Goal: Task Accomplishment & Management: Manage account settings

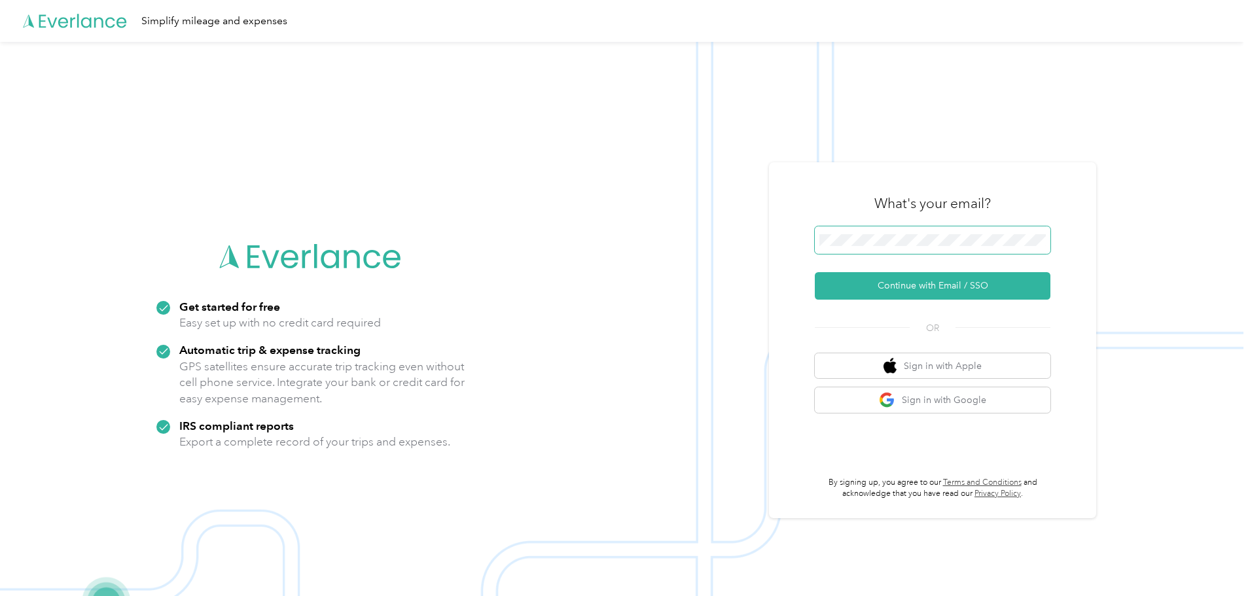
click at [884, 233] on span at bounding box center [933, 240] width 236 height 27
click at [942, 290] on button "Continue with Email / SSO" at bounding box center [933, 285] width 236 height 27
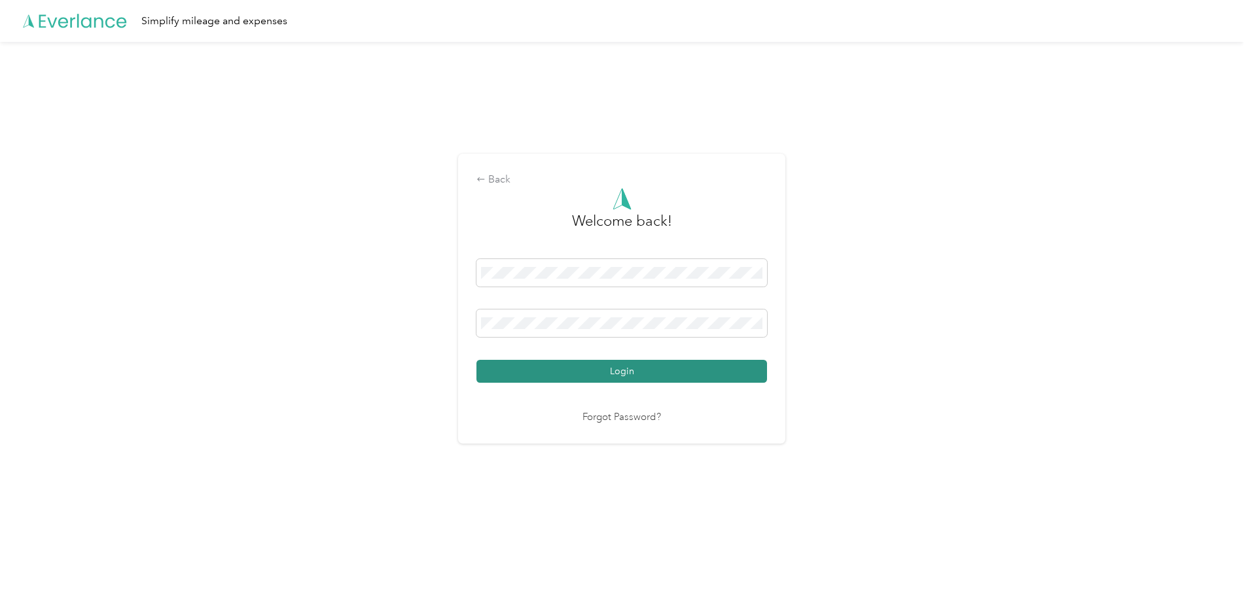
click at [593, 369] on button "Login" at bounding box center [622, 371] width 291 height 23
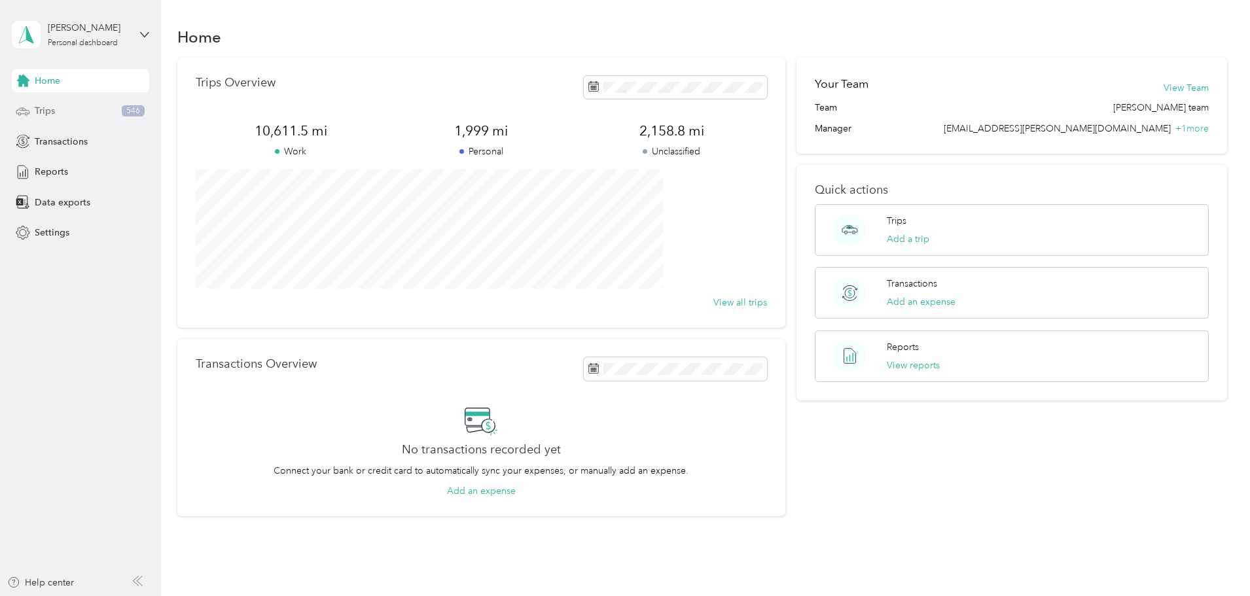
click at [50, 117] on span "Trips" at bounding box center [45, 111] width 20 height 14
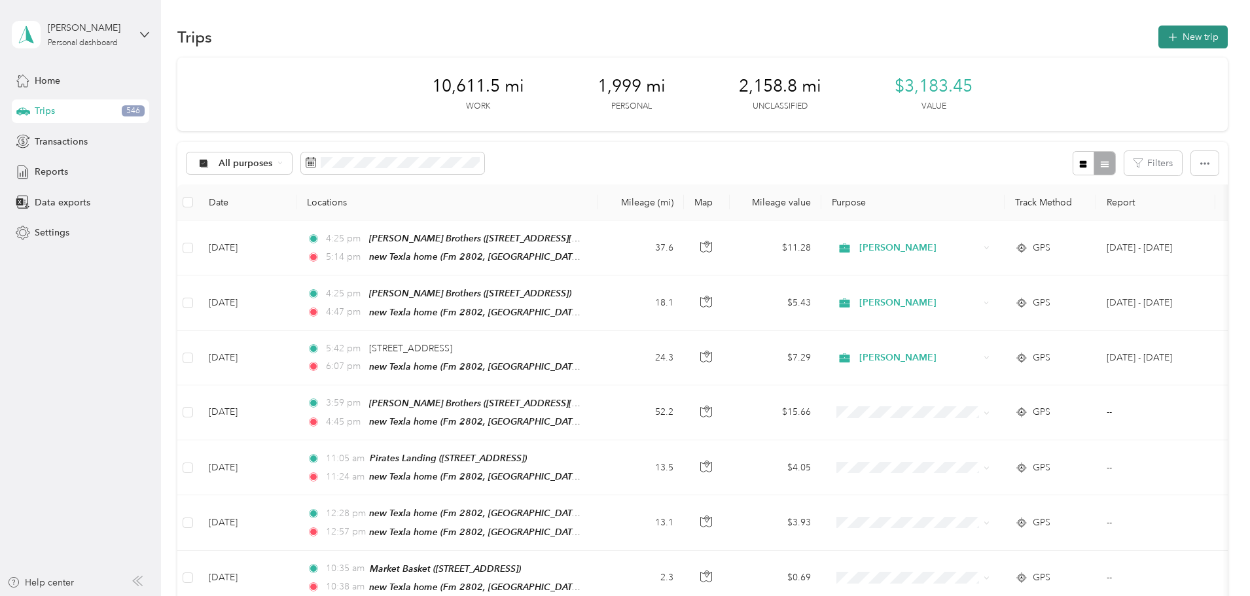
click at [1159, 34] on button "New trip" at bounding box center [1193, 37] width 69 height 23
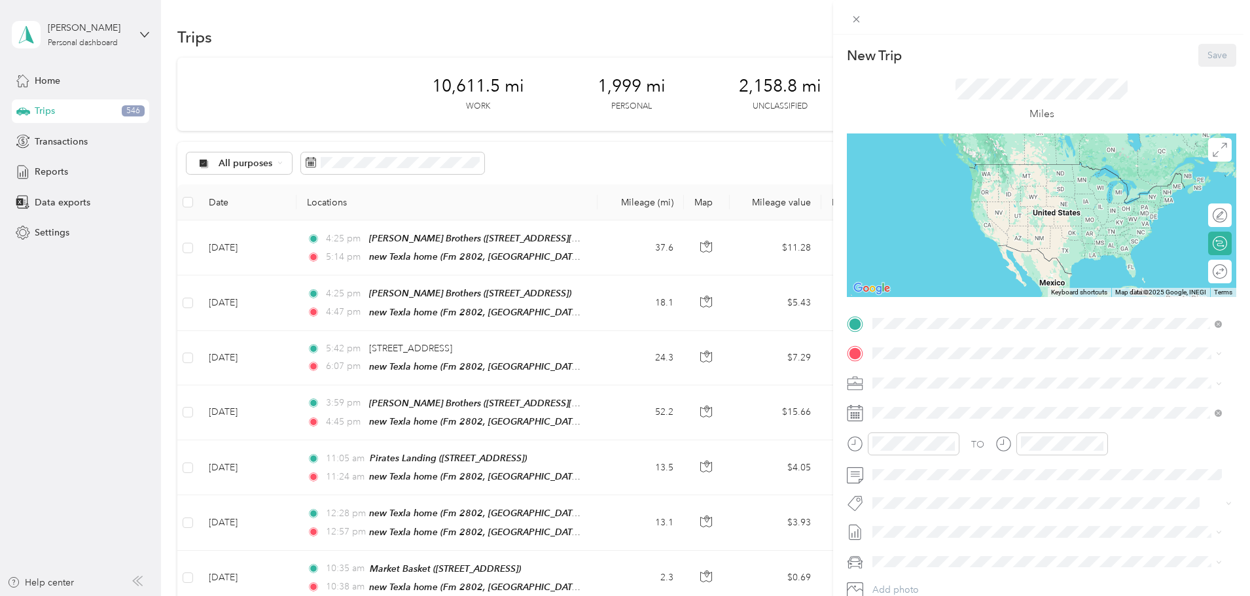
click at [931, 380] on div "New Home [STREET_ADDRESS][US_STATE]" at bounding box center [1054, 383] width 312 height 27
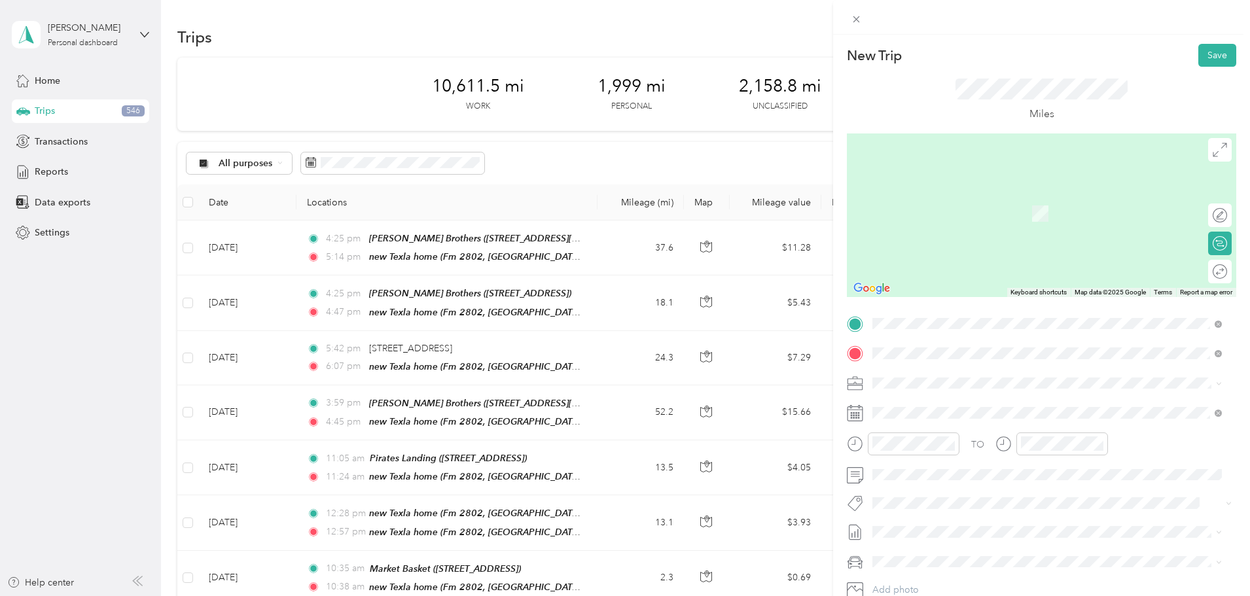
click at [1016, 415] on div "TEAM DAYS INN18016 [STREET_ADDRESS]" at bounding box center [957, 415] width 118 height 32
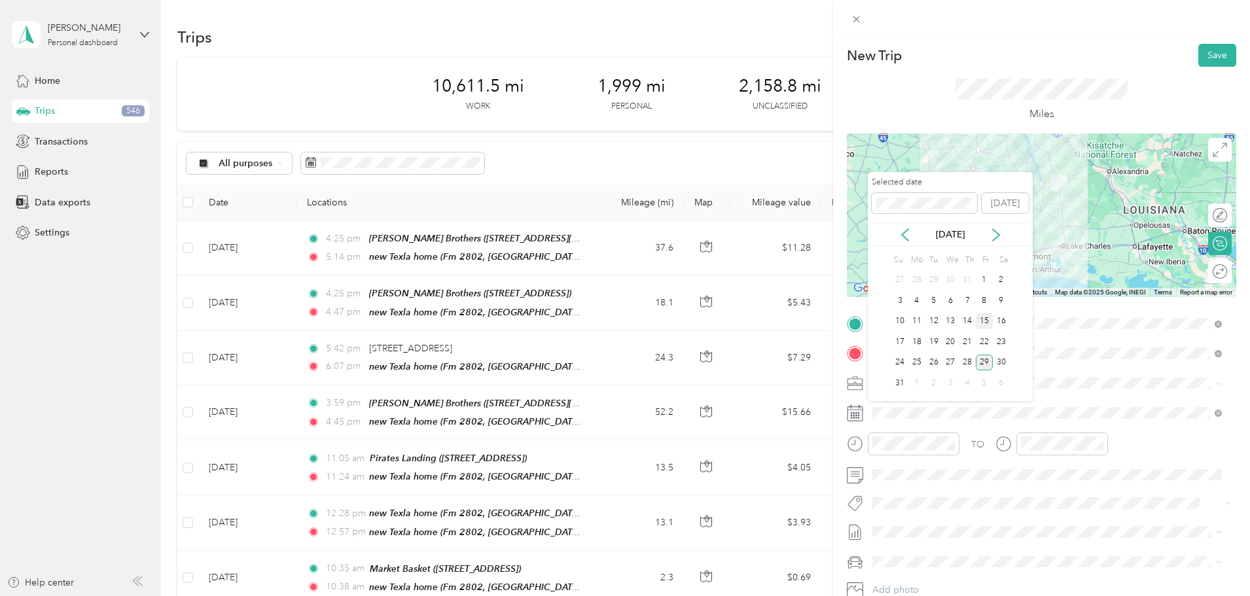
click at [985, 318] on div "15" at bounding box center [984, 322] width 17 height 16
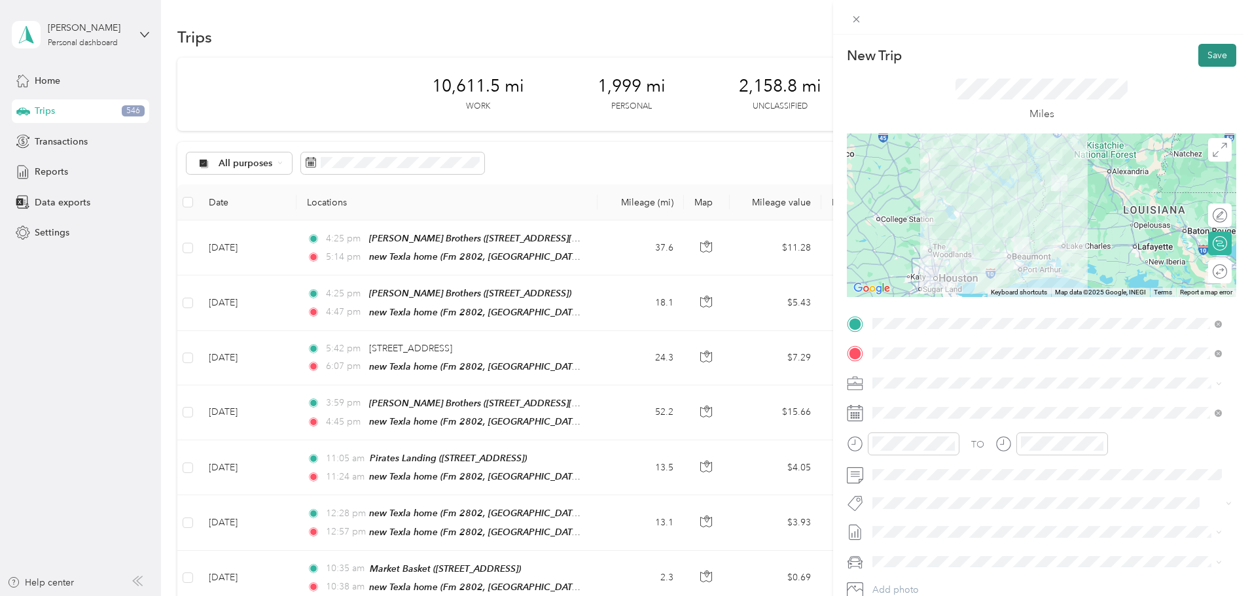
click at [1207, 55] on button "Save" at bounding box center [1218, 55] width 38 height 23
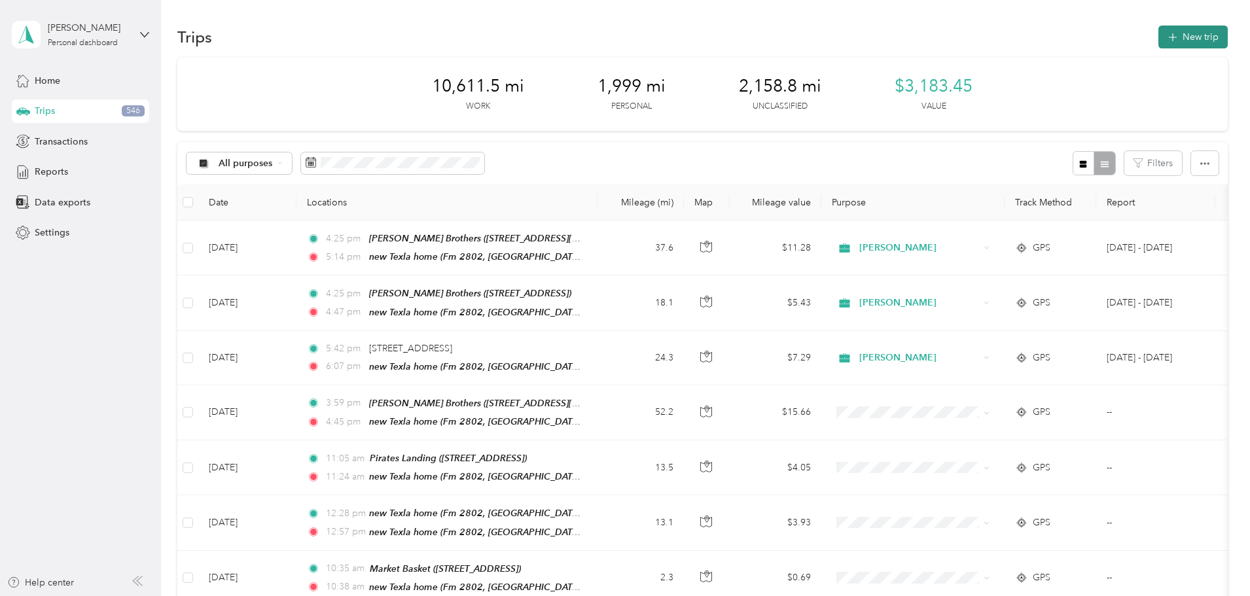
click at [1159, 39] on button "New trip" at bounding box center [1193, 37] width 69 height 23
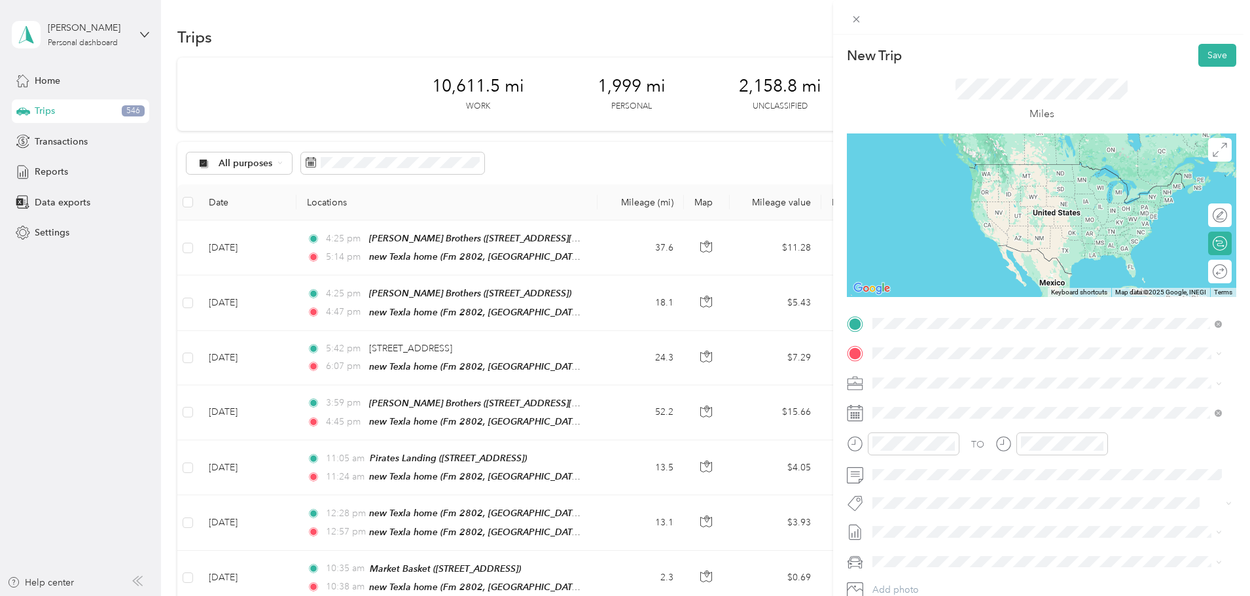
click at [957, 387] on div "TEAM DAYS INN18016 [STREET_ADDRESS]" at bounding box center [957, 386] width 118 height 32
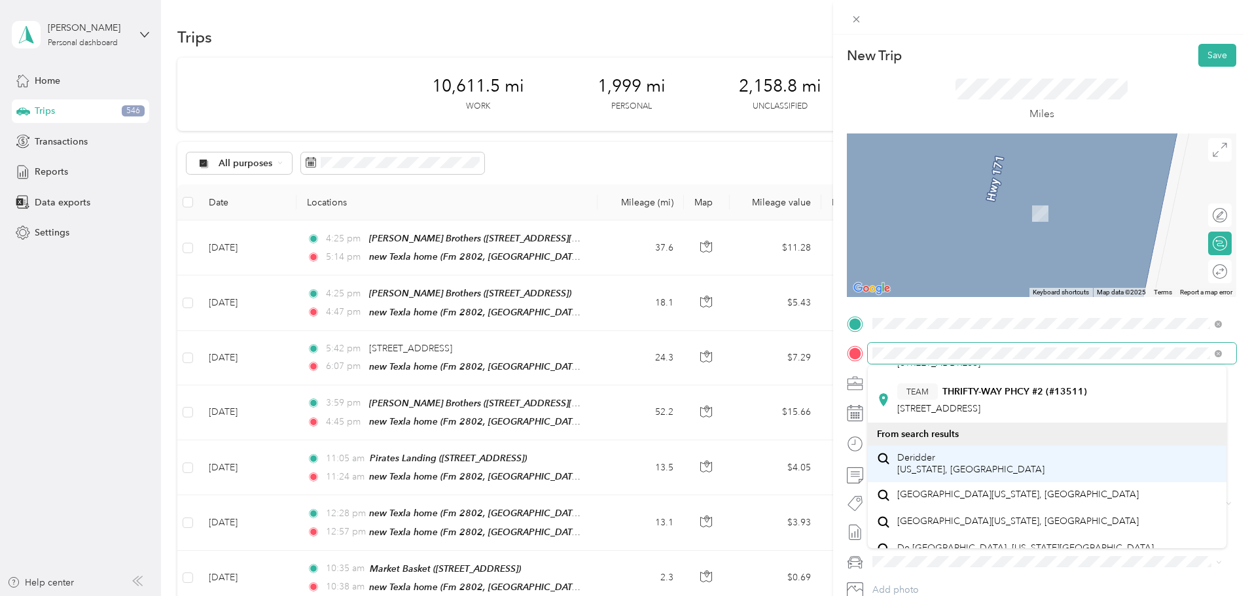
scroll to position [509, 0]
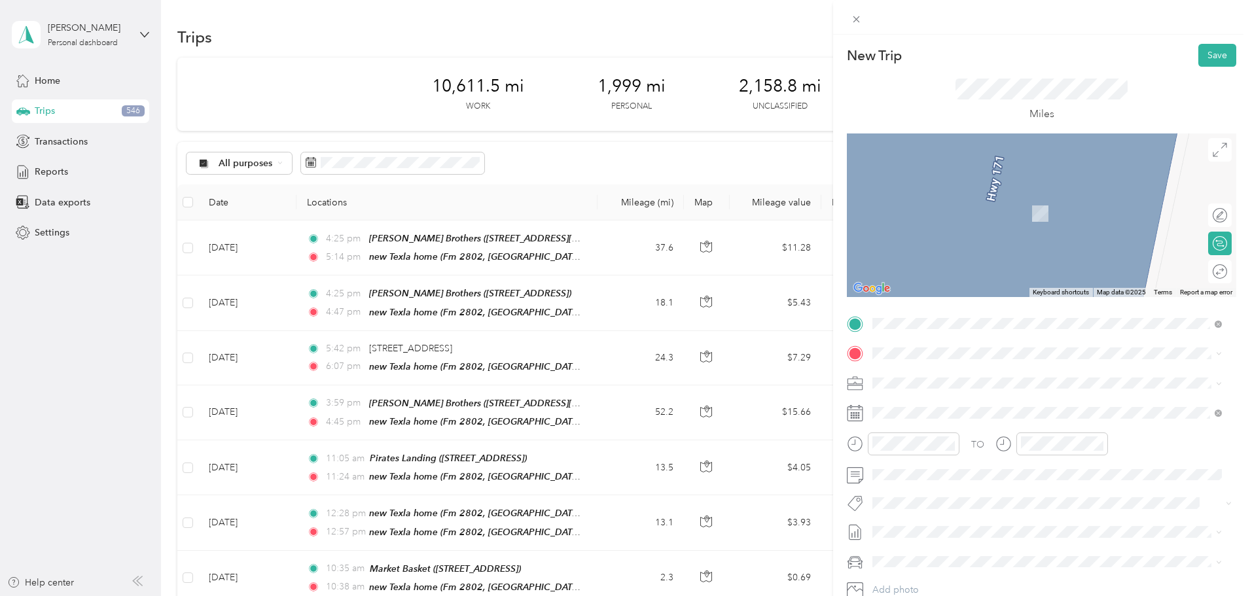
click at [937, 400] on span "Deridder [US_STATE], [GEOGRAPHIC_DATA]" at bounding box center [971, 411] width 147 height 23
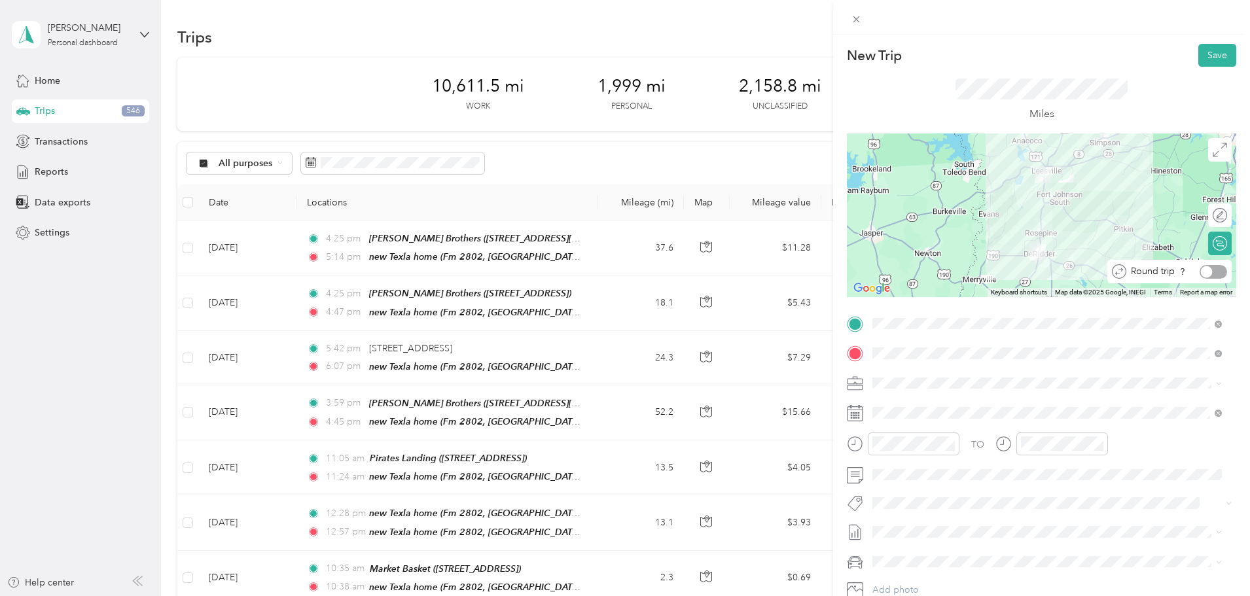
click at [1212, 274] on div at bounding box center [1213, 272] width 27 height 14
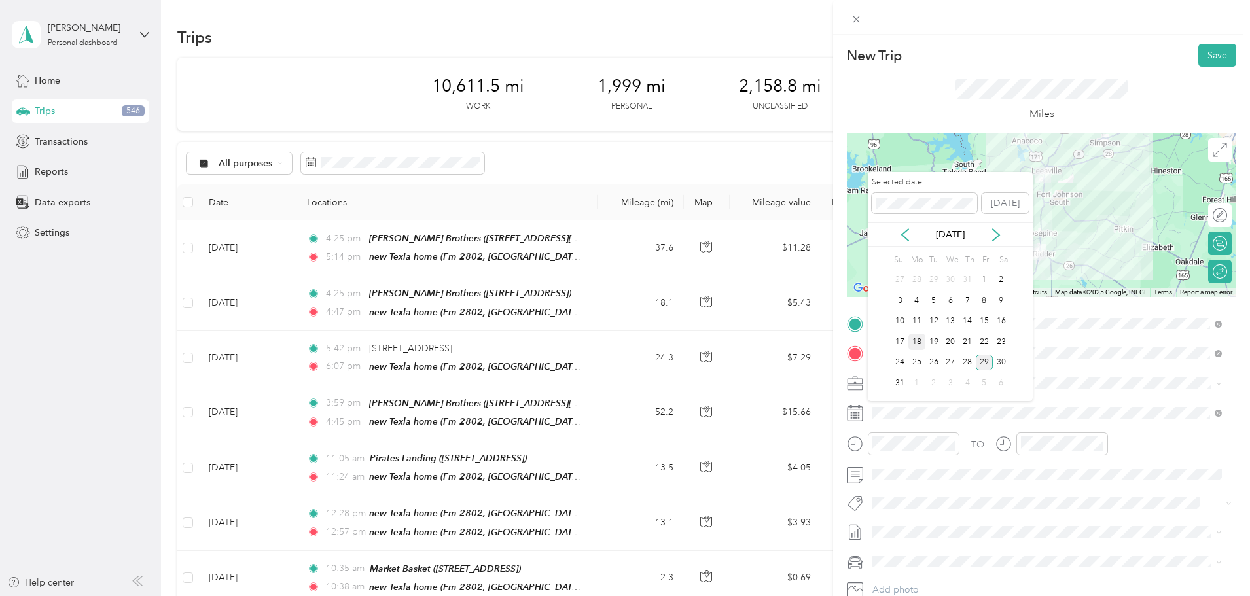
click at [918, 343] on div "18" at bounding box center [917, 342] width 17 height 16
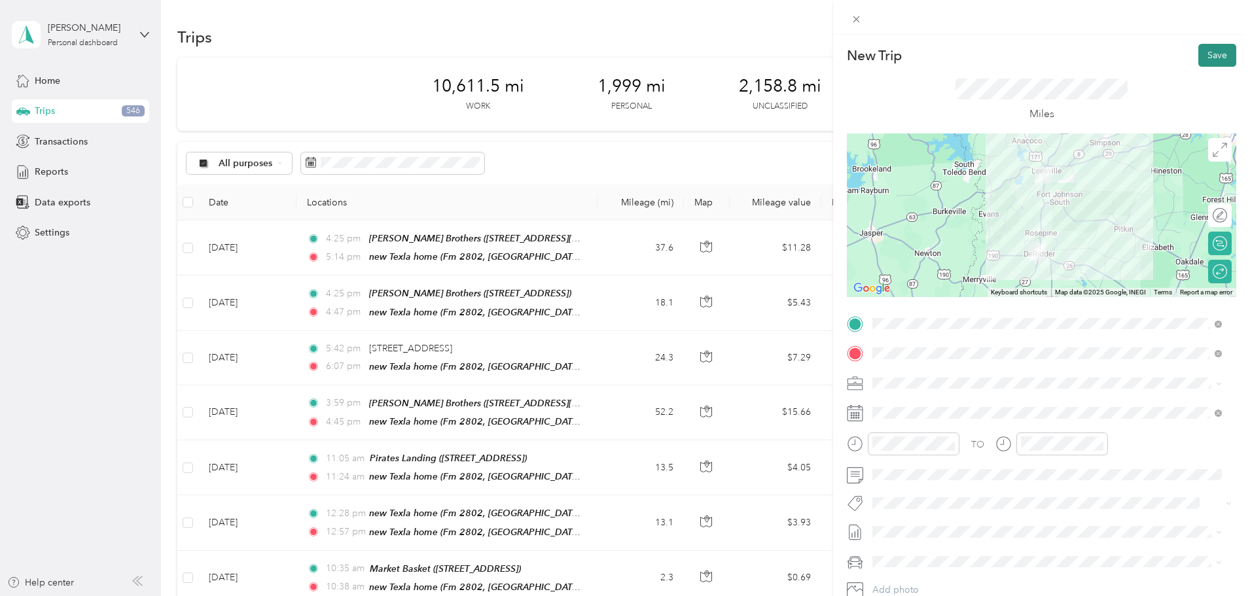
click at [1207, 56] on button "Save" at bounding box center [1218, 55] width 38 height 23
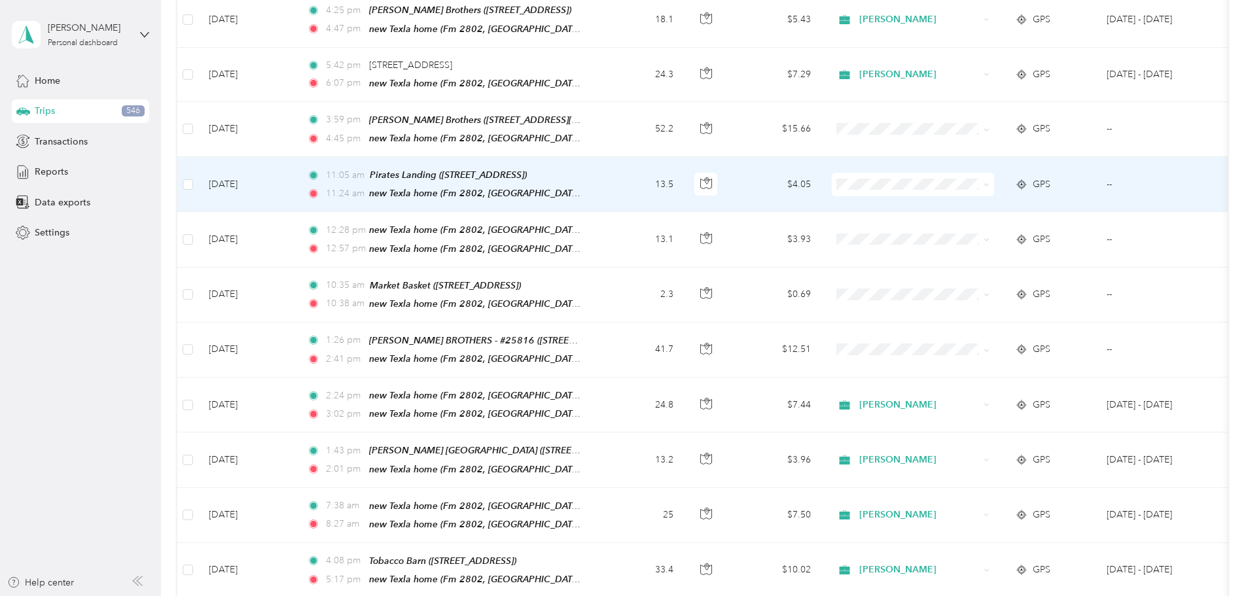
scroll to position [196, 0]
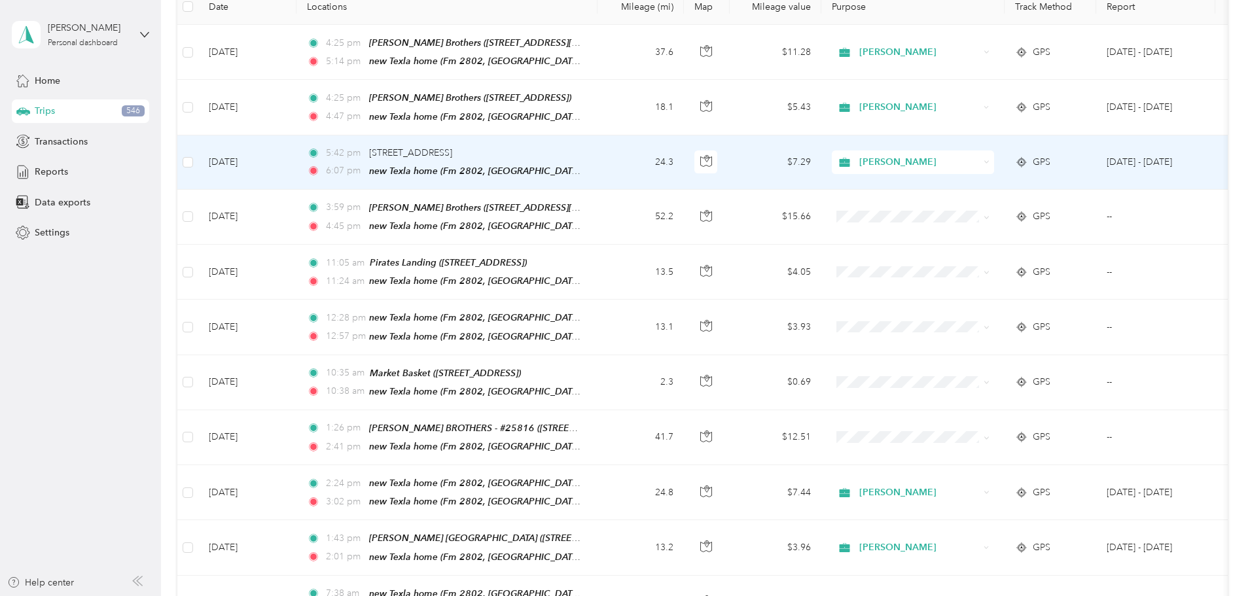
click at [1086, 166] on div "GPS" at bounding box center [1050, 162] width 71 height 14
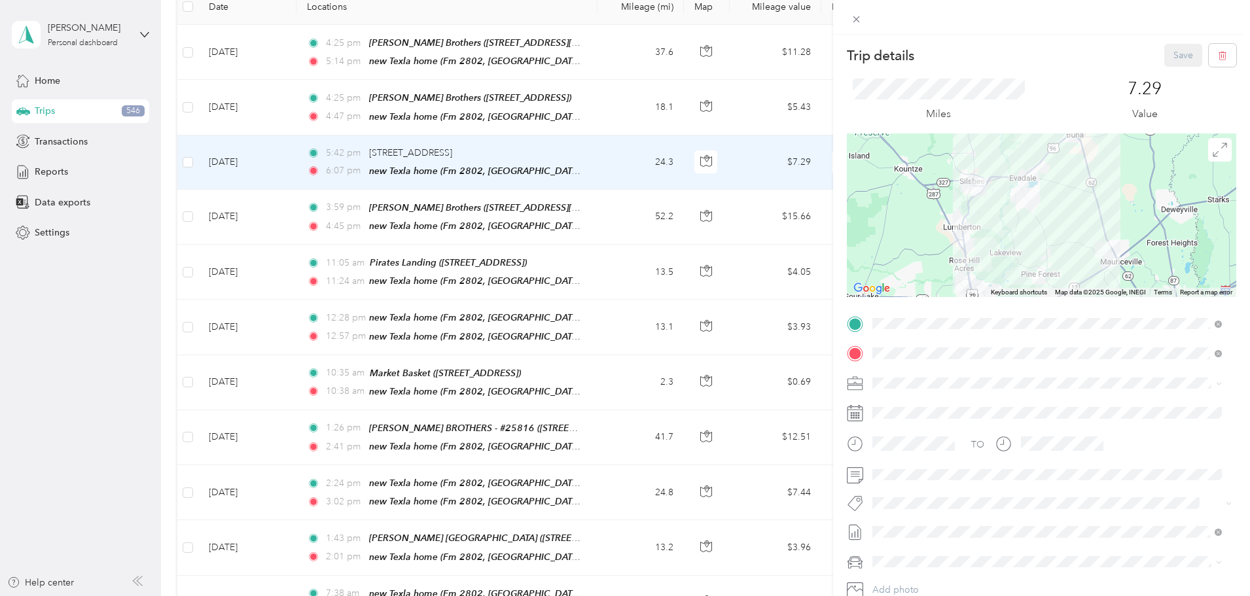
drag, startPoint x: 717, startPoint y: 230, endPoint x: 744, endPoint y: 223, distance: 28.0
click at [719, 230] on div "Trip details Save This trip cannot be edited because it is either under review,…" at bounding box center [625, 298] width 1250 height 596
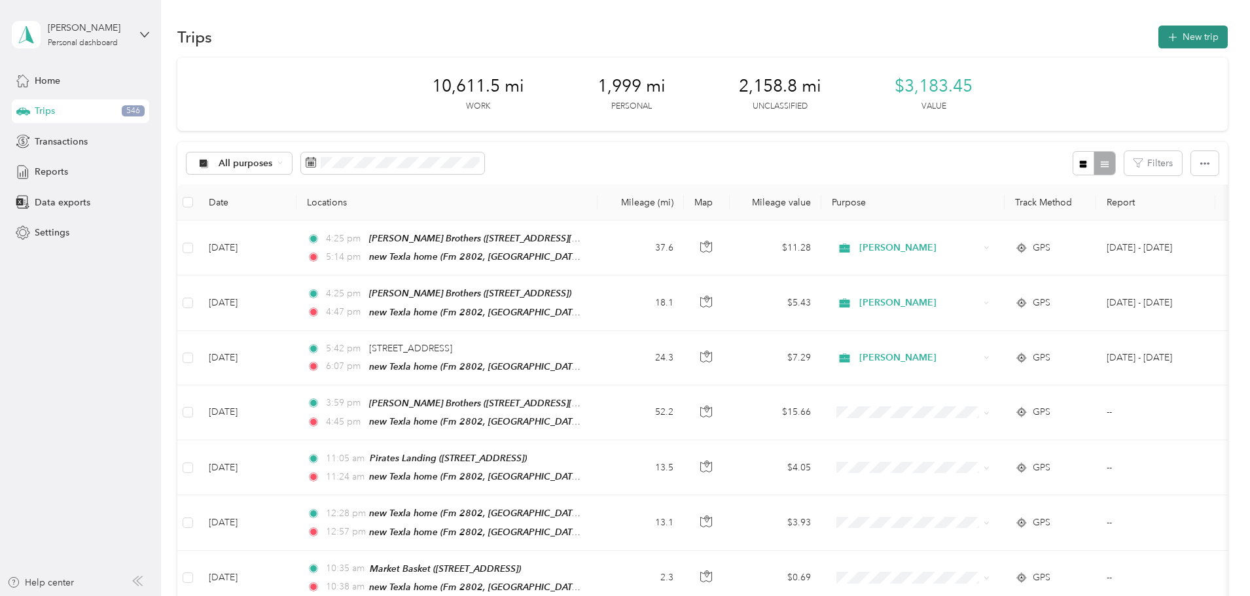
click at [1159, 36] on button "New trip" at bounding box center [1193, 37] width 69 height 23
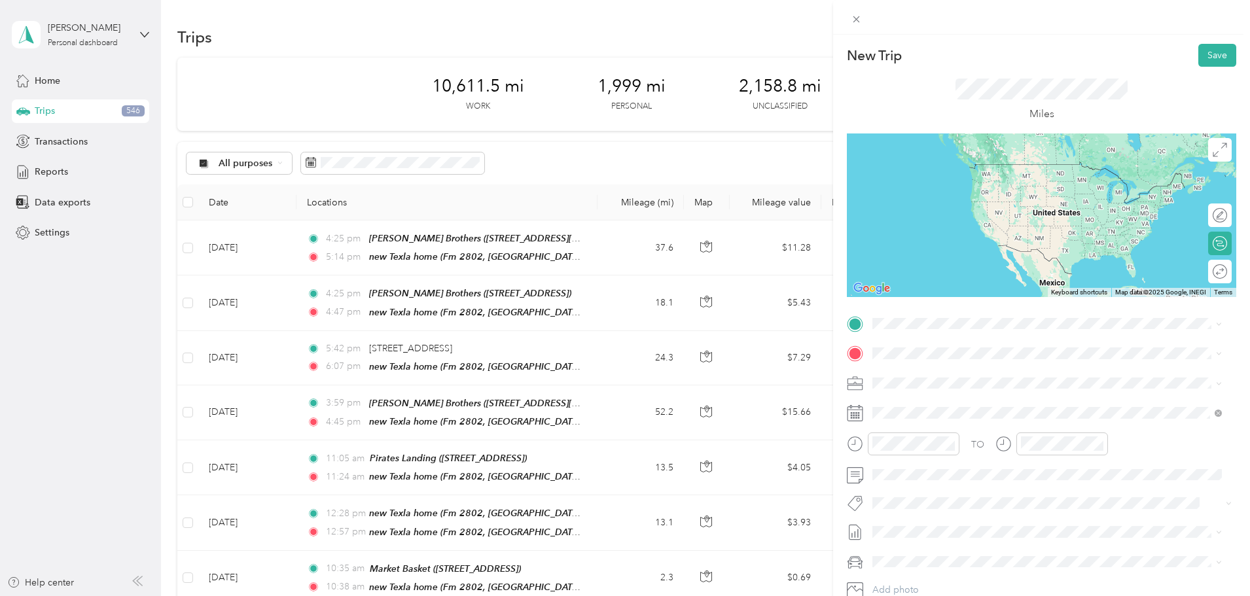
click at [961, 380] on div "TEAM DAYS INN18016 [STREET_ADDRESS]" at bounding box center [957, 381] width 118 height 32
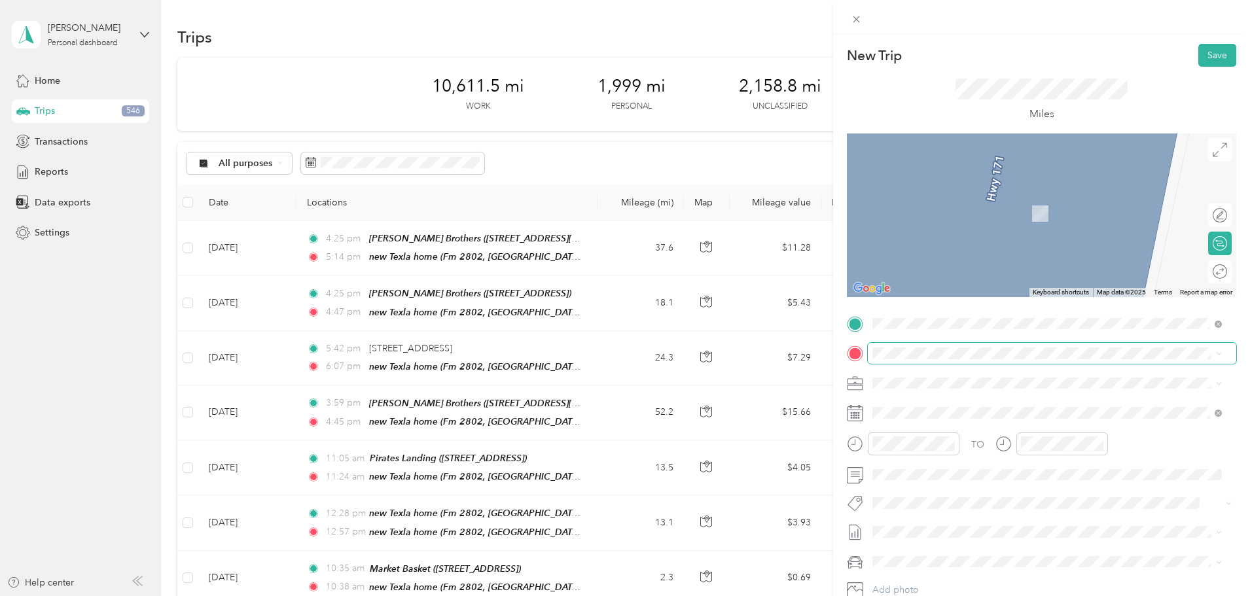
click at [951, 347] on span at bounding box center [1052, 353] width 369 height 21
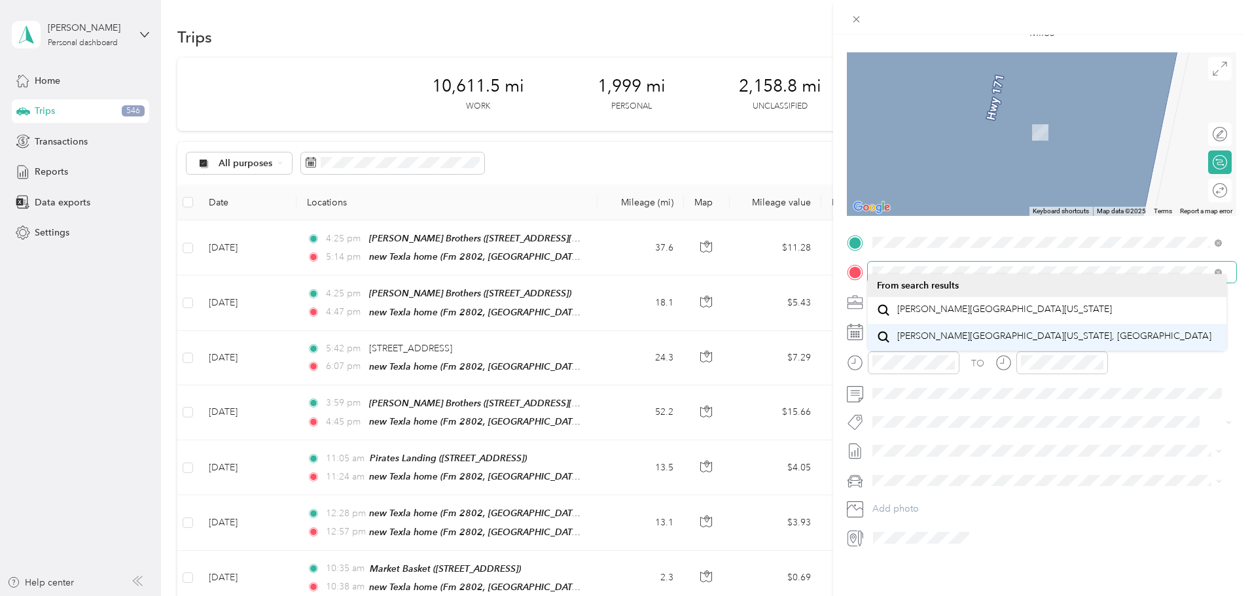
scroll to position [91, 0]
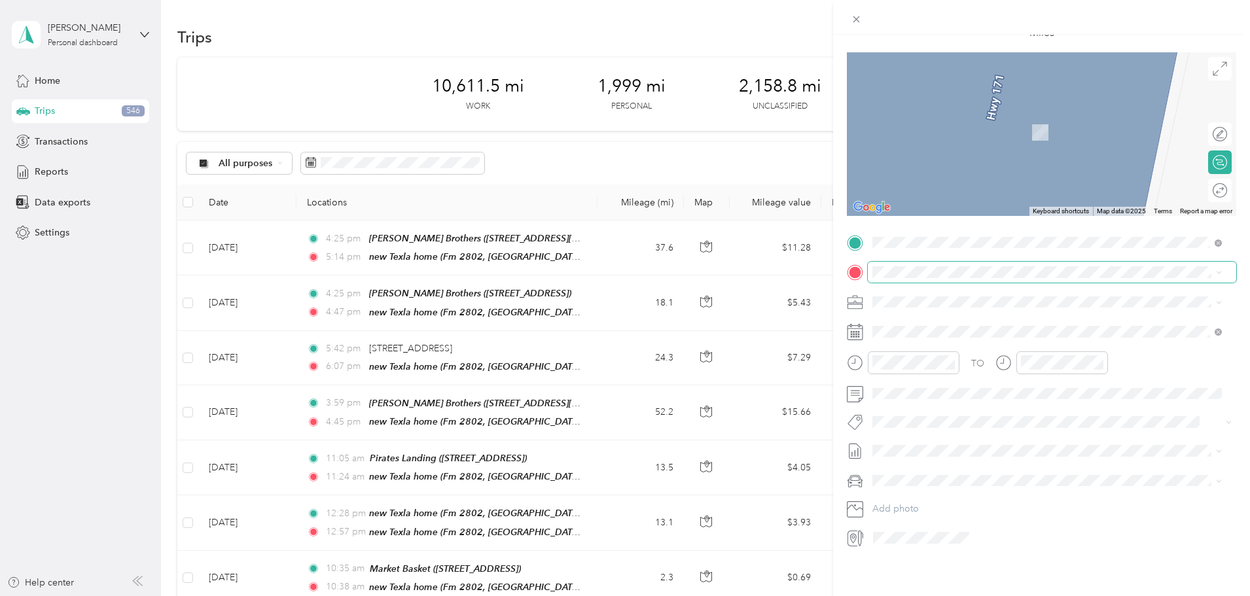
click at [905, 262] on span at bounding box center [1052, 272] width 369 height 21
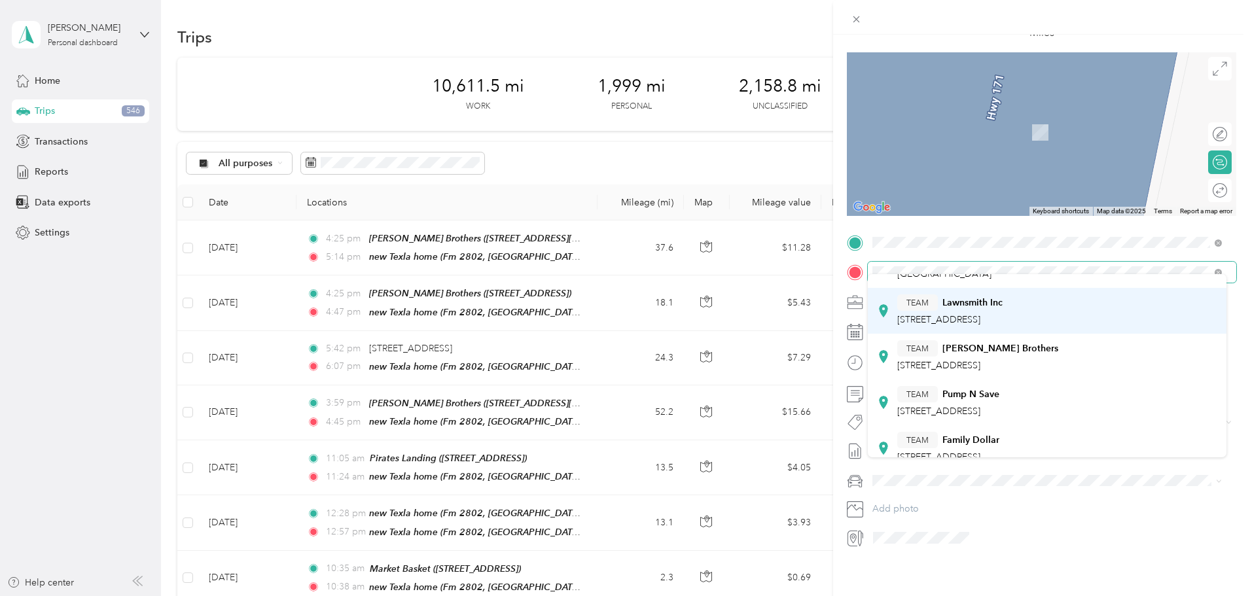
scroll to position [262, 0]
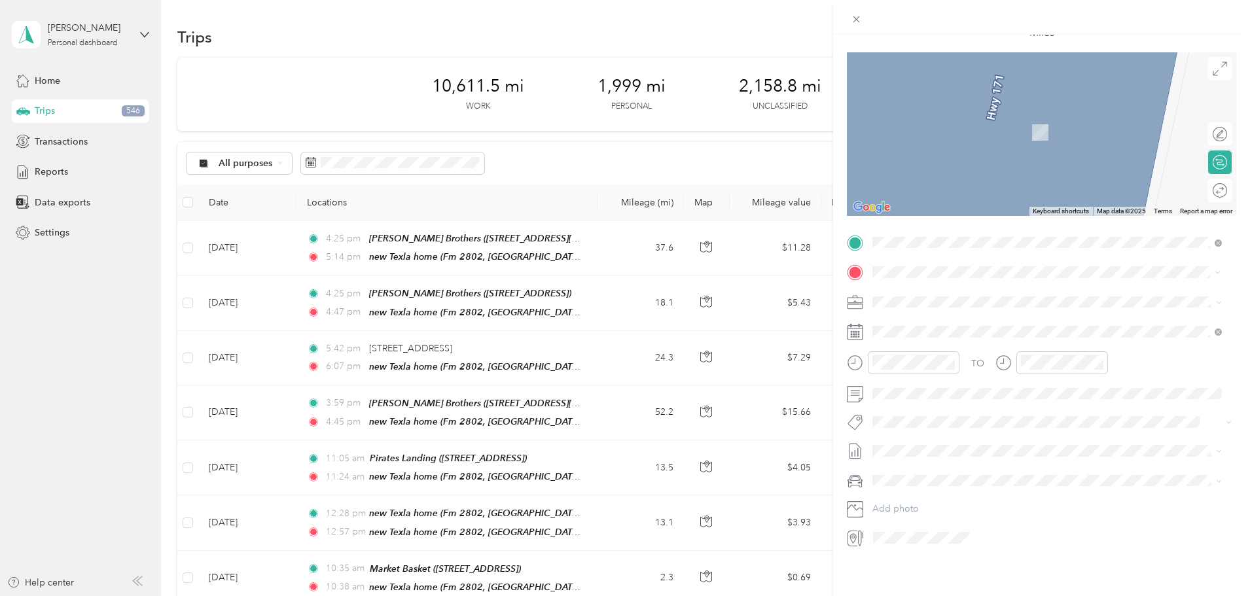
click at [926, 338] on div "TEAM [PERSON_NAME] Brothers [STREET_ADDRESS]" at bounding box center [978, 351] width 161 height 32
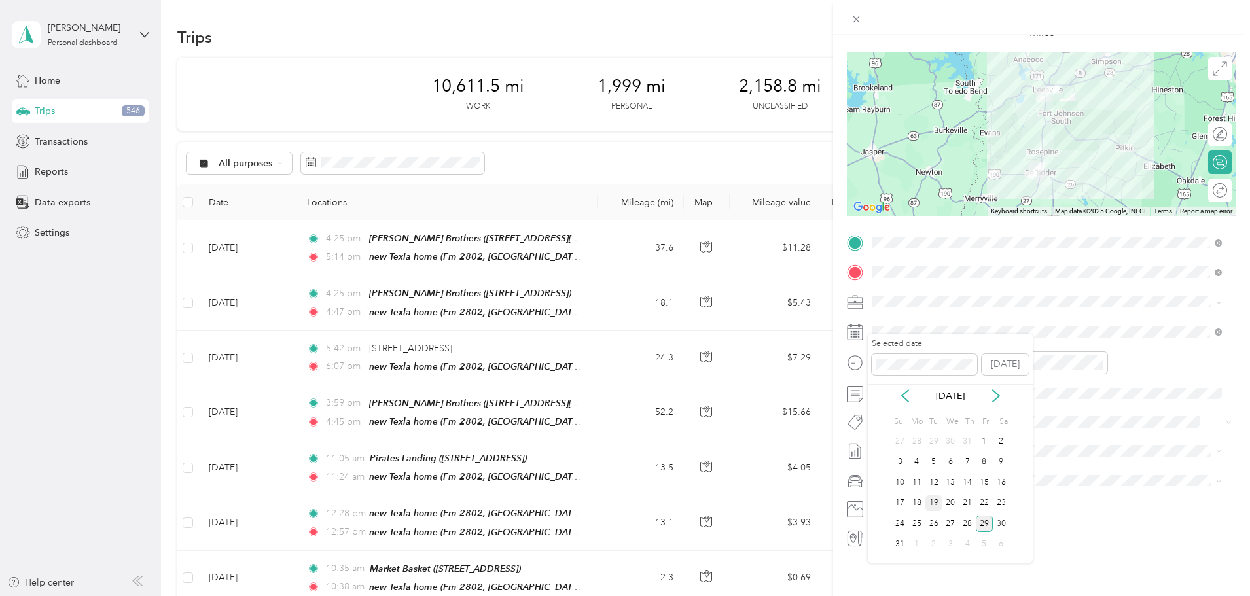
click at [934, 503] on div "19" at bounding box center [934, 504] width 17 height 16
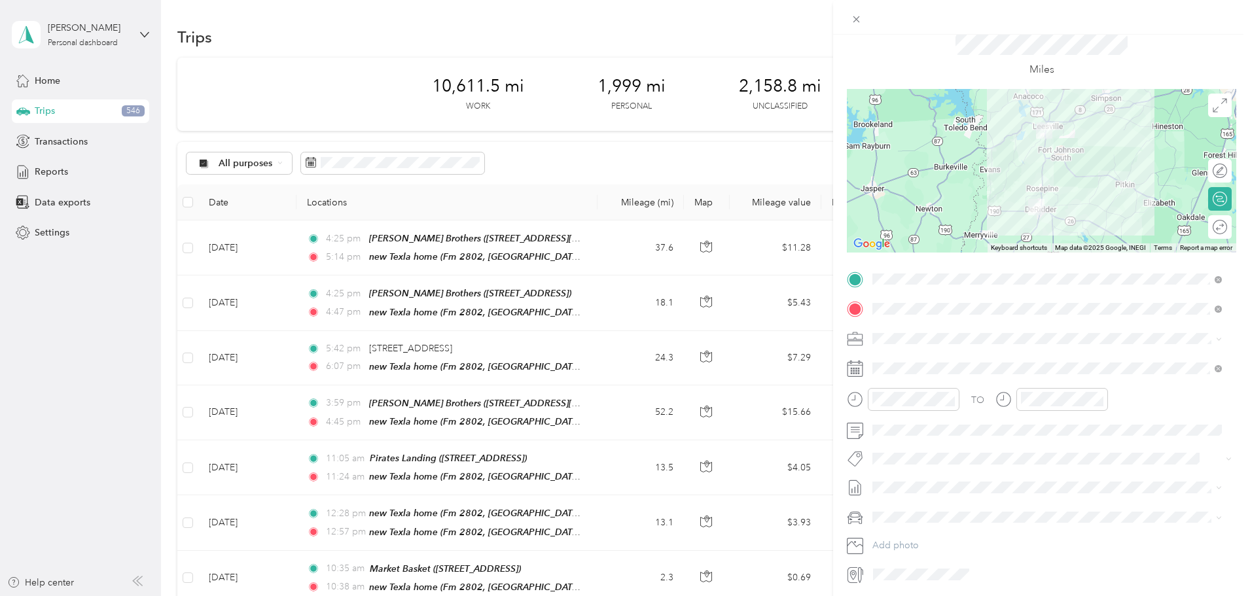
scroll to position [0, 0]
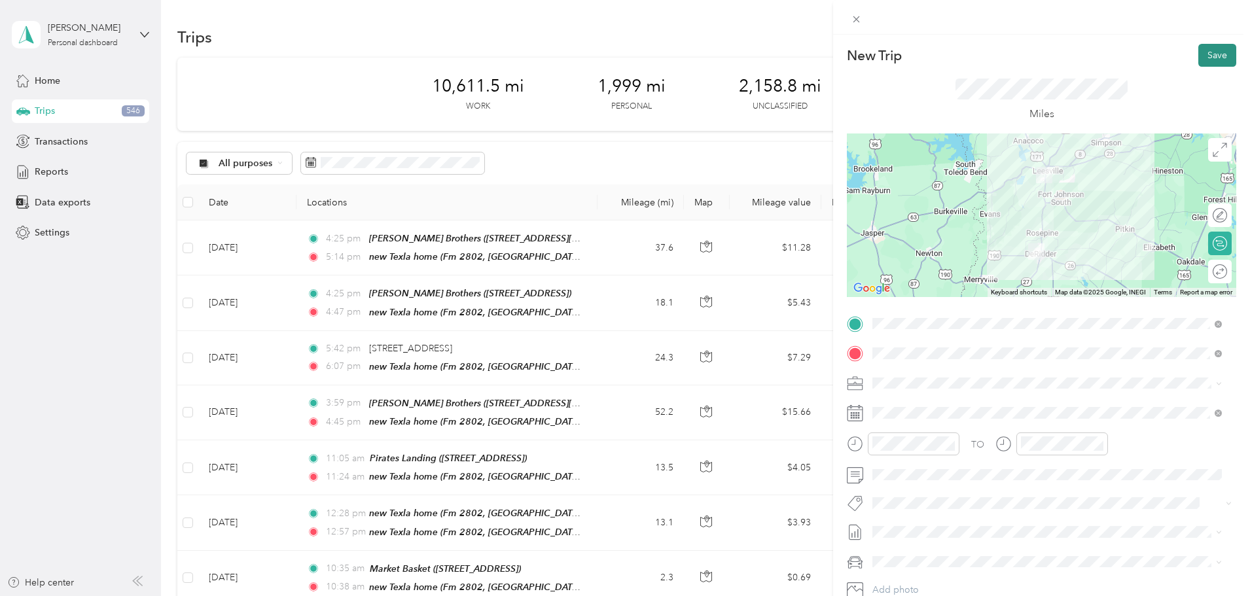
click at [1210, 55] on button "Save" at bounding box center [1218, 55] width 38 height 23
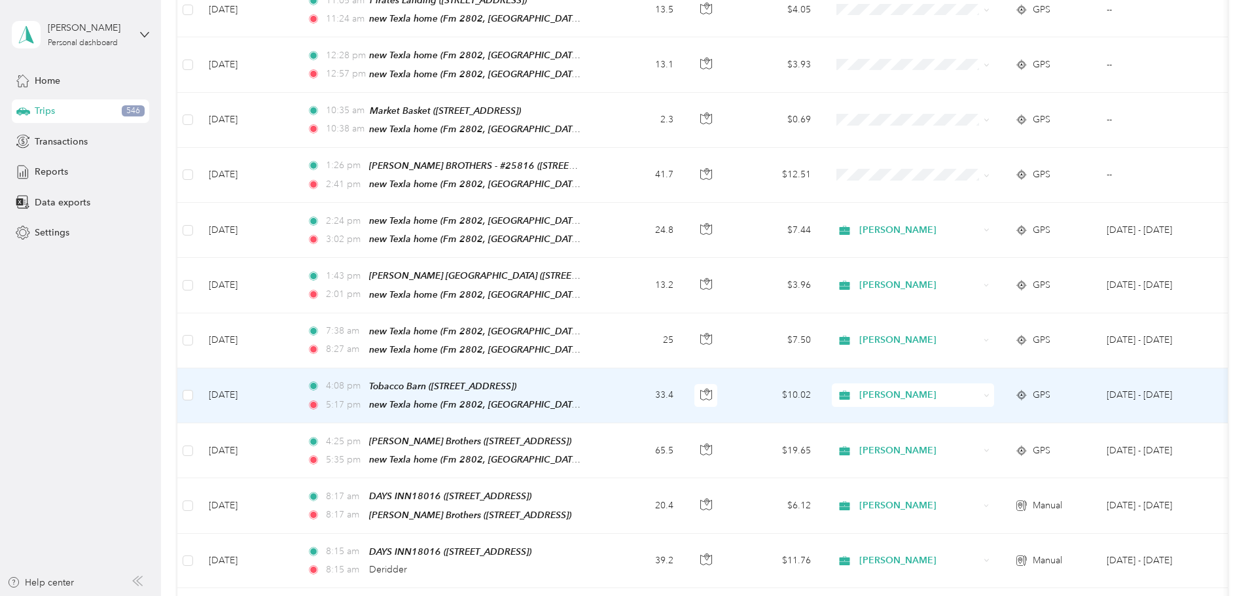
scroll to position [524, 0]
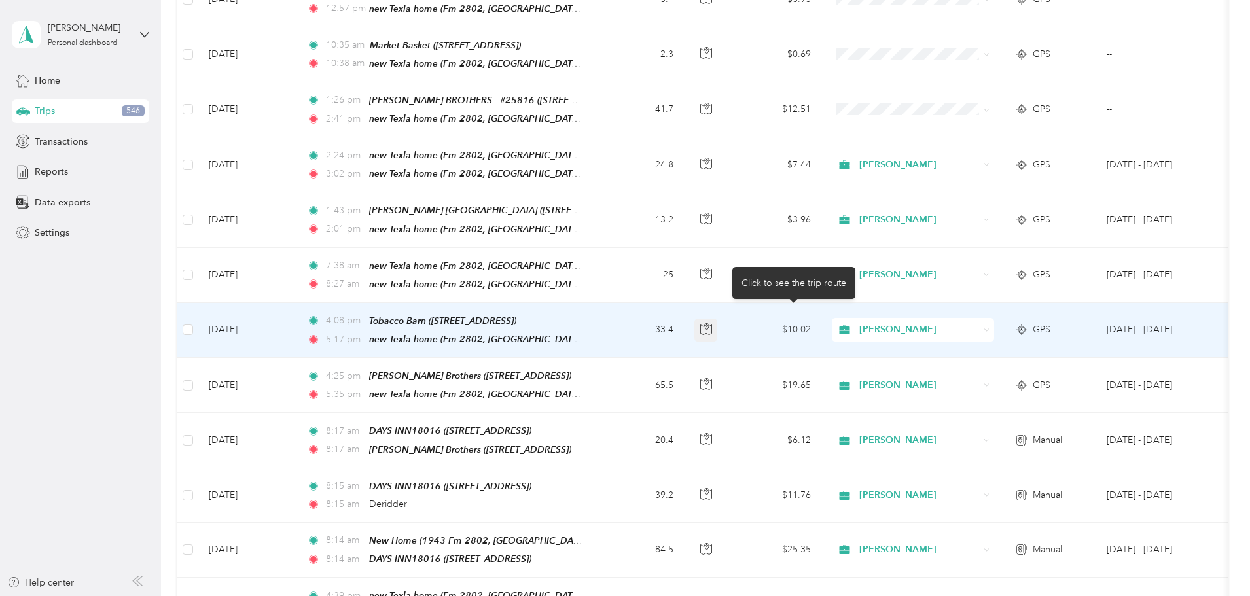
click at [712, 323] on icon "button" at bounding box center [706, 329] width 12 height 12
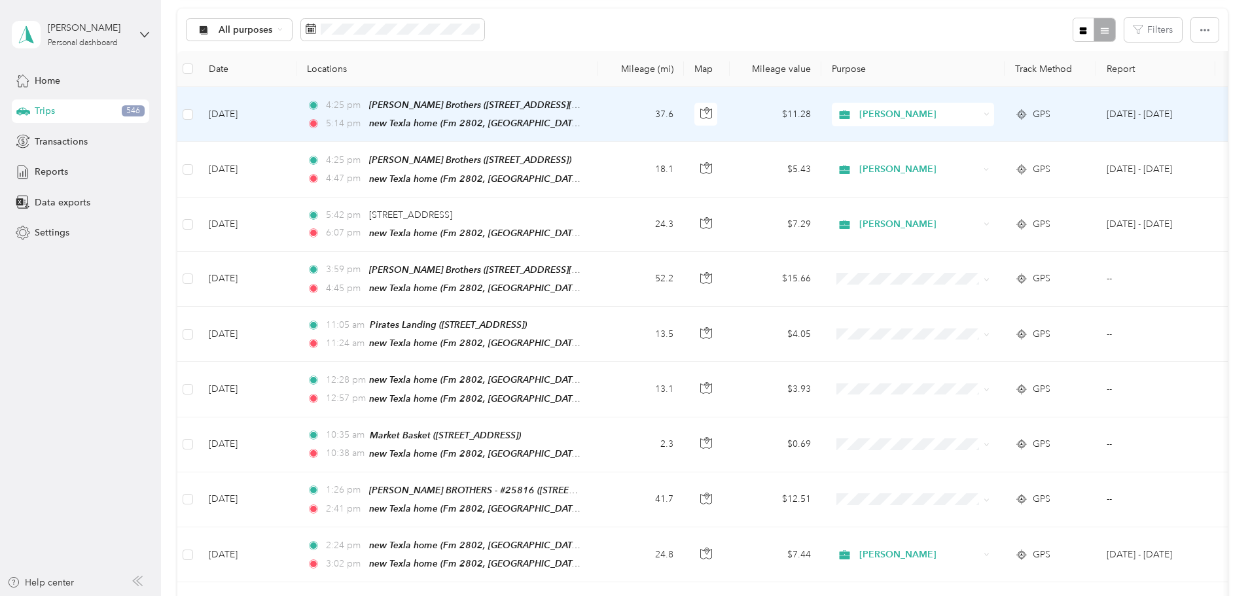
scroll to position [0, 0]
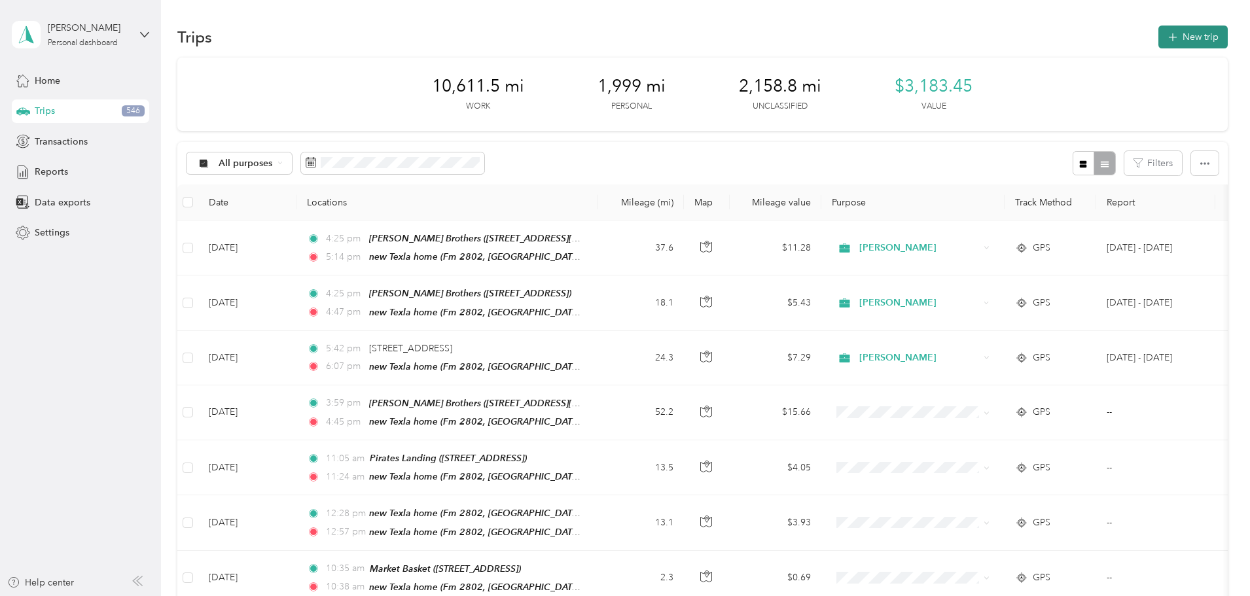
click at [1159, 34] on button "New trip" at bounding box center [1193, 37] width 69 height 23
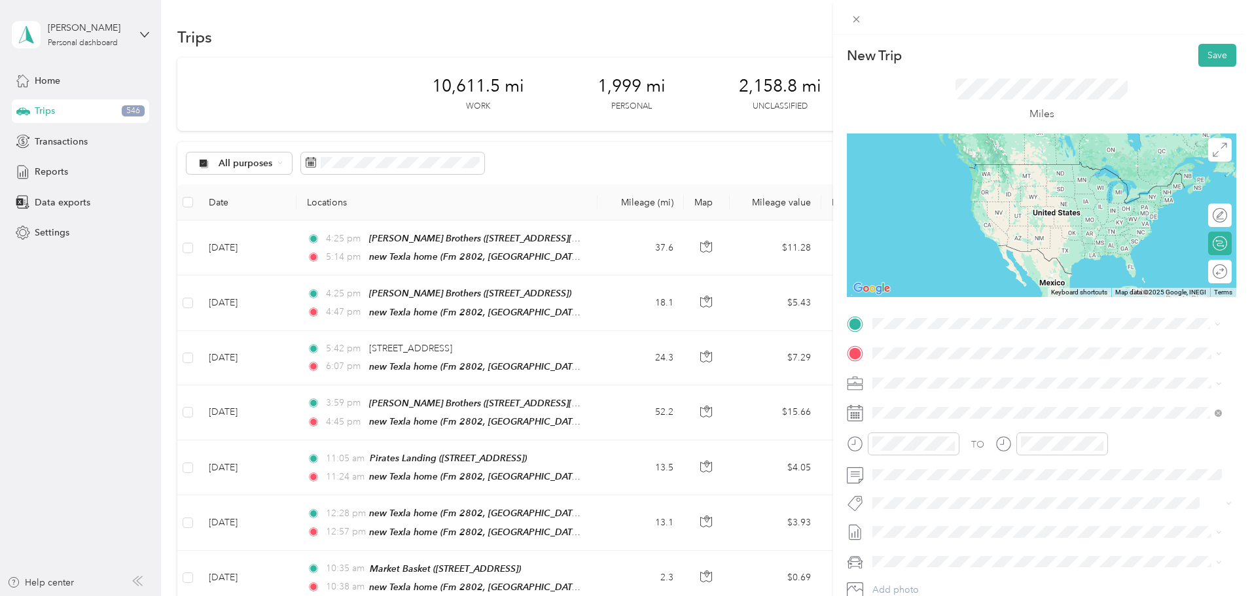
click at [1140, 101] on div "Miles" at bounding box center [1042, 100] width 390 height 67
click at [1229, 505] on form "New Trip Save This trip cannot be edited because it is either under review, app…" at bounding box center [1041, 337] width 417 height 586
drag, startPoint x: 492, startPoint y: 542, endPoint x: 484, endPoint y: 530, distance: 14.7
click at [484, 530] on div "New Trip Save This trip cannot be edited because it is either under review, app…" at bounding box center [625, 298] width 1250 height 596
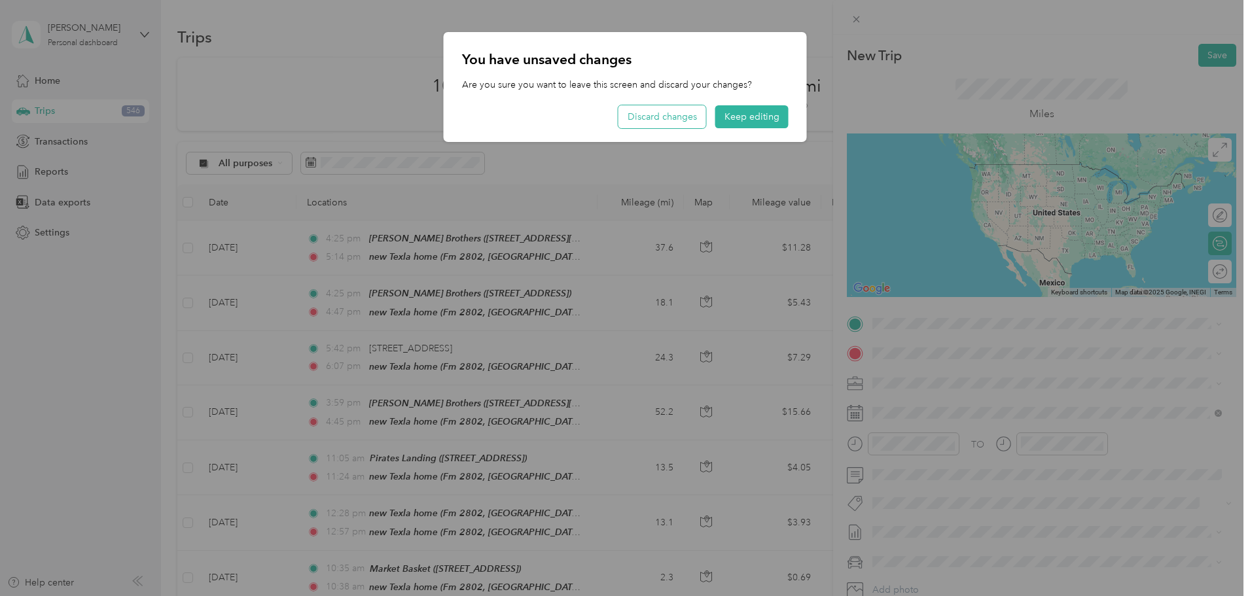
click at [659, 115] on button "Discard changes" at bounding box center [663, 116] width 88 height 23
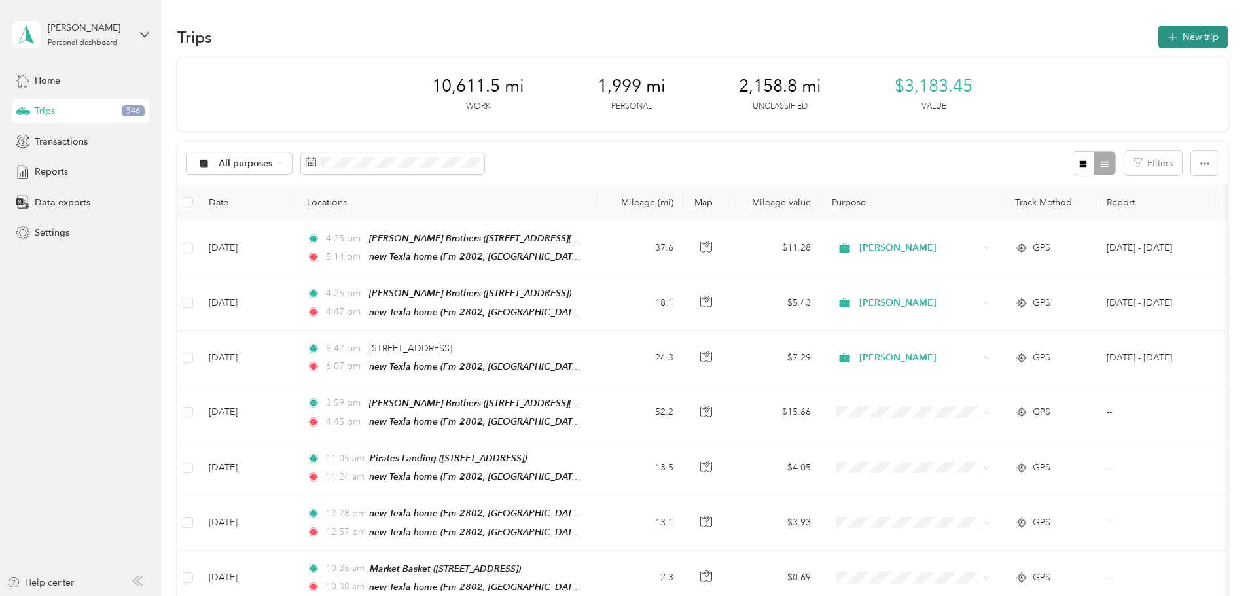
click at [1159, 36] on button "New trip" at bounding box center [1193, 37] width 69 height 23
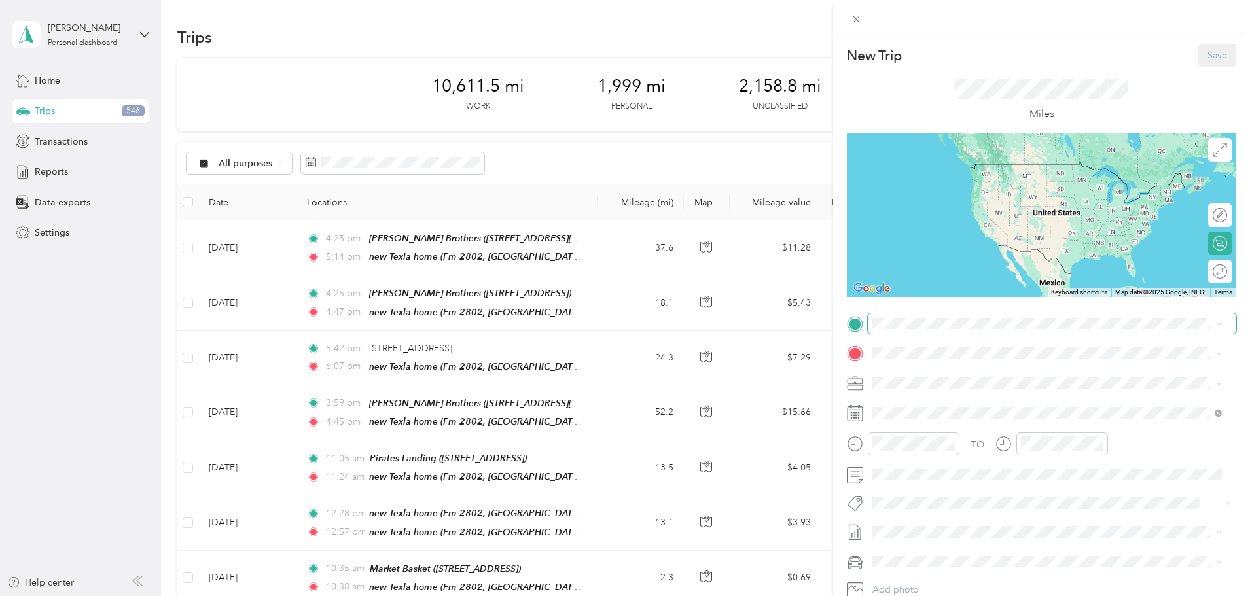
click at [892, 326] on span at bounding box center [1052, 324] width 369 height 21
click at [956, 429] on div "TEAM [PERSON_NAME] Brothers [STREET_ADDRESS]" at bounding box center [978, 432] width 161 height 32
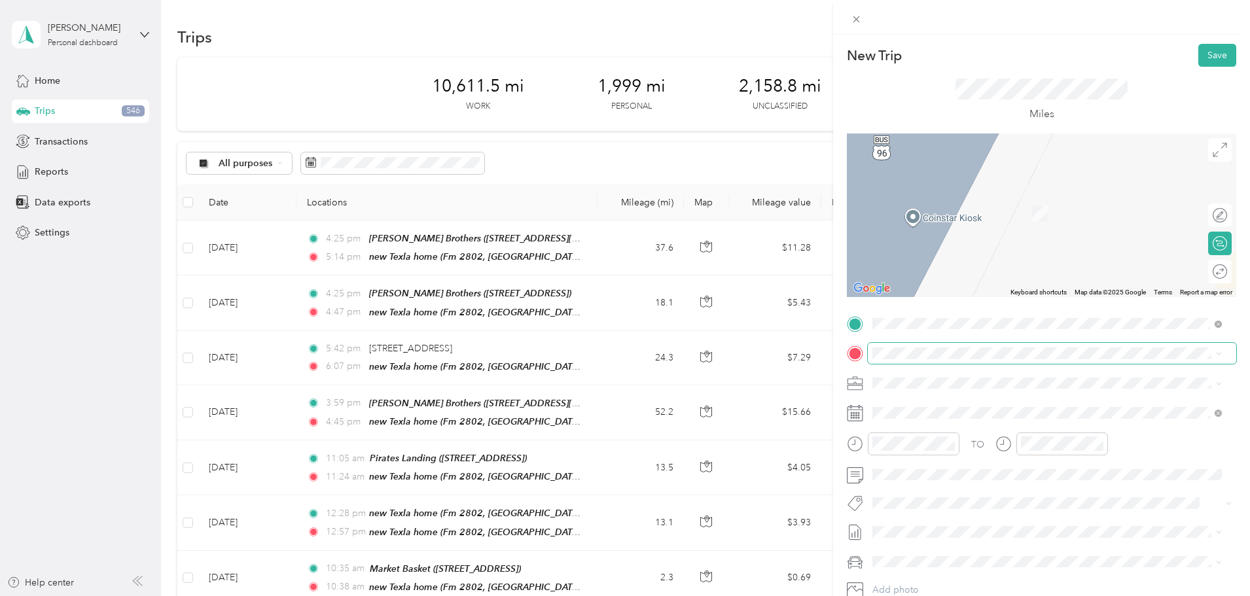
click at [937, 359] on span at bounding box center [1052, 353] width 369 height 21
click at [926, 344] on span at bounding box center [1052, 353] width 369 height 21
click at [924, 402] on strong "New Home" at bounding box center [922, 405] width 48 height 12
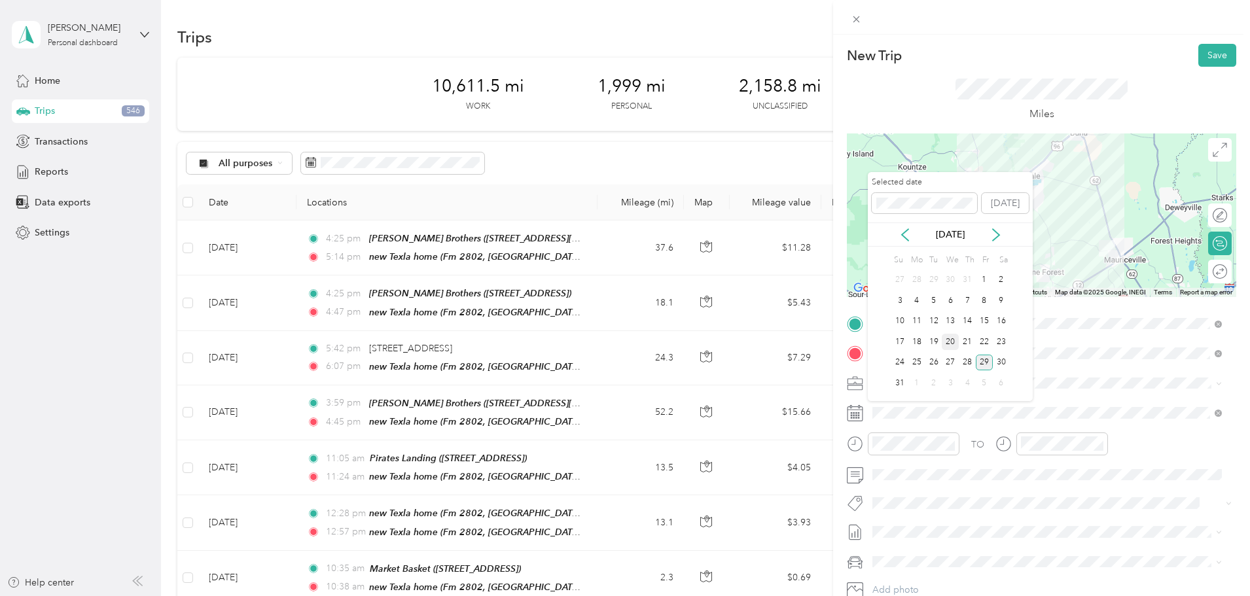
click at [949, 344] on div "20" at bounding box center [950, 342] width 17 height 16
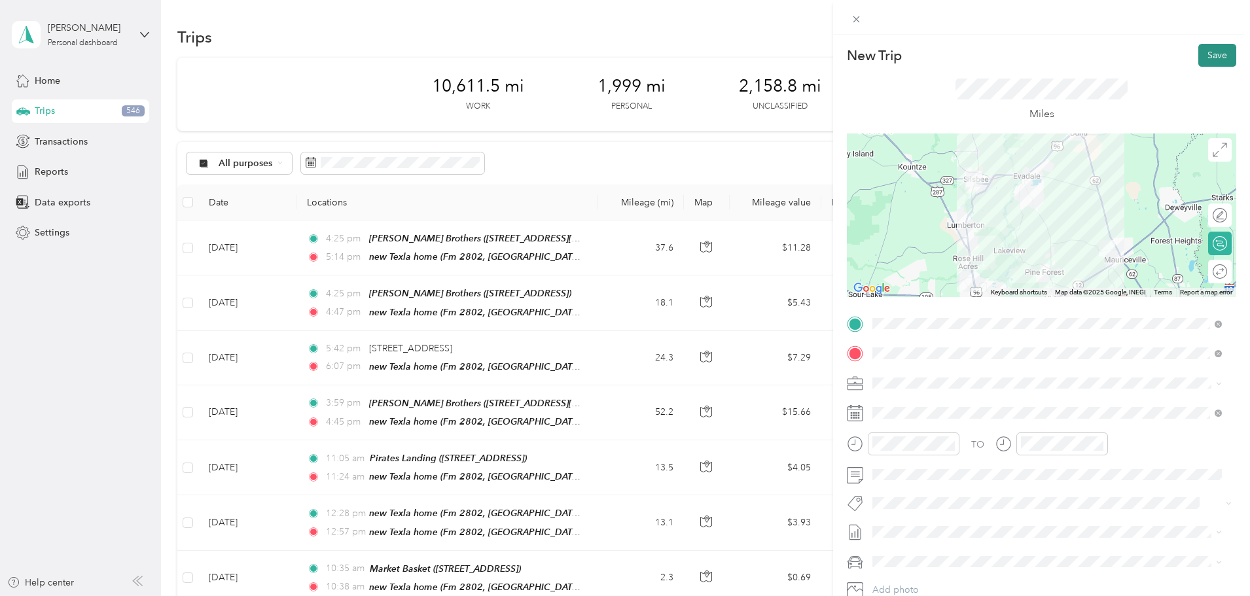
click at [1207, 51] on button "Save" at bounding box center [1218, 55] width 38 height 23
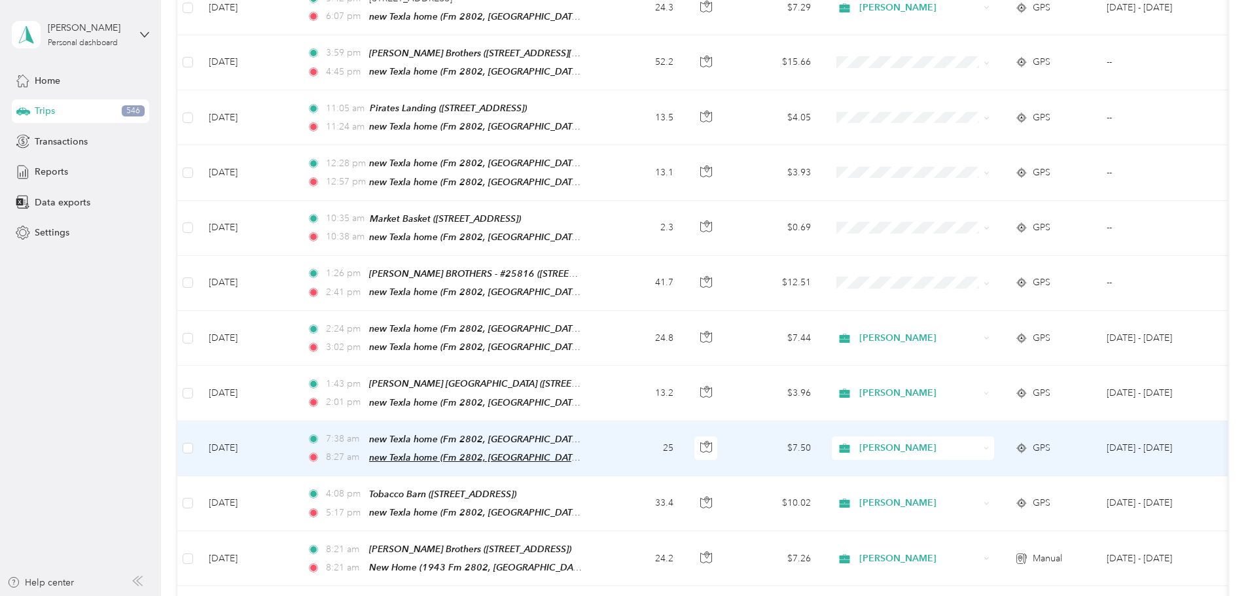
scroll to position [327, 0]
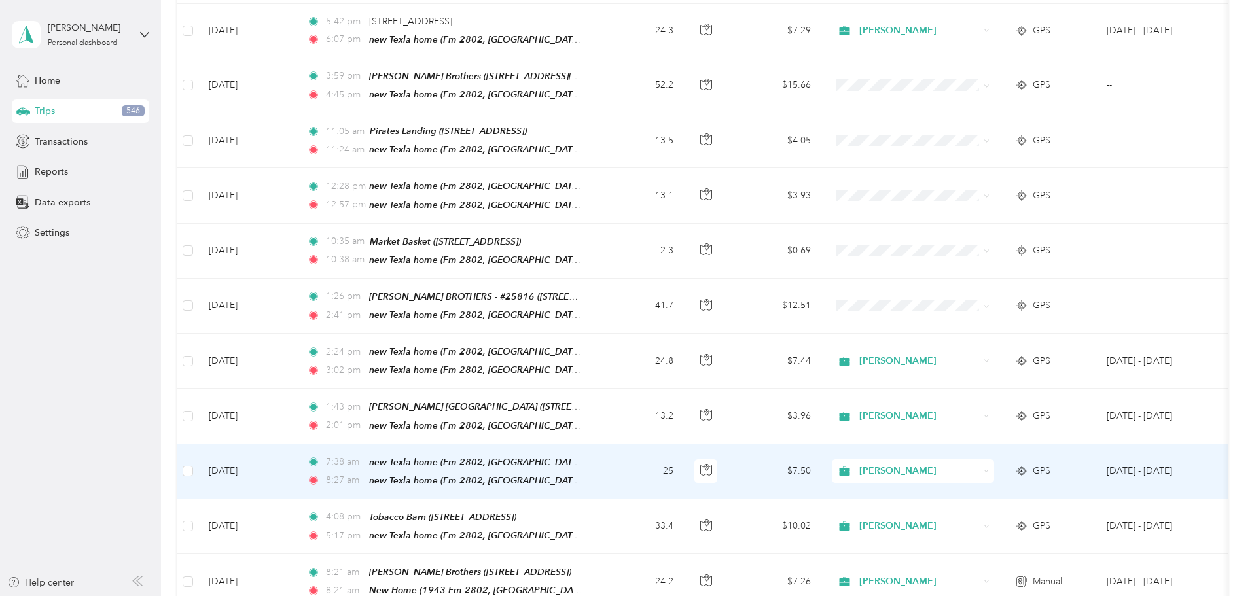
click at [979, 464] on span "[PERSON_NAME]" at bounding box center [920, 471] width 120 height 14
click at [979, 505] on span "Personal" at bounding box center [1012, 501] width 121 height 14
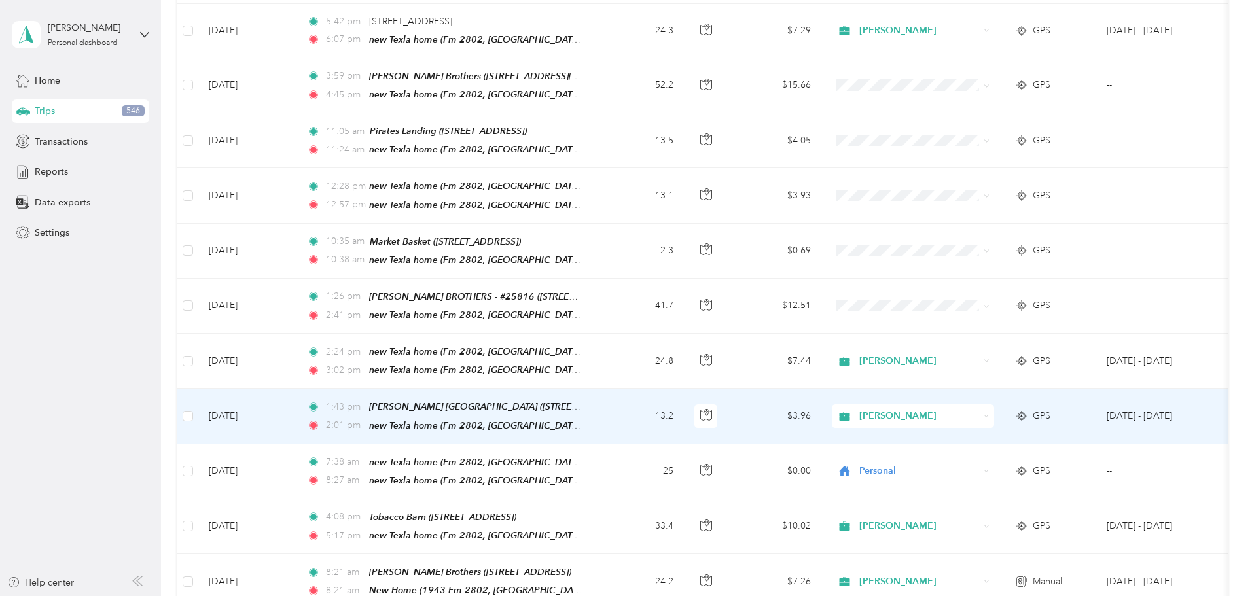
click at [956, 409] on span "[PERSON_NAME]" at bounding box center [920, 416] width 120 height 14
click at [979, 448] on span "Personal" at bounding box center [1012, 446] width 121 height 14
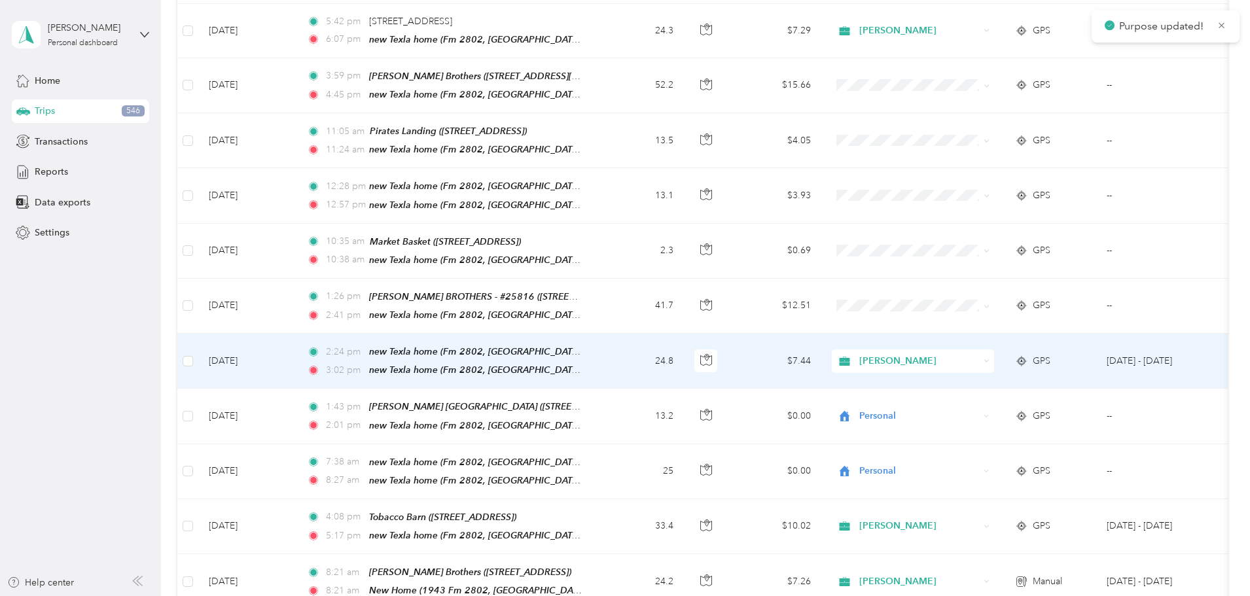
click at [962, 354] on span "[PERSON_NAME]" at bounding box center [920, 361] width 120 height 14
click at [962, 395] on span "Personal" at bounding box center [1012, 391] width 121 height 14
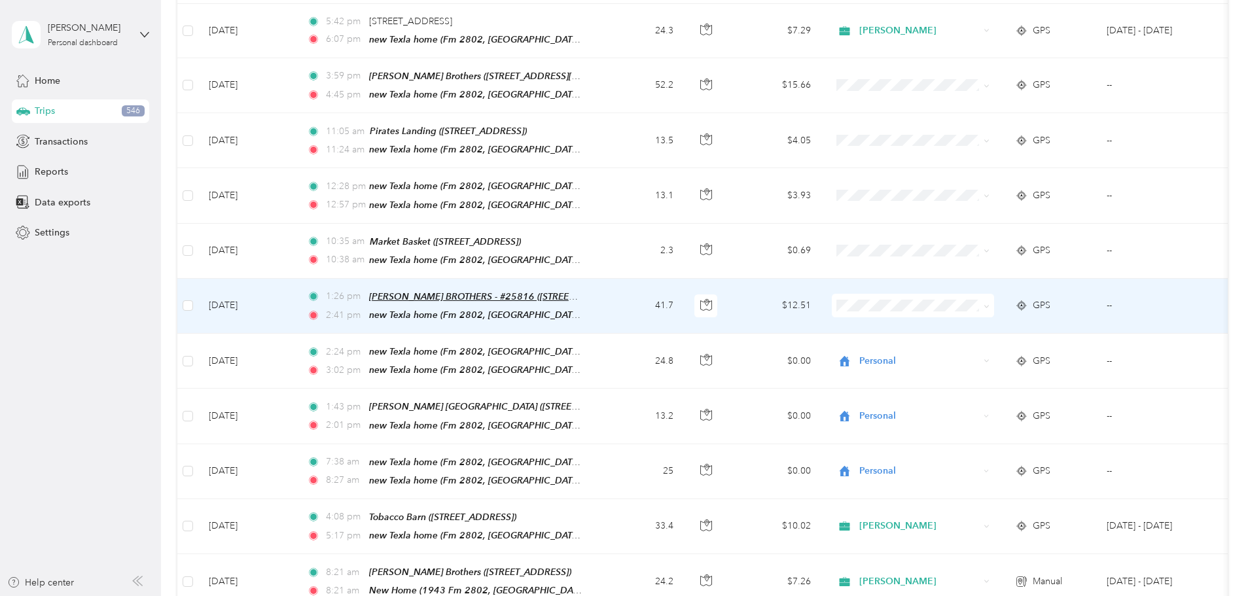
click at [625, 291] on span "[PERSON_NAME] BROTHERS - #25816 ([STREET_ADDRESS])" at bounding box center [497, 296] width 256 height 11
click at [684, 298] on td "41.7" at bounding box center [641, 306] width 86 height 55
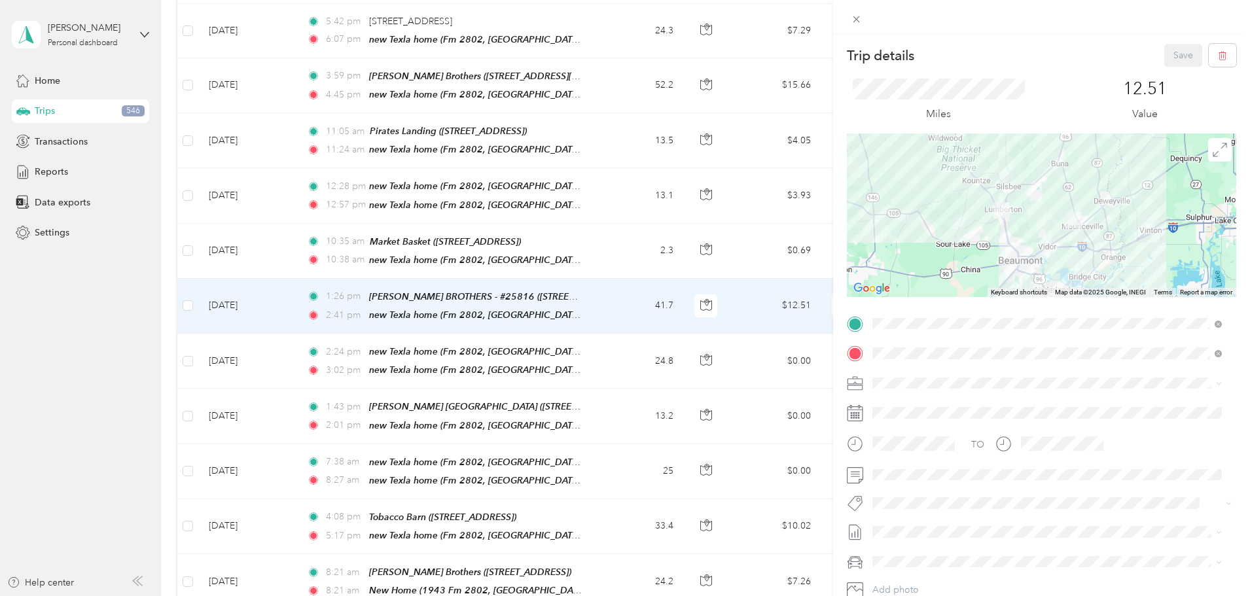
click at [1197, 519] on div "TO Add photo" at bounding box center [1042, 472] width 390 height 316
click at [712, 170] on div "Trip details Save This trip cannot be edited because it is either under review,…" at bounding box center [625, 298] width 1250 height 596
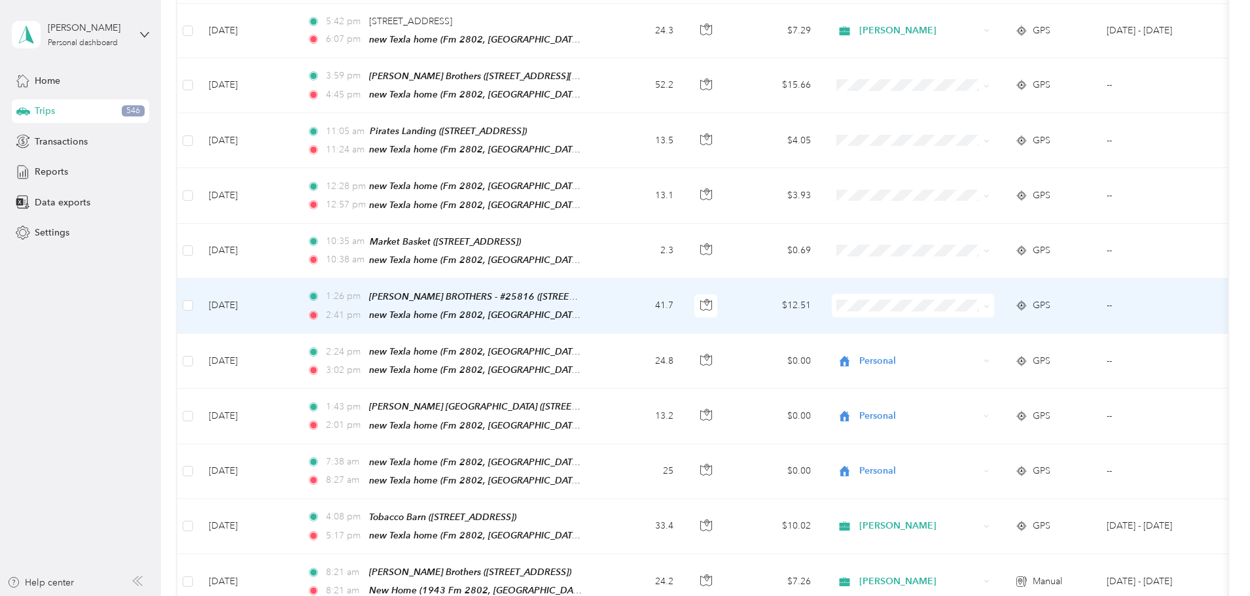
click at [969, 344] on li "Personal" at bounding box center [1000, 337] width 162 height 23
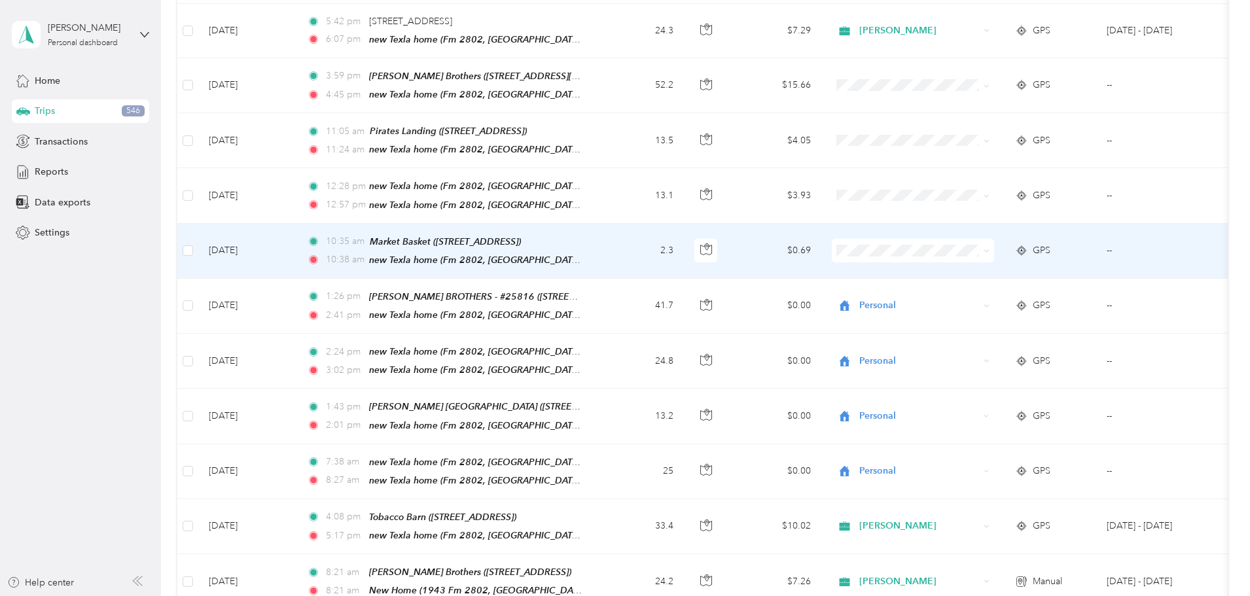
click at [963, 292] on li "Personal" at bounding box center [1000, 283] width 162 height 23
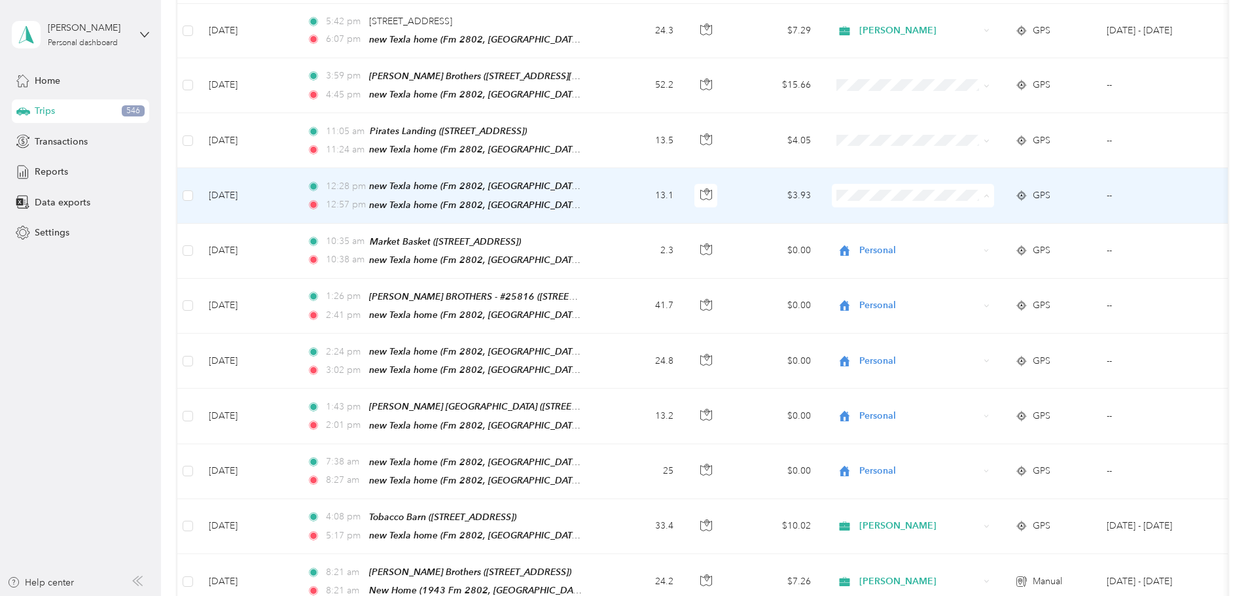
click at [960, 239] on li "Personal" at bounding box center [1000, 236] width 162 height 23
click at [949, 189] on span "Personal" at bounding box center [920, 196] width 120 height 14
click at [957, 238] on li "Personal" at bounding box center [1000, 236] width 162 height 23
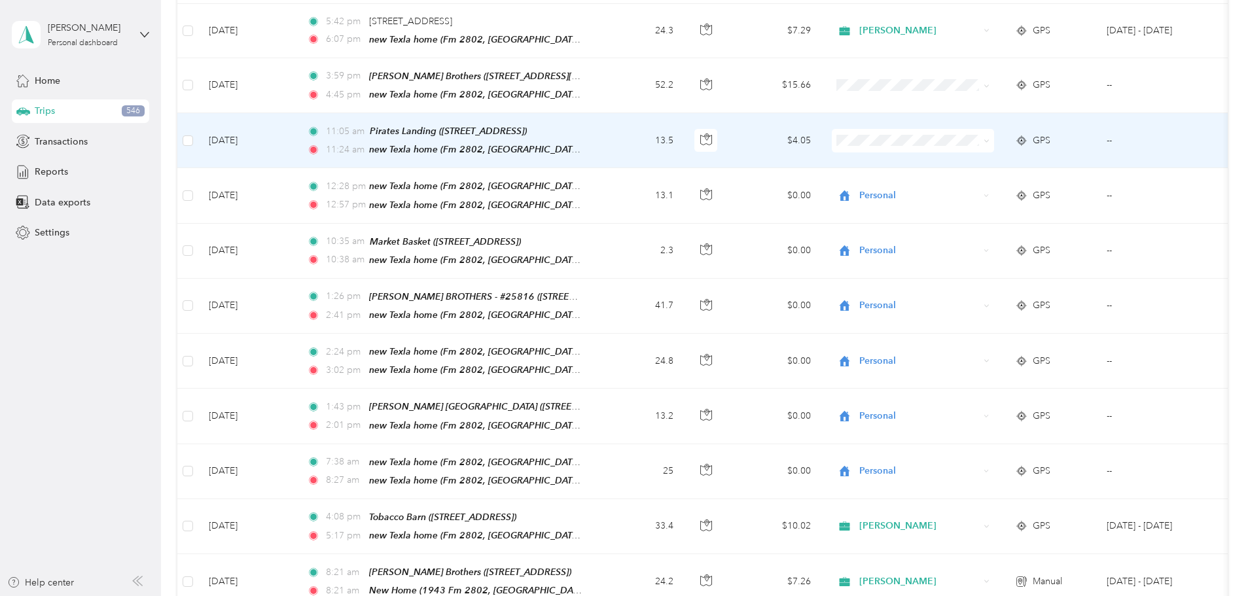
click at [968, 183] on li "Personal" at bounding box center [1000, 180] width 162 height 23
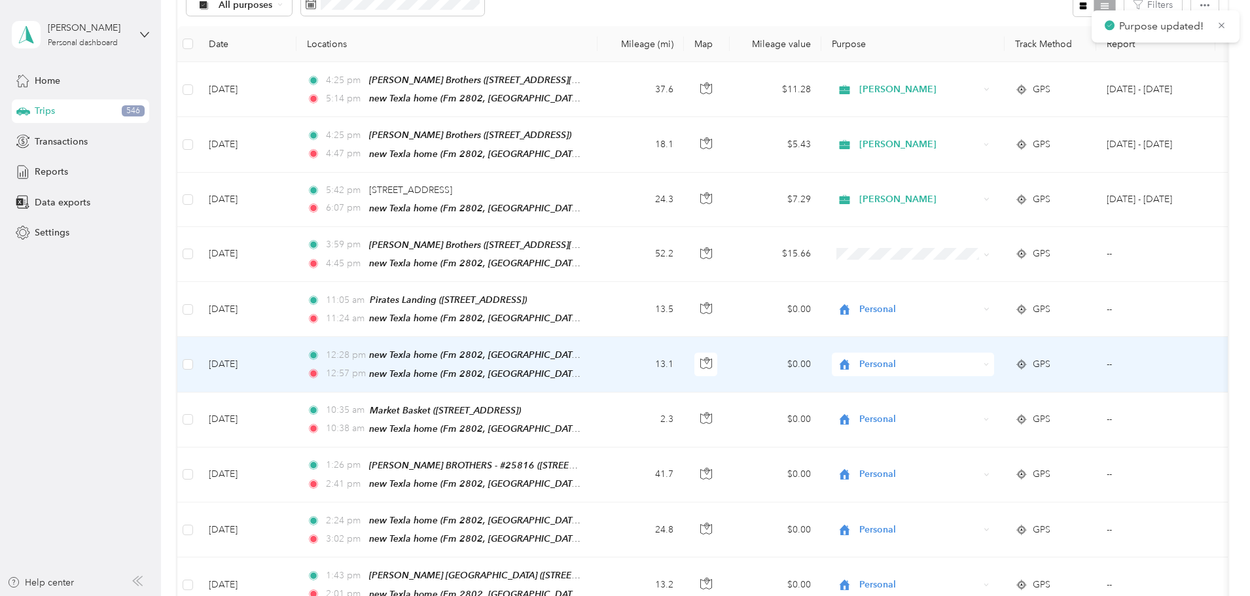
scroll to position [131, 0]
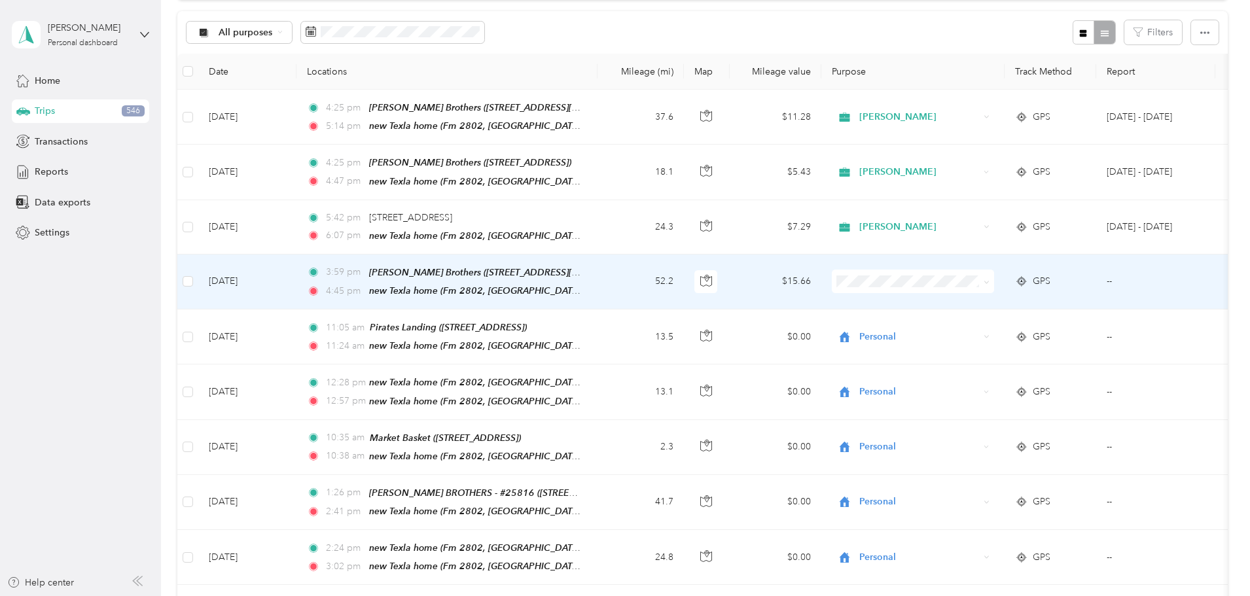
click at [958, 300] on span "[PERSON_NAME]" at bounding box center [1012, 296] width 121 height 14
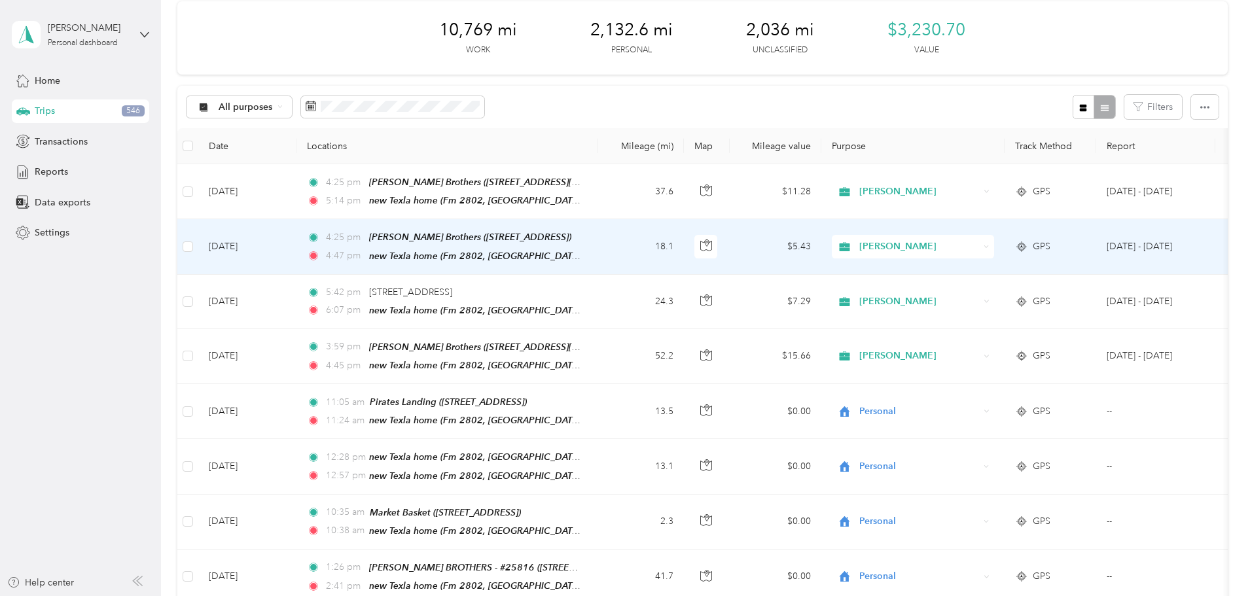
scroll to position [0, 0]
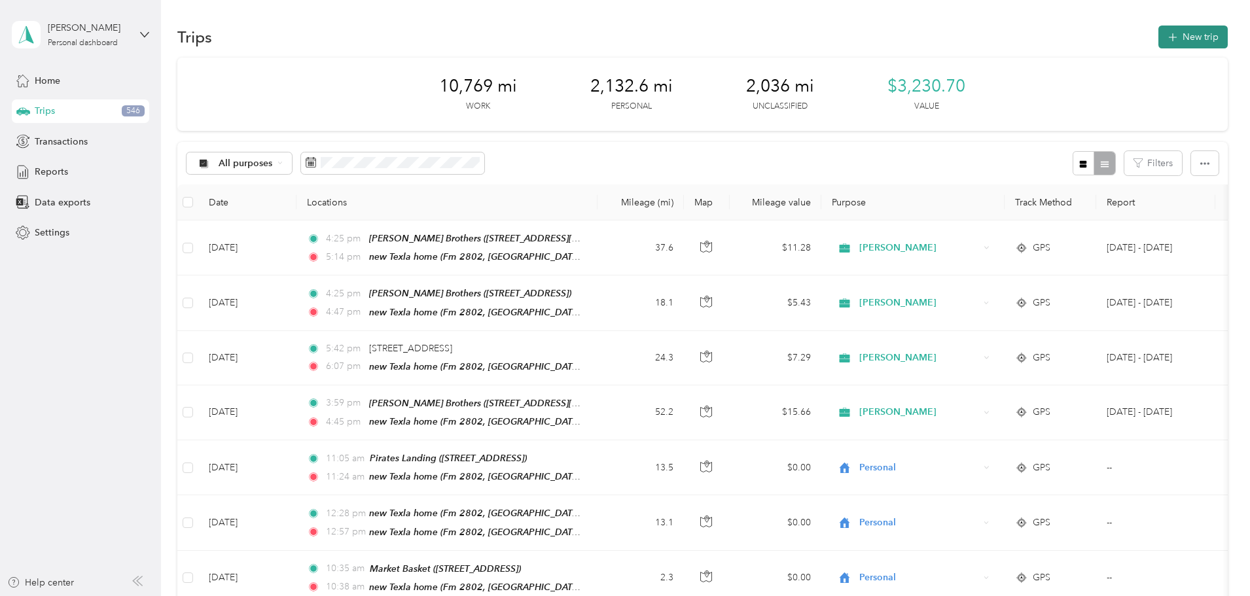
click at [1159, 34] on button "New trip" at bounding box center [1193, 37] width 69 height 23
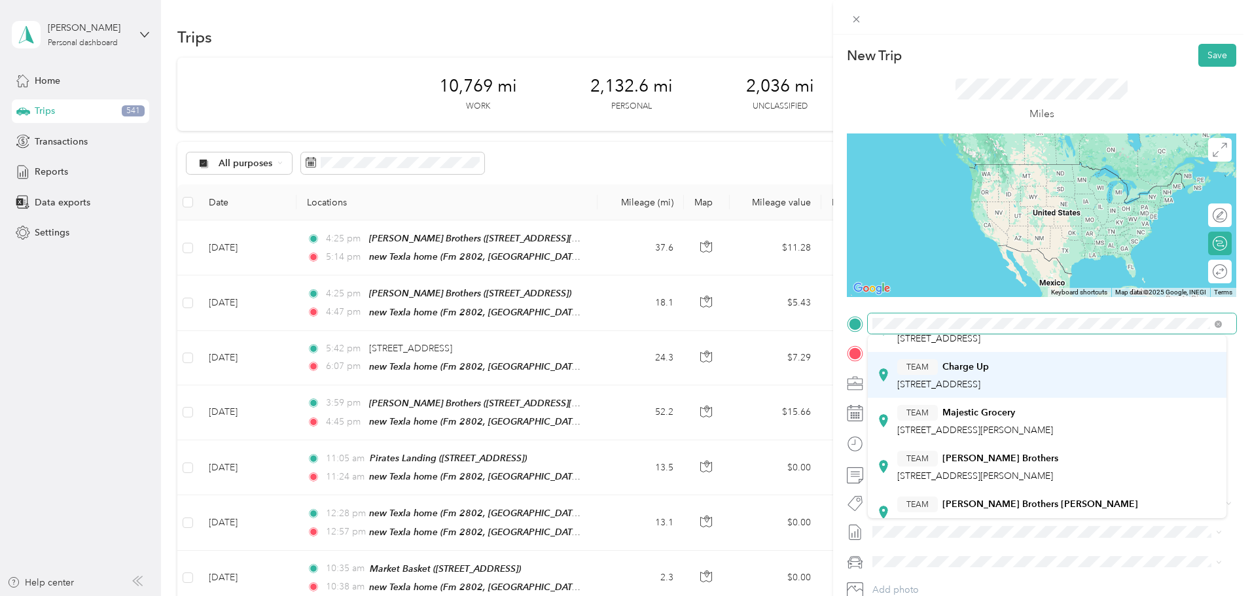
scroll to position [131, 0]
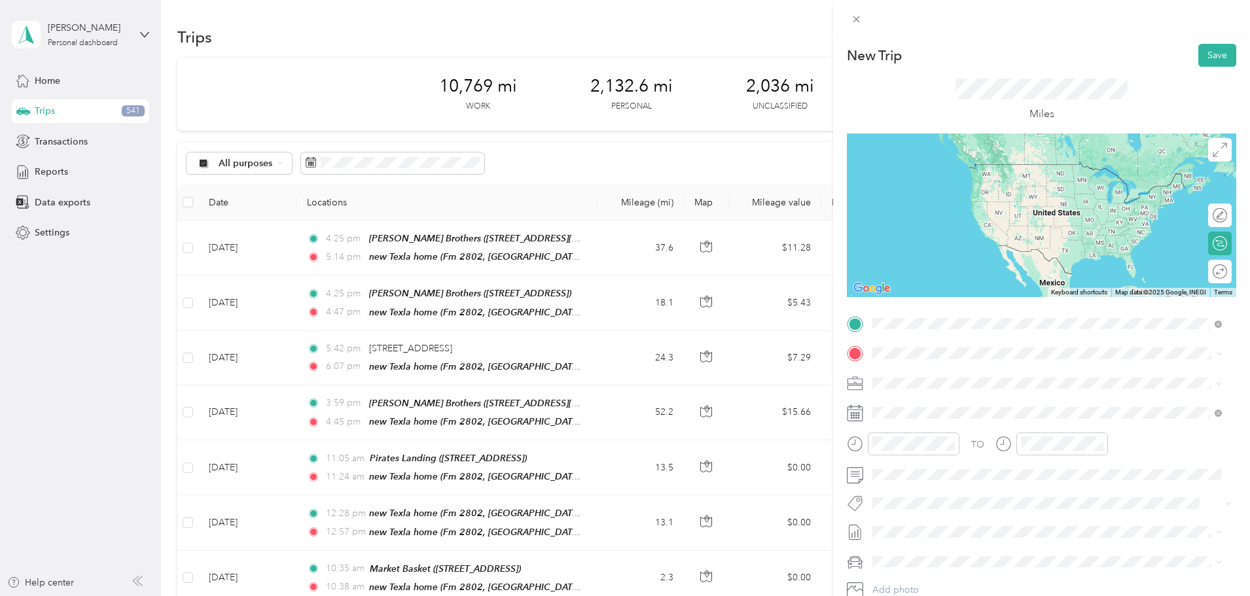
click at [965, 393] on div "TEAM [PERSON_NAME] Brothers [STREET_ADDRESS][PERSON_NAME]" at bounding box center [978, 392] width 161 height 32
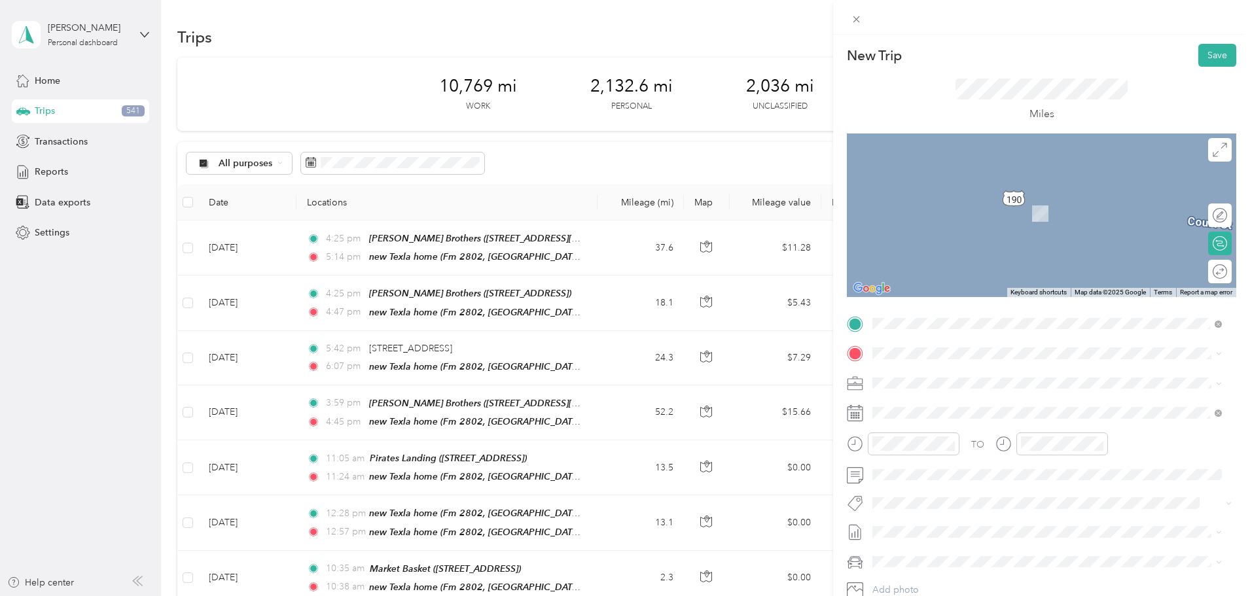
click at [939, 414] on div "New Home [STREET_ADDRESS][US_STATE]" at bounding box center [1054, 405] width 312 height 27
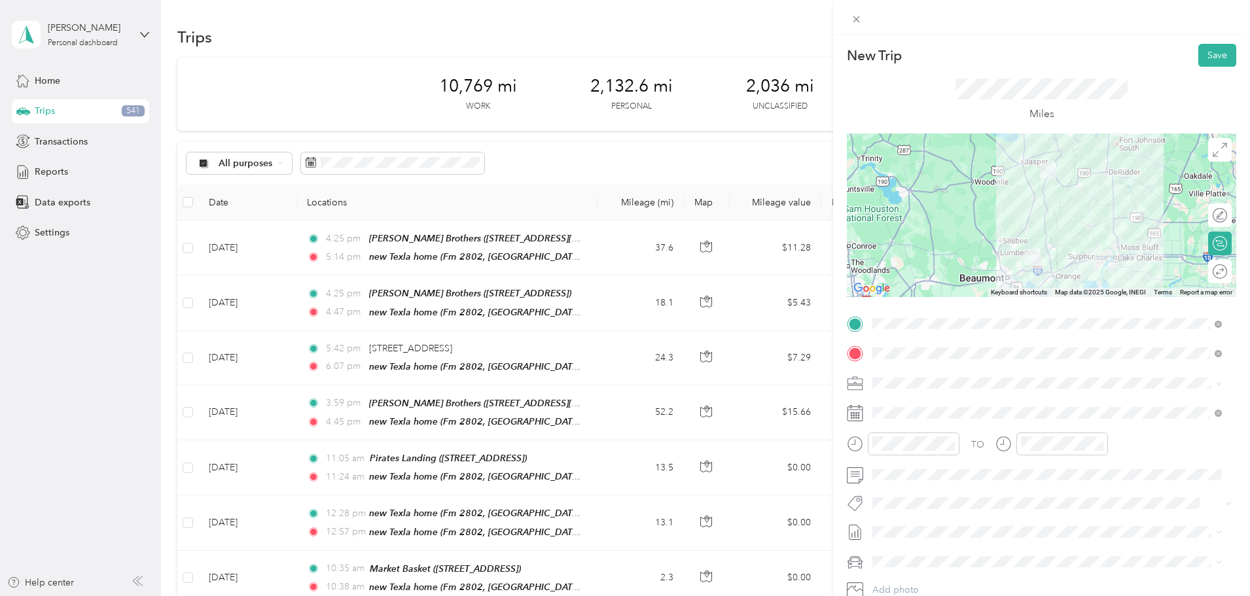
click at [856, 414] on icon at bounding box center [855, 413] width 16 height 16
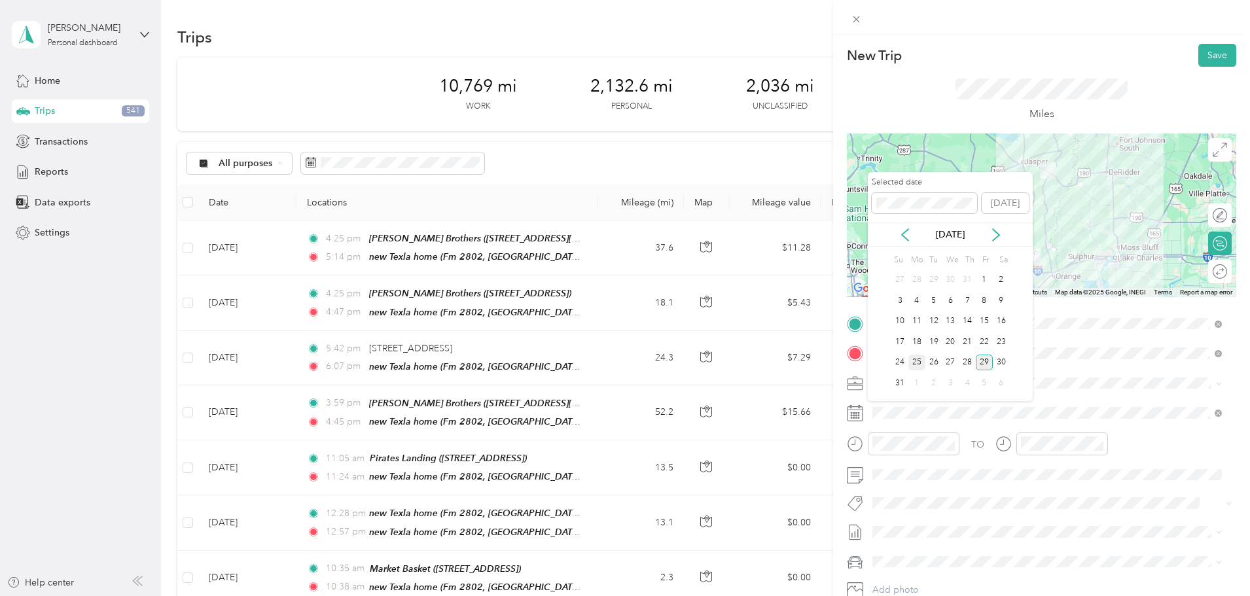
click at [918, 363] on div "25" at bounding box center [917, 363] width 17 height 16
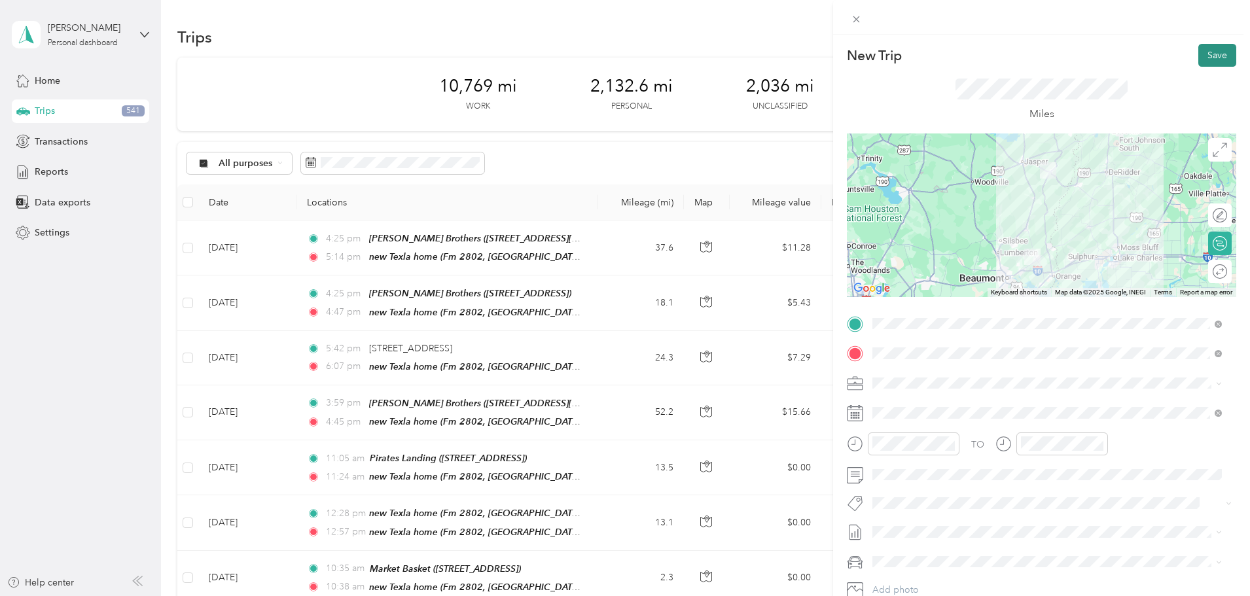
click at [1206, 52] on button "Save" at bounding box center [1218, 55] width 38 height 23
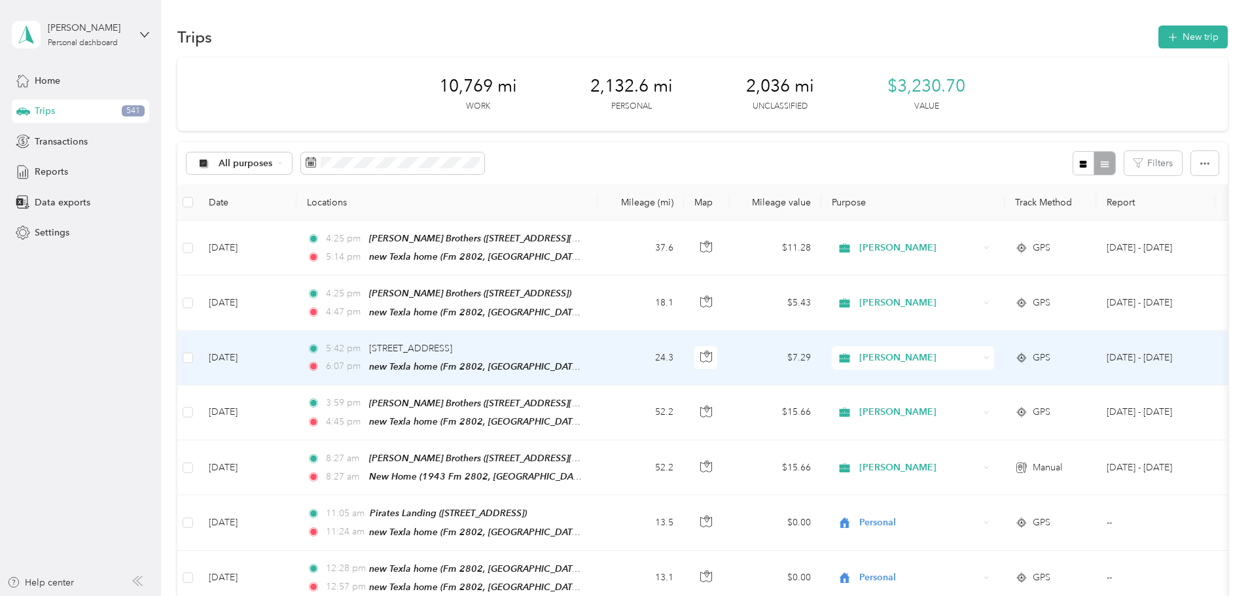
click at [979, 354] on span "[PERSON_NAME]" at bounding box center [920, 358] width 120 height 14
click at [971, 403] on li "Personal" at bounding box center [1000, 399] width 162 height 23
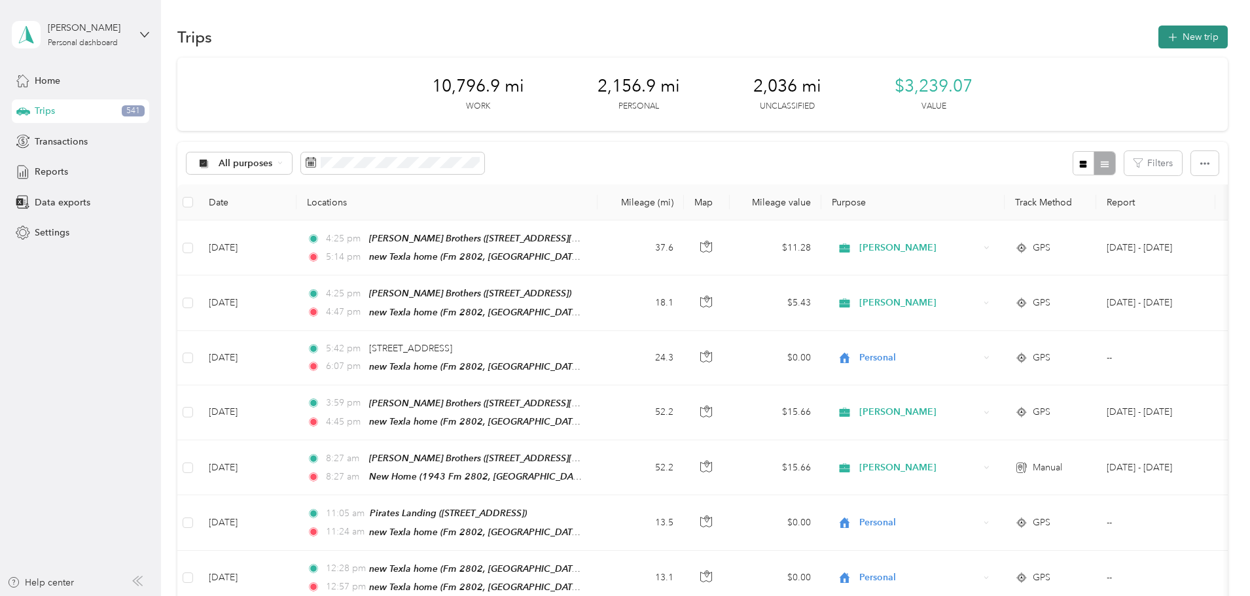
click at [1159, 31] on button "New trip" at bounding box center [1193, 37] width 69 height 23
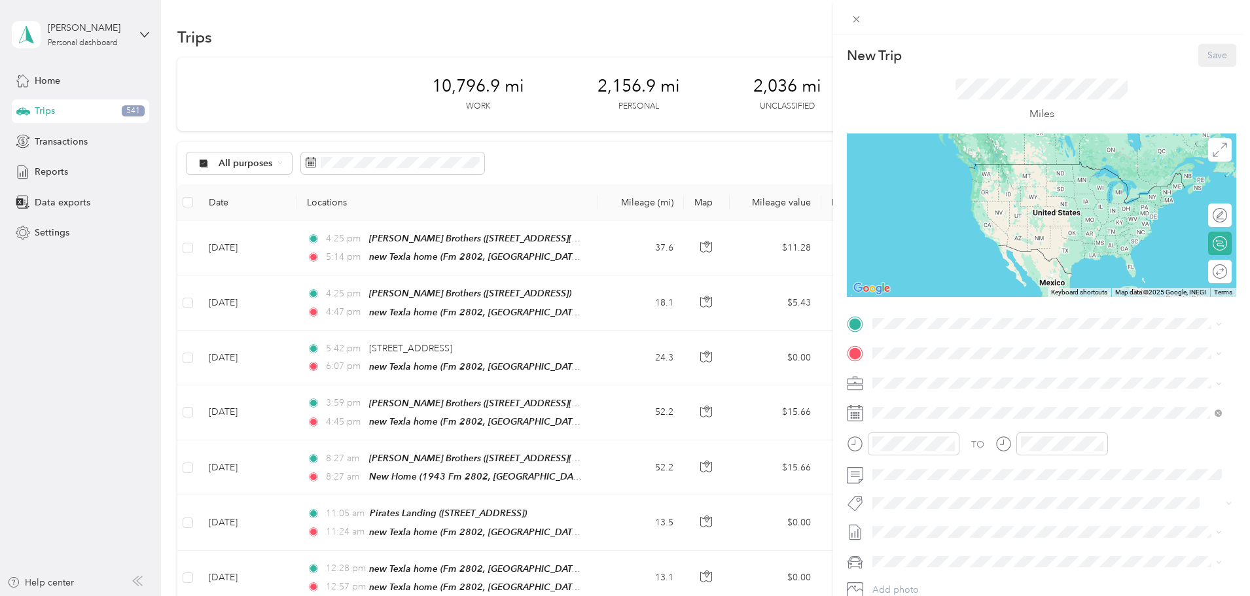
click at [941, 382] on div "New Home [STREET_ADDRESS][US_STATE]" at bounding box center [1054, 376] width 312 height 27
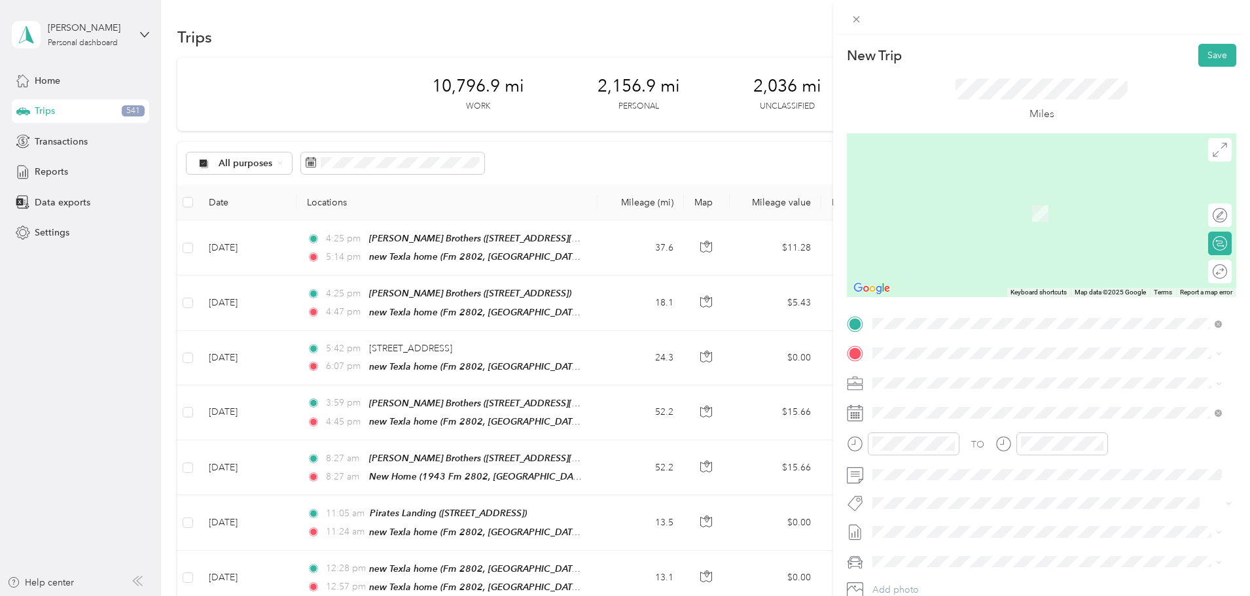
click at [992, 407] on div "TEAM [PERSON_NAME] Brothers" at bounding box center [978, 401] width 161 height 16
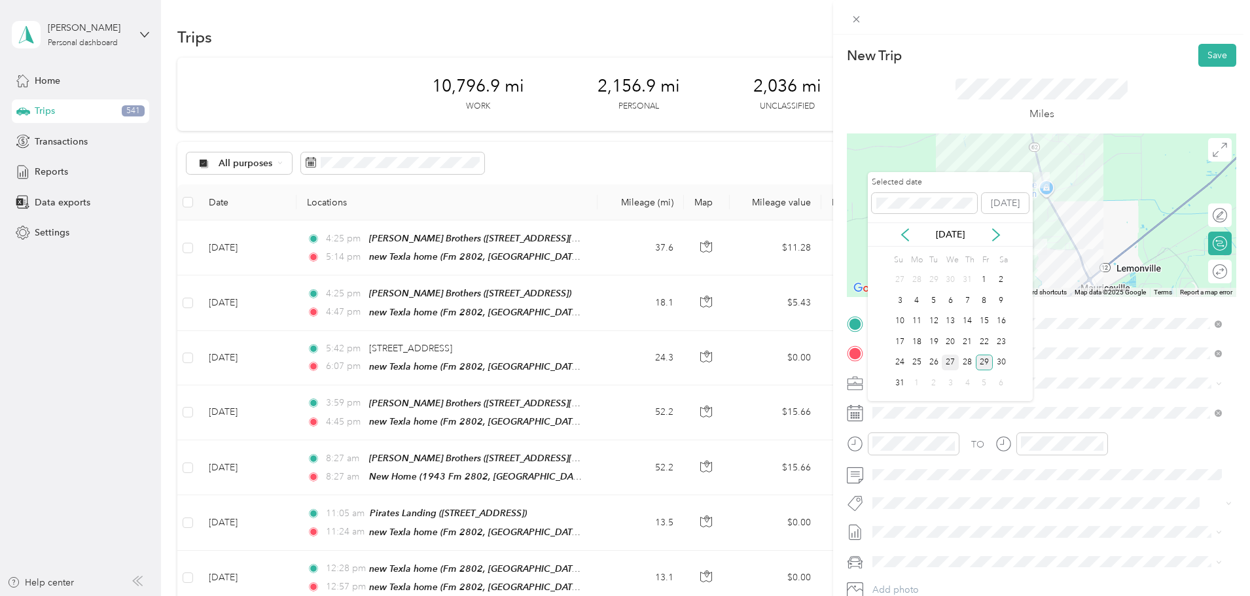
click at [949, 362] on div "27" at bounding box center [950, 363] width 17 height 16
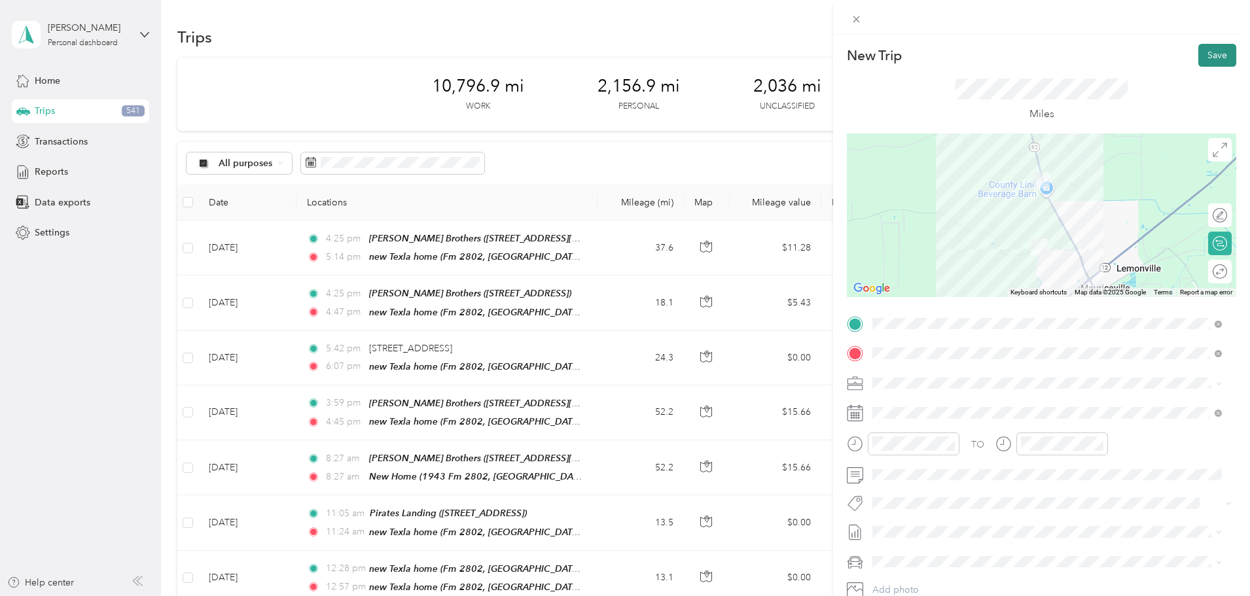
click at [1199, 53] on button "Save" at bounding box center [1218, 55] width 38 height 23
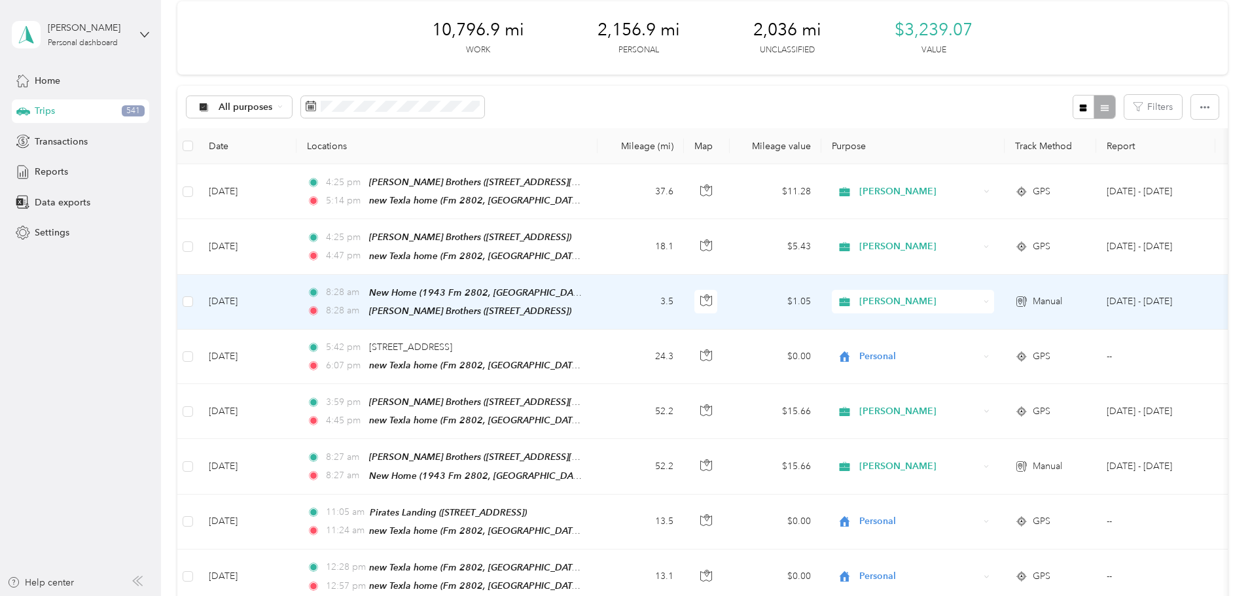
scroll to position [0, 0]
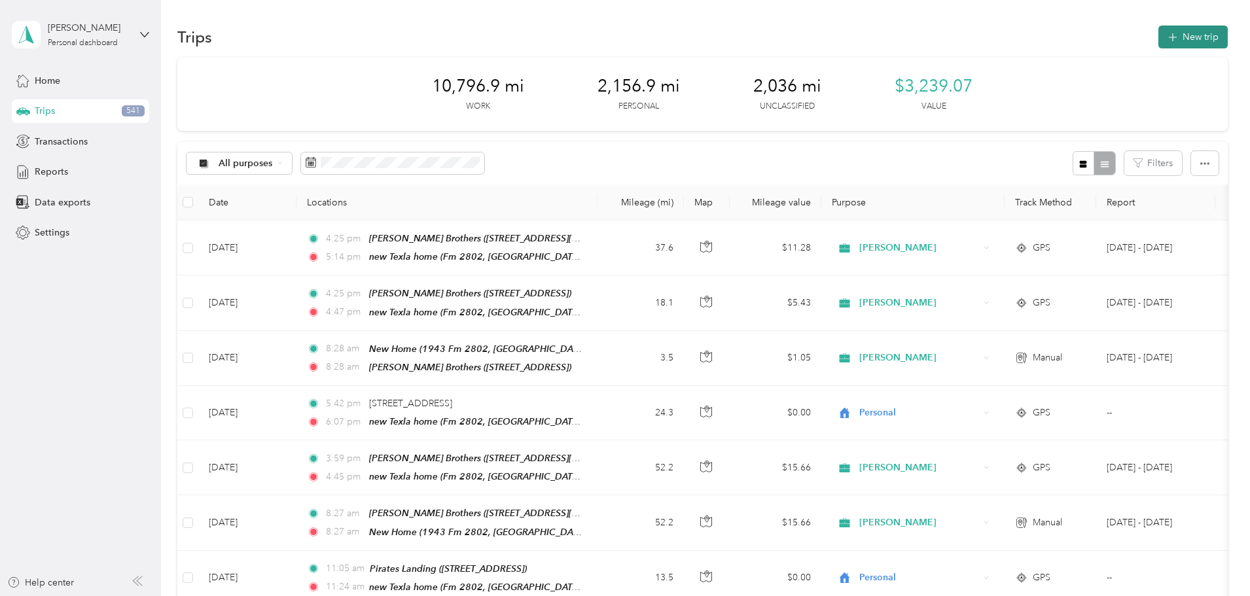
click at [1159, 35] on button "New trip" at bounding box center [1193, 37] width 69 height 23
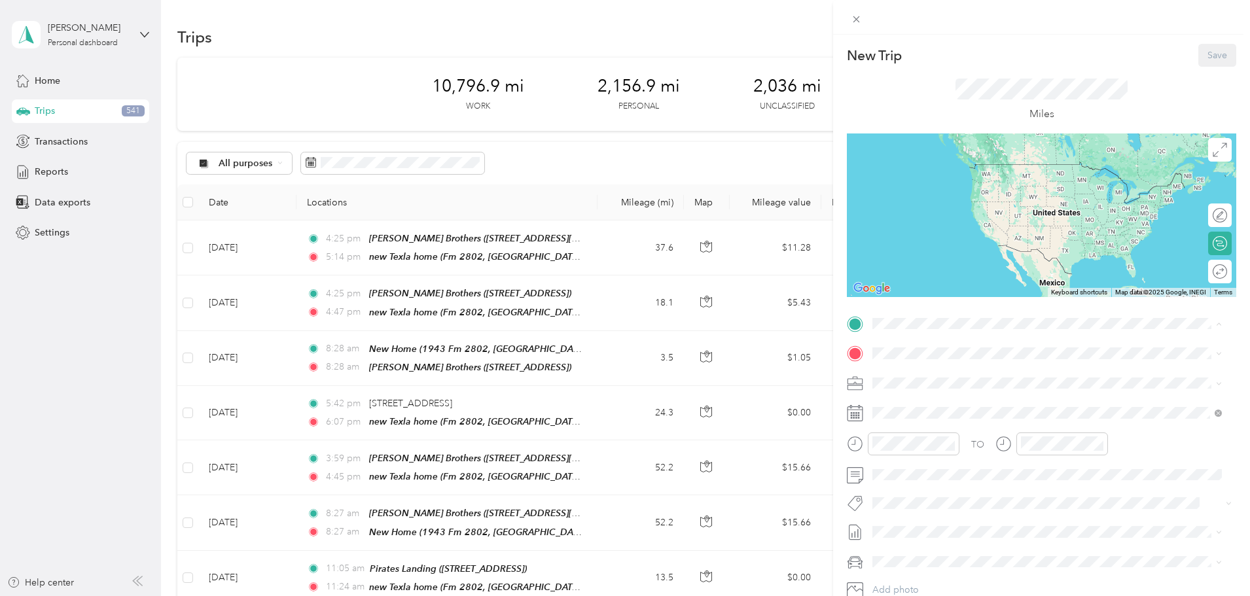
click at [951, 380] on div "New Home [STREET_ADDRESS][US_STATE]" at bounding box center [1054, 383] width 312 height 27
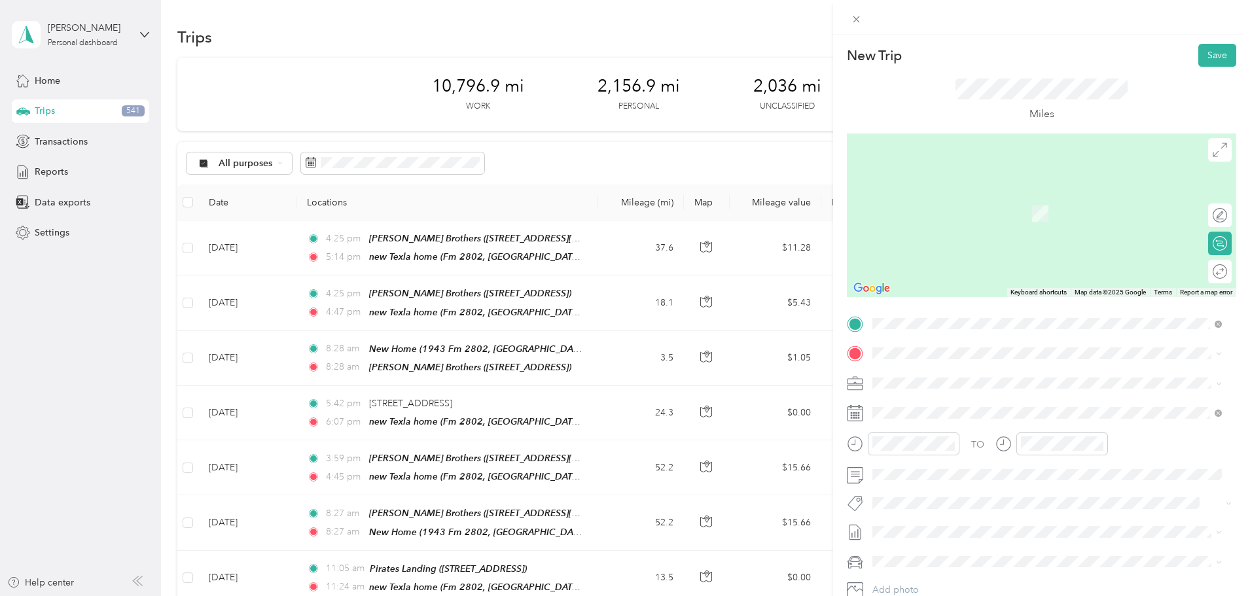
click at [997, 418] on div "TEAM [PERSON_NAME] Brothers [STREET_ADDRESS][PERSON_NAME]" at bounding box center [978, 414] width 161 height 32
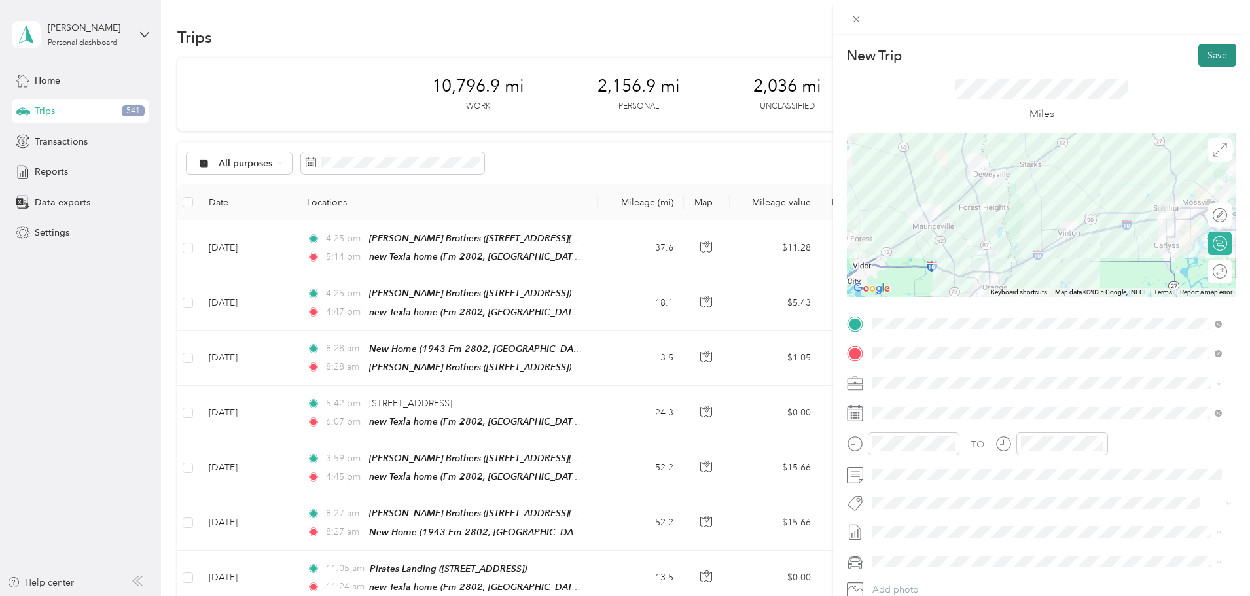
click at [1212, 53] on button "Save" at bounding box center [1218, 55] width 38 height 23
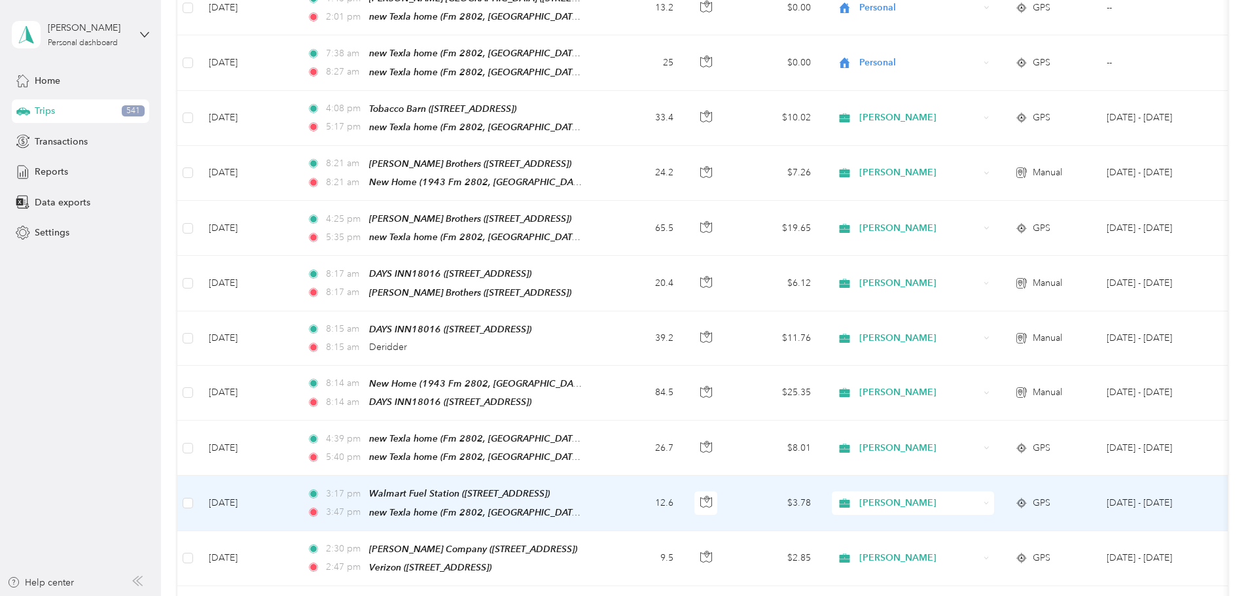
scroll to position [880, 0]
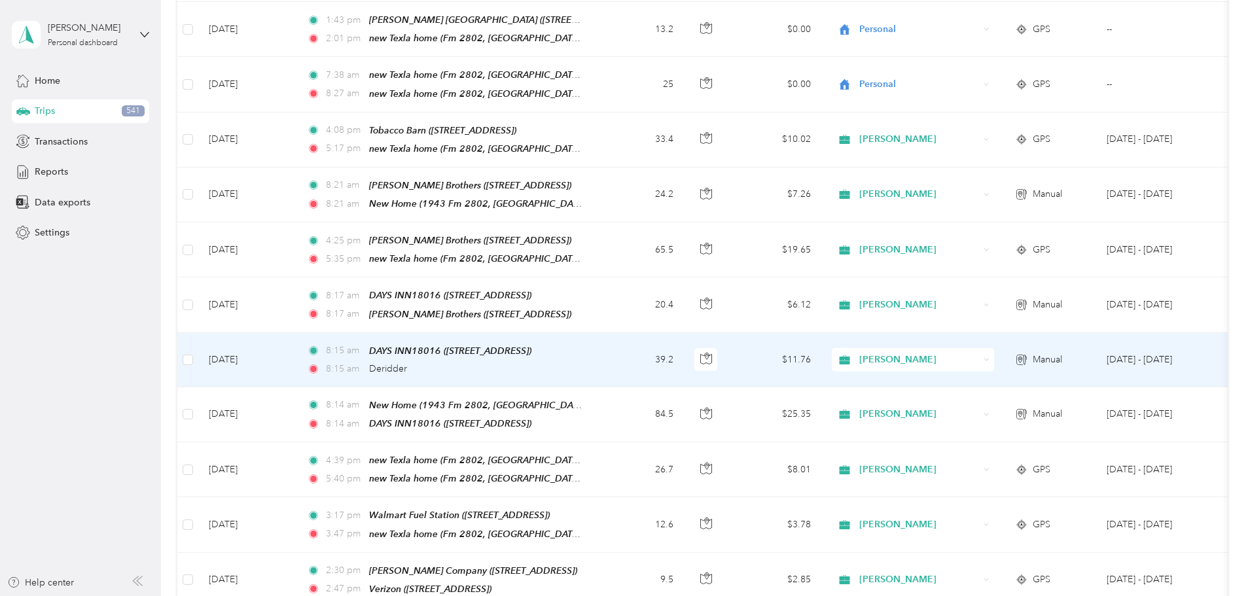
click at [684, 333] on td "39.2" at bounding box center [641, 360] width 86 height 54
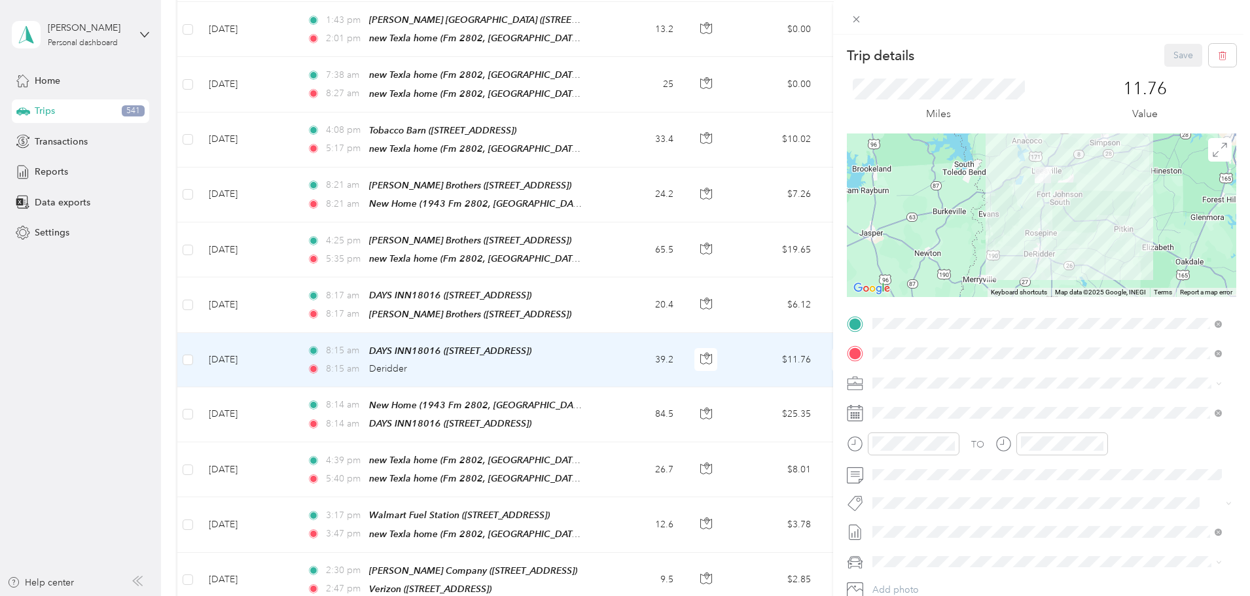
click at [1170, 209] on div at bounding box center [1042, 216] width 390 height 164
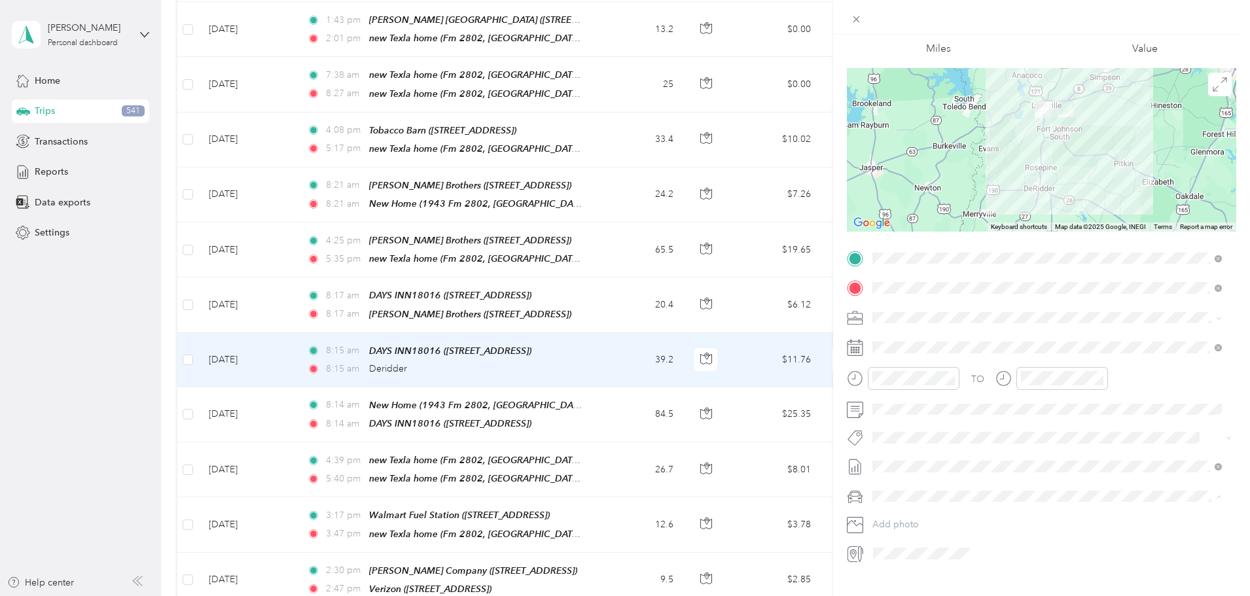
click at [675, 325] on div "Trip details Save This trip cannot be edited because it is either under review,…" at bounding box center [625, 298] width 1250 height 596
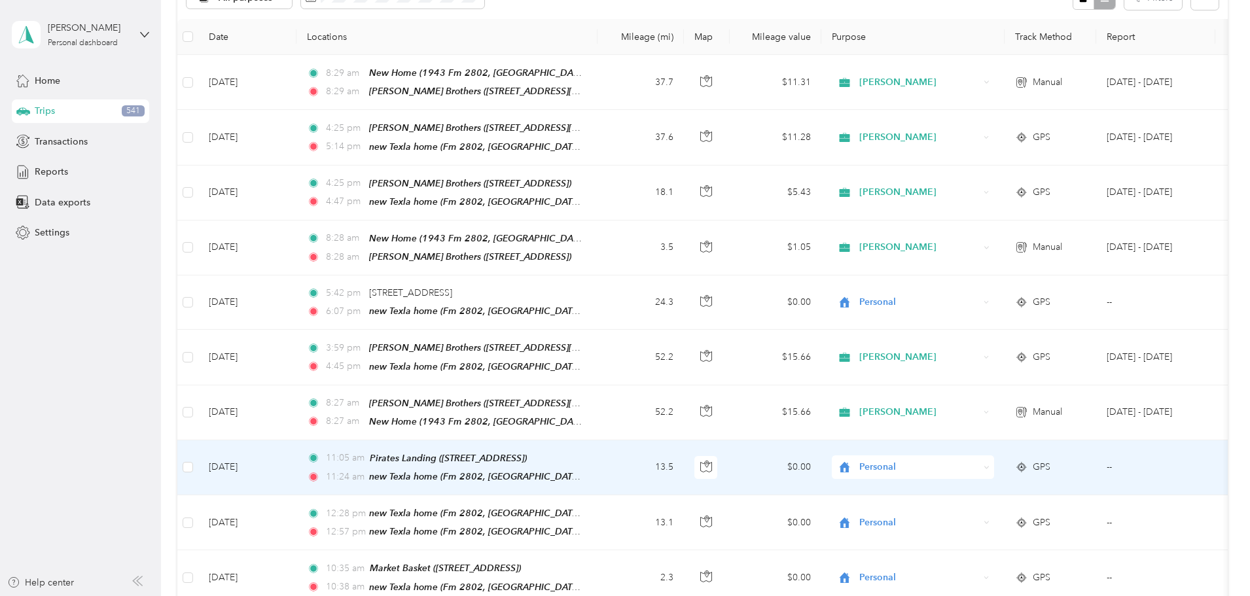
scroll to position [29, 0]
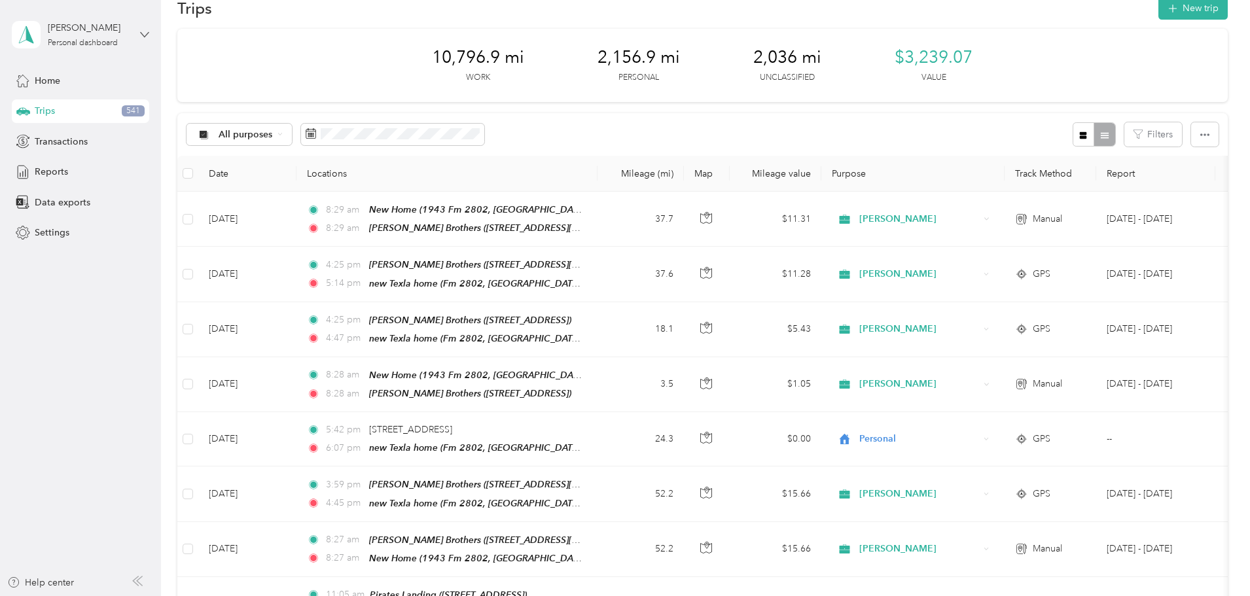
click at [145, 37] on icon at bounding box center [144, 34] width 9 height 9
click at [350, 53] on div "10,796.9 mi Work 2,156.9 mi Personal 2,036 mi Unclassified $3,239.07 Value" at bounding box center [702, 65] width 1051 height 73
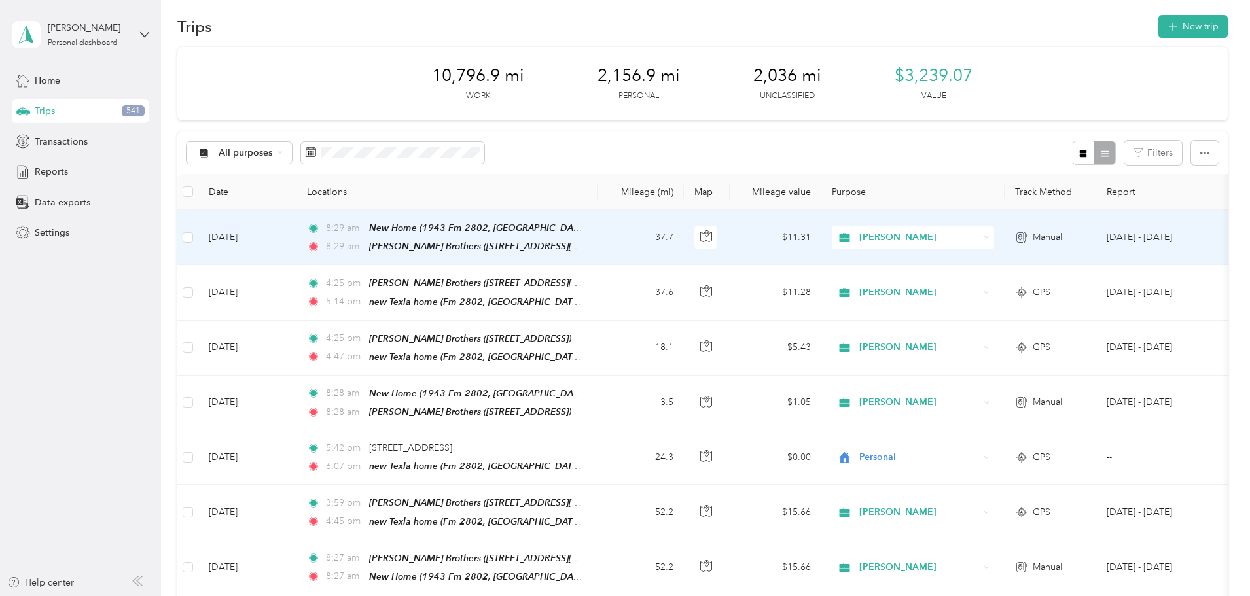
scroll to position [0, 0]
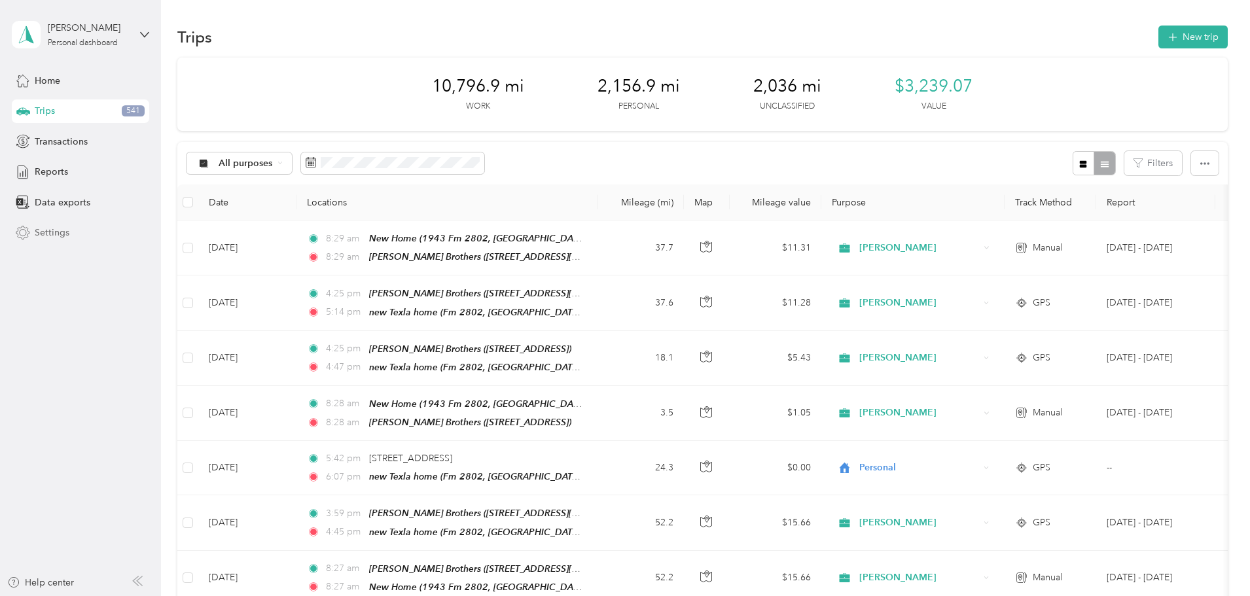
click at [43, 230] on span "Settings" at bounding box center [52, 233] width 35 height 14
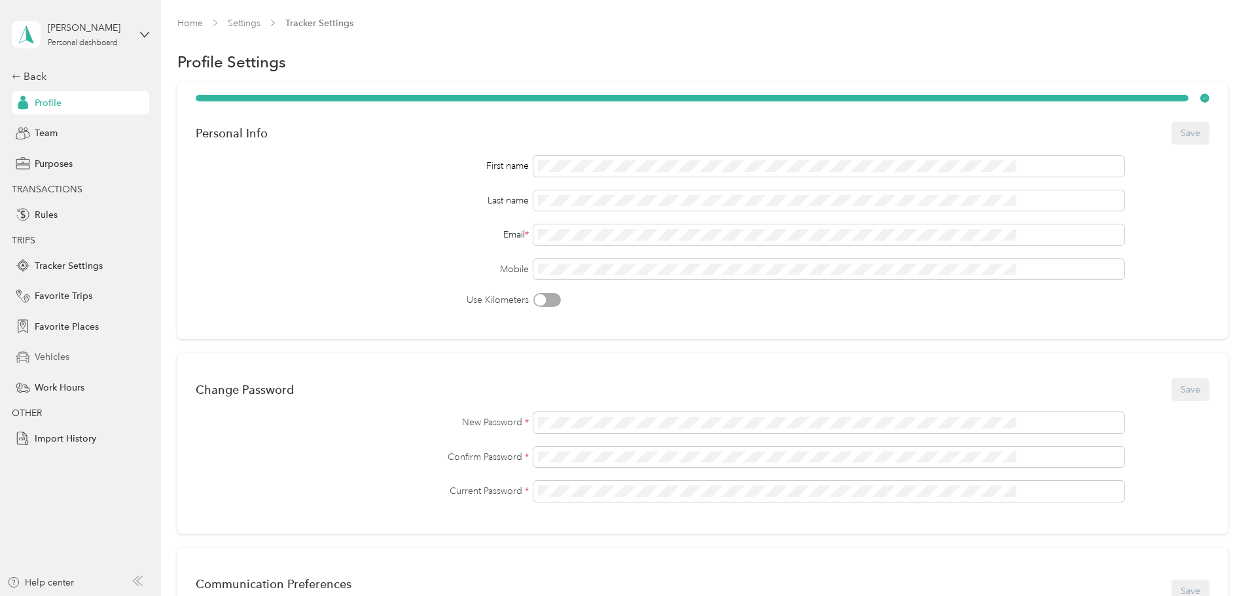
click at [50, 355] on span "Vehicles" at bounding box center [52, 357] width 35 height 14
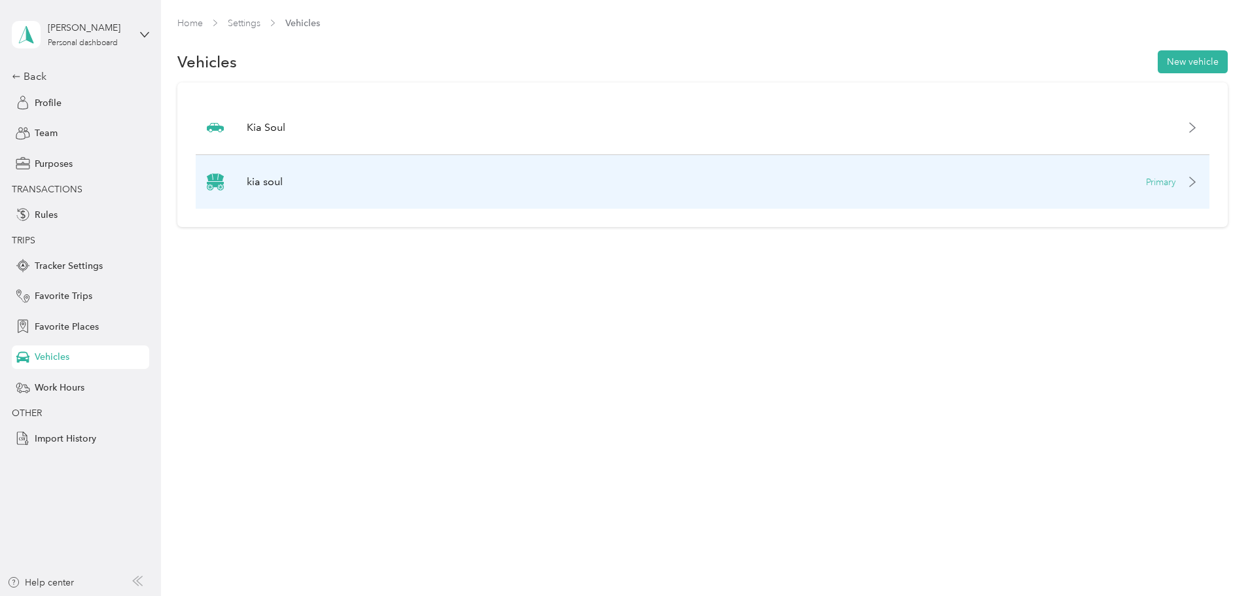
click at [1188, 183] on icon at bounding box center [1193, 182] width 10 height 10
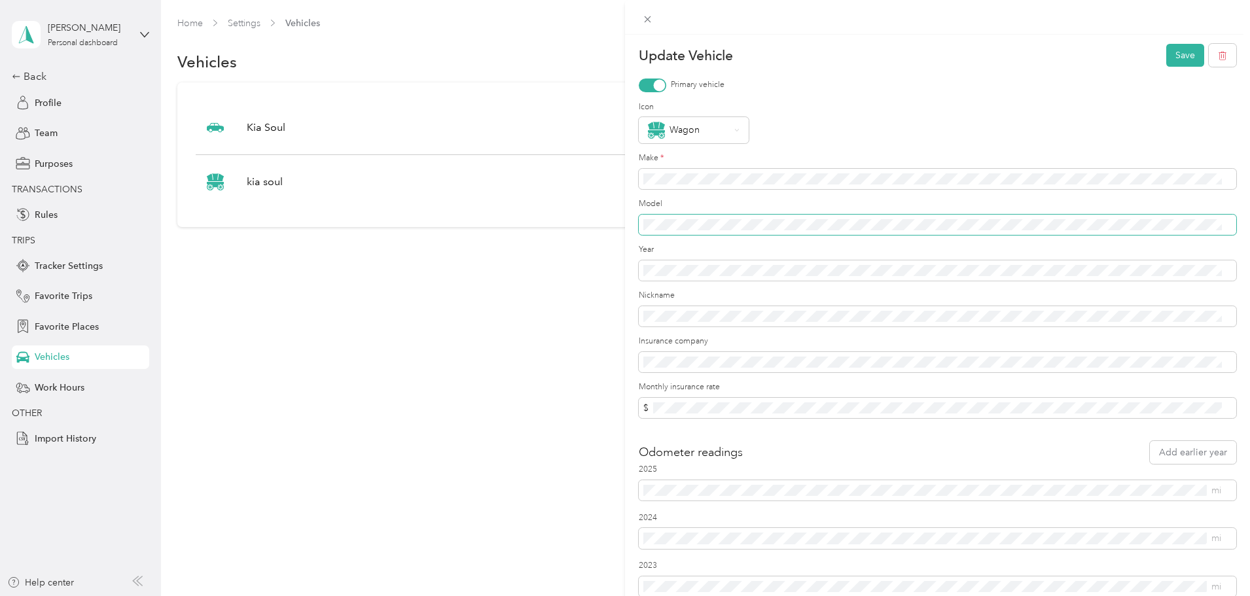
click at [580, 217] on div "Update Vehicle Save Primary vehicle Icon Wagon Make * Model Year Nickname Insur…" at bounding box center [625, 298] width 1250 height 596
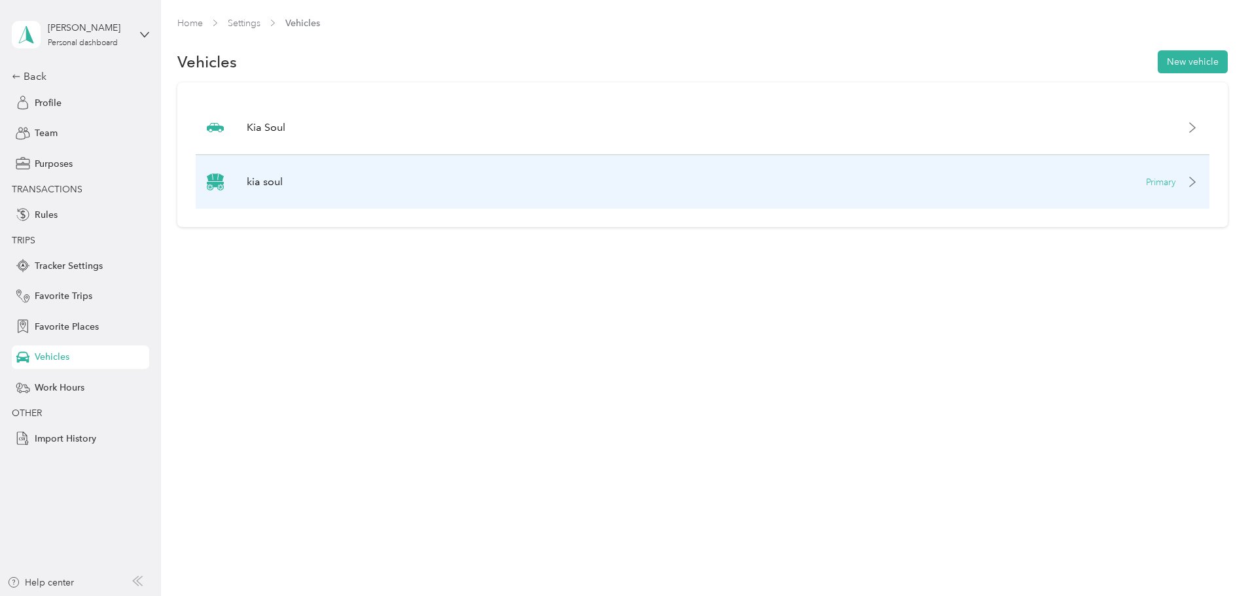
click at [1188, 185] on icon at bounding box center [1193, 182] width 10 height 10
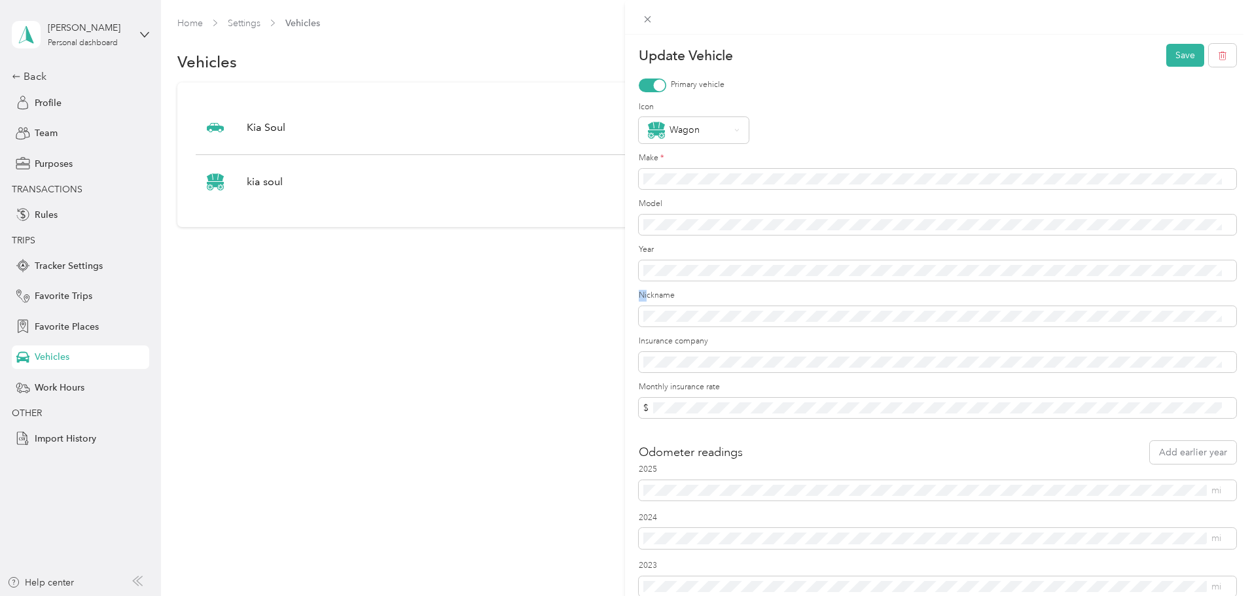
drag, startPoint x: 683, startPoint y: 263, endPoint x: 648, endPoint y: 283, distance: 39.9
click at [648, 283] on form "Update Vehicle Save Primary vehicle Icon Wagon Make * Model Year Nickname Insur…" at bounding box center [938, 345] width 598 height 602
click at [791, 350] on div "Insurance company" at bounding box center [938, 354] width 598 height 37
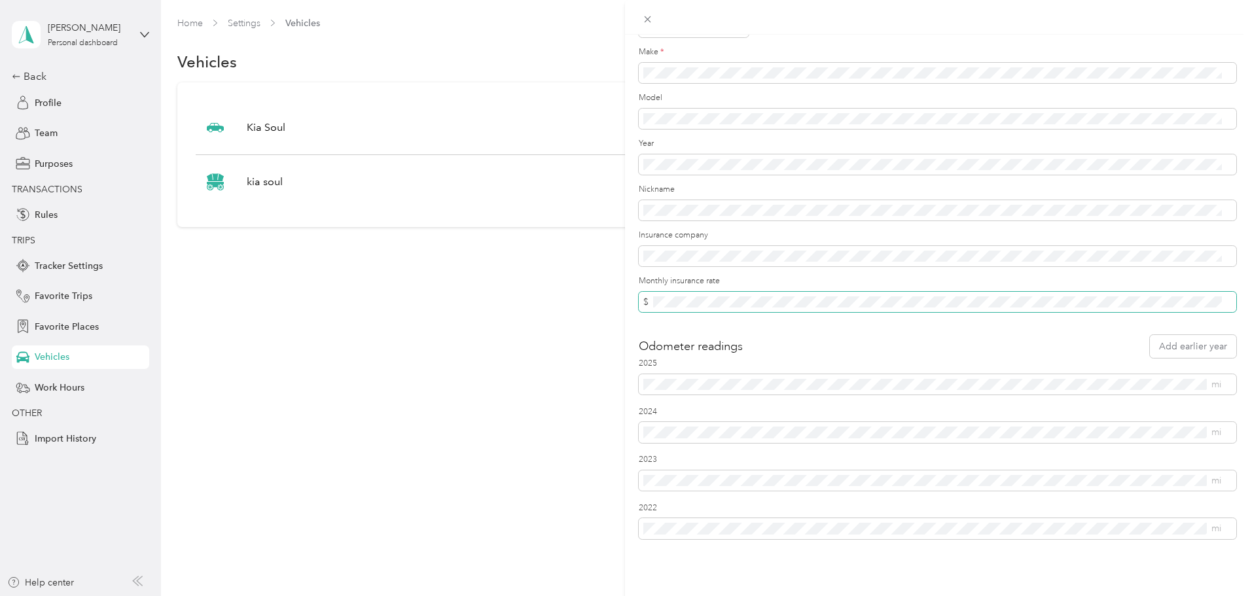
scroll to position [116, 0]
click at [782, 292] on span "$" at bounding box center [938, 302] width 598 height 21
click at [511, 325] on div "Update Vehicle Save Primary vehicle Icon Wagon Make * Model Year Nickname Insur…" at bounding box center [625, 298] width 1250 height 596
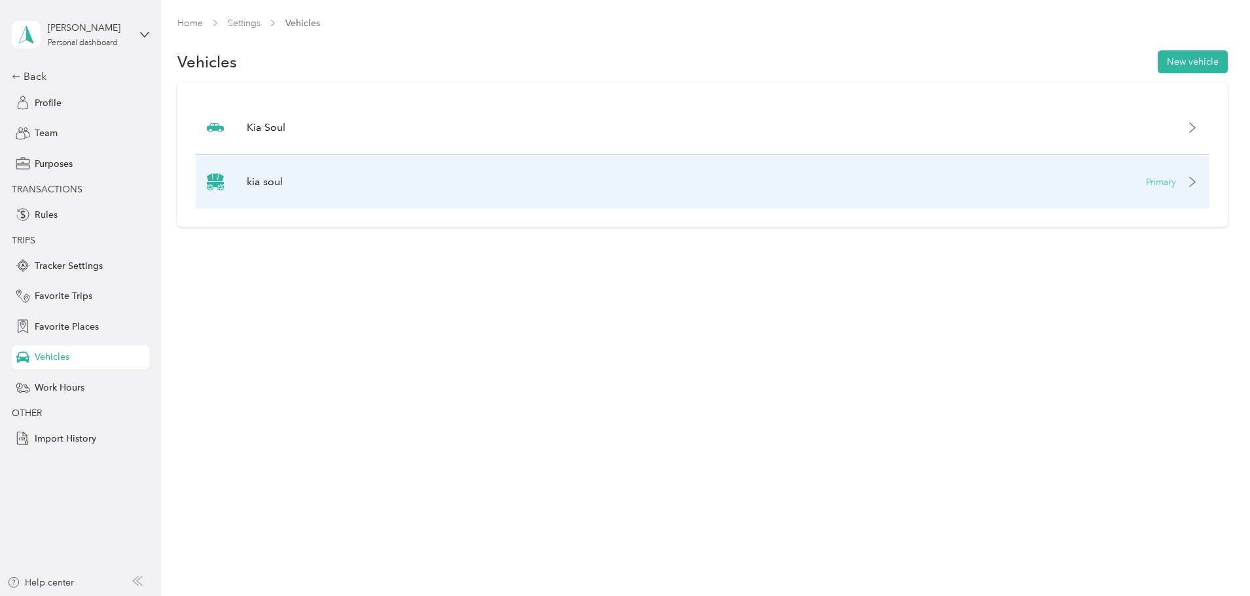
click at [1190, 184] on icon at bounding box center [1192, 181] width 5 height 9
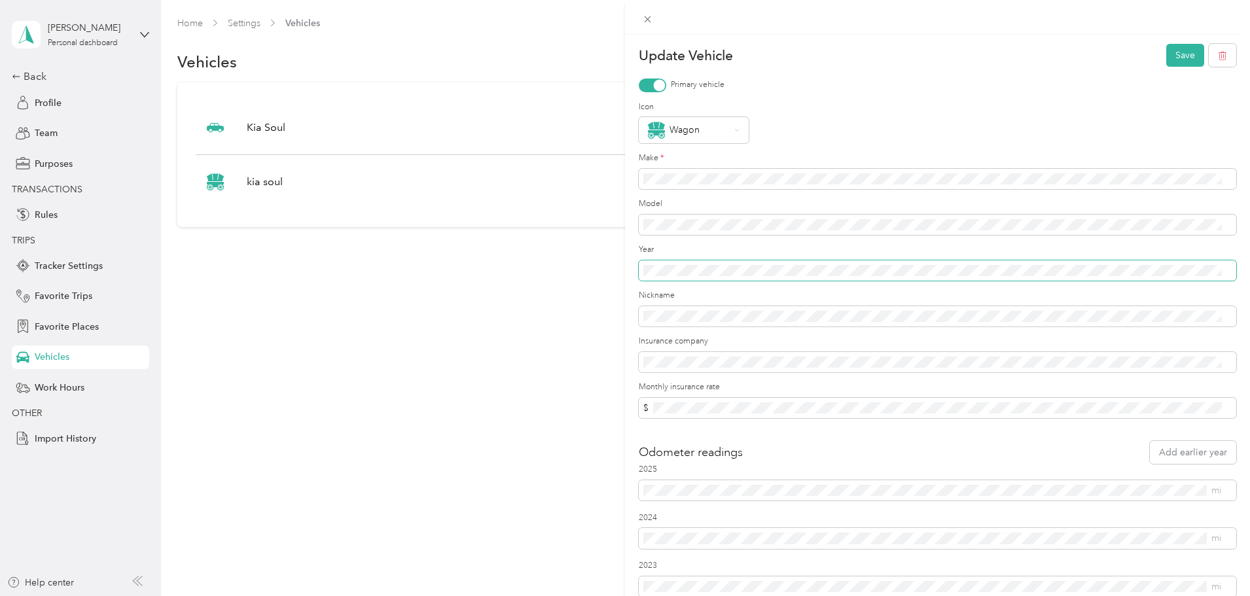
click at [619, 266] on div "Update Vehicle Save Primary vehicle Icon Wagon Make * Model Year Nickname Insur…" at bounding box center [625, 298] width 1250 height 596
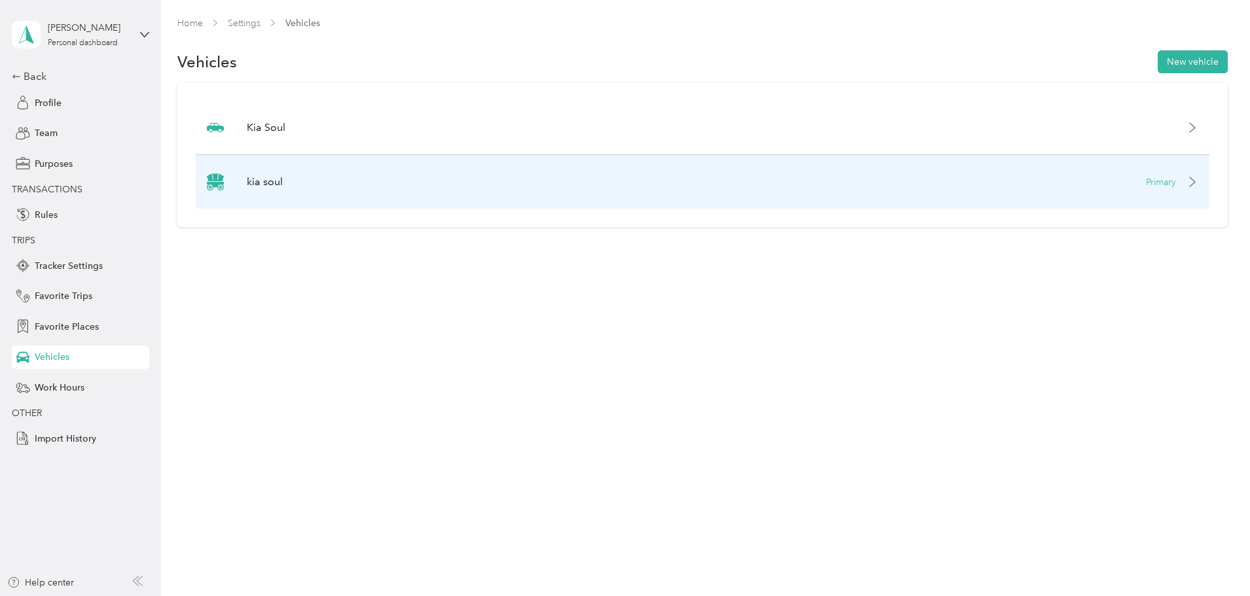
click at [1117, 187] on div "kia soul Primary" at bounding box center [703, 182] width 1014 height 54
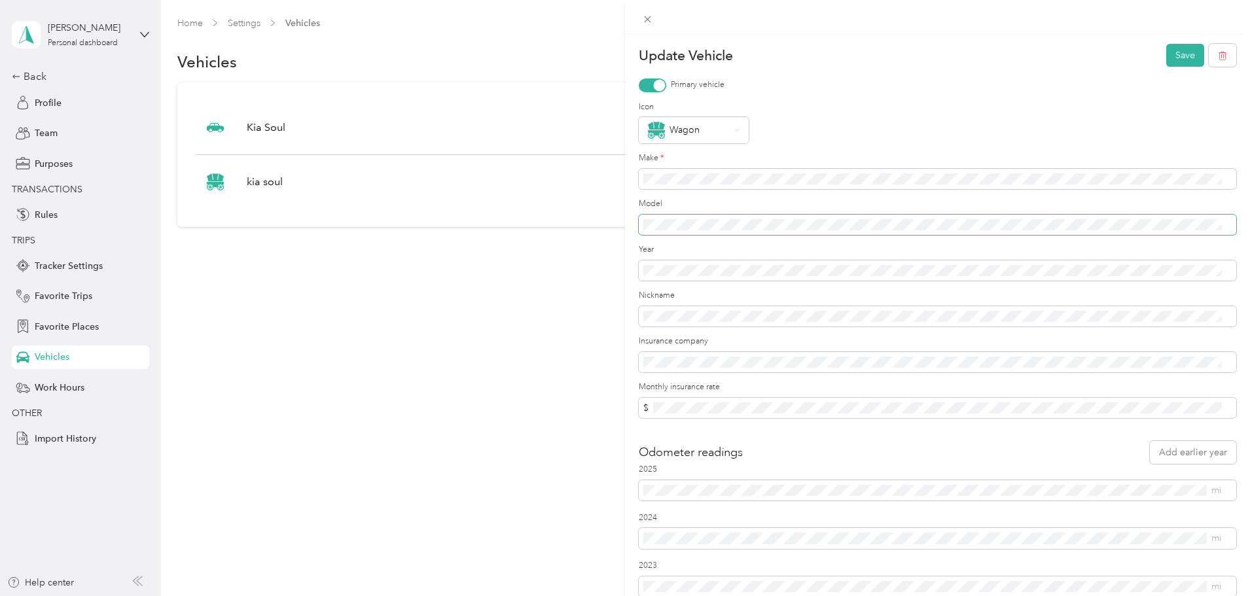
click at [567, 217] on div "Update Vehicle Save Primary vehicle Icon Wagon Make * Model Year Nickname Insur…" at bounding box center [625, 298] width 1250 height 596
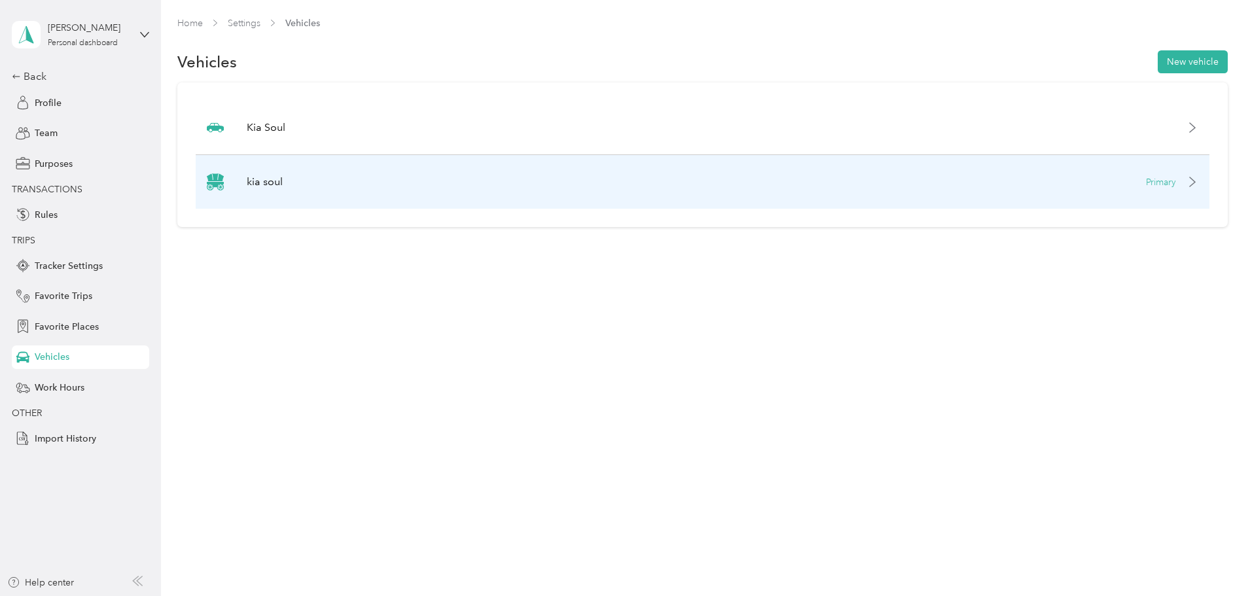
click at [1188, 182] on icon at bounding box center [1193, 182] width 10 height 10
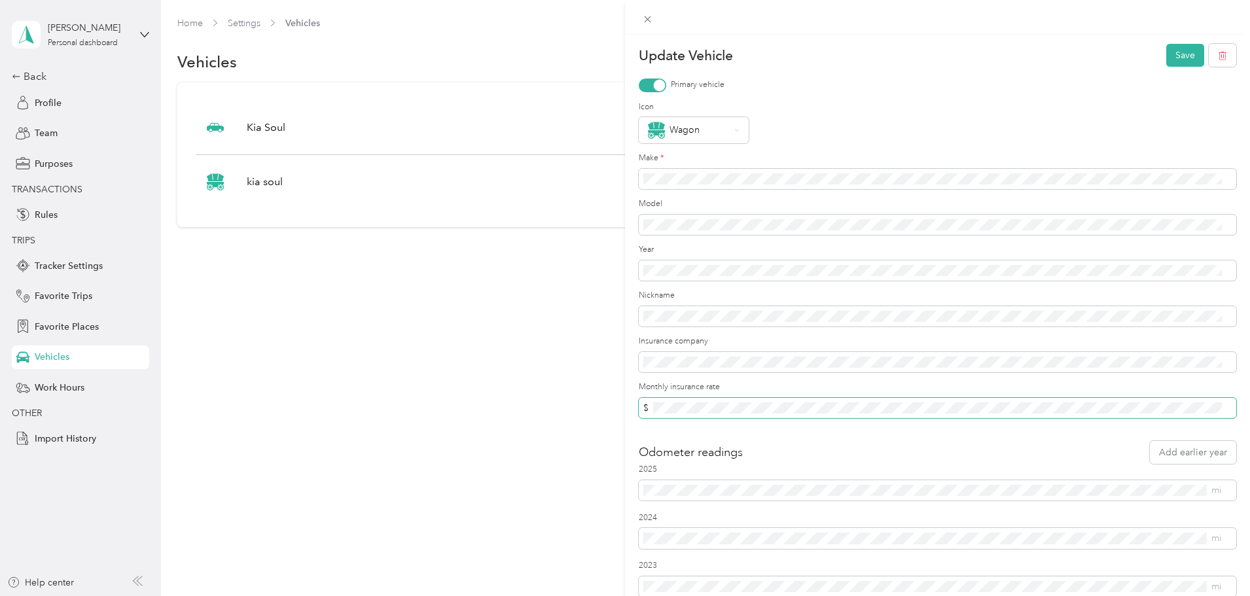
click at [717, 415] on span "$" at bounding box center [938, 408] width 598 height 21
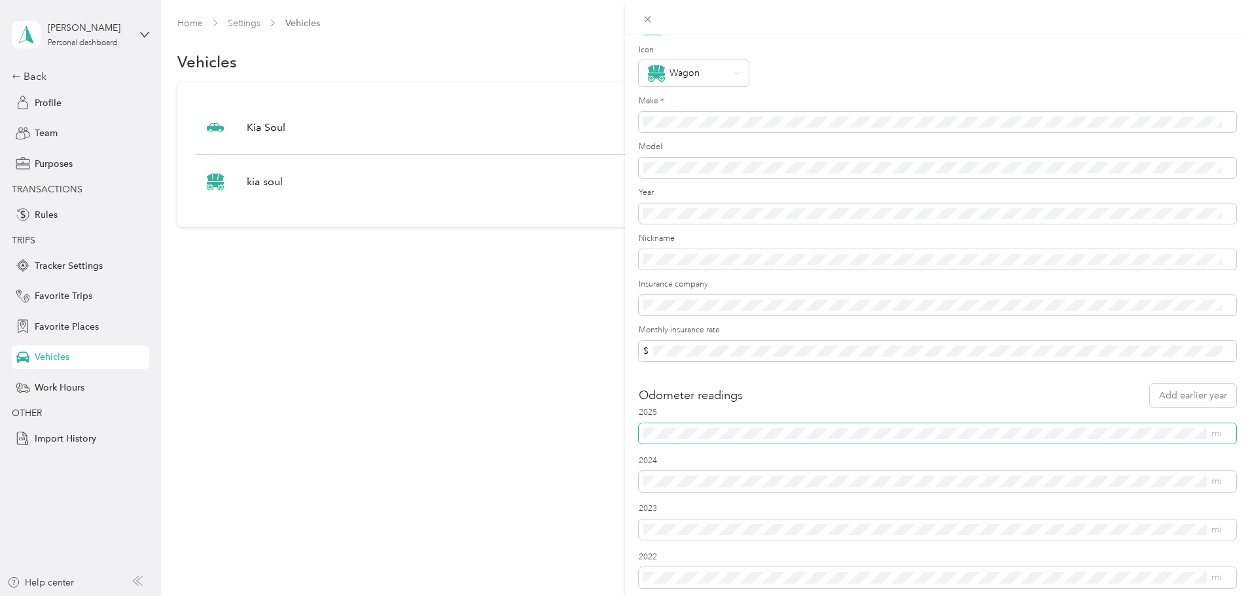
scroll to position [0, 0]
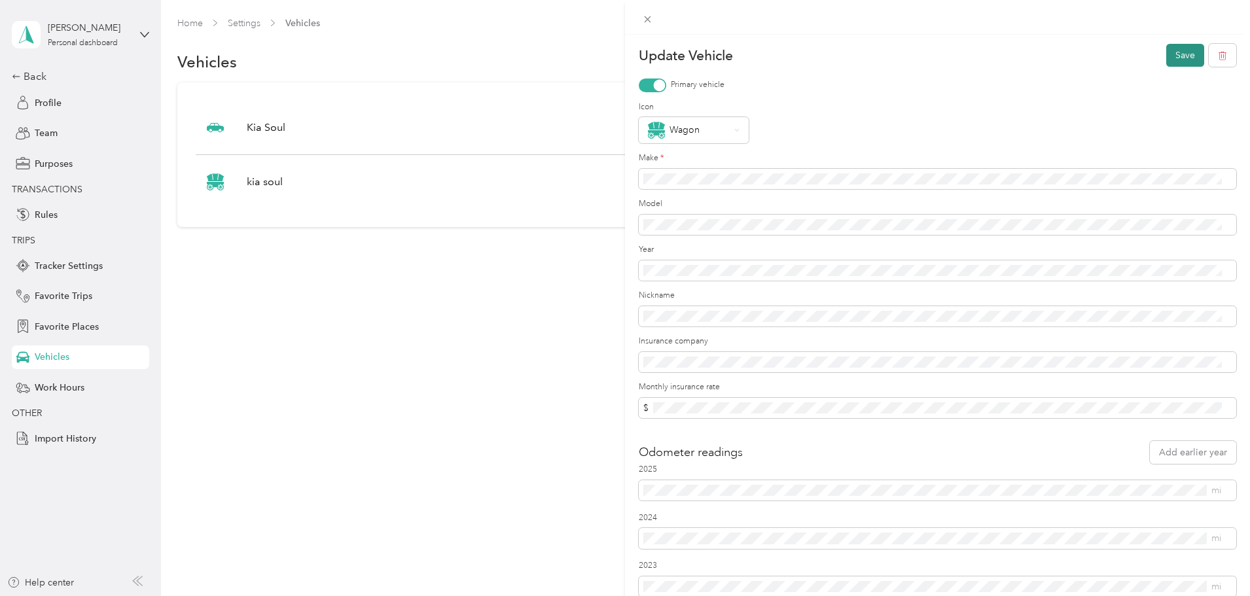
click at [1174, 57] on button "Save" at bounding box center [1186, 55] width 38 height 23
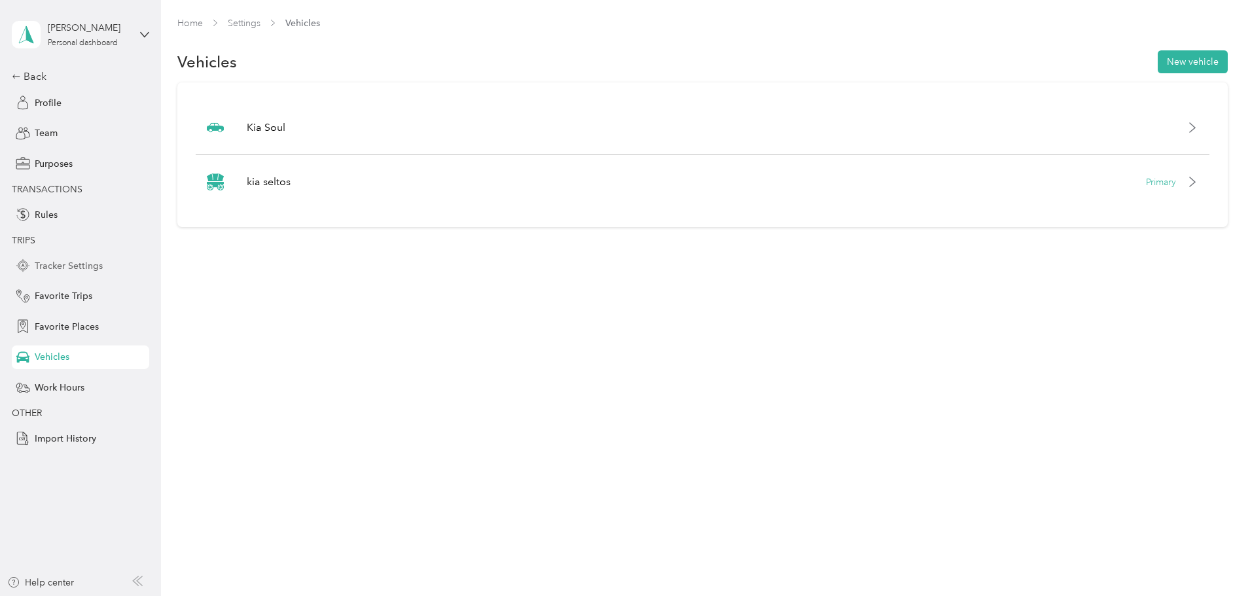
click at [65, 263] on span "Tracker Settings" at bounding box center [69, 266] width 68 height 14
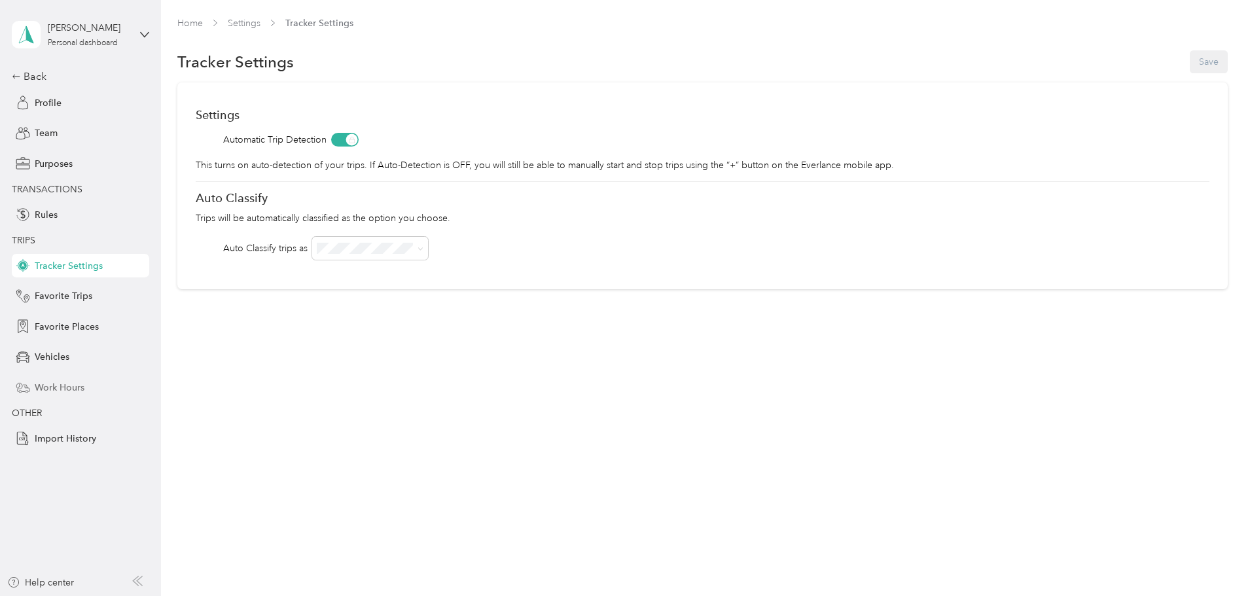
click at [57, 382] on span "Work Hours" at bounding box center [60, 388] width 50 height 14
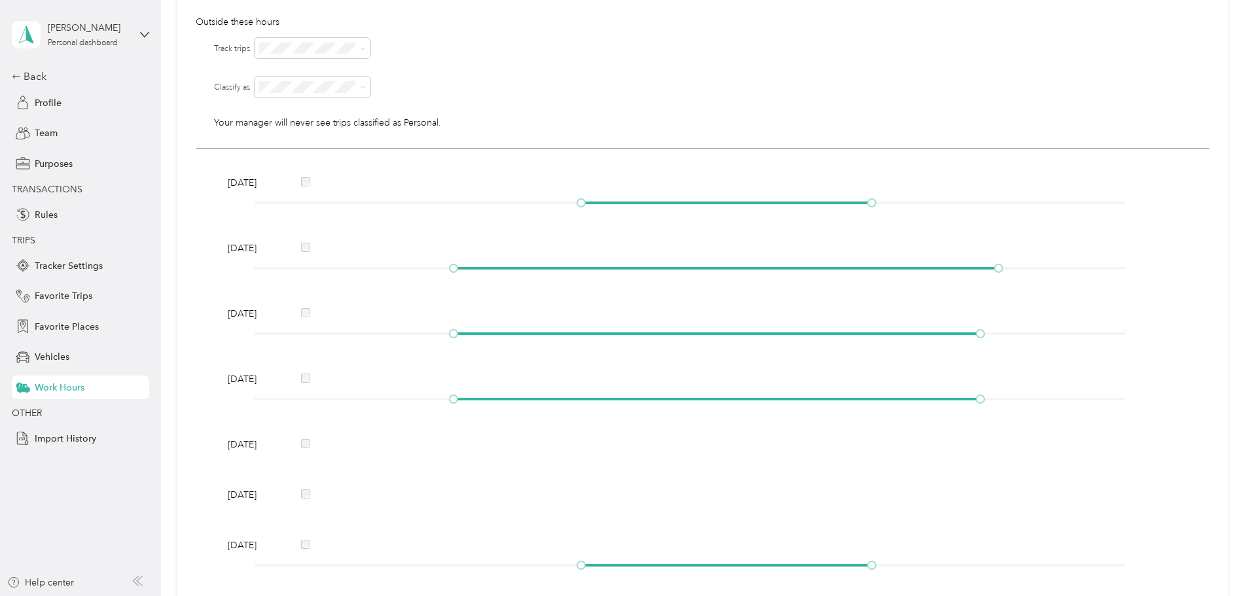
scroll to position [302, 0]
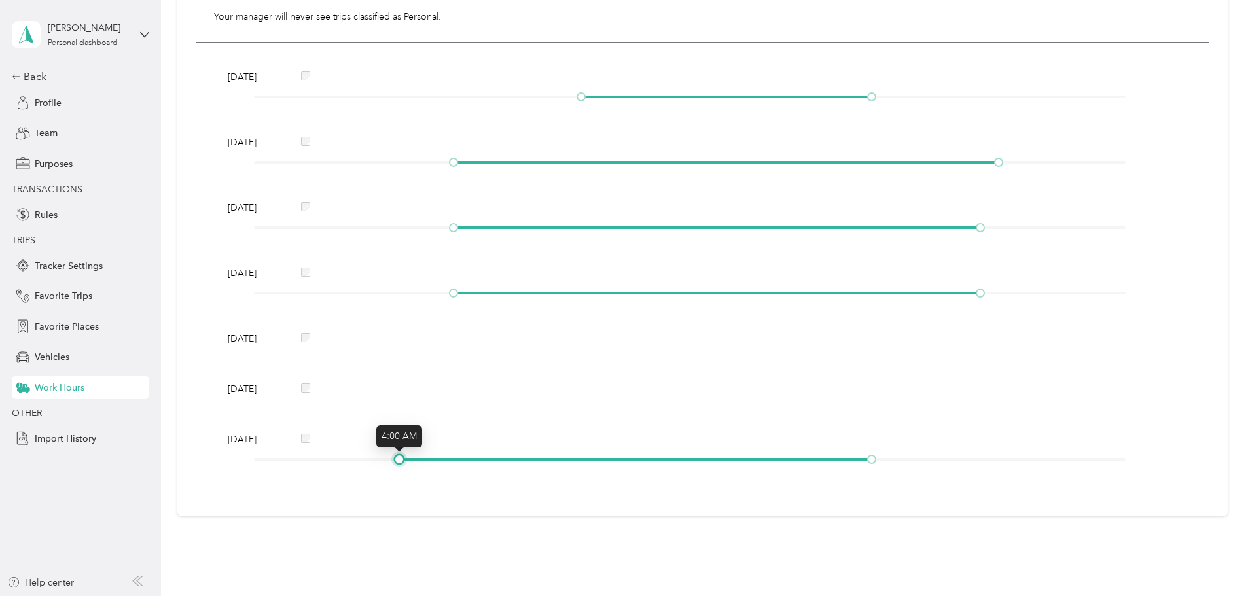
drag, startPoint x: 579, startPoint y: 460, endPoint x: 404, endPoint y: 471, distance: 175.8
click at [404, 471] on div "[DATE] [DATE] [DATE] [DATE] [DATE] [DATE] [DATE]" at bounding box center [703, 271] width 1014 height 456
drag, startPoint x: 872, startPoint y: 459, endPoint x: 1028, endPoint y: 455, distance: 156.5
click at [1032, 456] on div at bounding box center [1035, 459] width 7 height 7
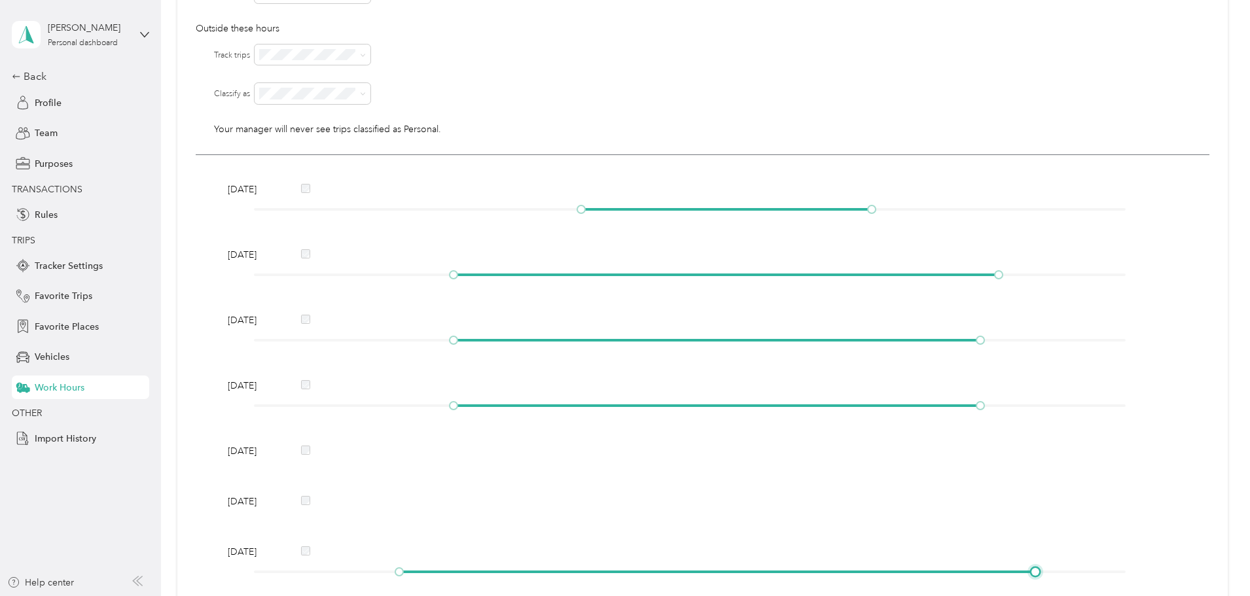
scroll to position [0, 0]
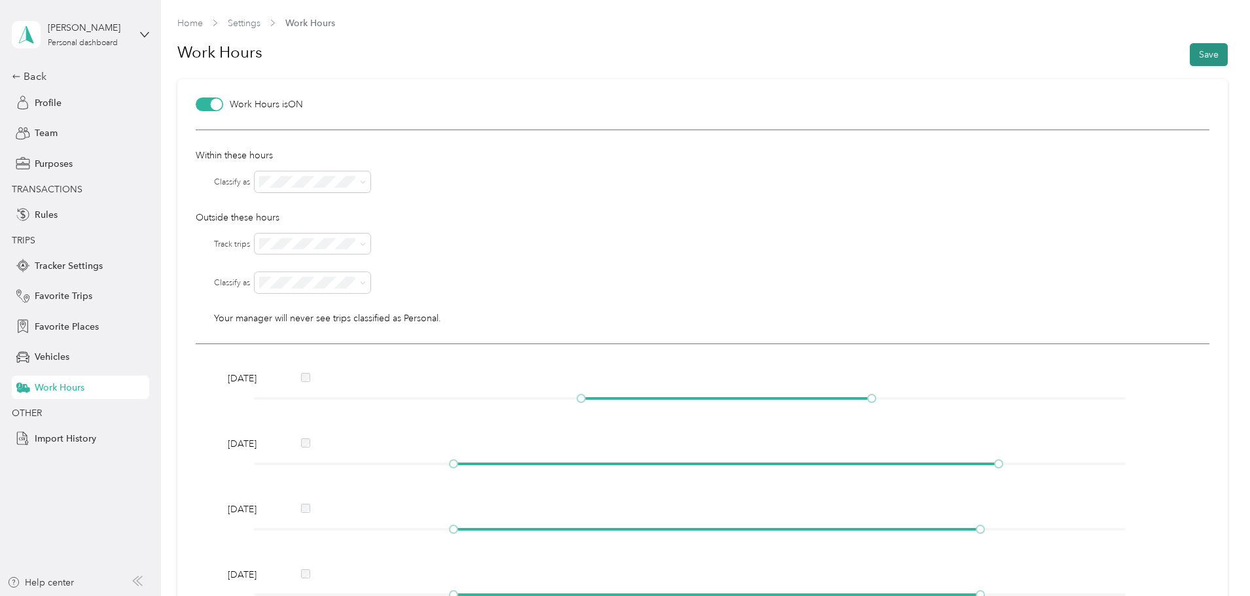
click at [1204, 51] on button "Save" at bounding box center [1209, 54] width 38 height 23
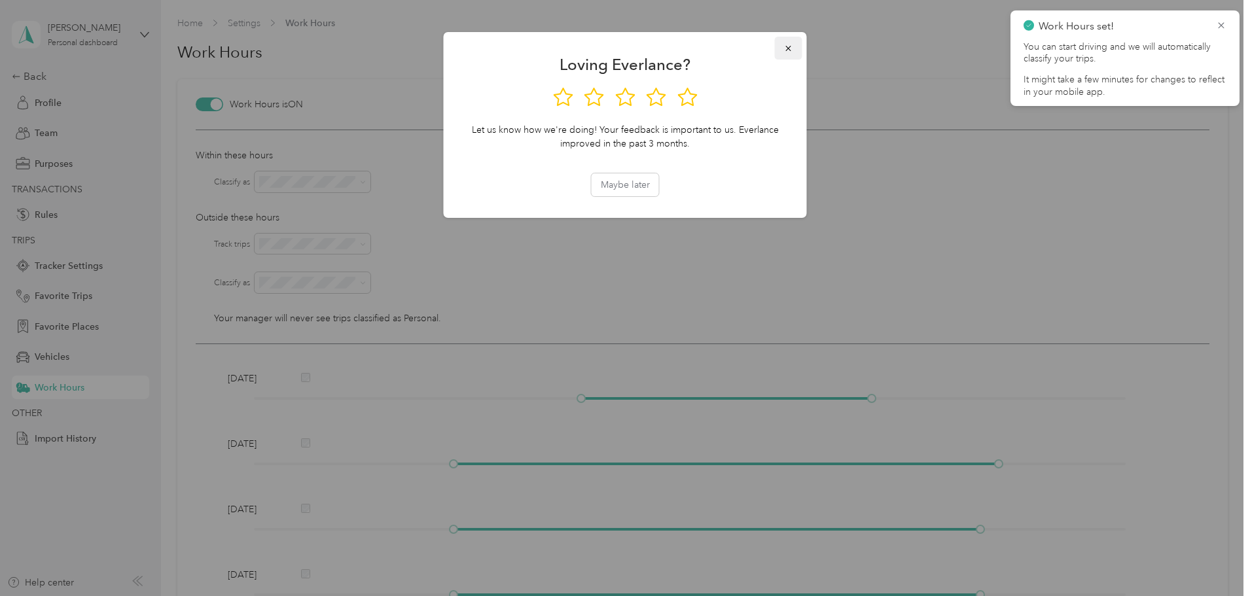
click at [789, 44] on icon "button" at bounding box center [788, 48] width 9 height 9
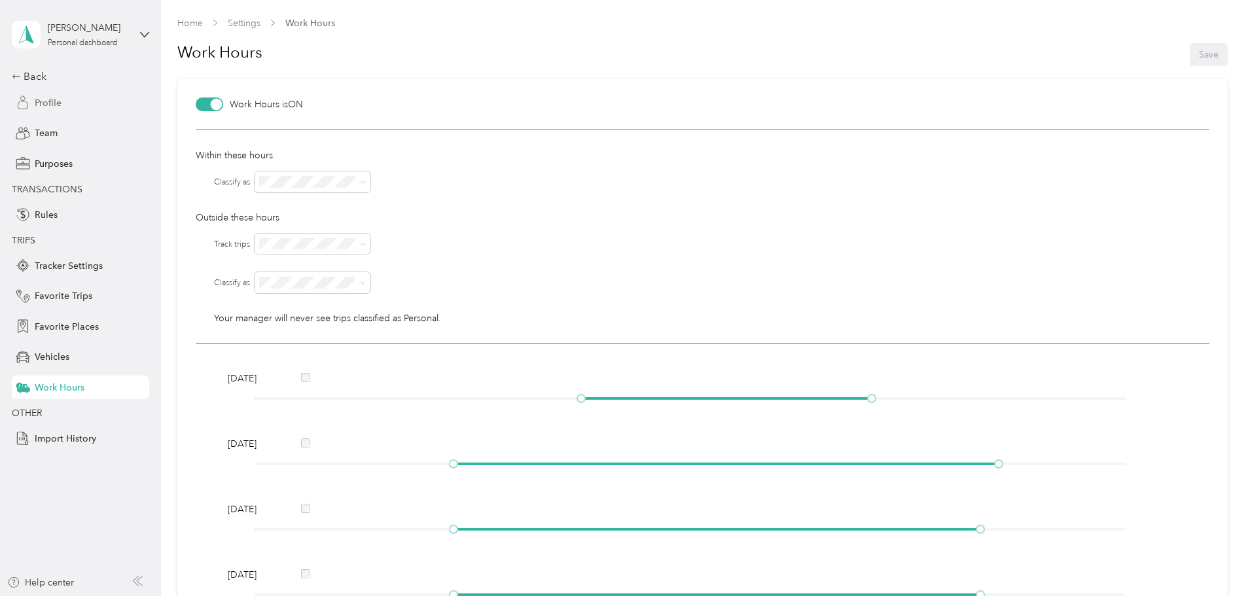
click at [43, 103] on span "Profile" at bounding box center [48, 103] width 27 height 14
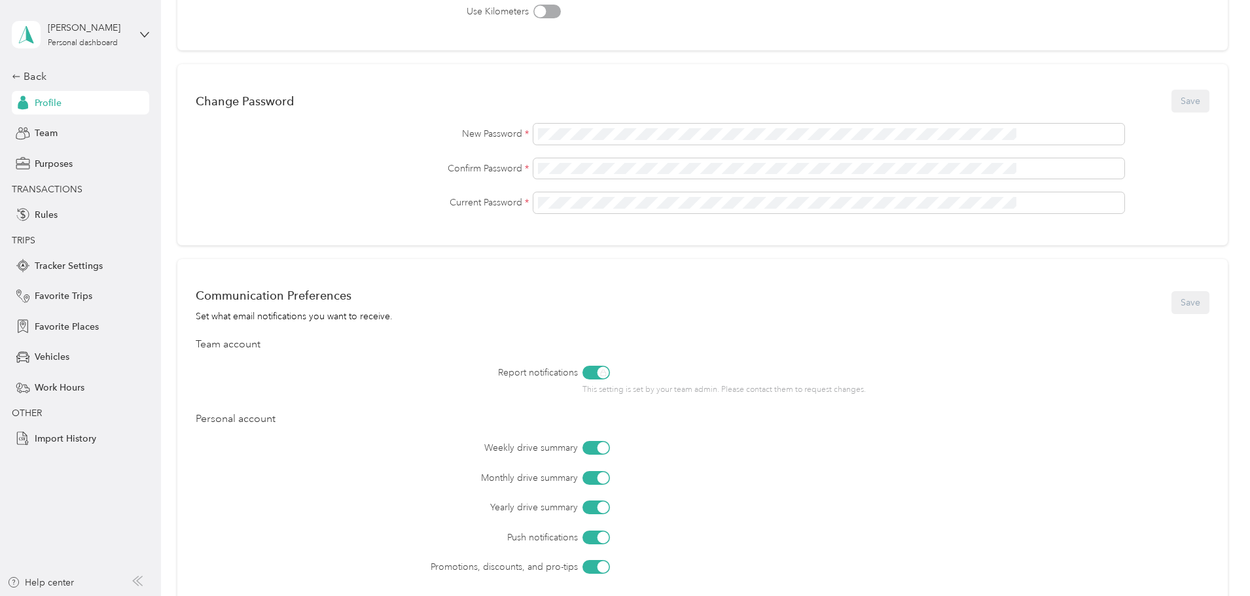
scroll to position [120, 0]
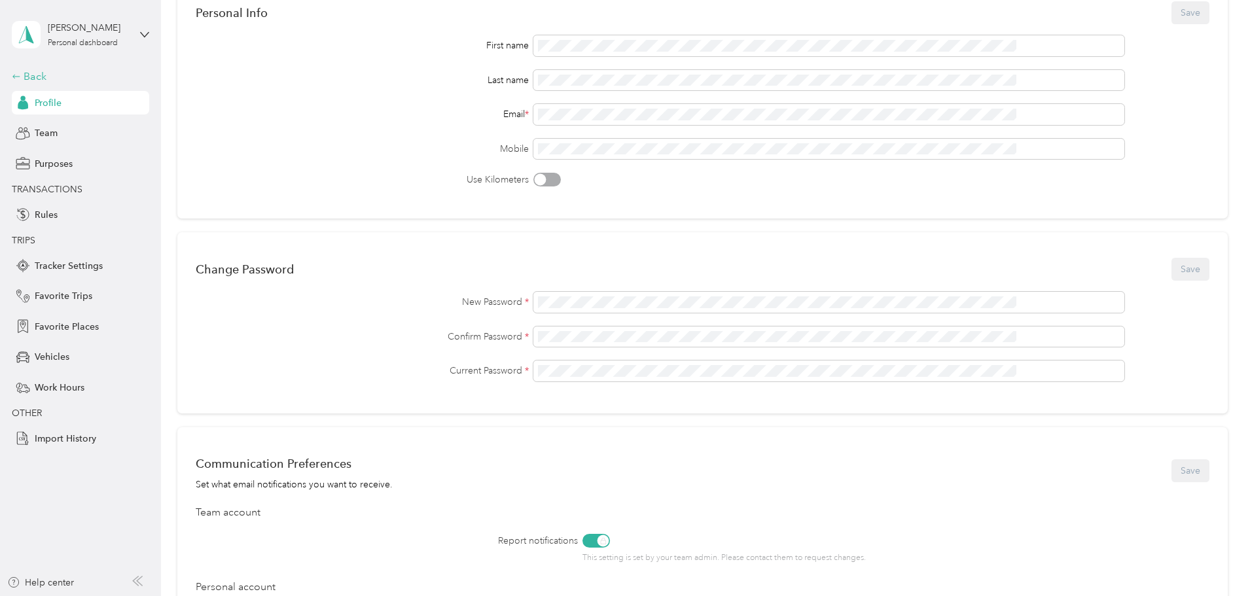
click at [26, 73] on div "Back" at bounding box center [77, 77] width 131 height 16
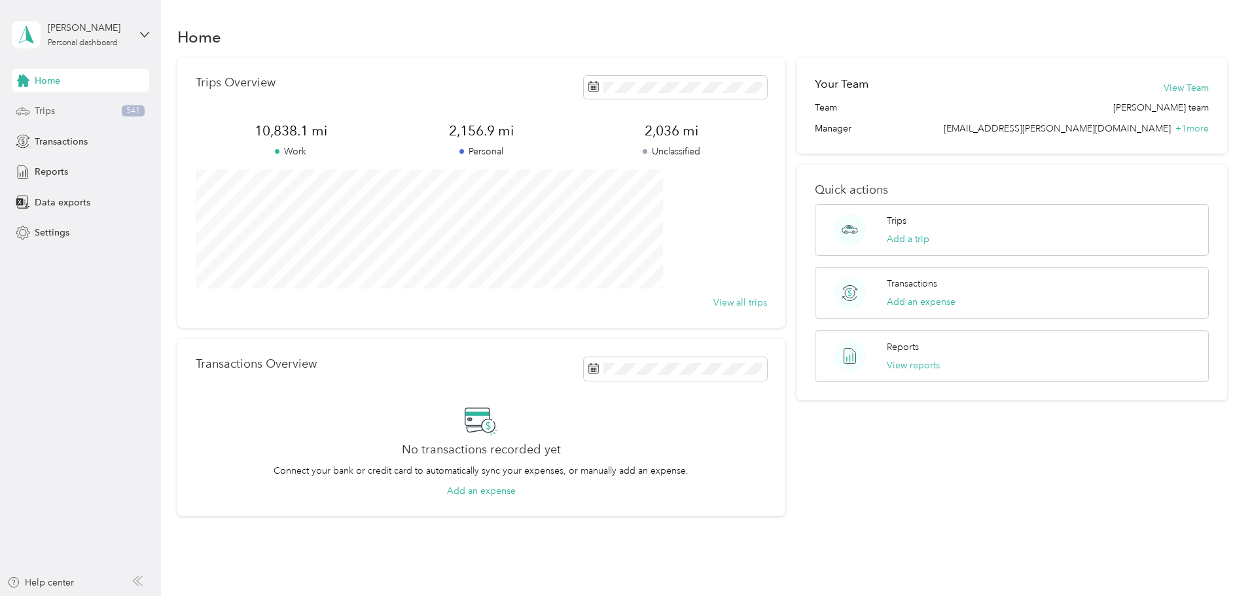
click at [34, 114] on div "Trips 541" at bounding box center [80, 112] width 137 height 24
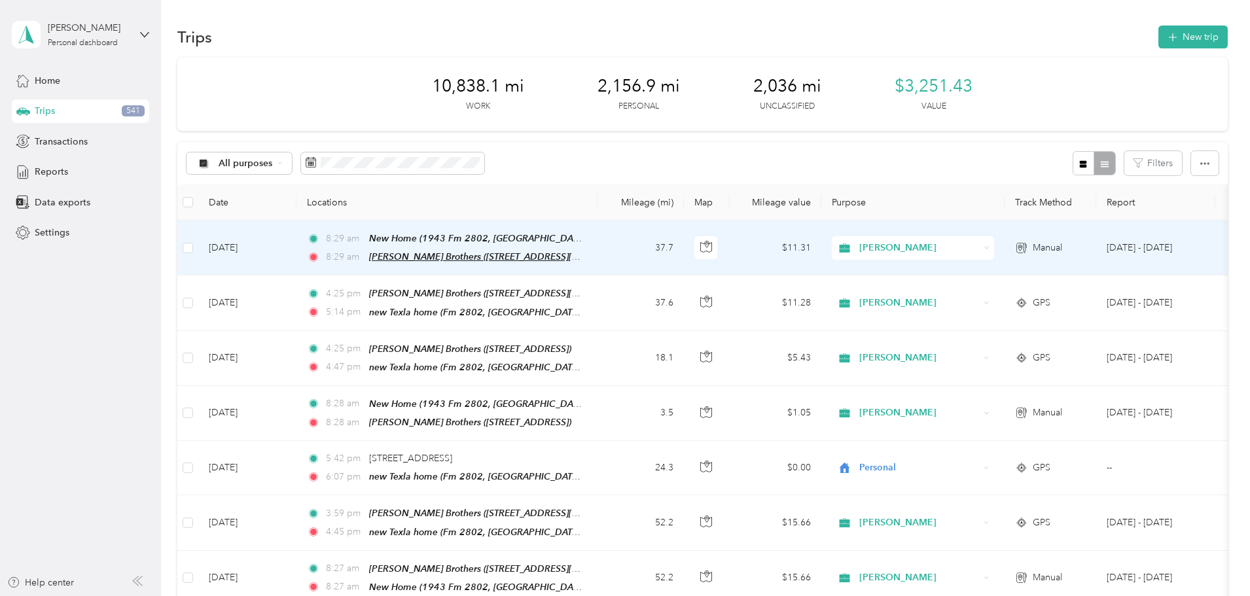
click at [505, 255] on span "[PERSON_NAME] Brothers ([STREET_ADDRESS][PERSON_NAME])" at bounding box center [507, 256] width 276 height 11
click at [684, 259] on td "37.7" at bounding box center [641, 248] width 86 height 55
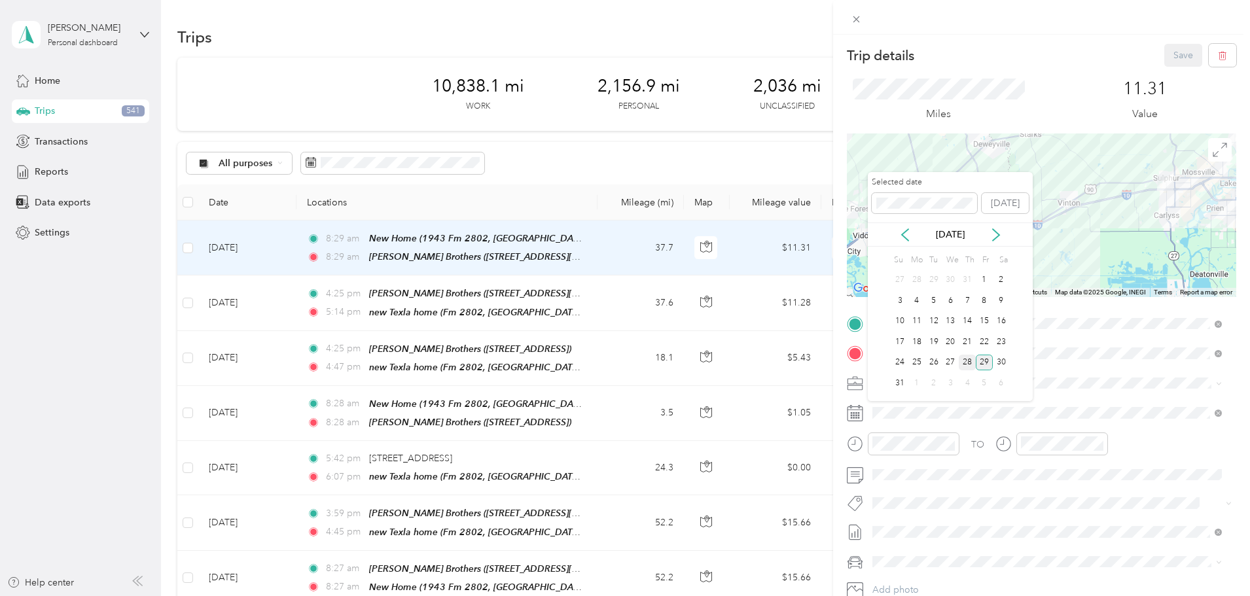
click at [965, 366] on div "28" at bounding box center [967, 363] width 17 height 16
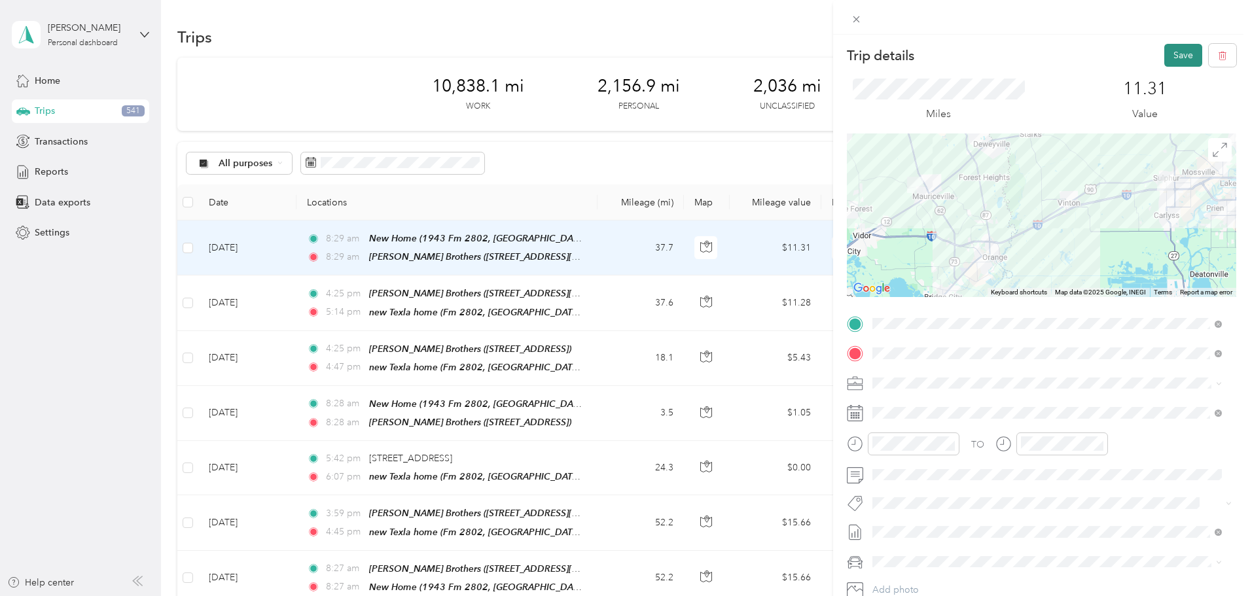
click at [1181, 48] on button "Save" at bounding box center [1184, 55] width 38 height 23
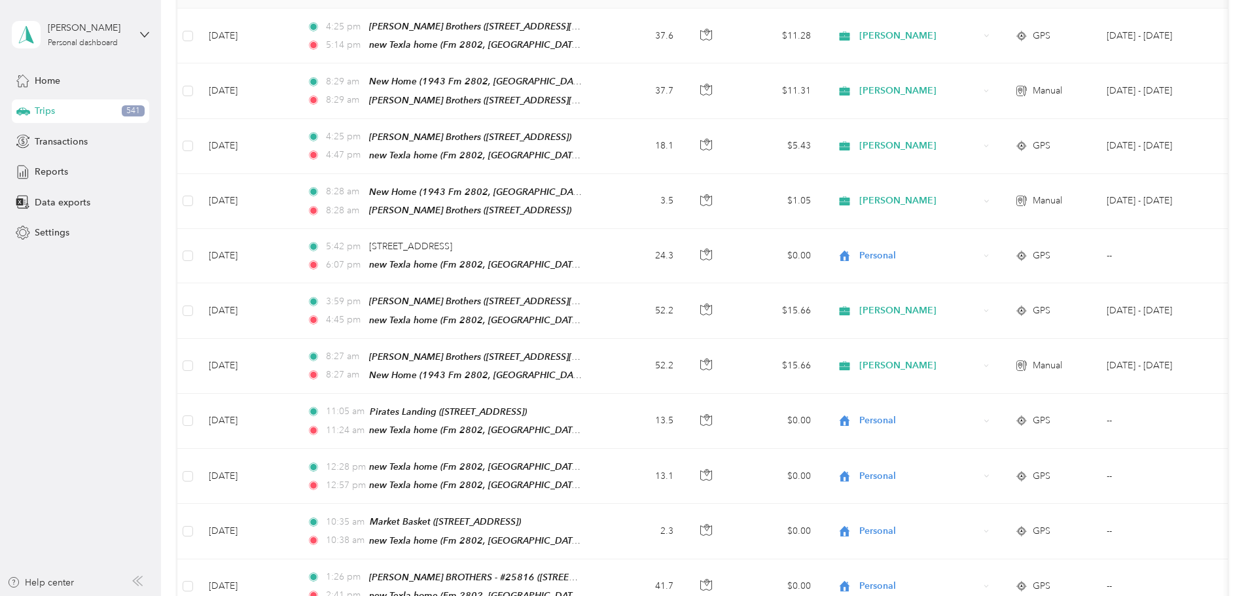
scroll to position [195, 0]
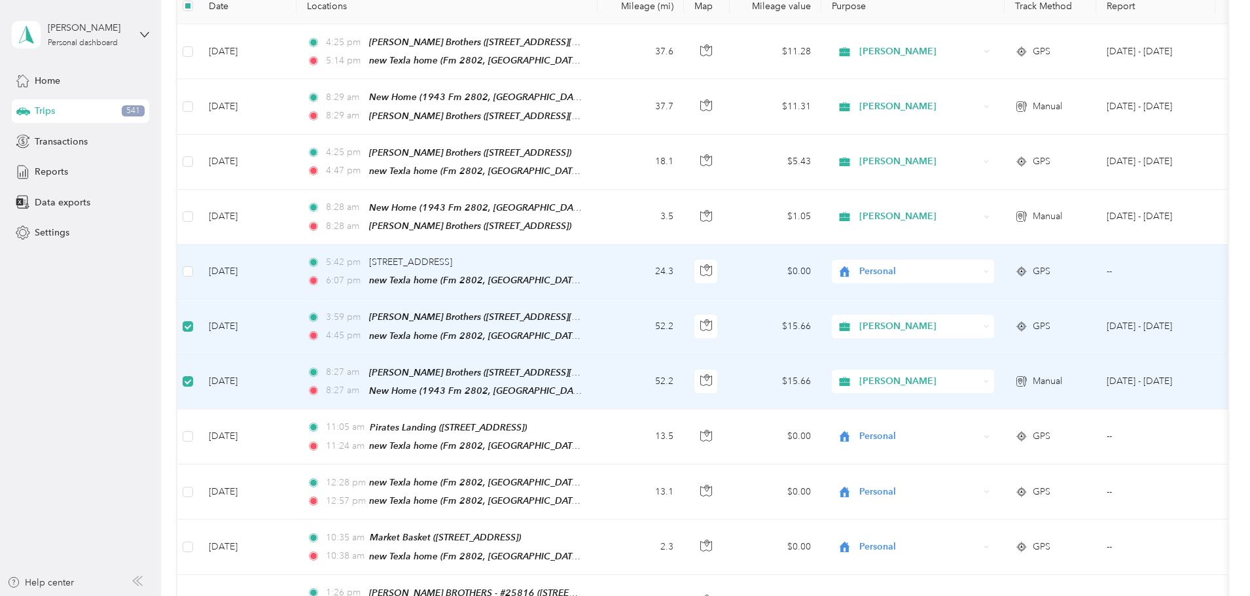
click at [979, 264] on span "Personal" at bounding box center [920, 271] width 120 height 14
click at [979, 294] on li "[PERSON_NAME]" at bounding box center [1000, 291] width 162 height 23
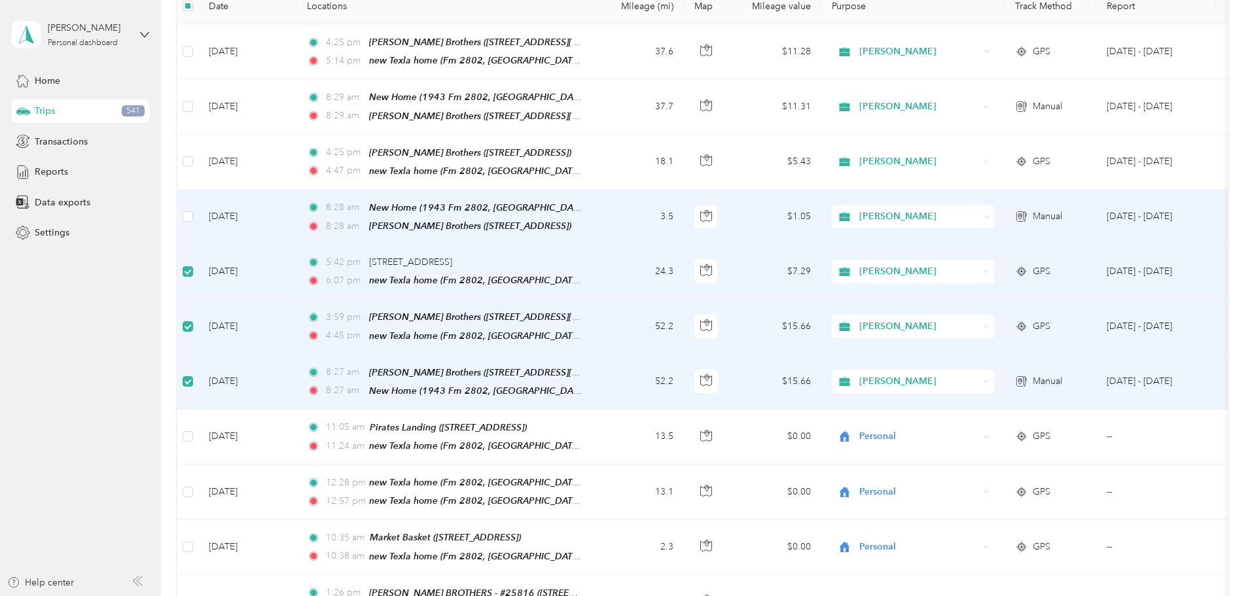
drag, startPoint x: 265, startPoint y: 202, endPoint x: 273, endPoint y: 204, distance: 8.3
click at [198, 204] on td at bounding box center [187, 217] width 21 height 55
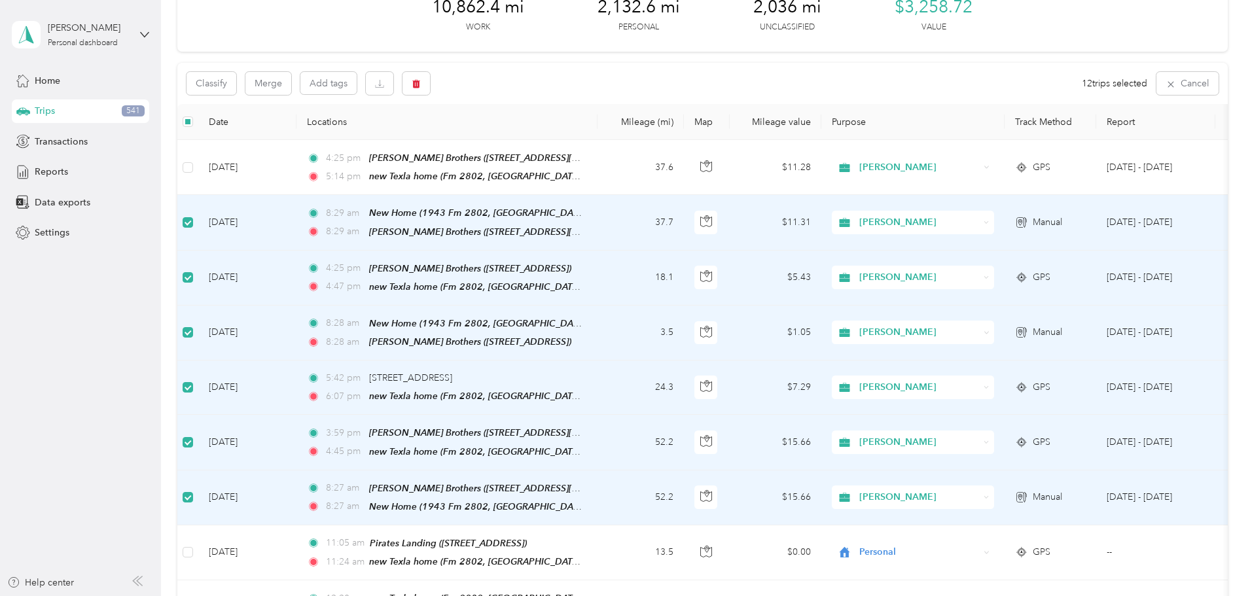
scroll to position [0, 0]
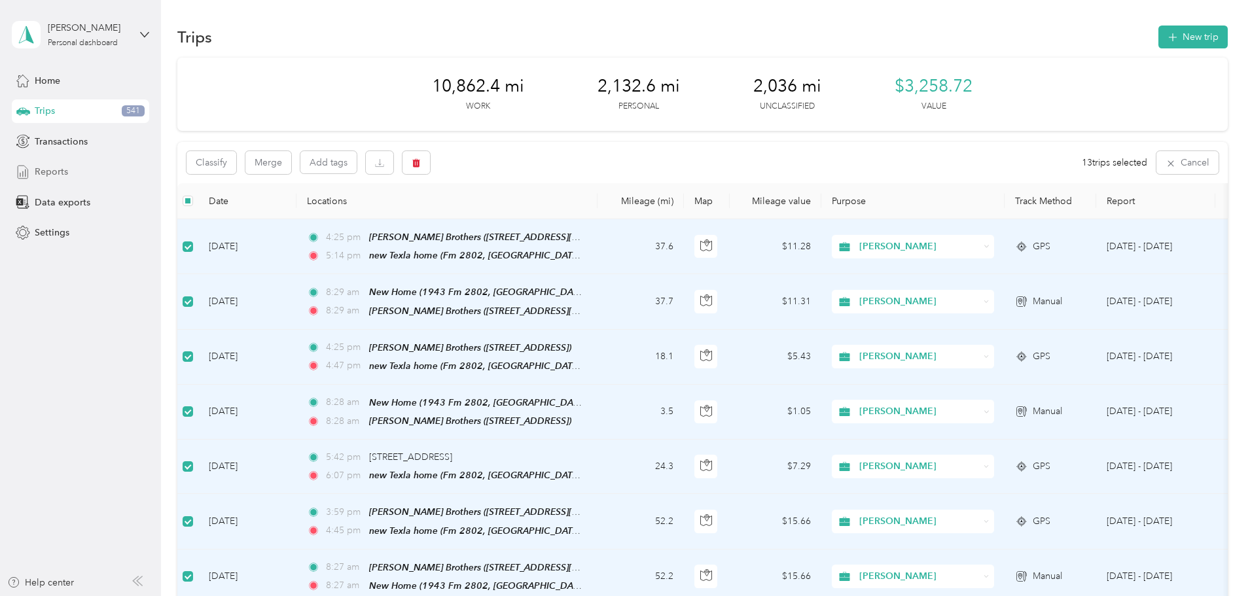
click at [39, 173] on span "Reports" at bounding box center [51, 172] width 33 height 14
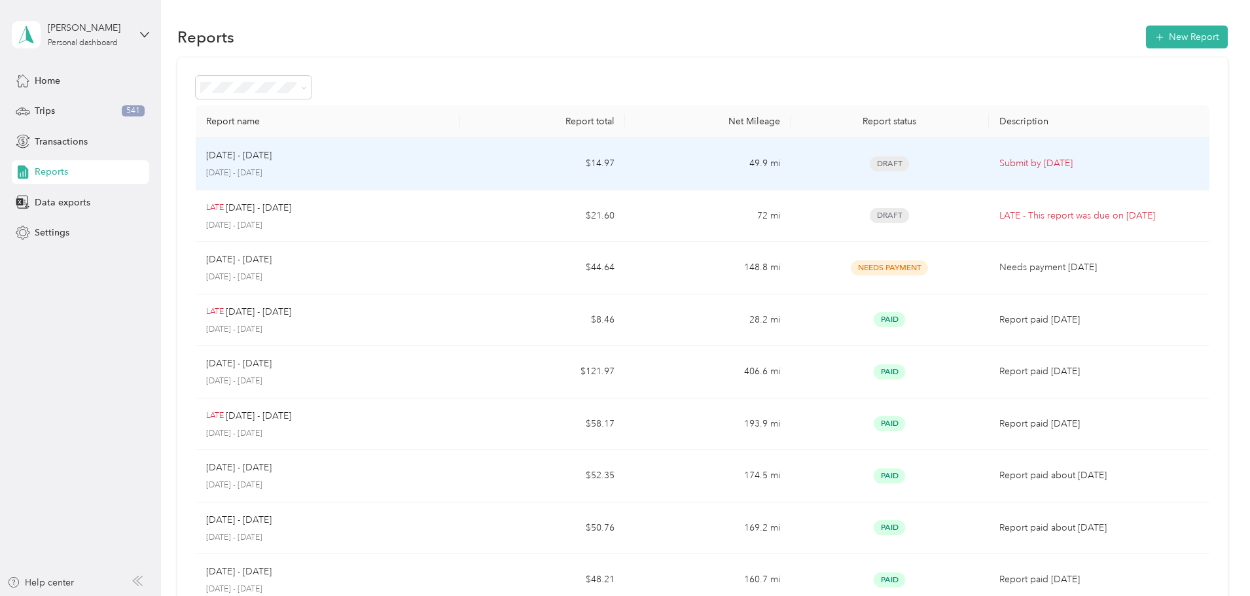
click at [450, 158] on div "[DATE] - [DATE]" at bounding box center [328, 156] width 244 height 14
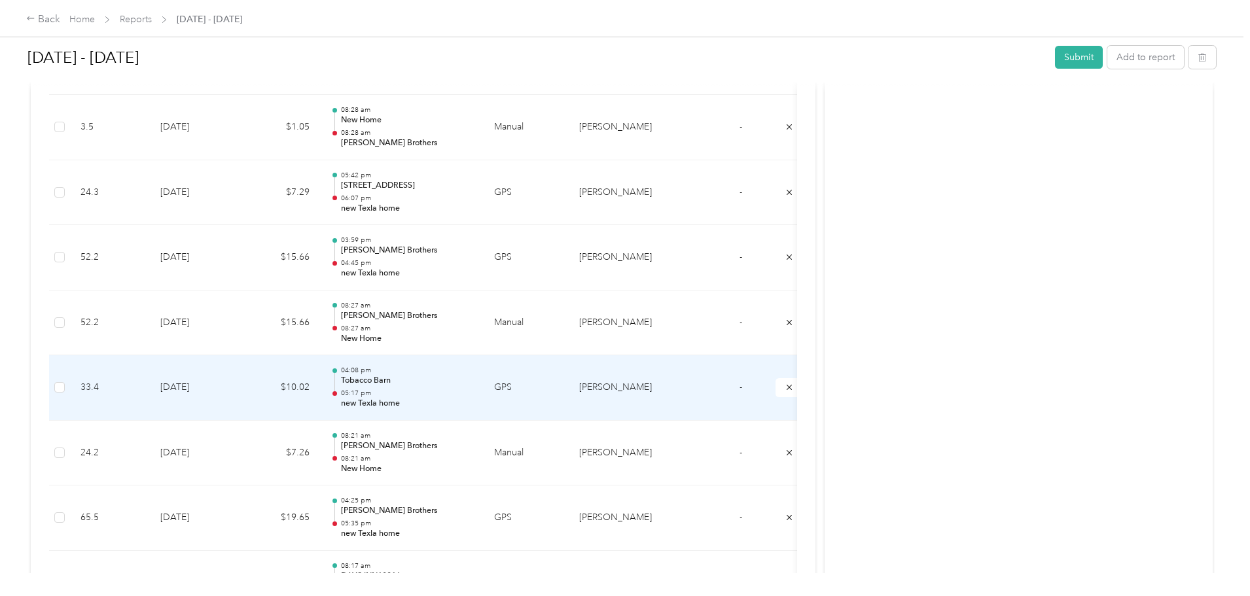
scroll to position [780, 0]
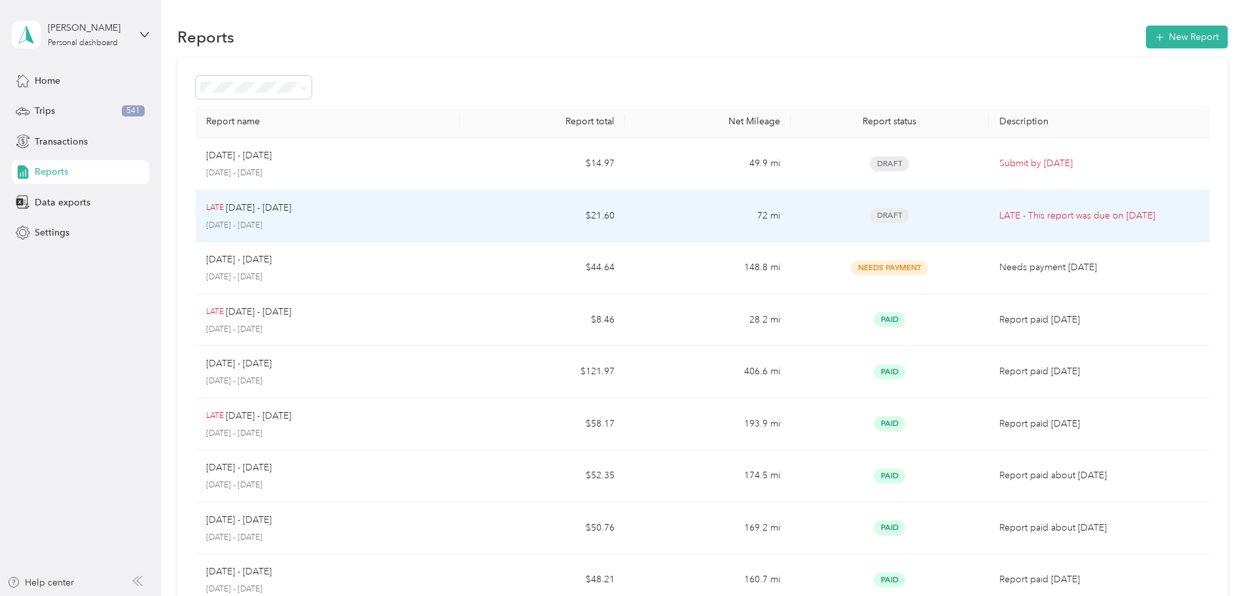
click at [437, 209] on div "LATE [DATE] - [DATE]" at bounding box center [328, 208] width 244 height 14
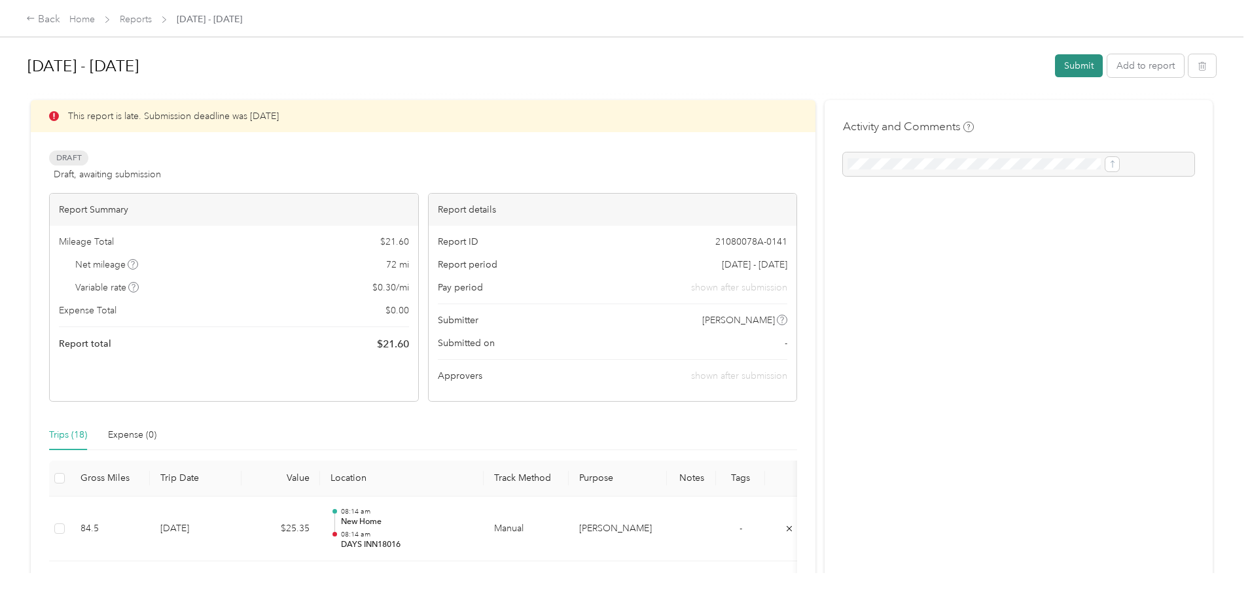
click at [1055, 67] on button "Submit" at bounding box center [1079, 65] width 48 height 23
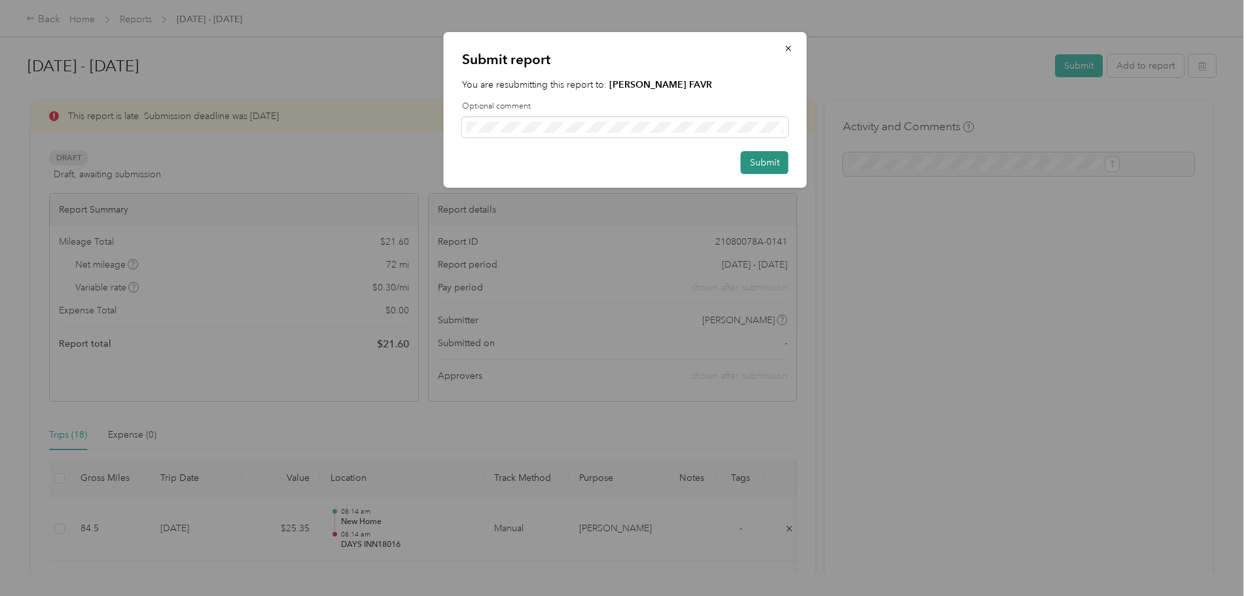
click at [772, 161] on button "Submit" at bounding box center [765, 162] width 48 height 23
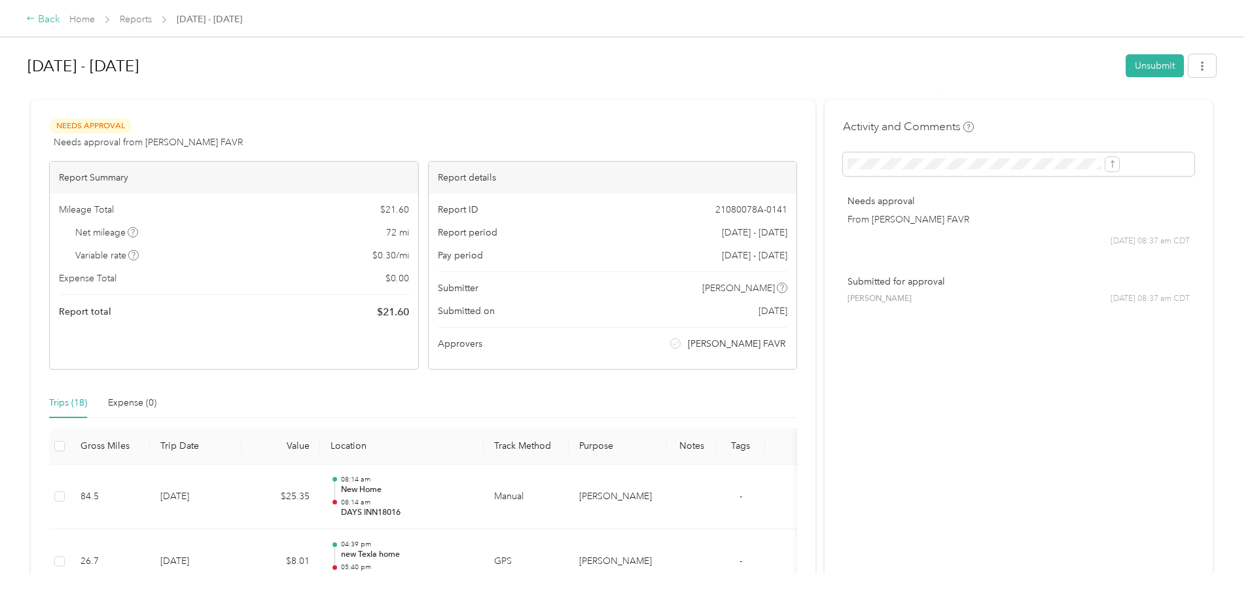
click at [60, 16] on div "Back" at bounding box center [43, 20] width 34 height 16
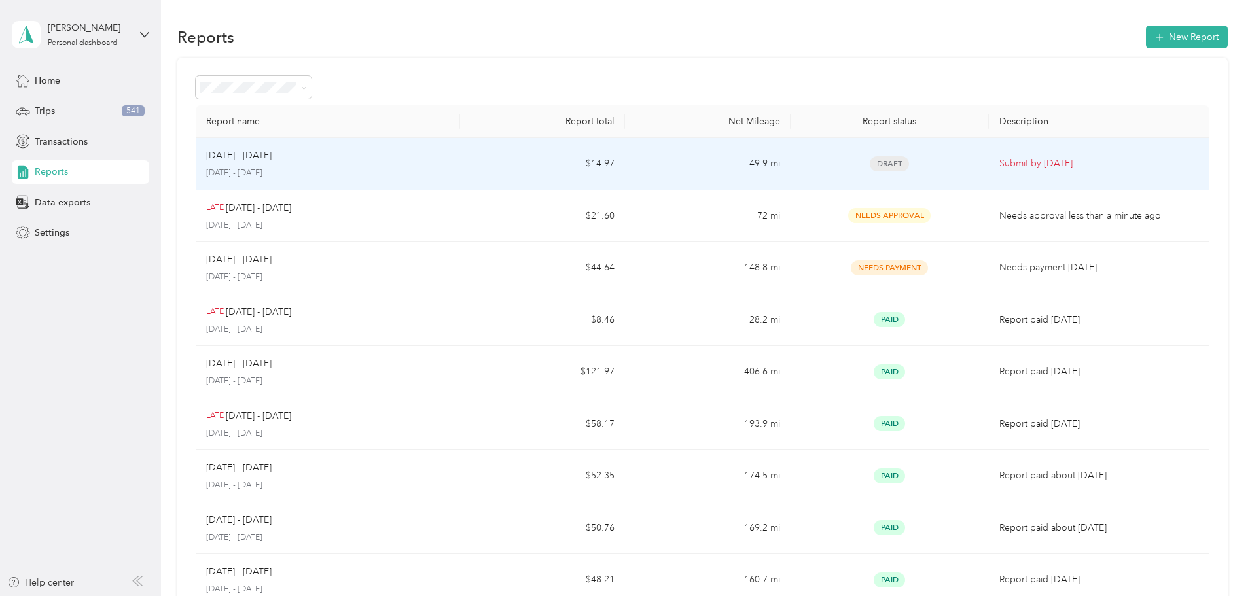
click at [272, 162] on p "[DATE] - [DATE]" at bounding box center [238, 156] width 65 height 14
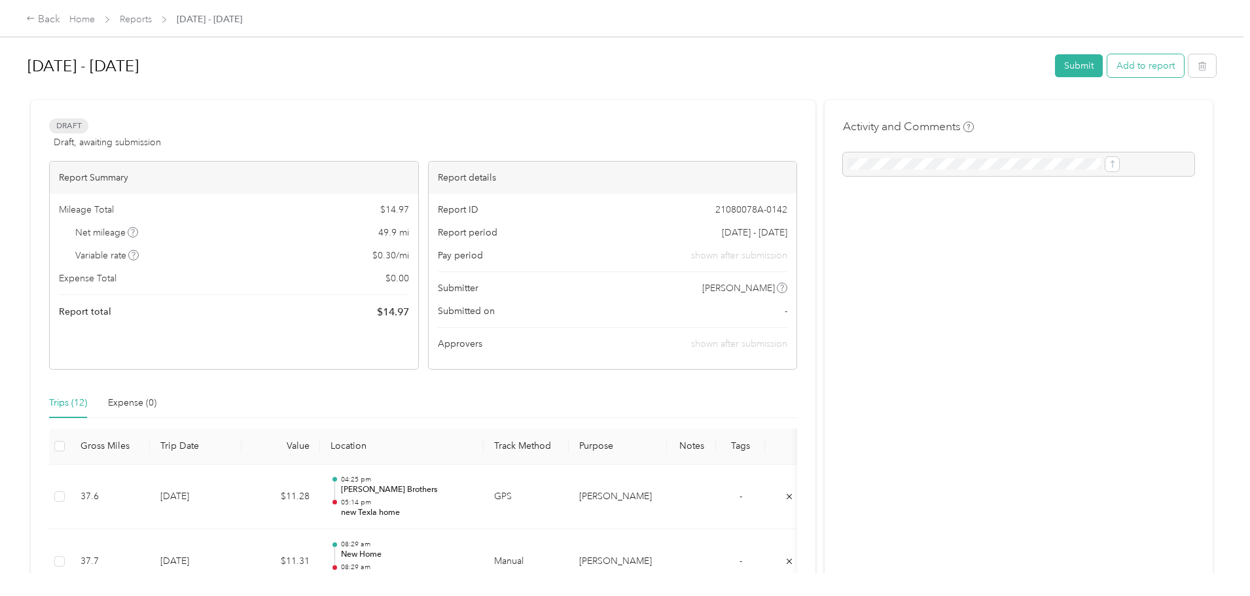
click at [1108, 67] on button "Add to report" at bounding box center [1146, 65] width 77 height 23
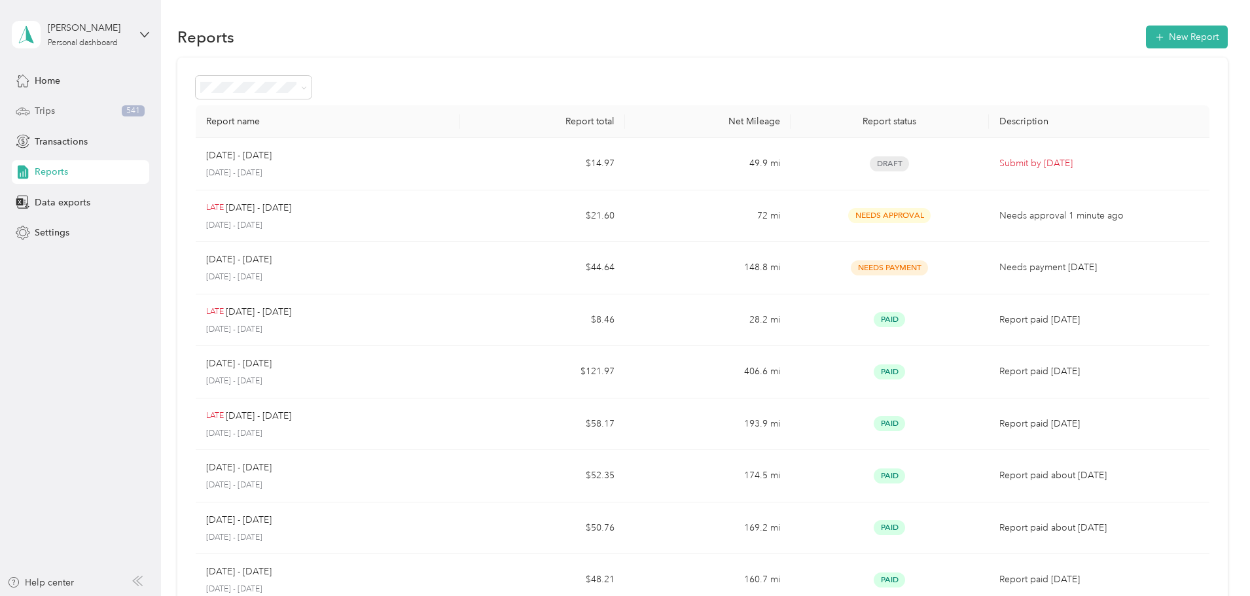
click at [37, 106] on span "Trips" at bounding box center [45, 111] width 20 height 14
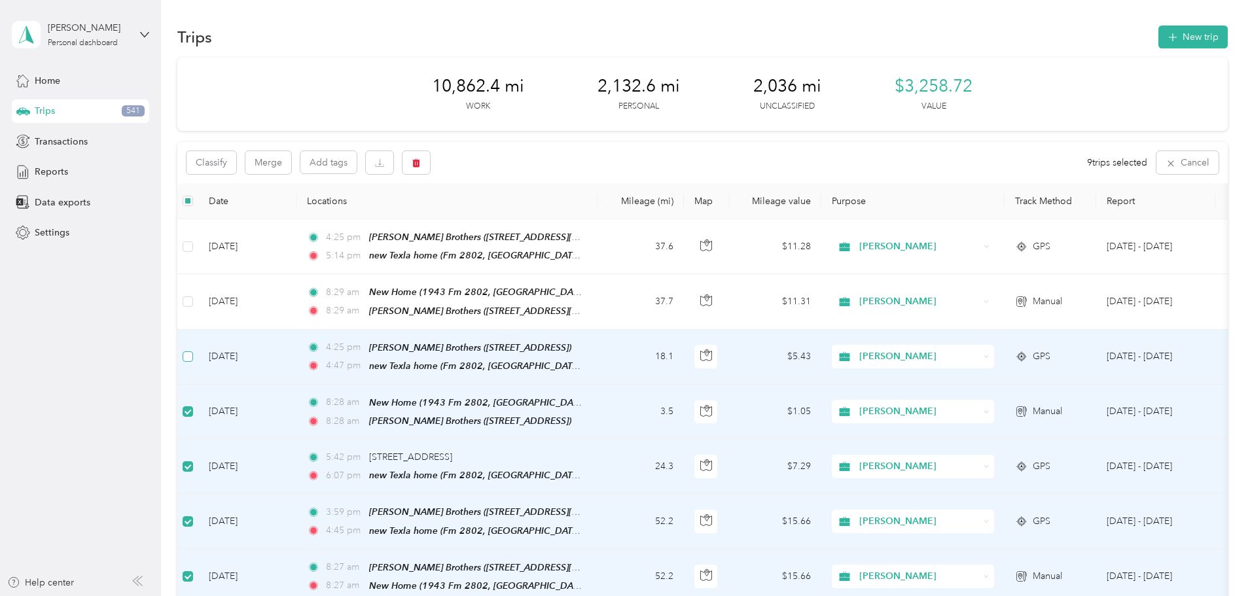
click at [193, 350] on label at bounding box center [188, 357] width 10 height 14
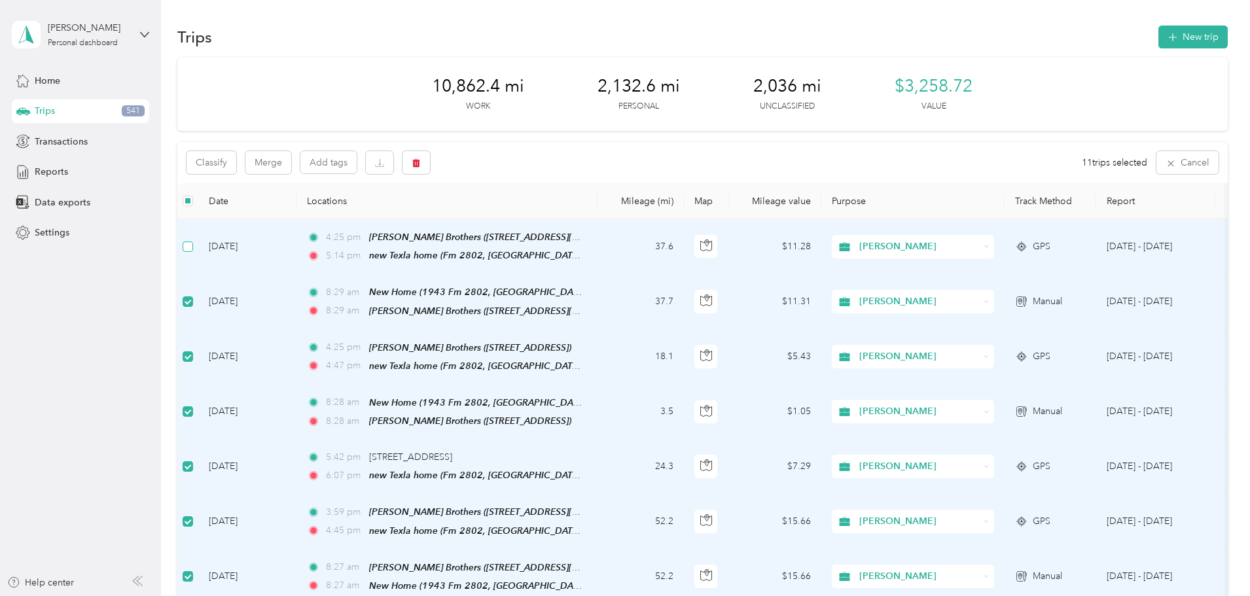
click at [193, 240] on label at bounding box center [188, 247] width 10 height 14
click at [236, 160] on button "Classify" at bounding box center [212, 162] width 50 height 23
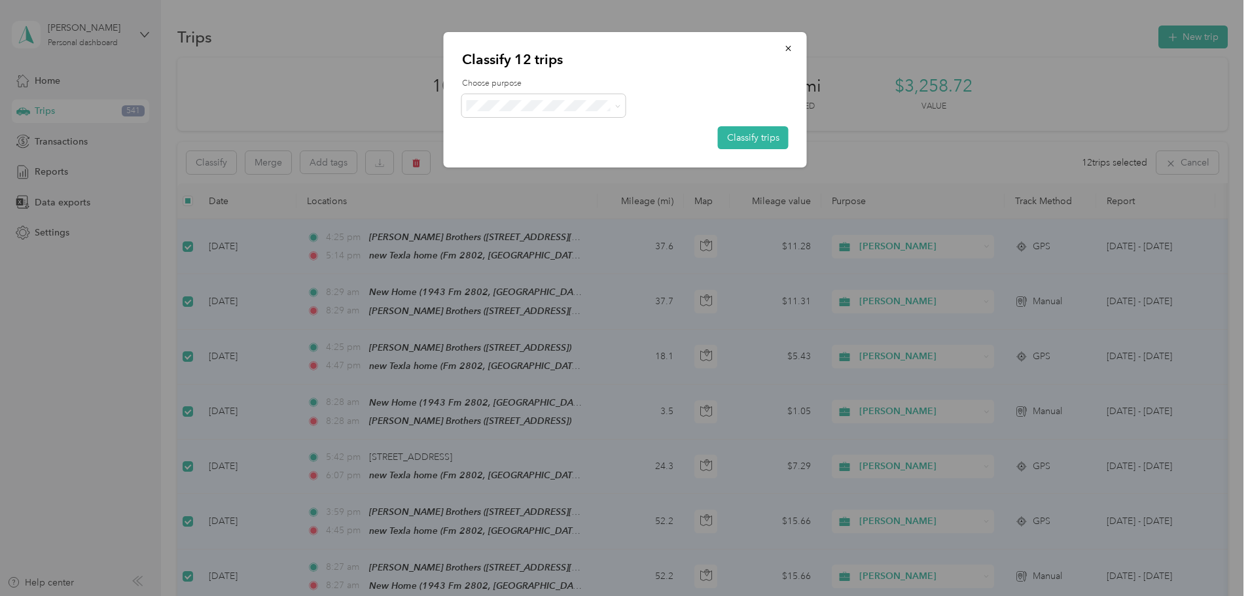
click at [517, 127] on span "[PERSON_NAME]" at bounding box center [555, 129] width 122 height 14
click at [761, 138] on button "Classify trips" at bounding box center [753, 137] width 71 height 23
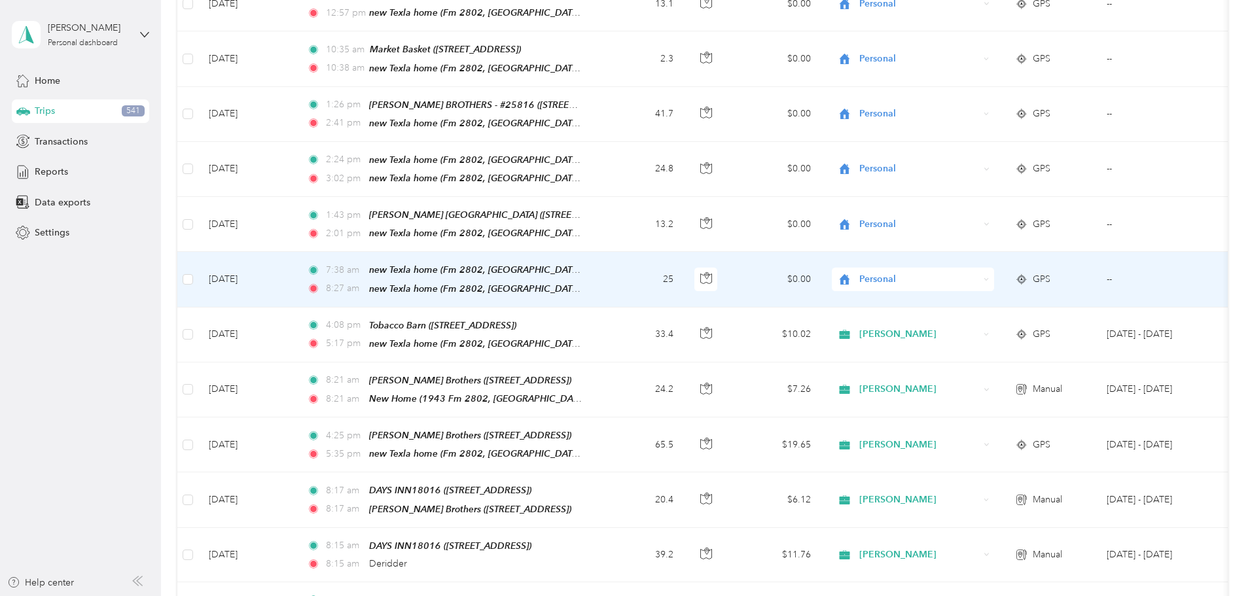
scroll to position [786, 0]
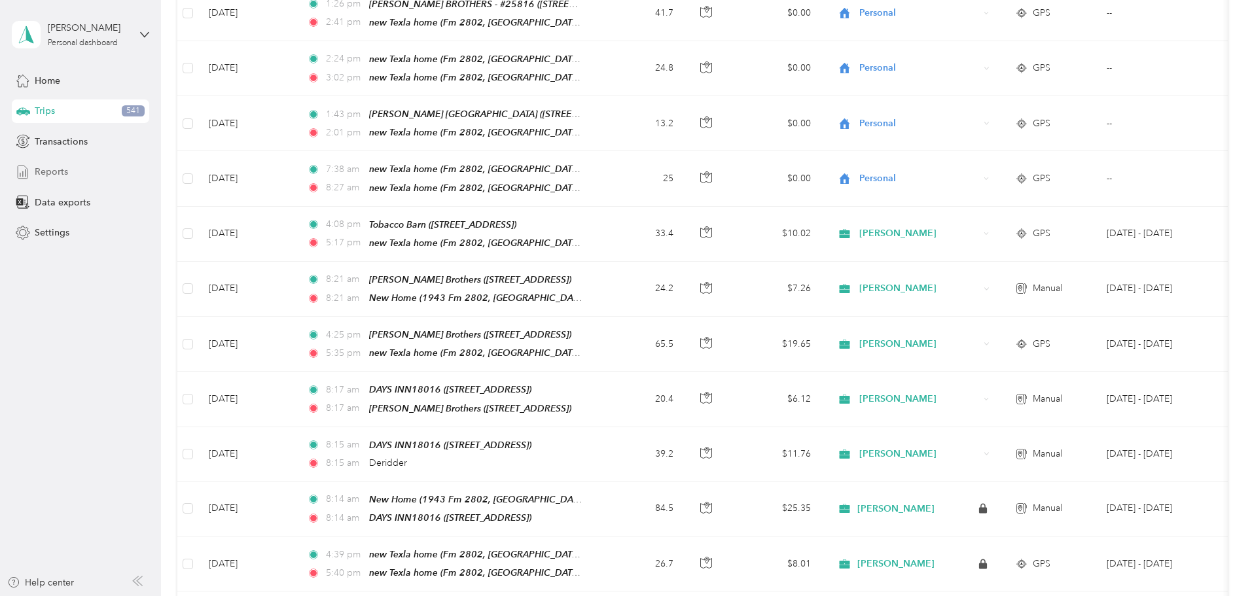
click at [67, 168] on span "Reports" at bounding box center [51, 172] width 33 height 14
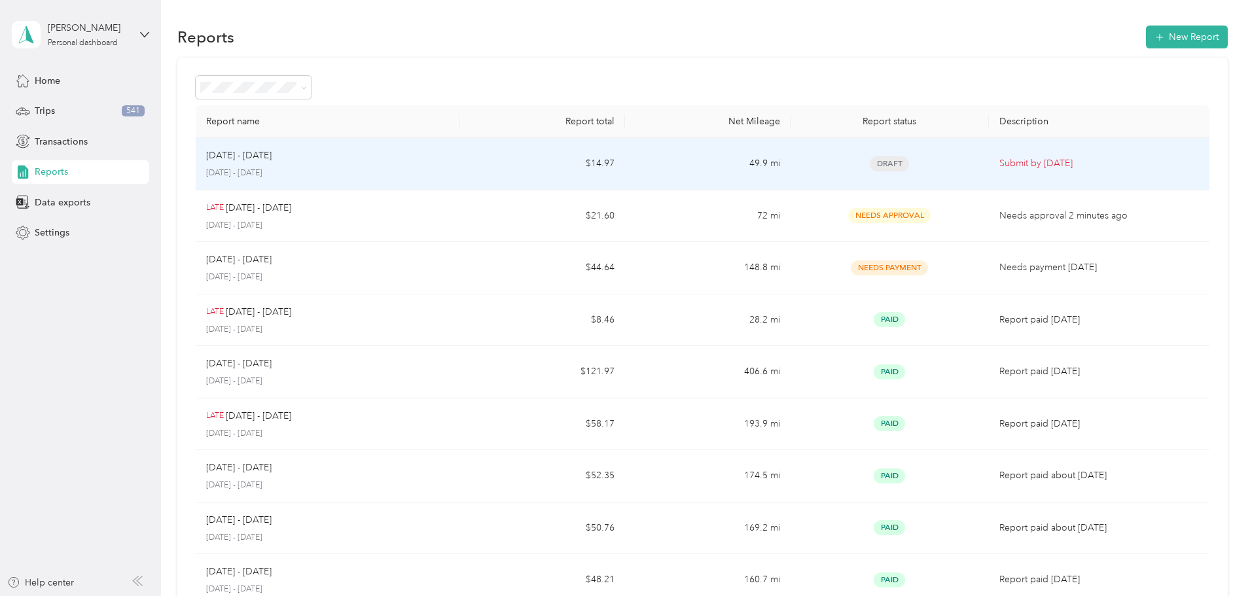
click at [420, 156] on div "[DATE] - [DATE]" at bounding box center [328, 156] width 244 height 14
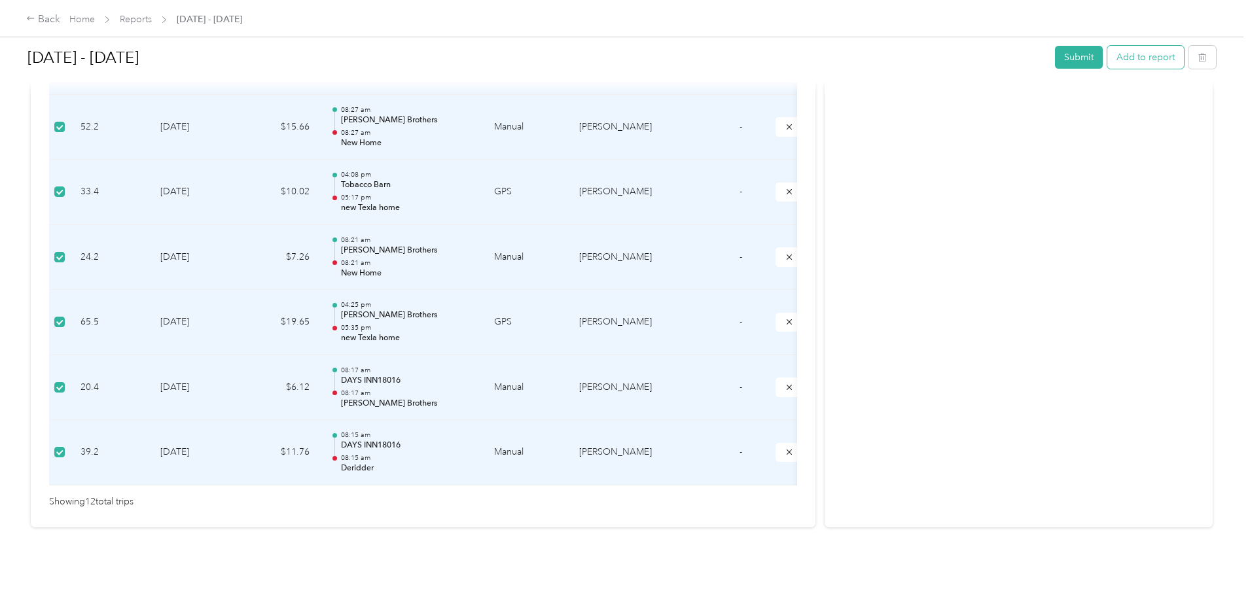
click at [1108, 58] on button "Add to report" at bounding box center [1146, 57] width 77 height 23
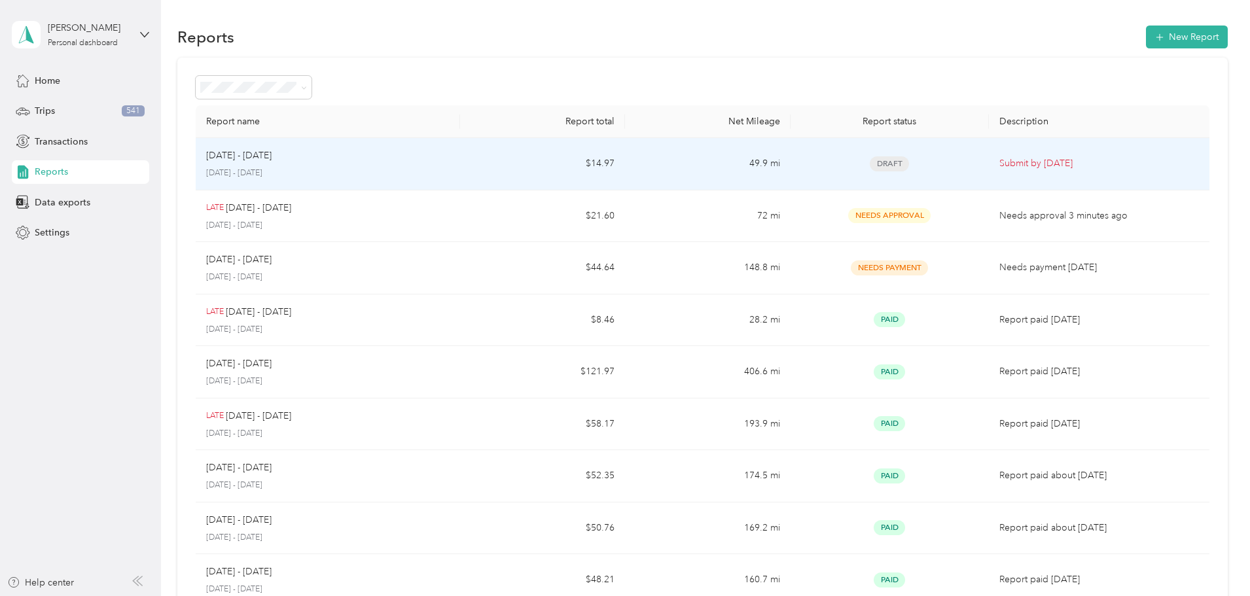
click at [537, 160] on td "$14.97" at bounding box center [542, 164] width 165 height 52
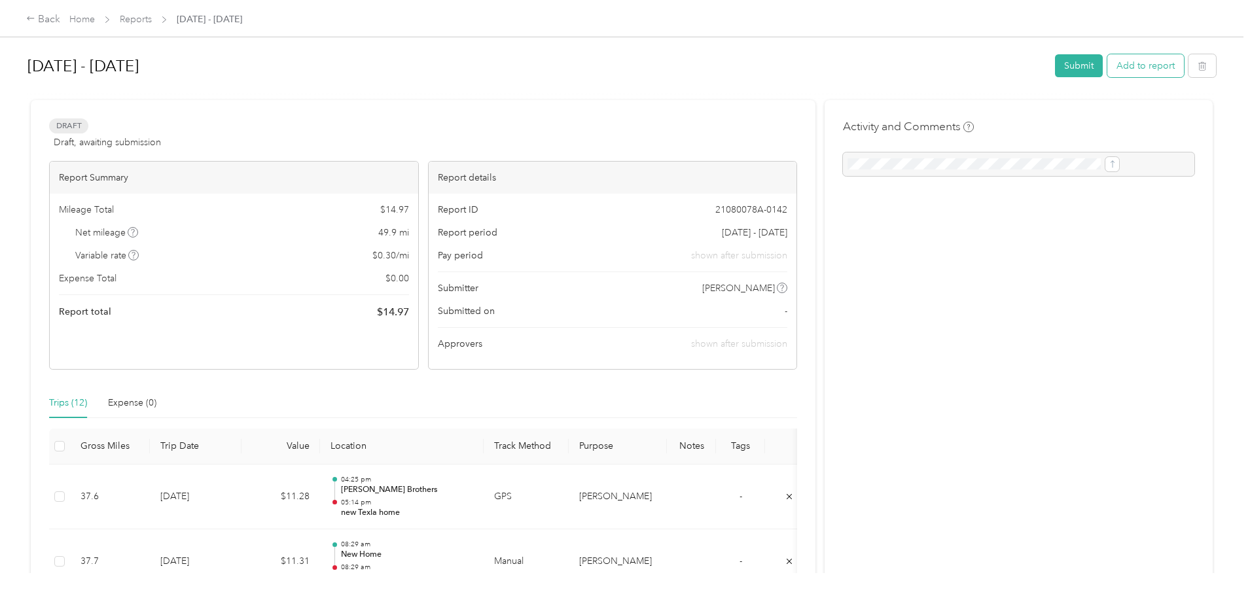
click at [1108, 69] on button "Add to report" at bounding box center [1146, 65] width 77 height 23
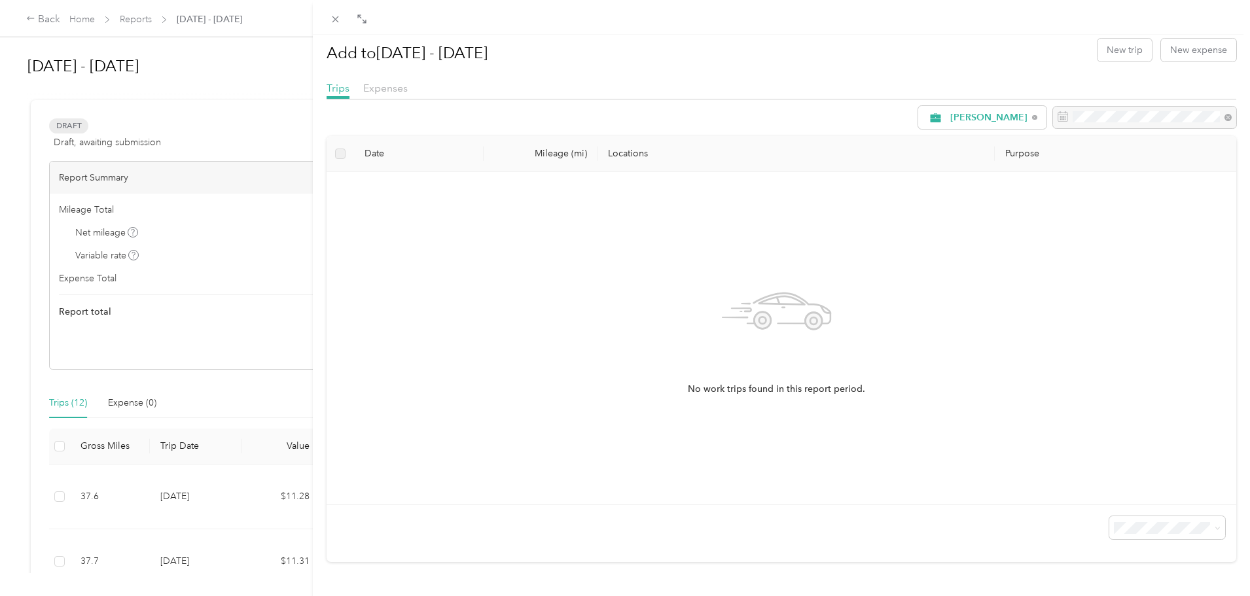
scroll to position [23, 0]
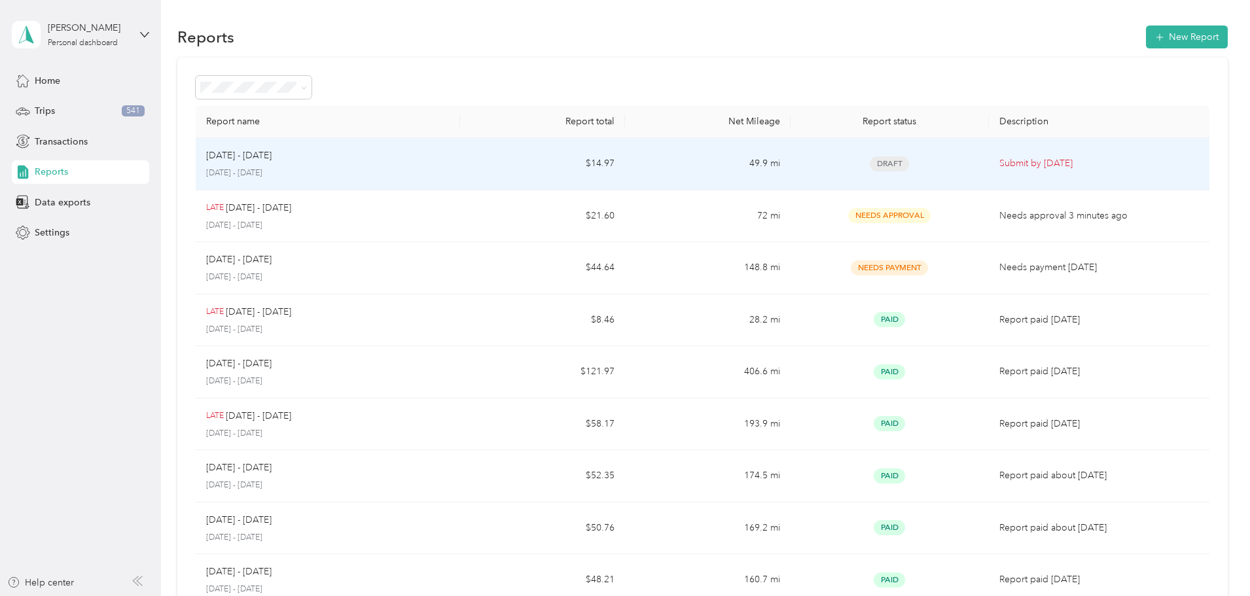
click at [450, 153] on div "[DATE] - [DATE]" at bounding box center [328, 156] width 244 height 14
click at [450, 170] on p "[DATE] - [DATE]" at bounding box center [328, 174] width 244 height 12
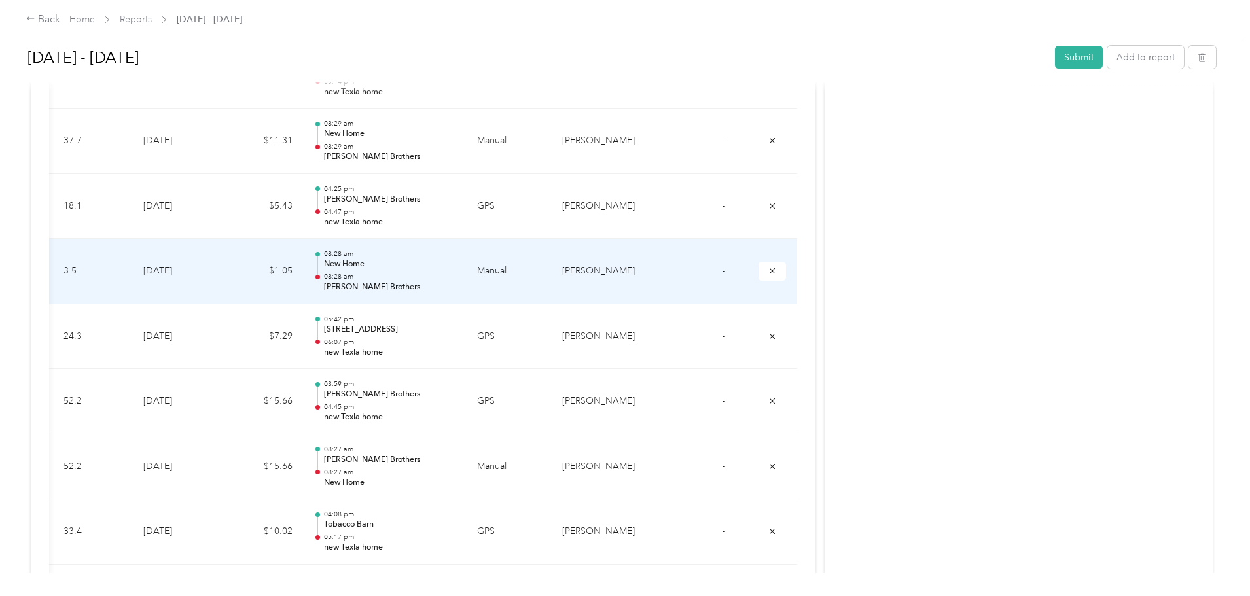
scroll to position [257, 0]
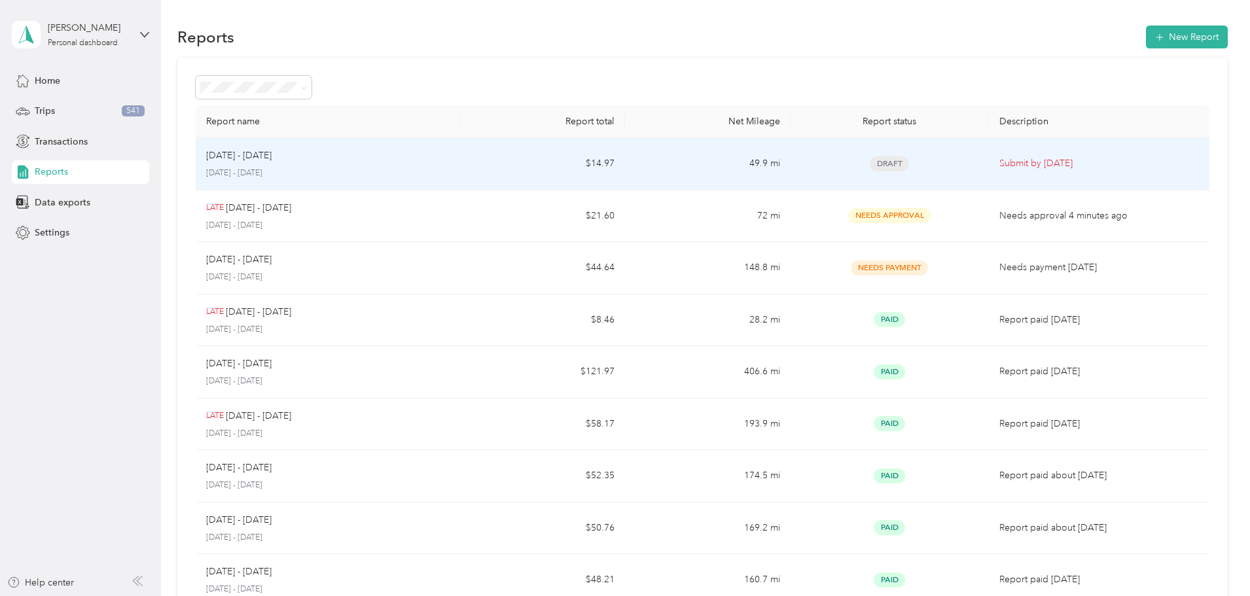
click at [309, 166] on div "[DATE] - [DATE] [DATE] - [DATE]" at bounding box center [328, 164] width 244 height 31
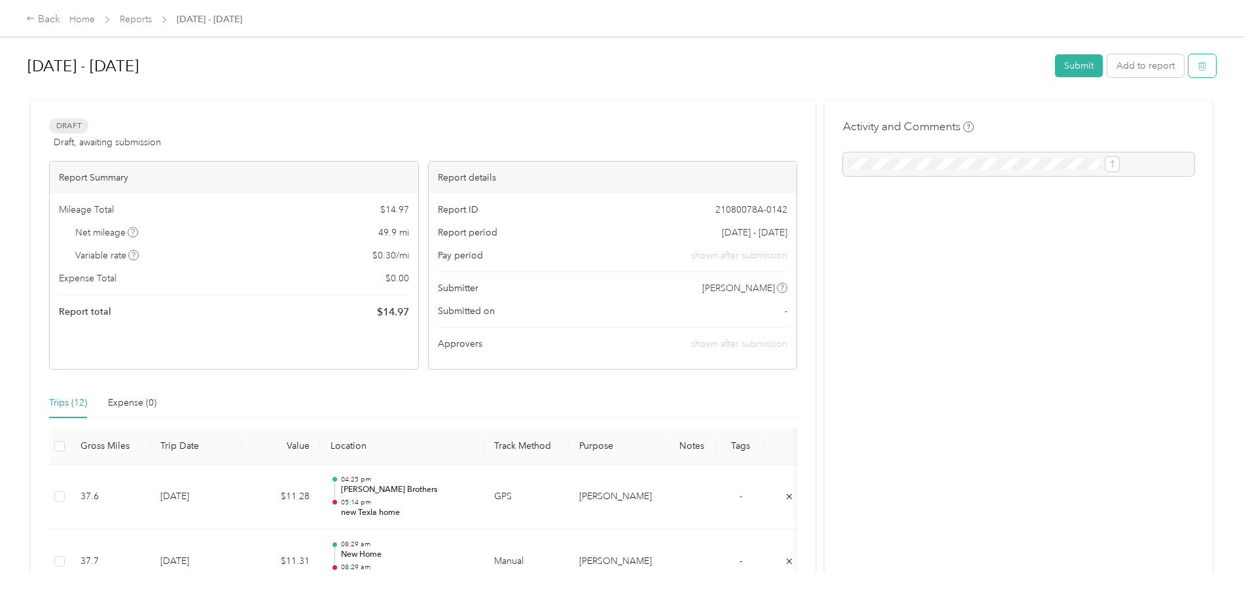
click at [1189, 60] on button "button" at bounding box center [1202, 65] width 27 height 23
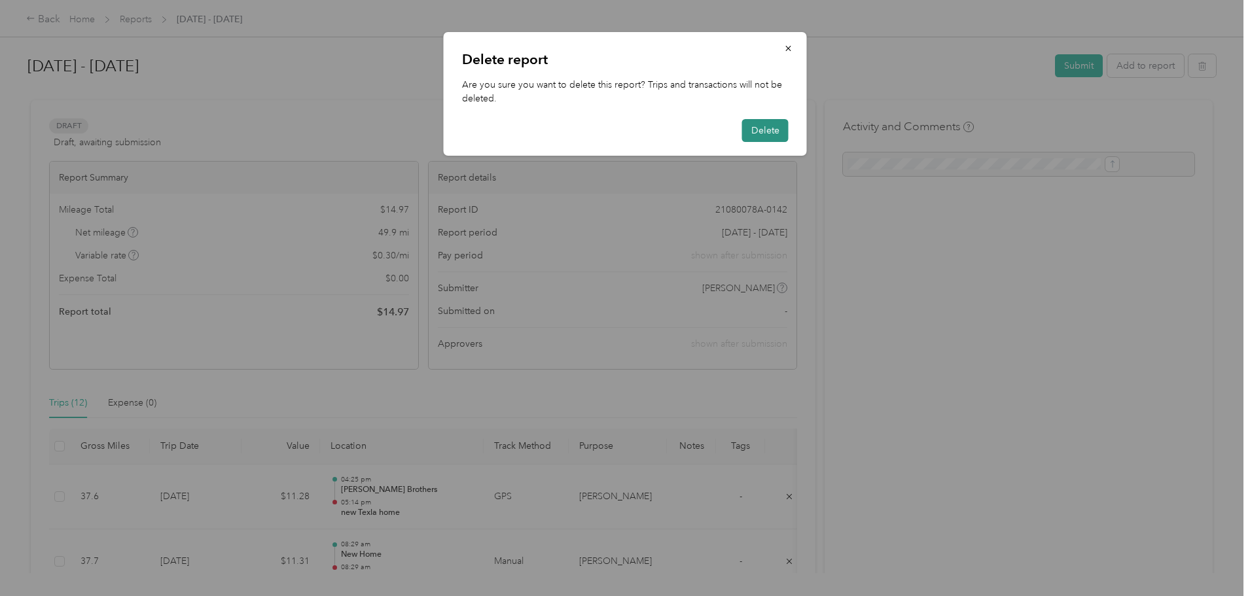
click at [762, 125] on button "Delete" at bounding box center [765, 130] width 46 height 23
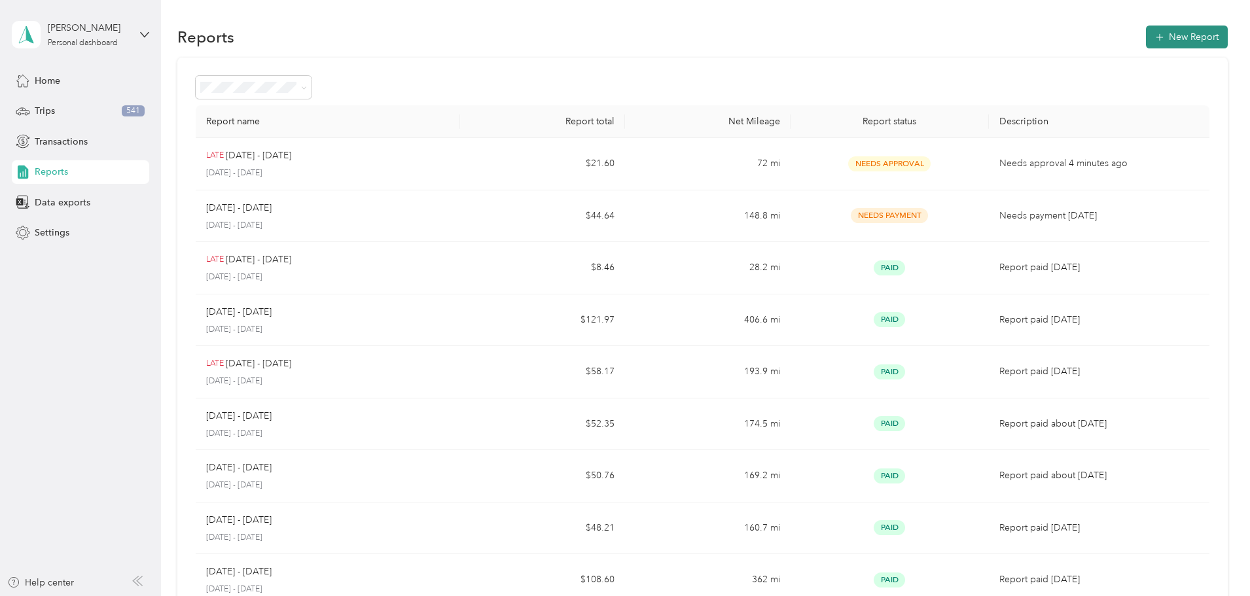
click at [1146, 38] on button "New Report" at bounding box center [1187, 37] width 82 height 23
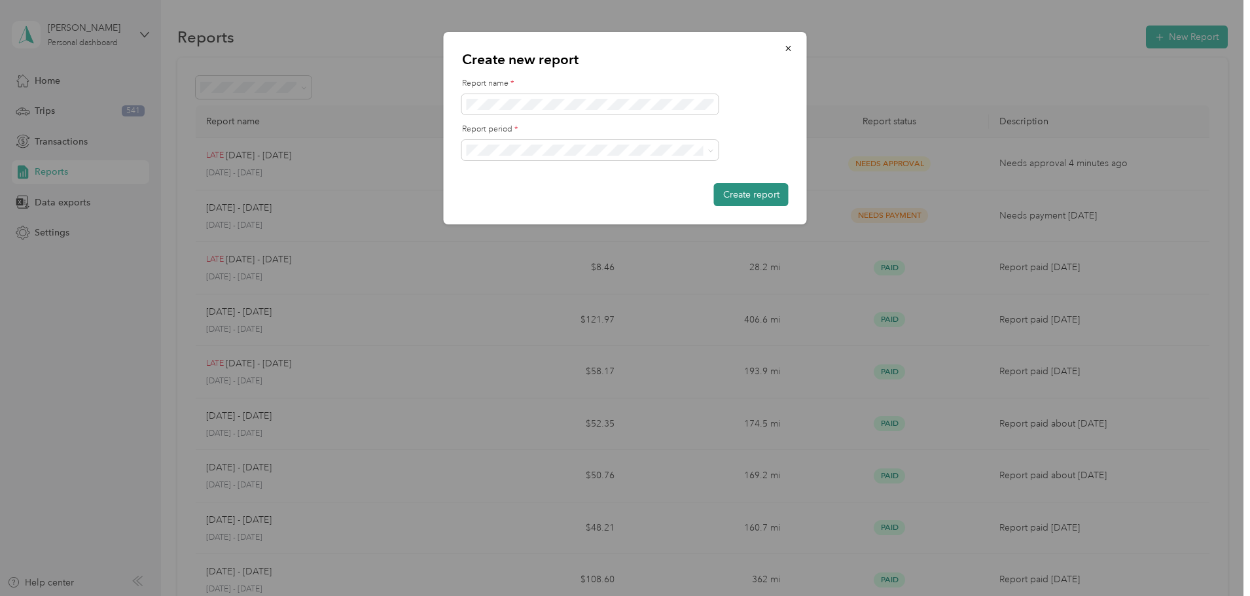
click at [742, 193] on button "Create report" at bounding box center [751, 194] width 75 height 23
click at [753, 196] on button "Create report" at bounding box center [751, 194] width 75 height 23
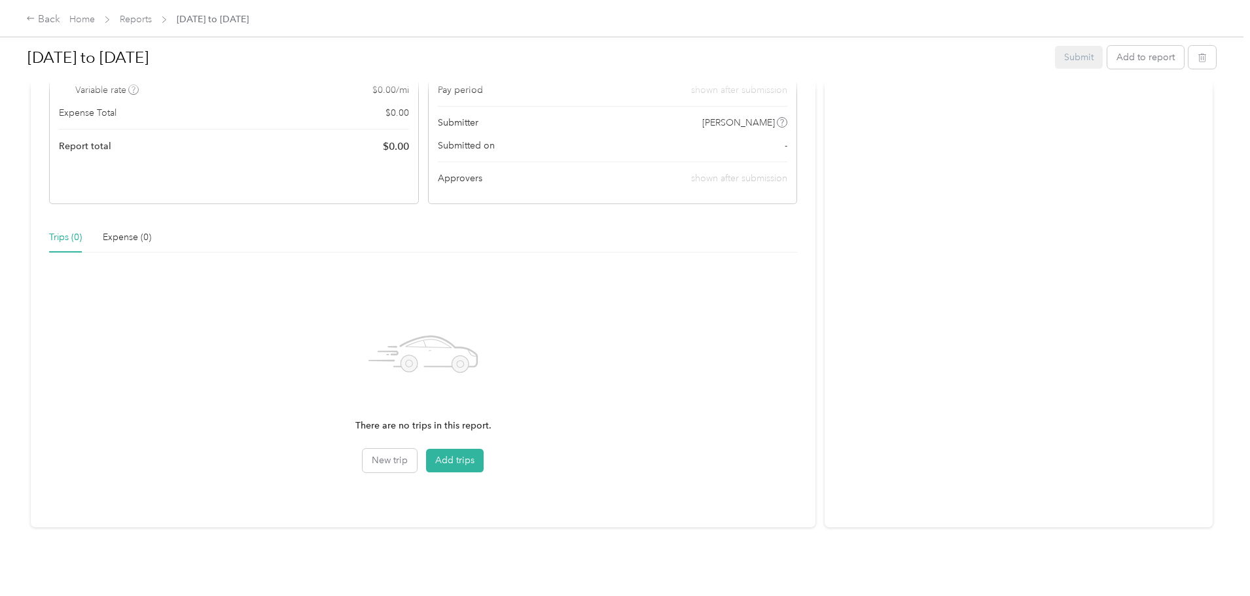
scroll to position [175, 0]
click at [484, 449] on button "Add trips" at bounding box center [455, 461] width 58 height 24
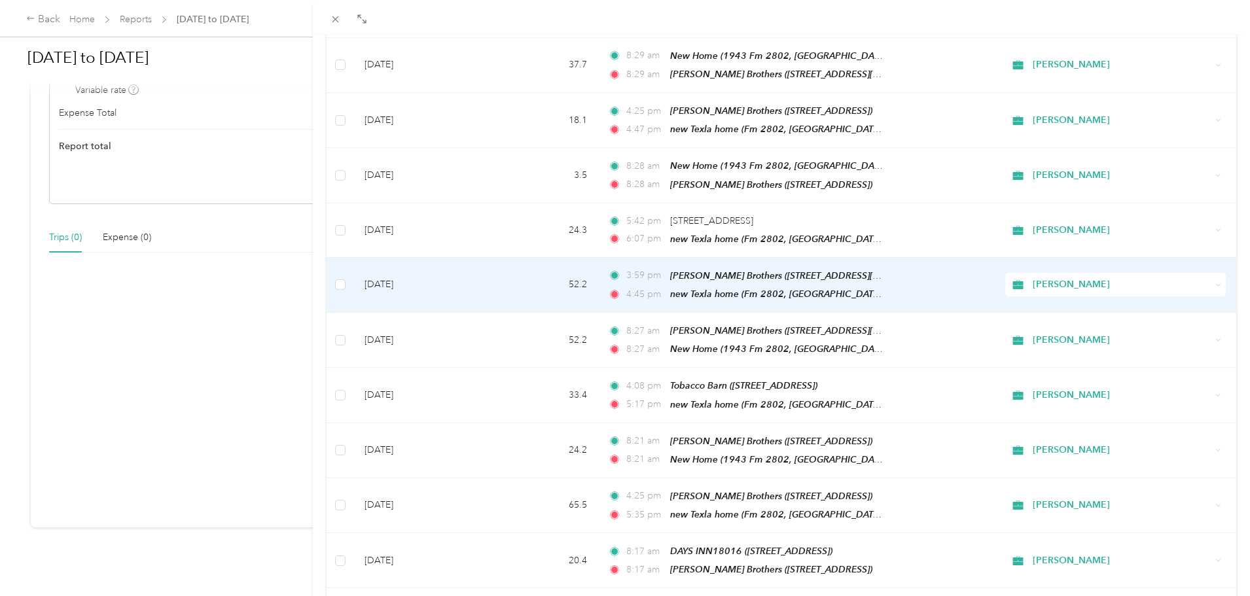
scroll to position [9, 0]
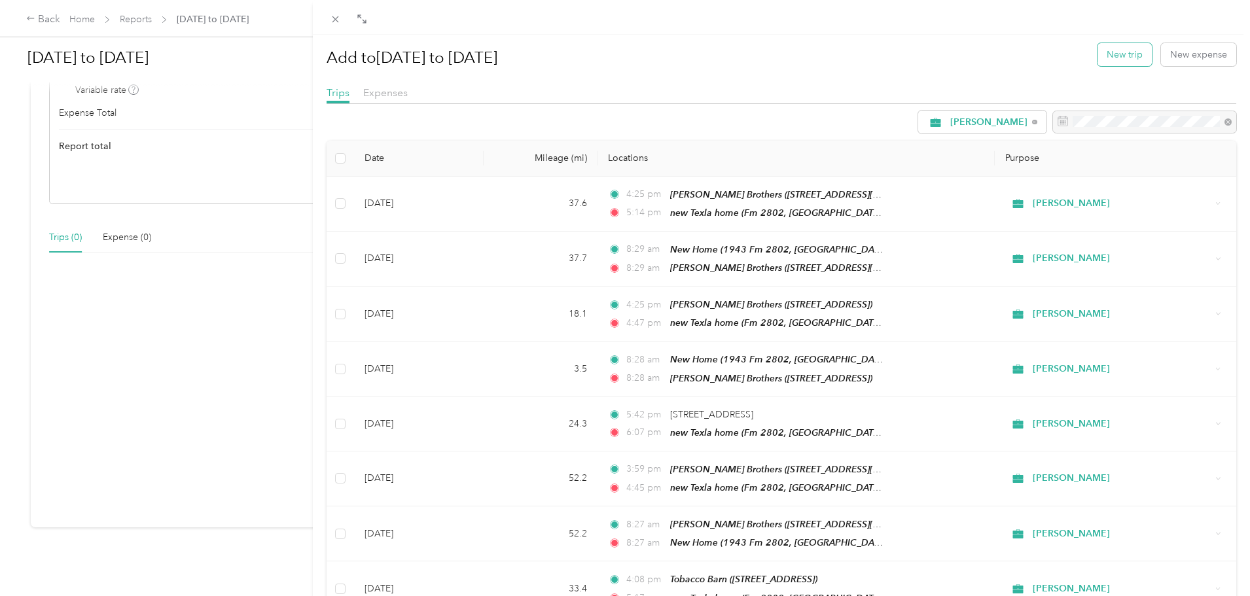
click at [1111, 53] on button "New trip" at bounding box center [1125, 54] width 54 height 23
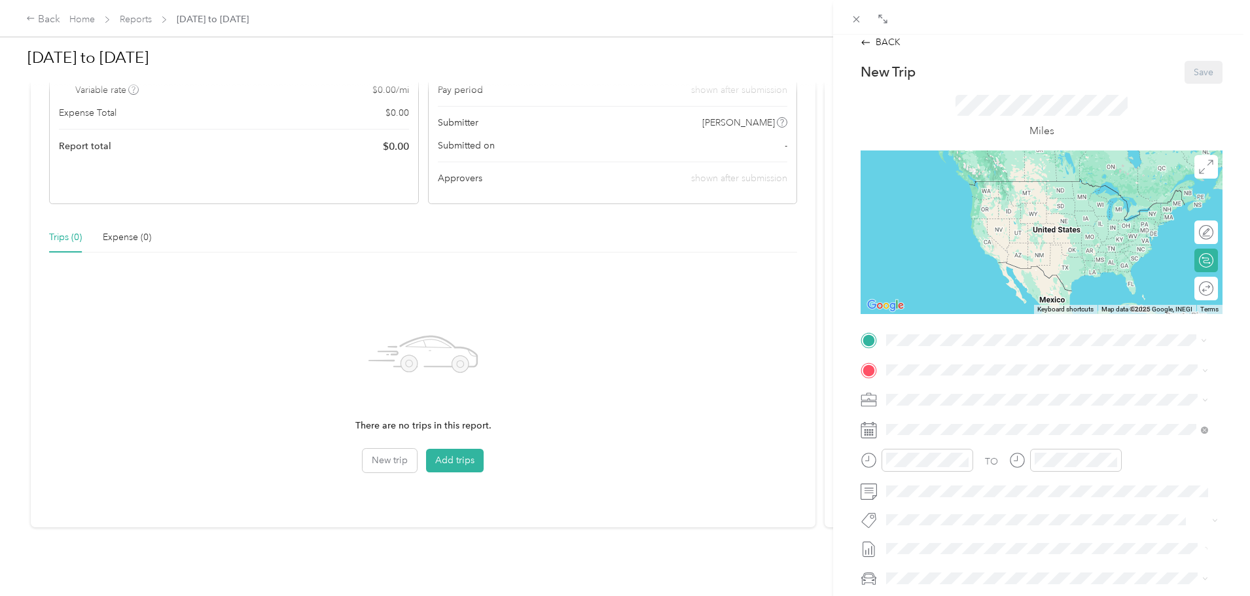
click at [949, 400] on div "New Home [STREET_ADDRESS][US_STATE]" at bounding box center [1057, 406] width 293 height 41
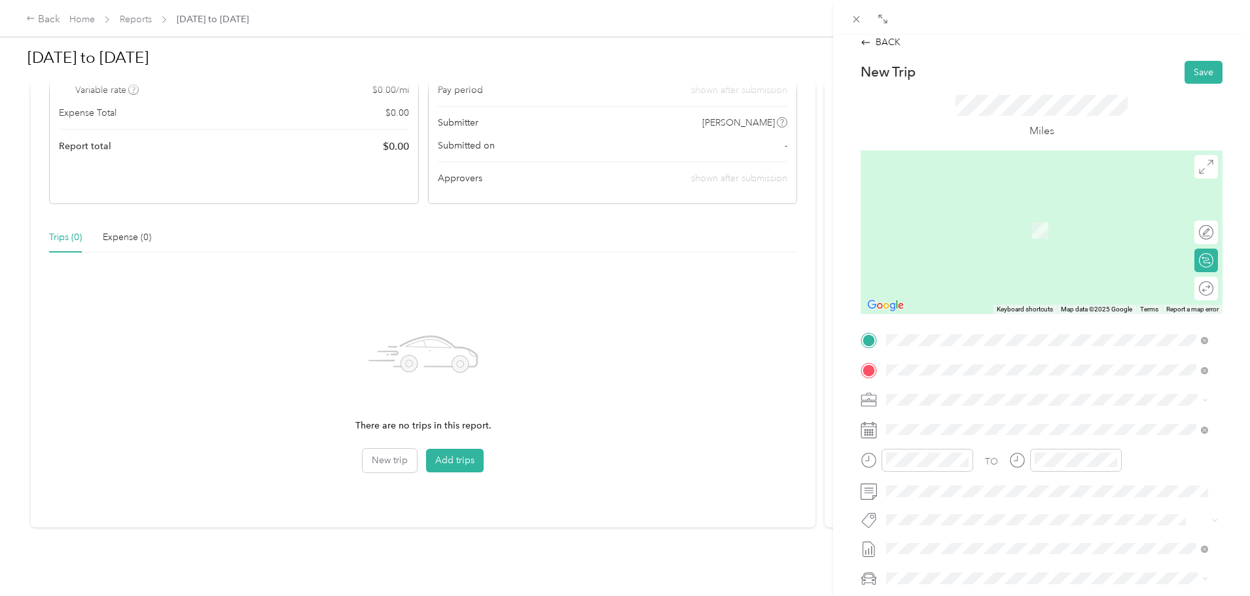
click at [976, 442] on div "TEAM DAYS INN18016 [STREET_ADDRESS]" at bounding box center [1047, 432] width 313 height 37
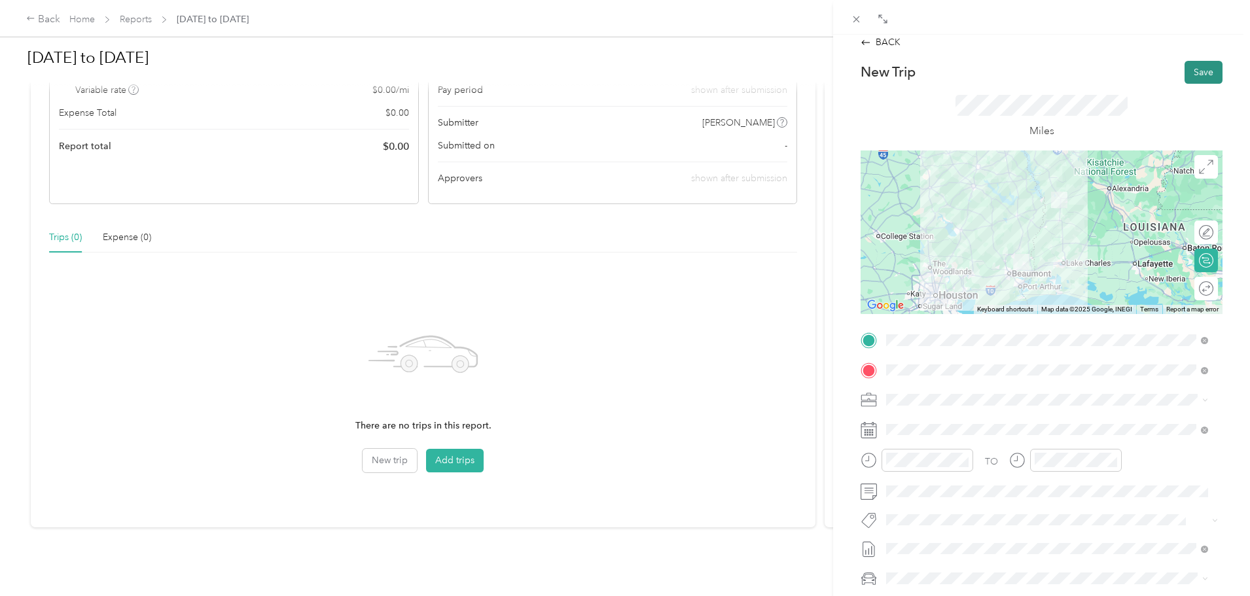
click at [1193, 72] on button "Save" at bounding box center [1204, 72] width 38 height 23
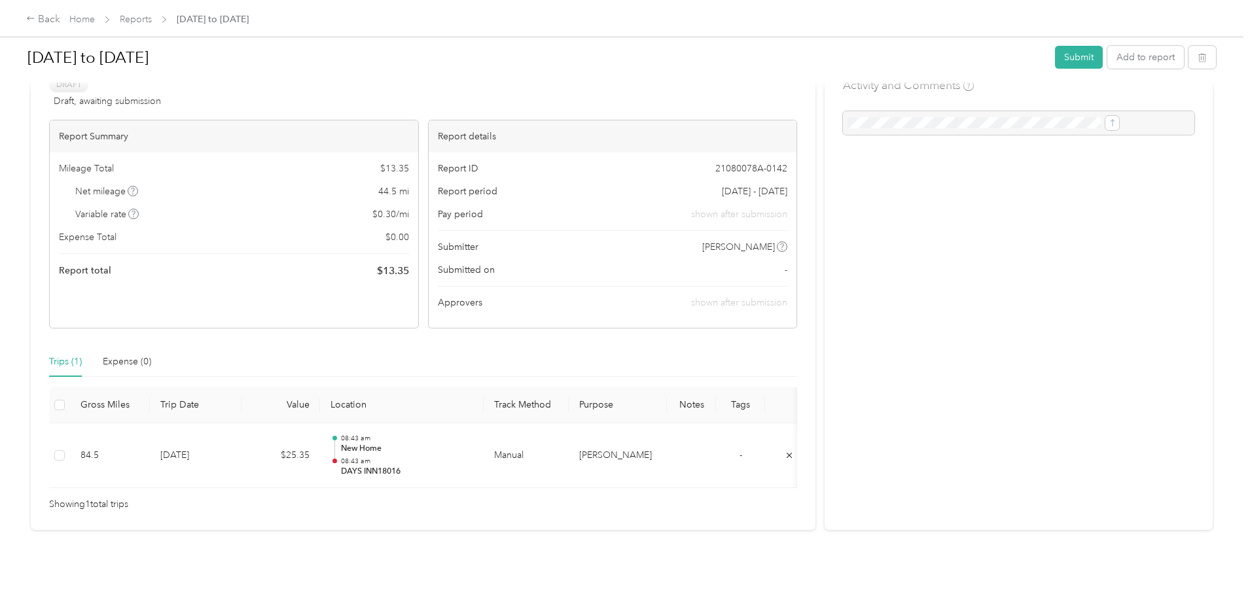
scroll to position [64, 0]
drag, startPoint x: 462, startPoint y: 118, endPoint x: 492, endPoint y: 115, distance: 29.7
click at [499, 119] on div "Report details" at bounding box center [613, 134] width 369 height 32
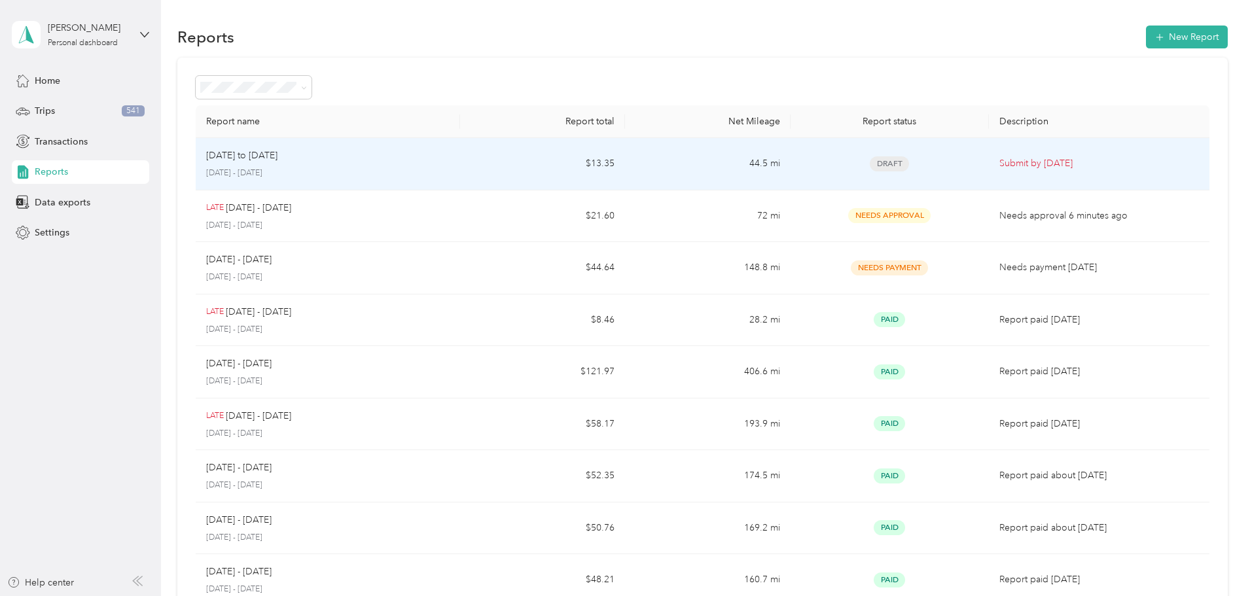
click at [435, 168] on p "[DATE] - [DATE]" at bounding box center [328, 174] width 244 height 12
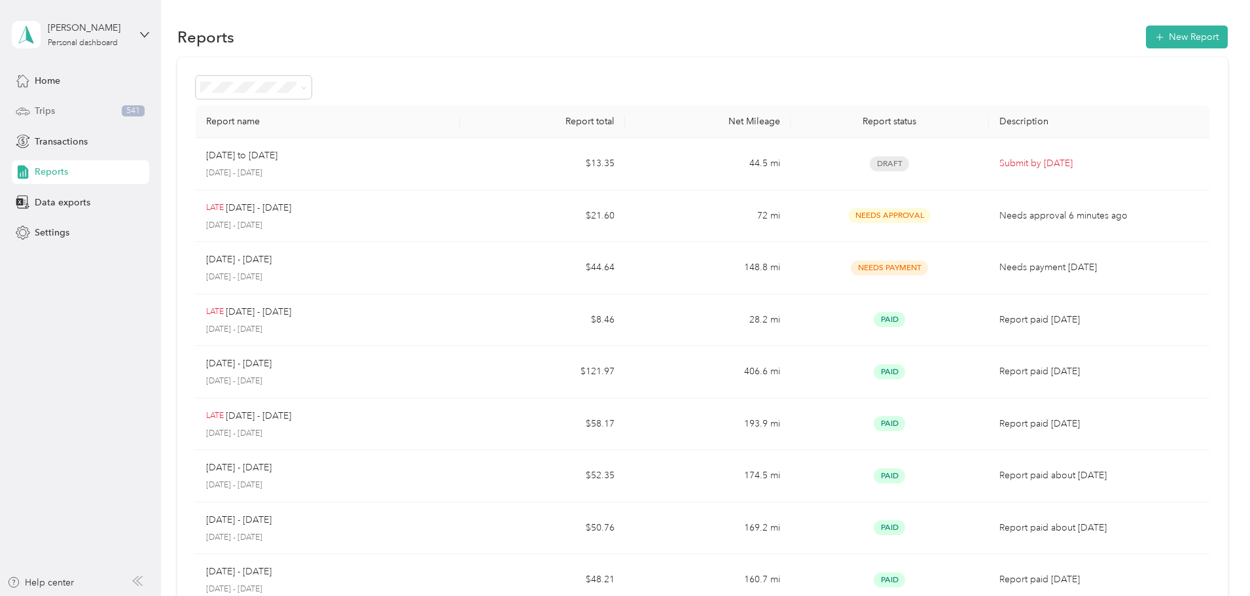
drag, startPoint x: 58, startPoint y: 109, endPoint x: 79, endPoint y: 113, distance: 22.1
click at [58, 109] on div "Trips 541" at bounding box center [80, 112] width 137 height 24
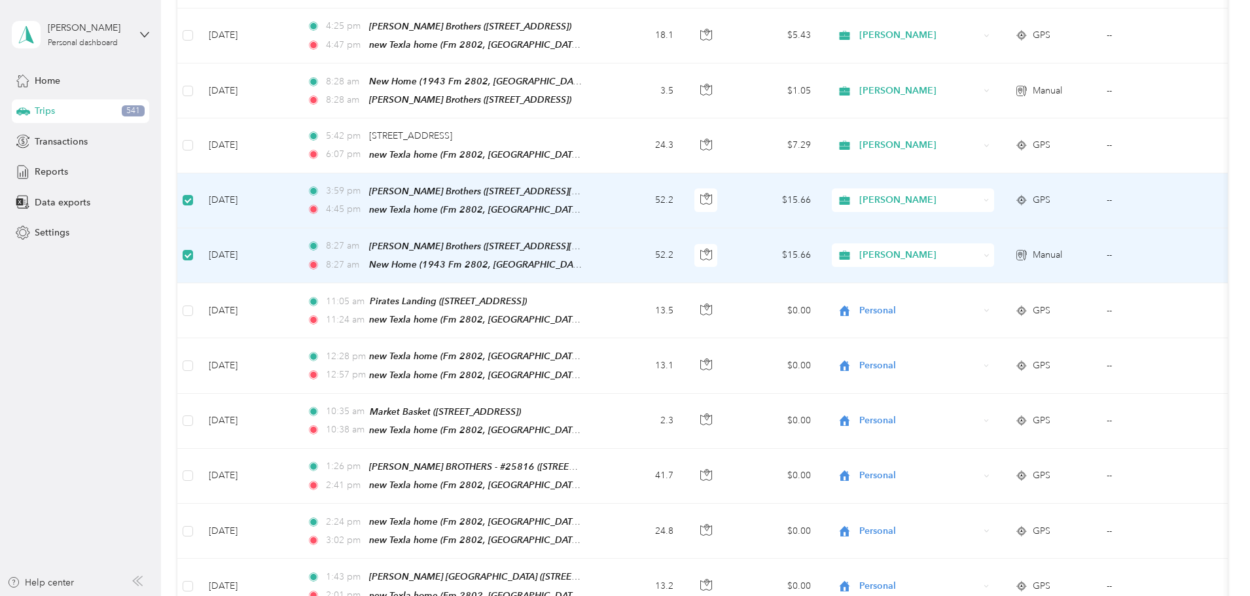
scroll to position [261, 0]
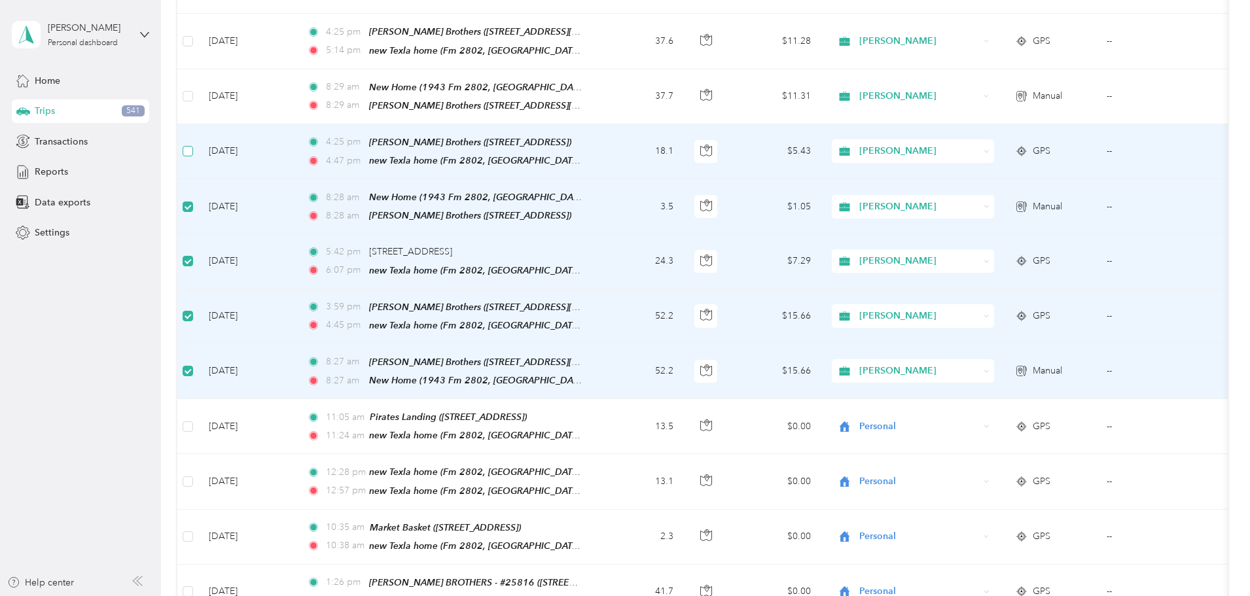
click at [193, 144] on label at bounding box center [188, 151] width 10 height 14
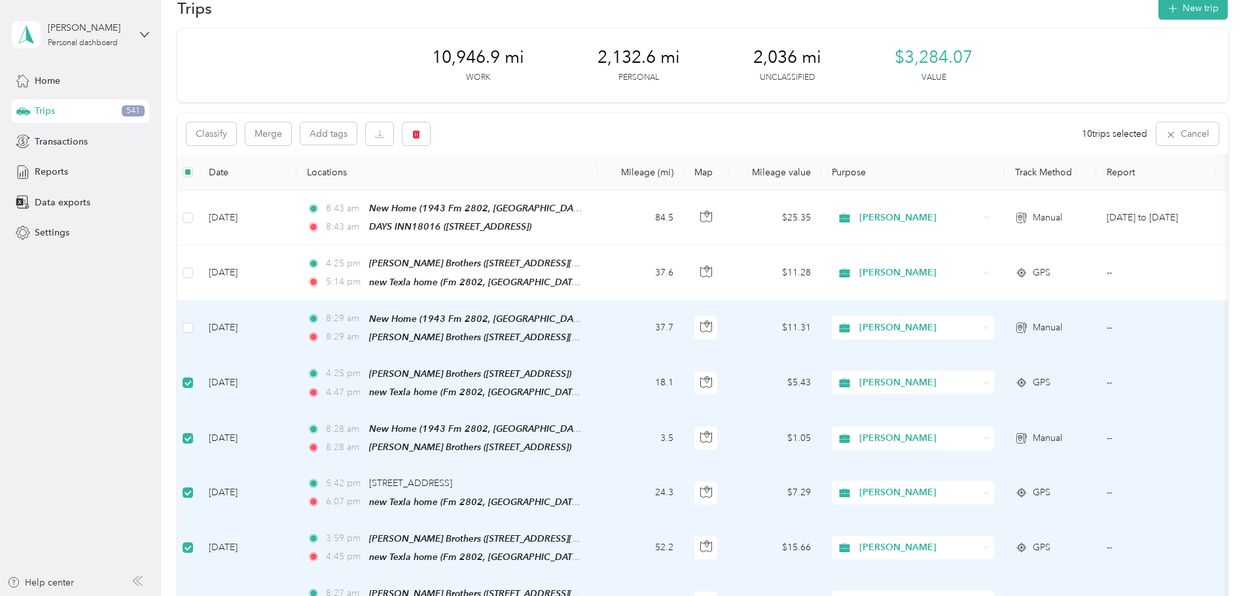
scroll to position [0, 0]
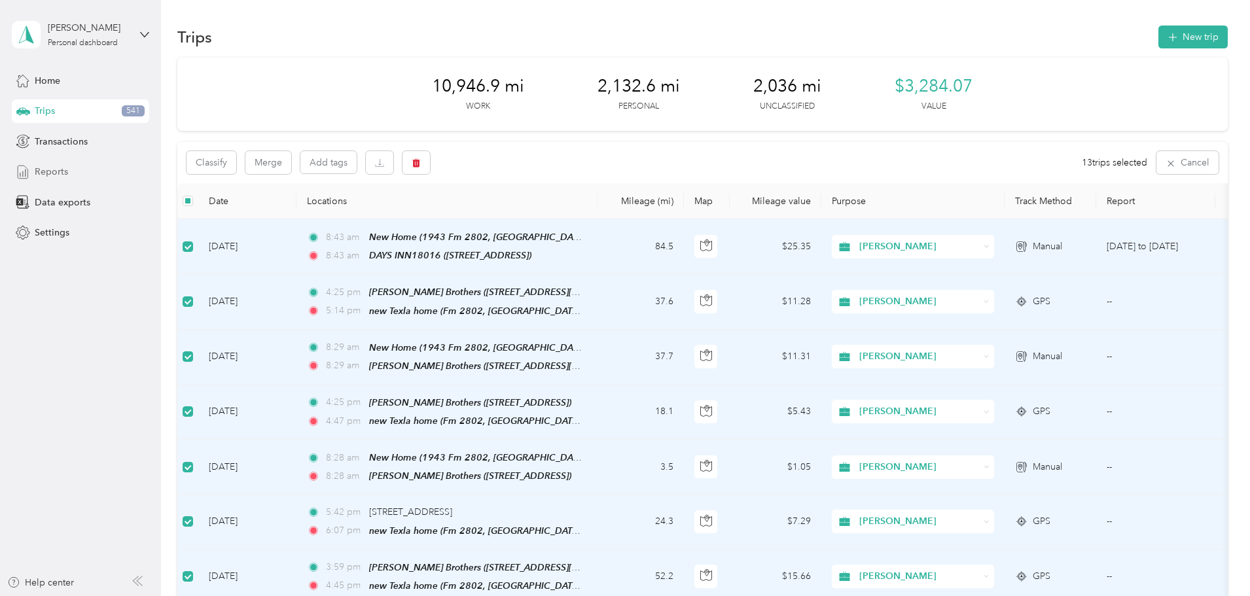
click at [50, 169] on span "Reports" at bounding box center [51, 172] width 33 height 14
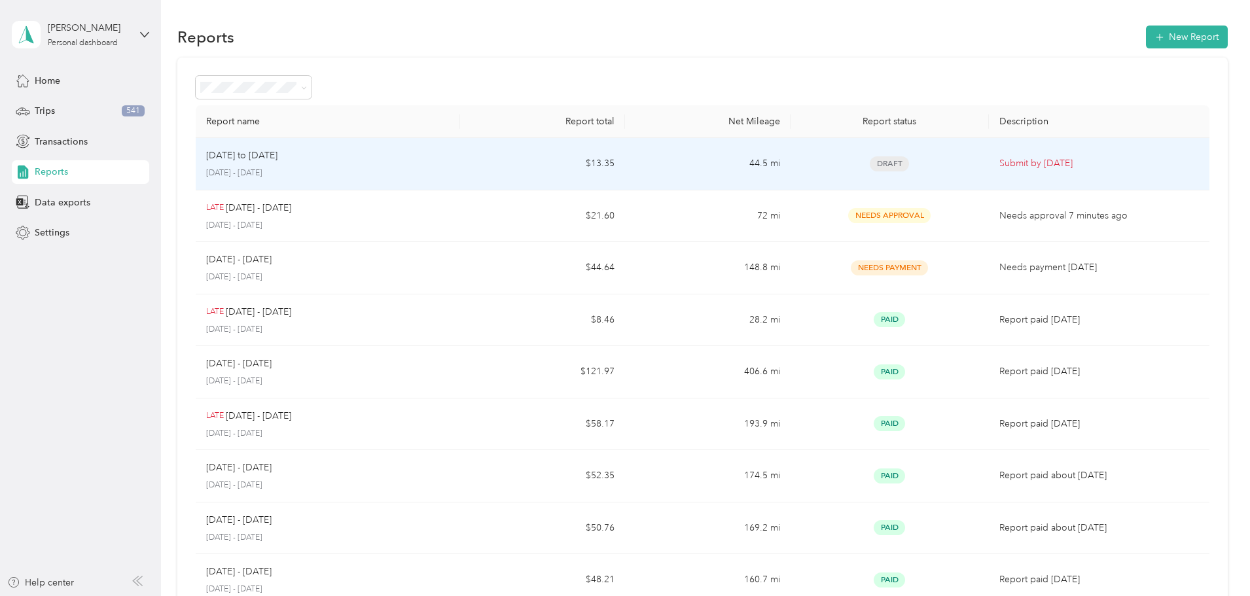
click at [405, 168] on p "[DATE] - [DATE]" at bounding box center [328, 174] width 244 height 12
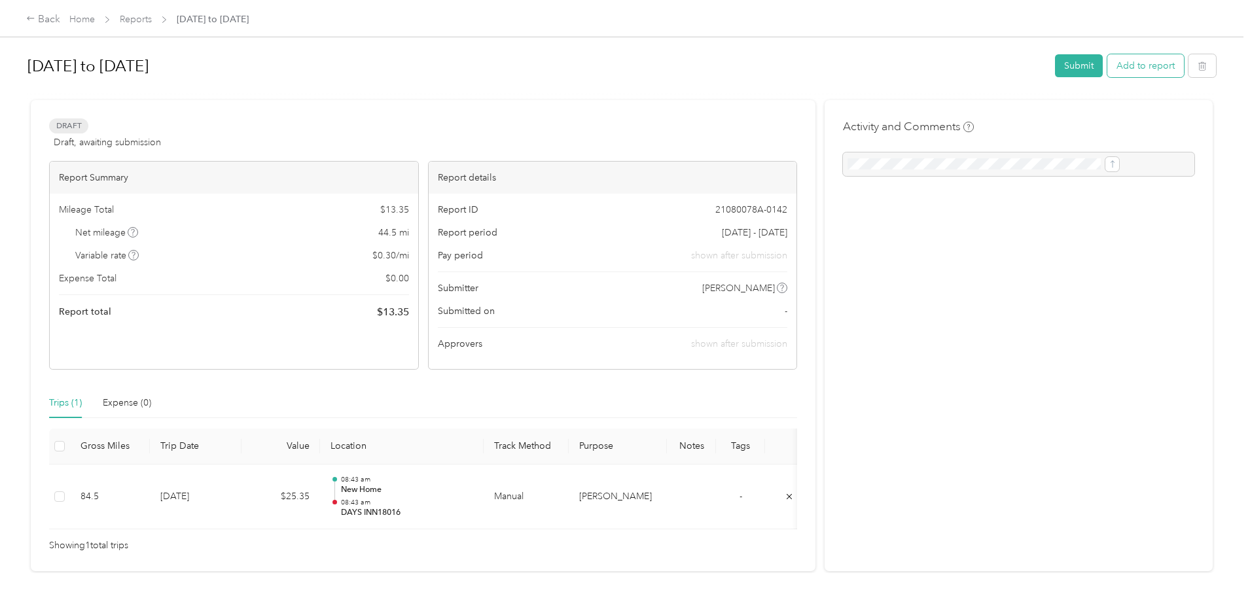
click at [1108, 60] on button "Add to report" at bounding box center [1146, 65] width 77 height 23
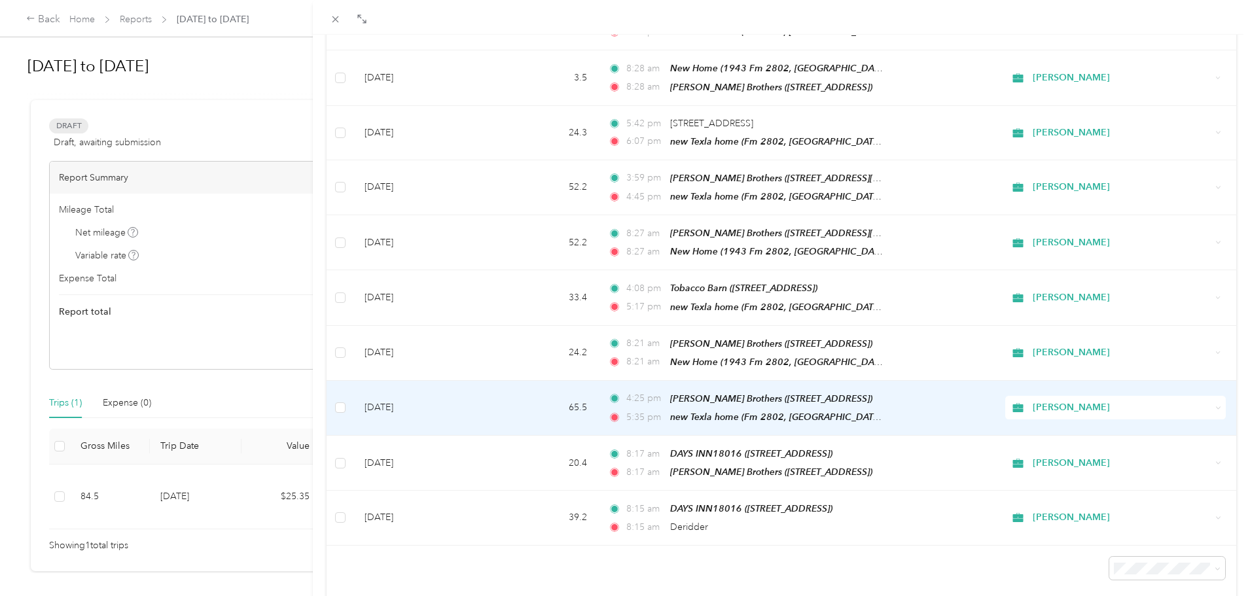
scroll to position [336, 0]
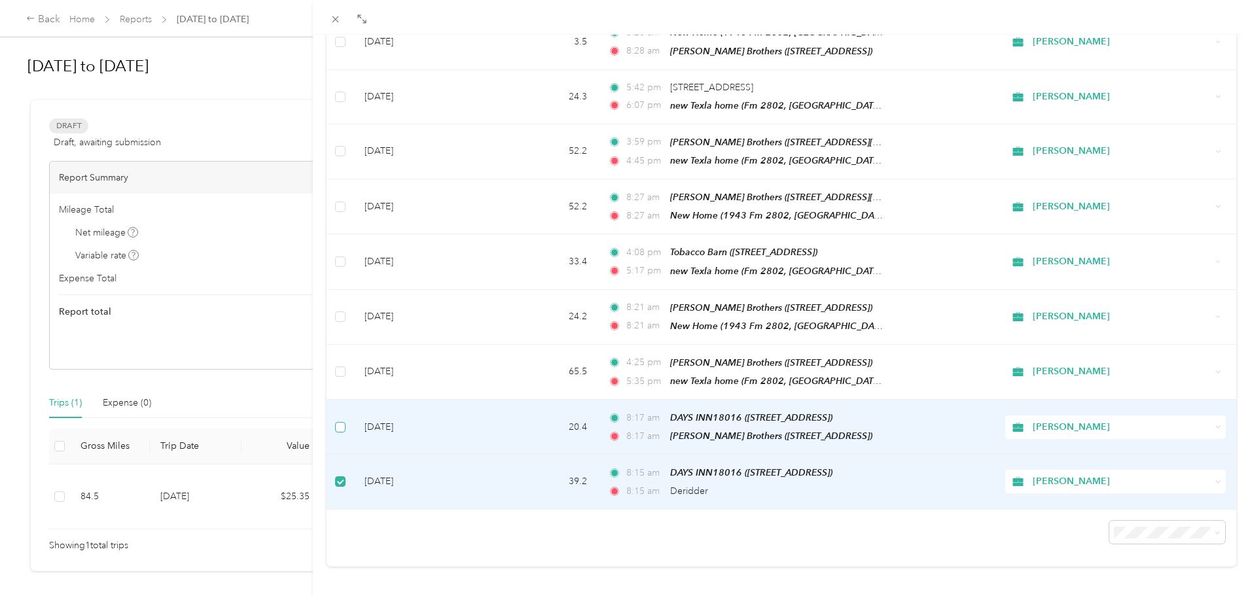
click at [342, 420] on label at bounding box center [340, 427] width 10 height 14
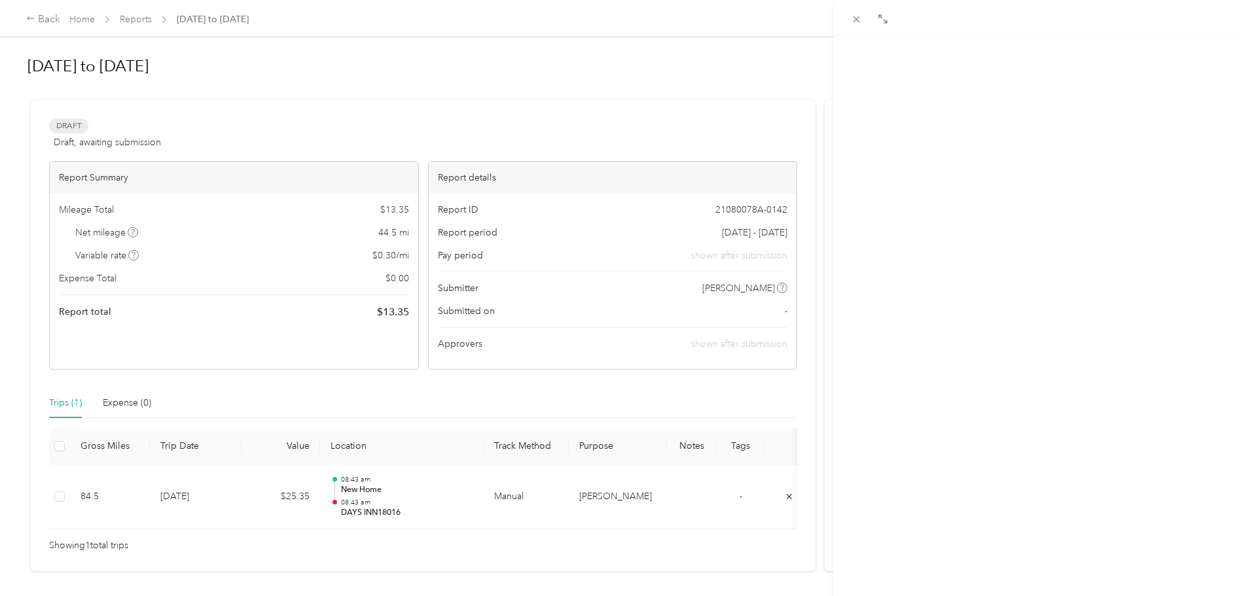
scroll to position [145, 0]
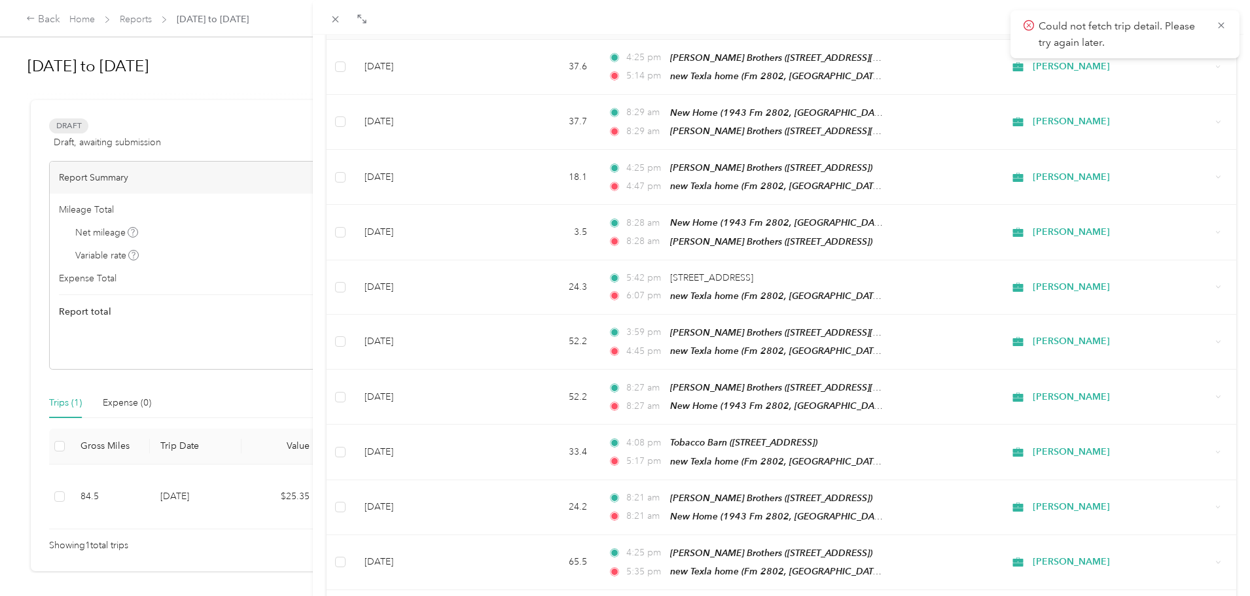
click at [909, 19] on div at bounding box center [782, 17] width 938 height 35
click at [1222, 22] on icon at bounding box center [1221, 26] width 10 height 12
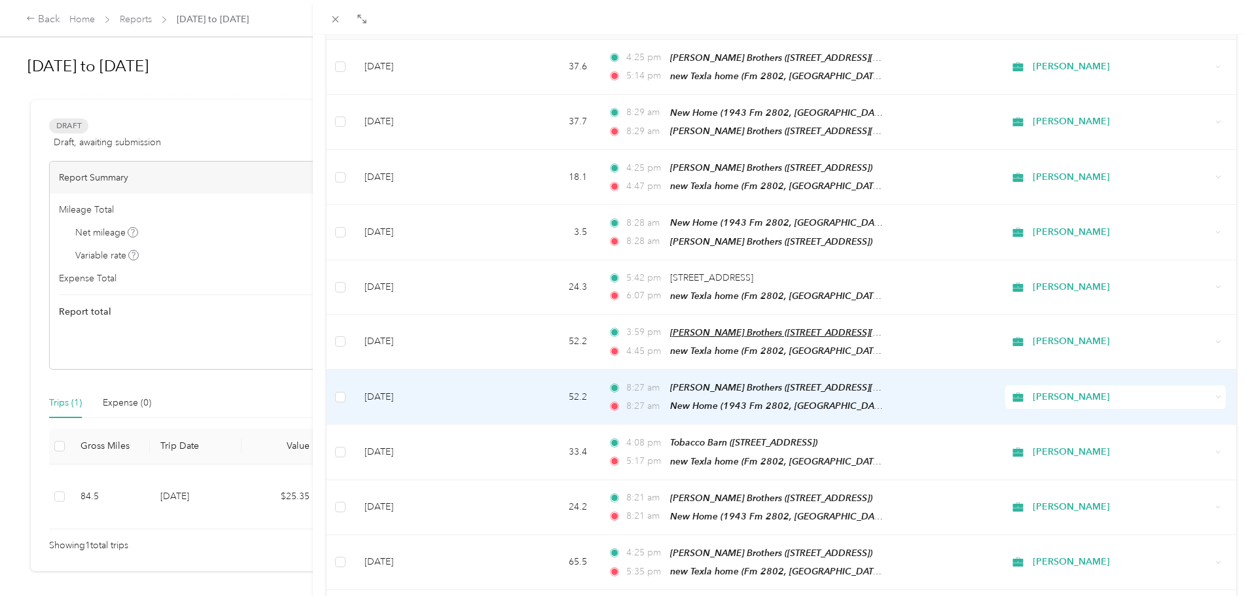
drag, startPoint x: 691, startPoint y: 395, endPoint x: 702, endPoint y: 335, distance: 60.6
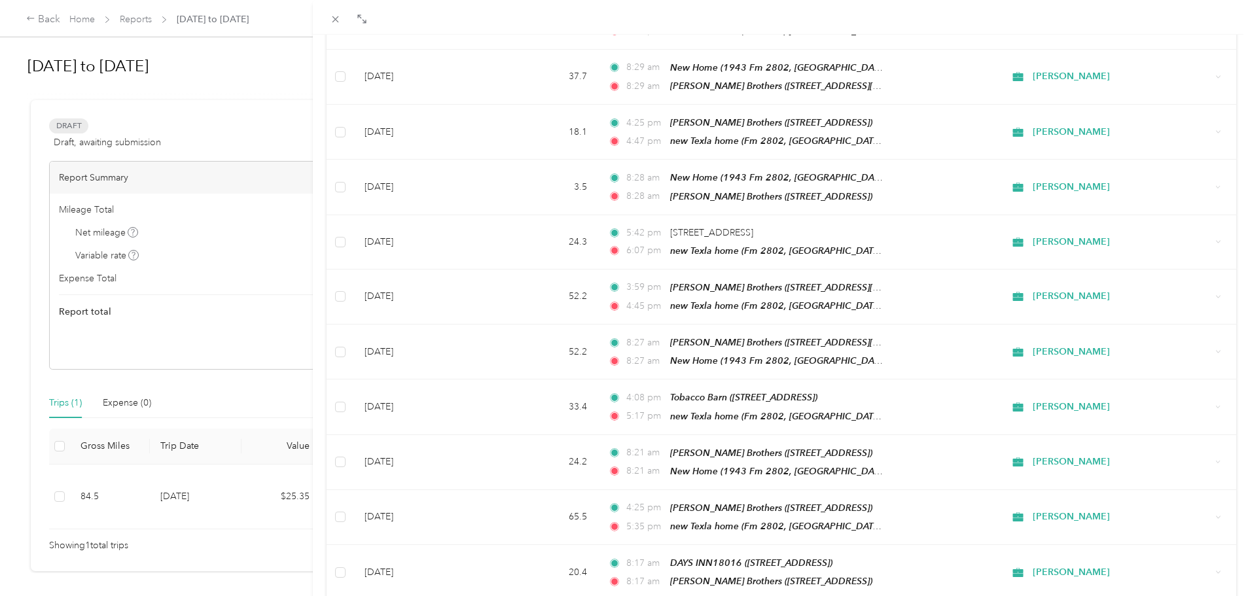
scroll to position [327, 0]
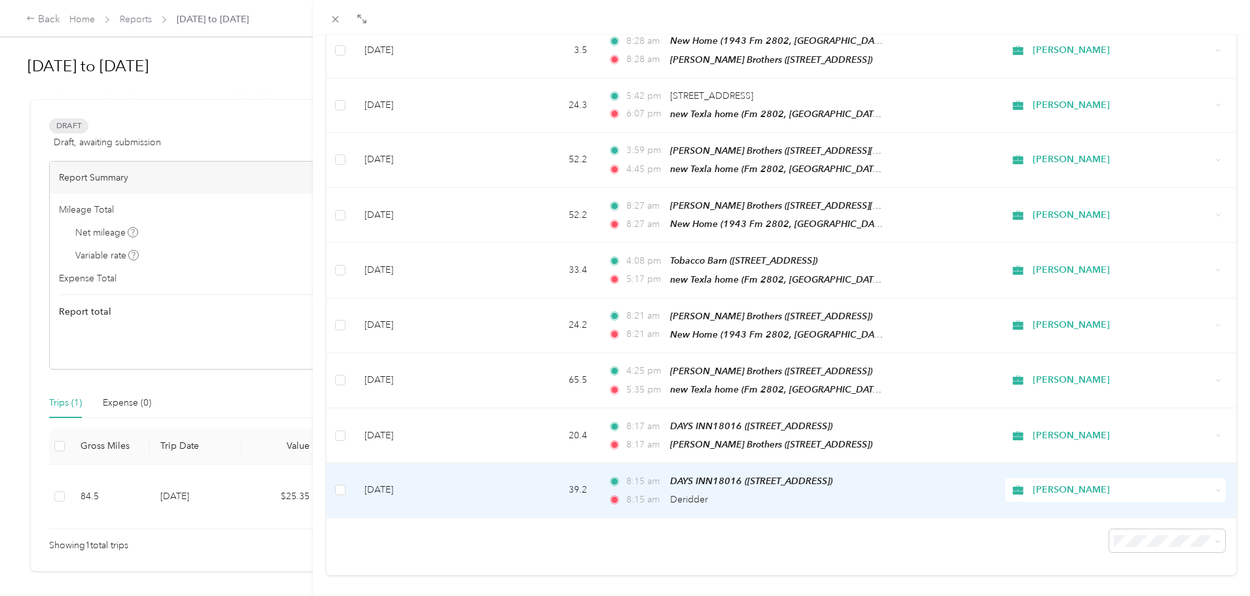
click at [349, 477] on td at bounding box center [340, 490] width 27 height 54
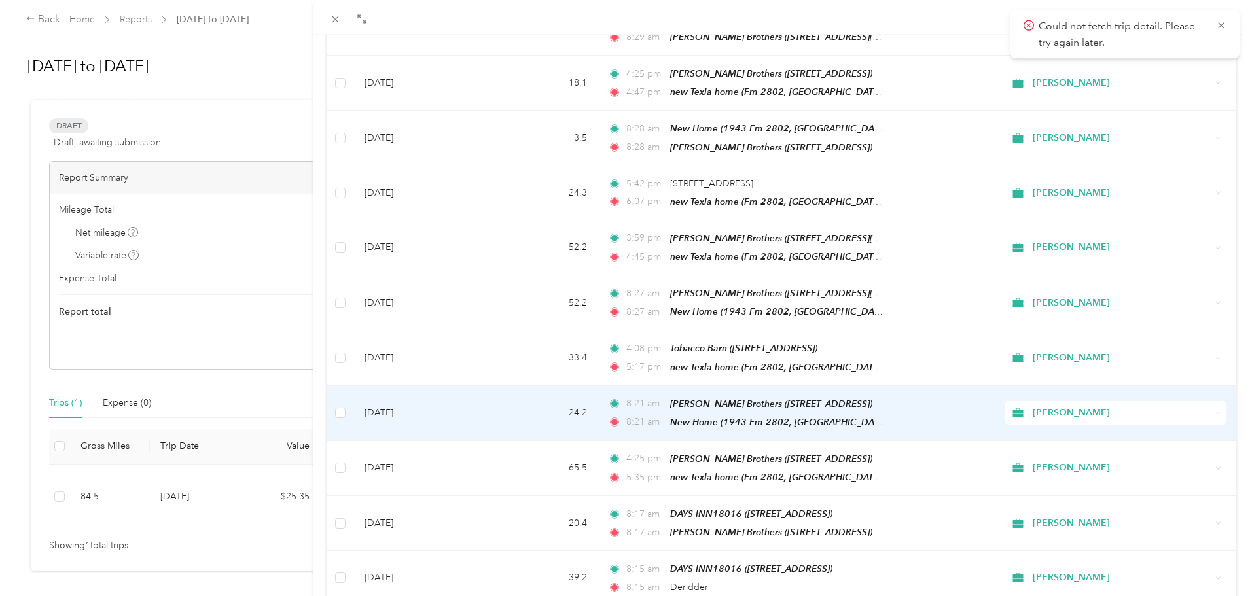
scroll to position [336, 0]
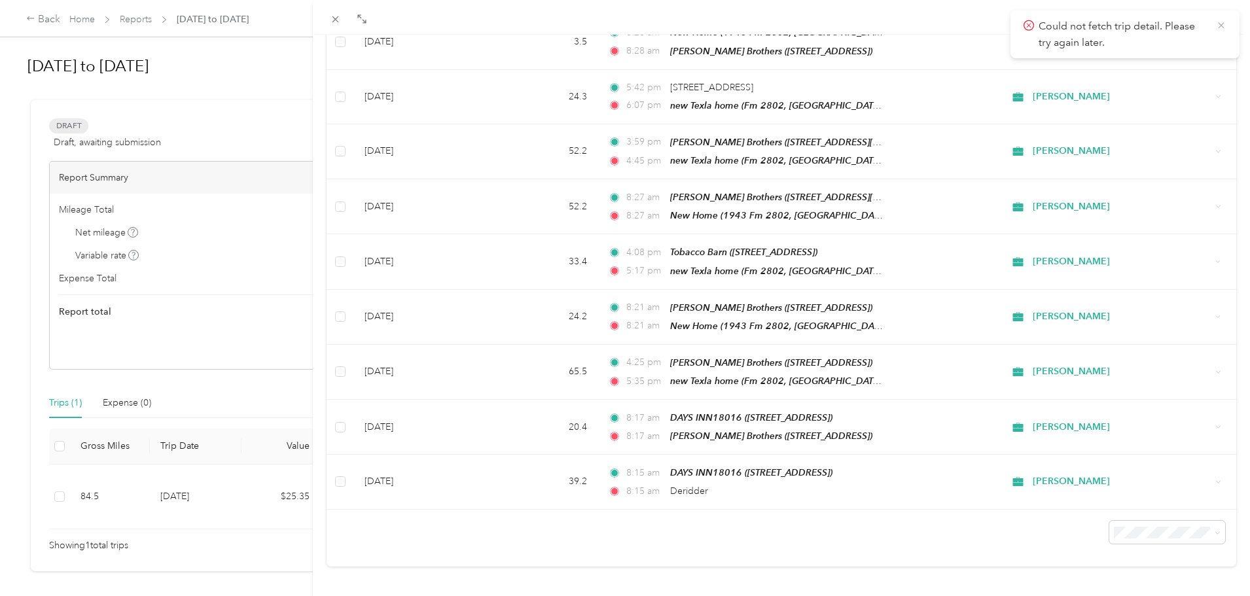
click at [1223, 23] on icon at bounding box center [1221, 26] width 10 height 12
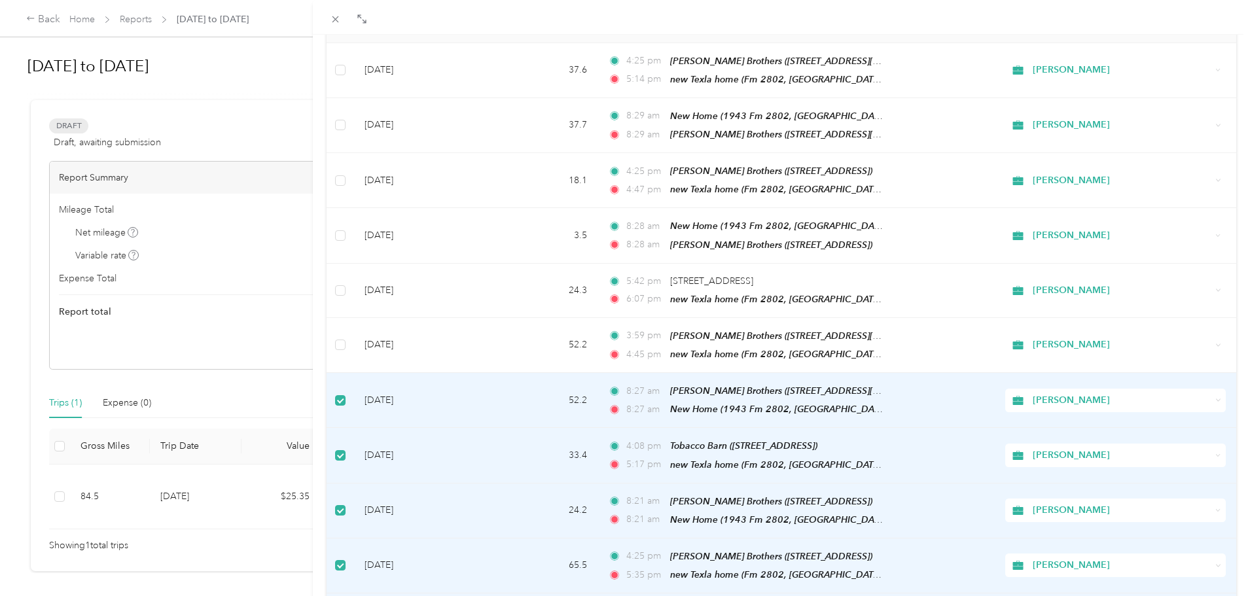
scroll to position [139, 0]
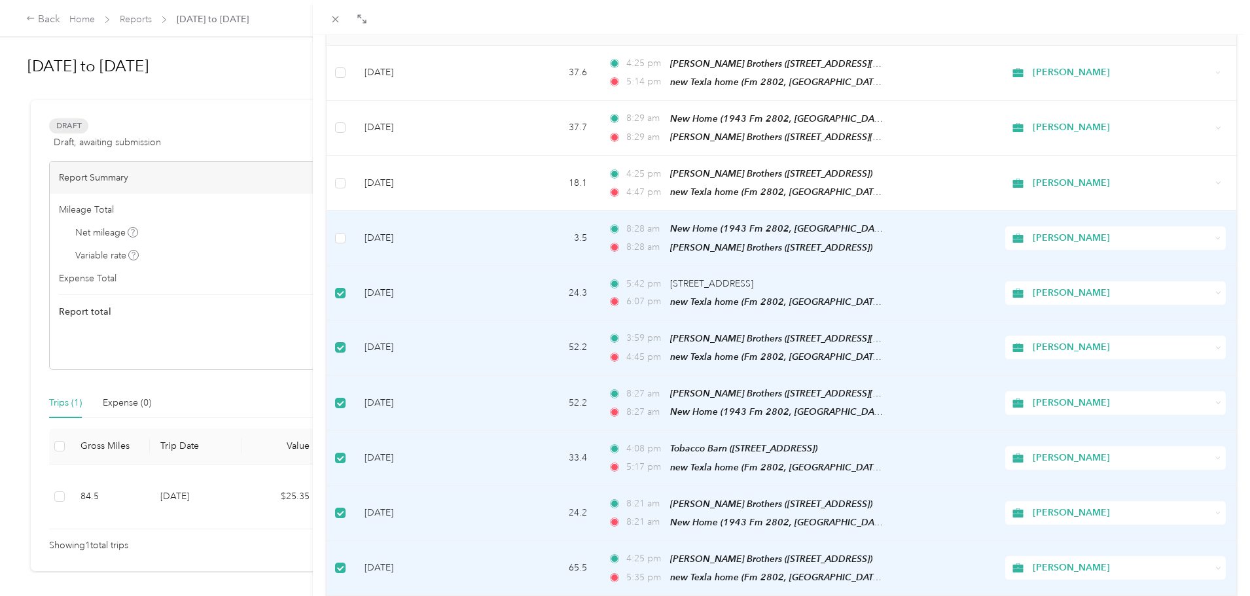
click at [341, 231] on label at bounding box center [340, 238] width 10 height 14
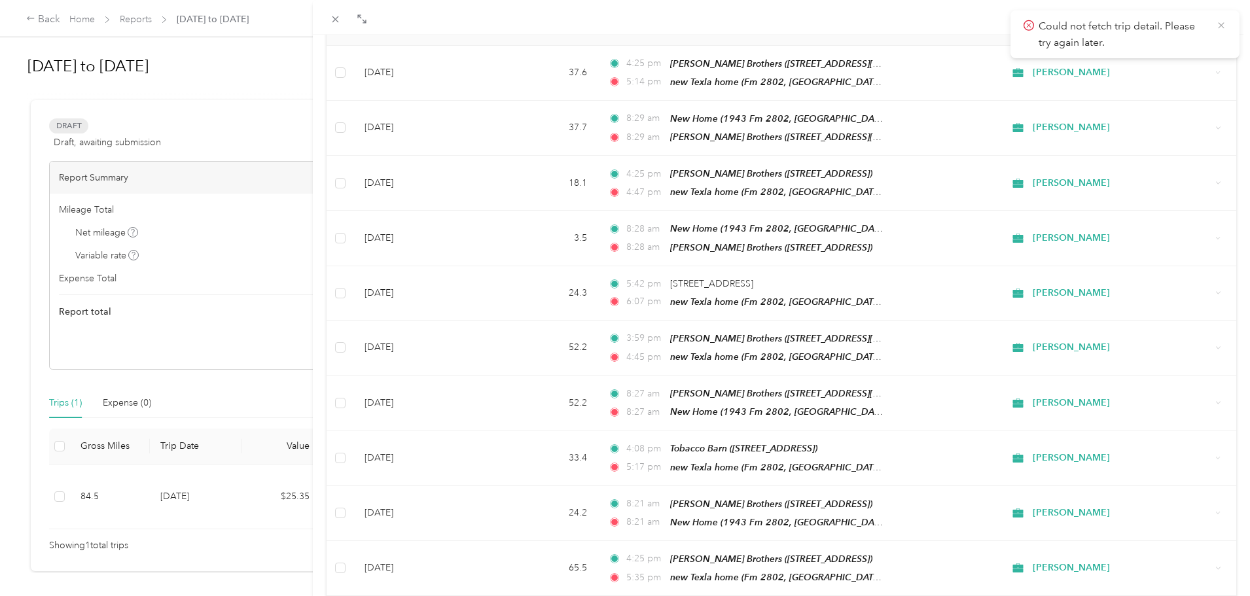
click at [1218, 22] on icon at bounding box center [1221, 26] width 10 height 12
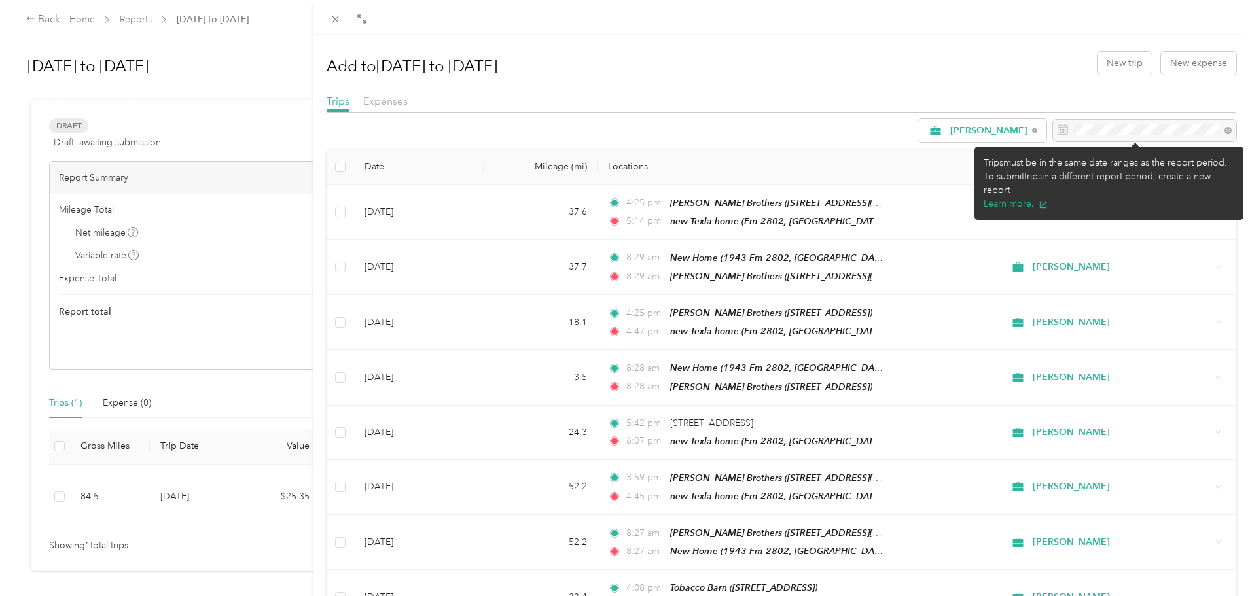
click at [1134, 132] on div at bounding box center [1144, 131] width 183 height 22
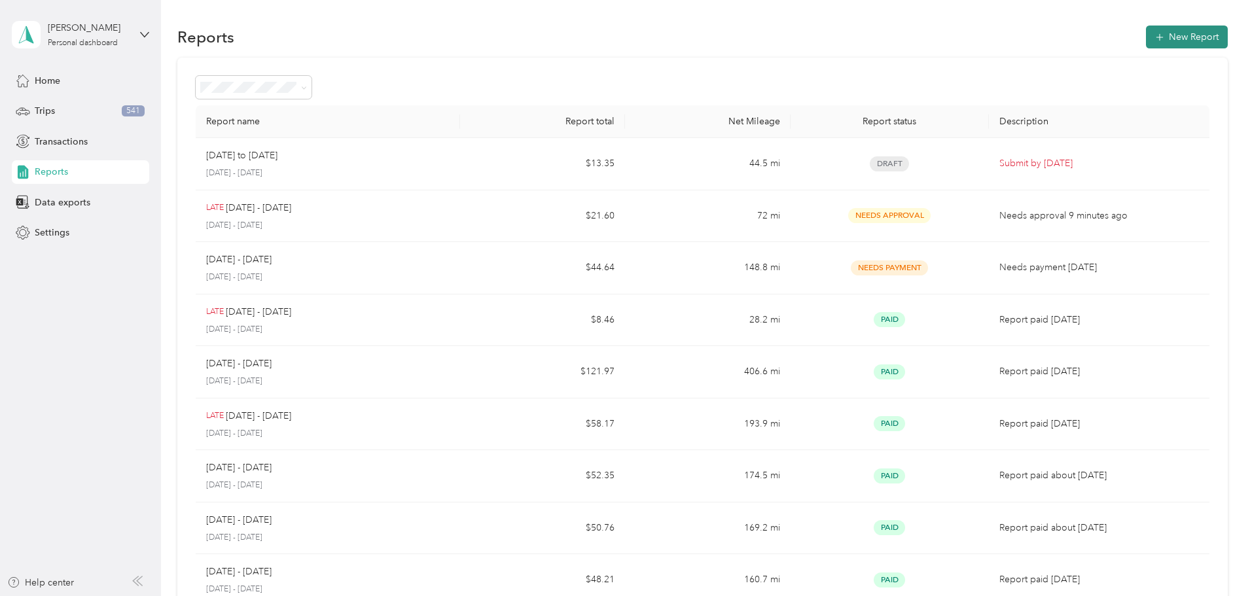
click at [1146, 28] on button "New Report" at bounding box center [1187, 37] width 82 height 23
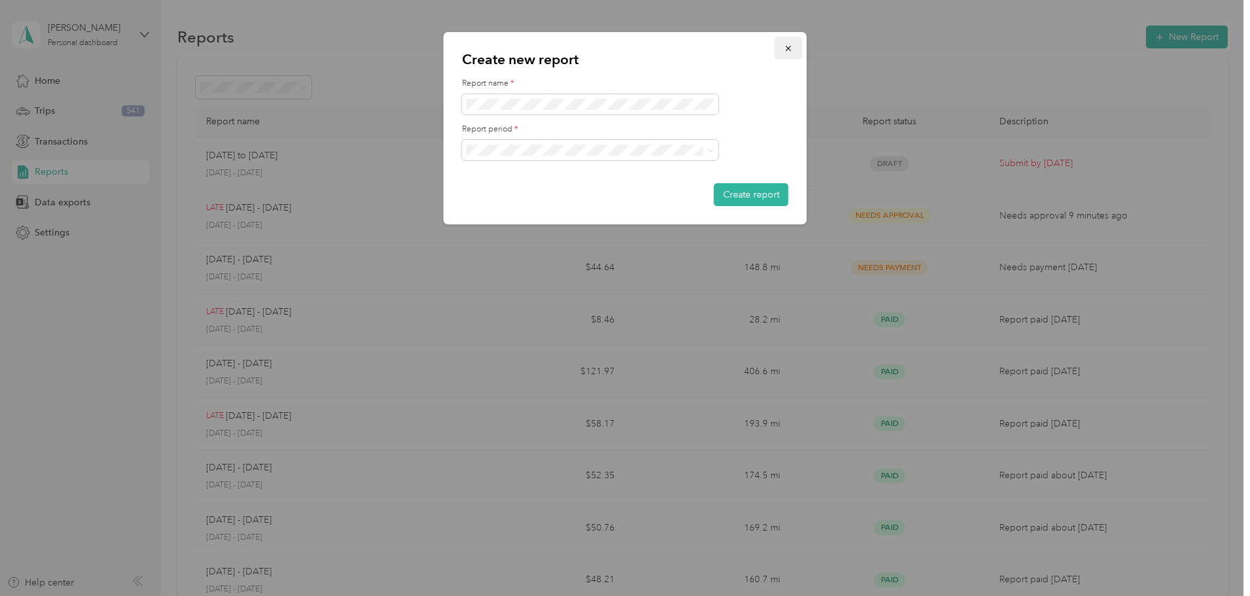
click at [791, 48] on icon "button" at bounding box center [788, 48] width 9 height 9
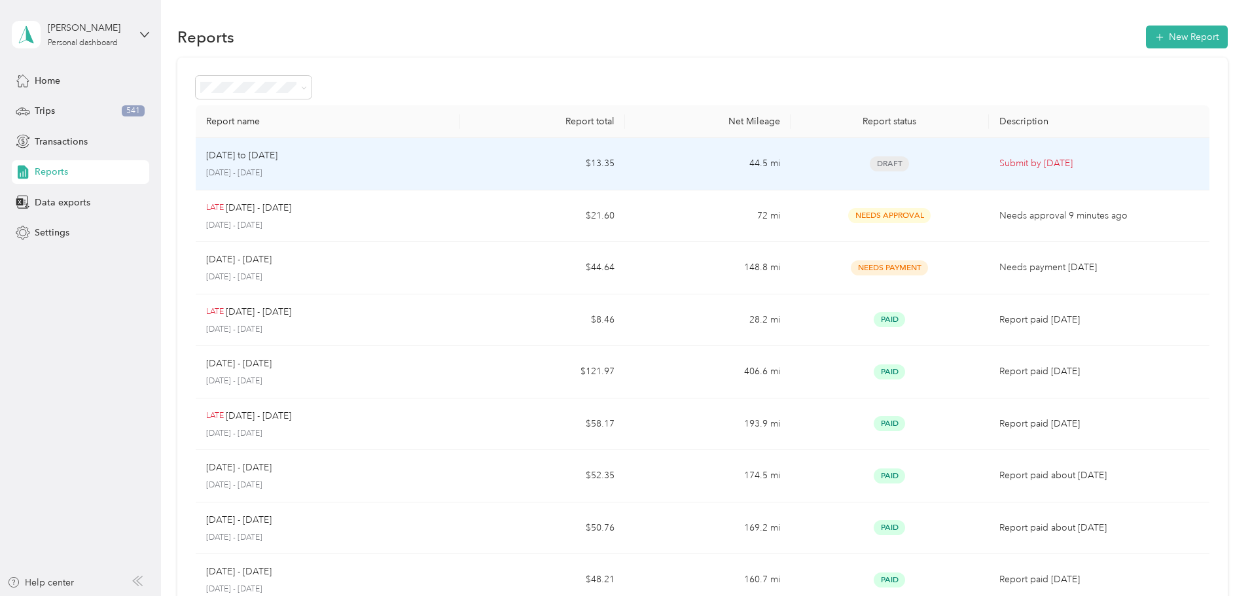
click at [401, 160] on div "[DATE] to [DATE]" at bounding box center [328, 156] width 244 height 14
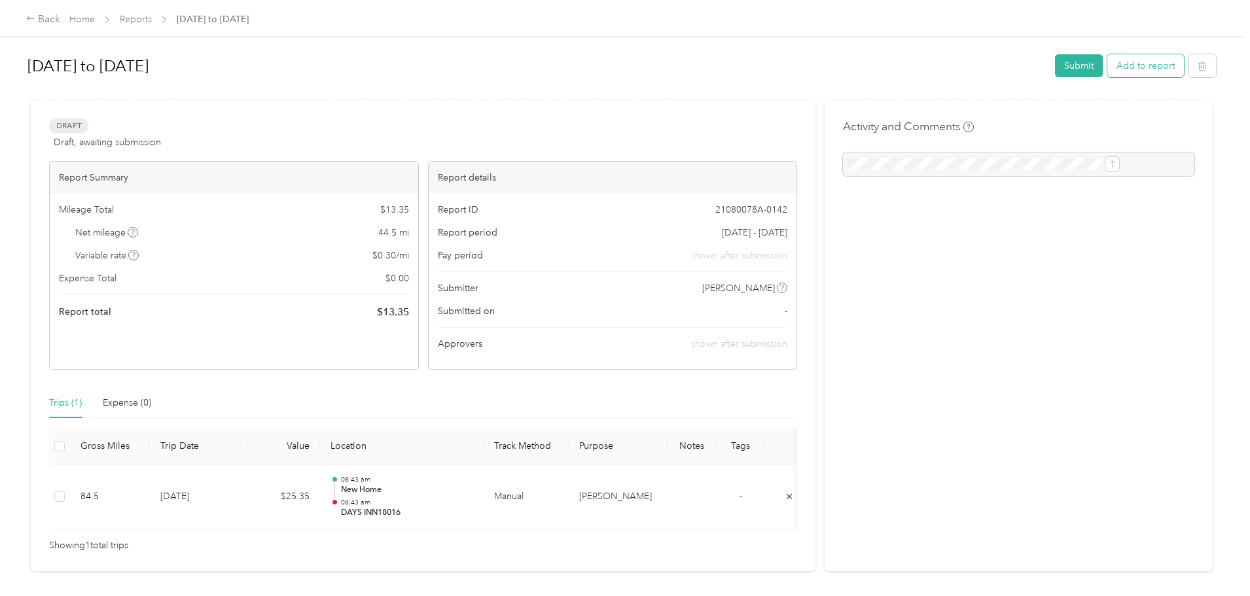
click at [1108, 65] on button "Add to report" at bounding box center [1146, 65] width 77 height 23
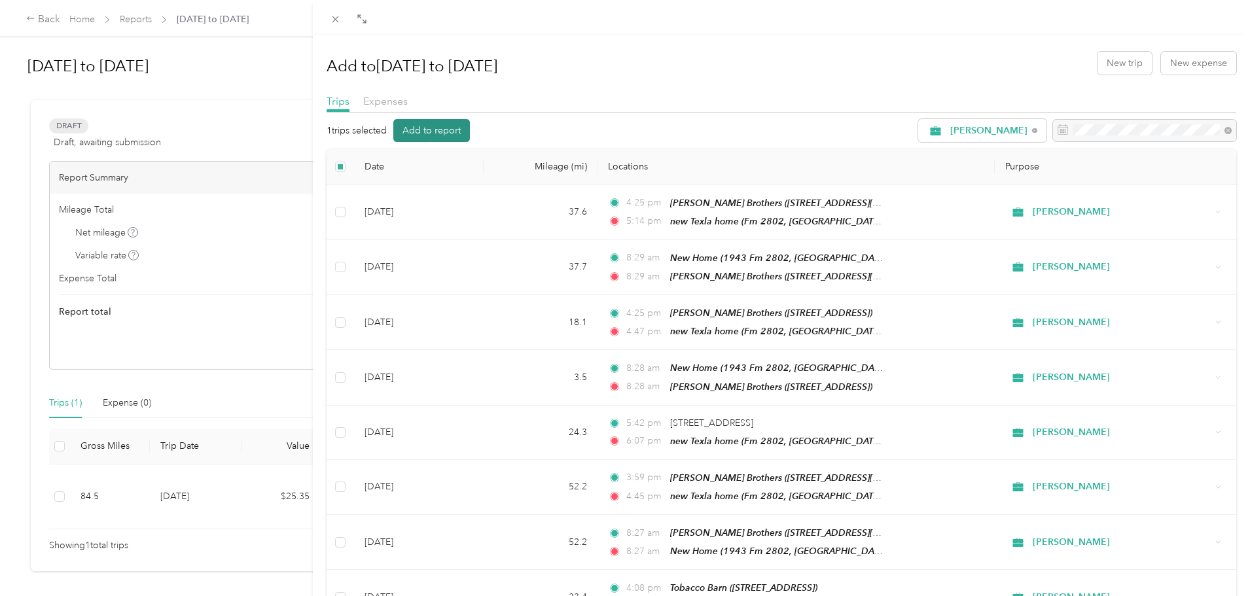
click at [435, 136] on button "Add to report" at bounding box center [431, 130] width 77 height 23
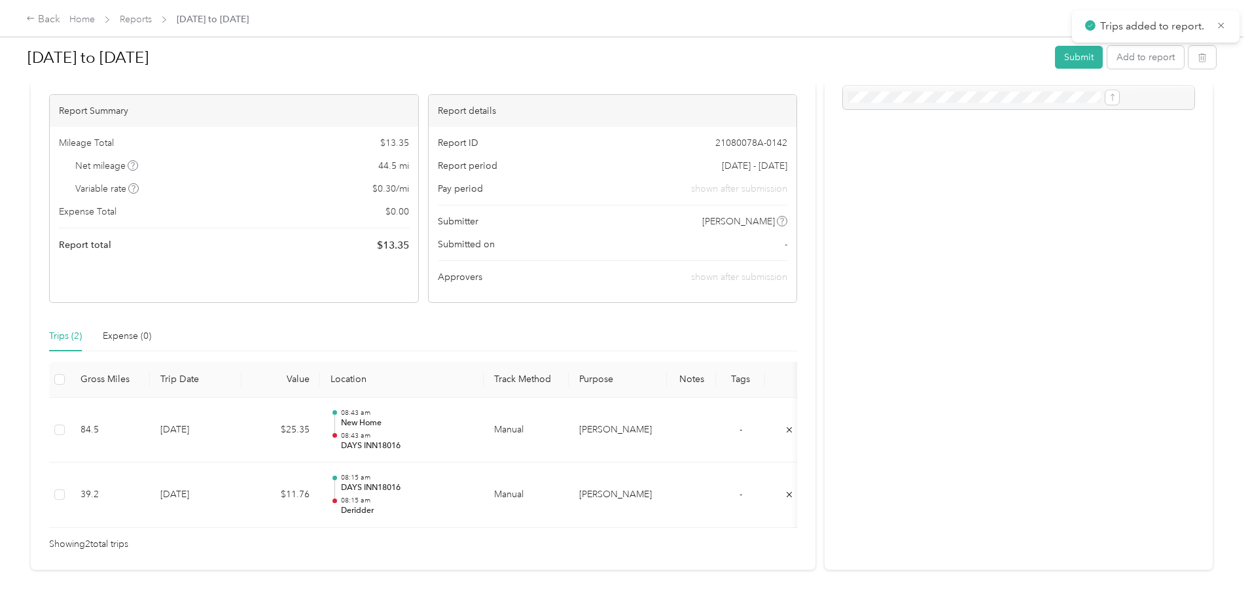
scroll to position [129, 0]
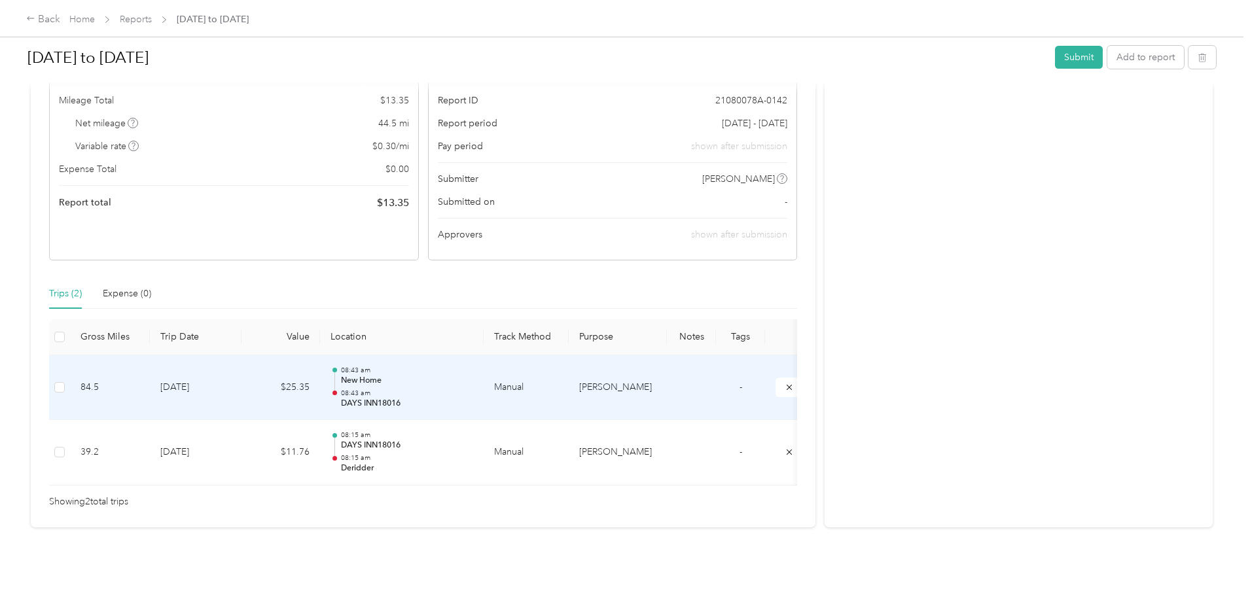
click at [242, 360] on td "[DATE]" at bounding box center [196, 387] width 92 height 65
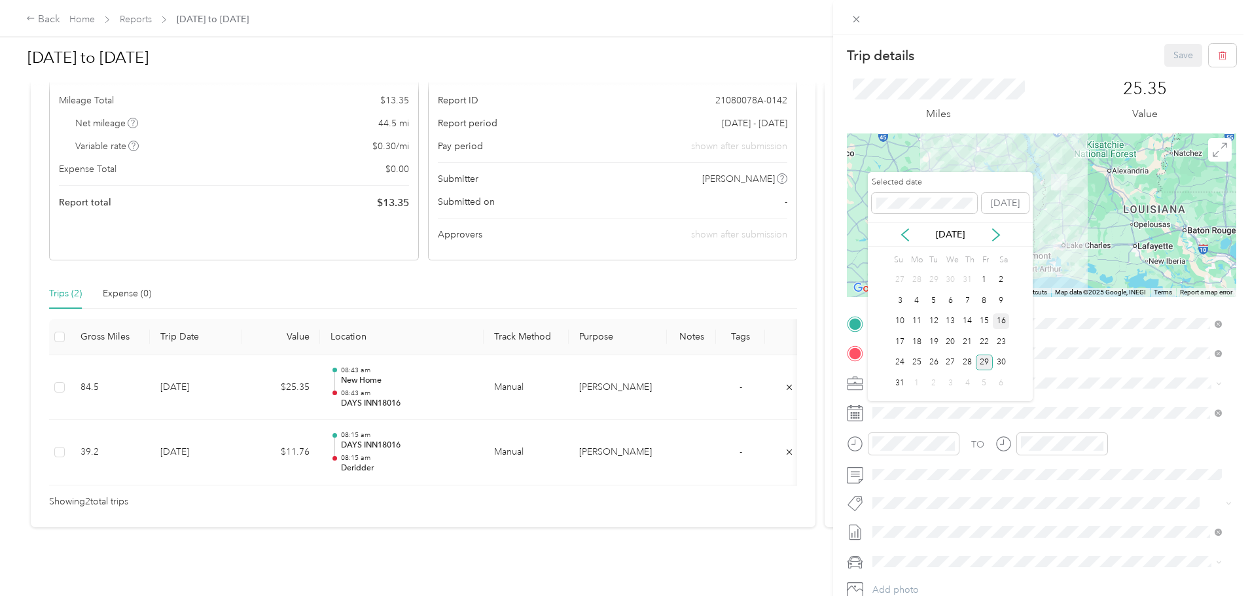
click at [1002, 319] on div "16" at bounding box center [1001, 322] width 17 height 16
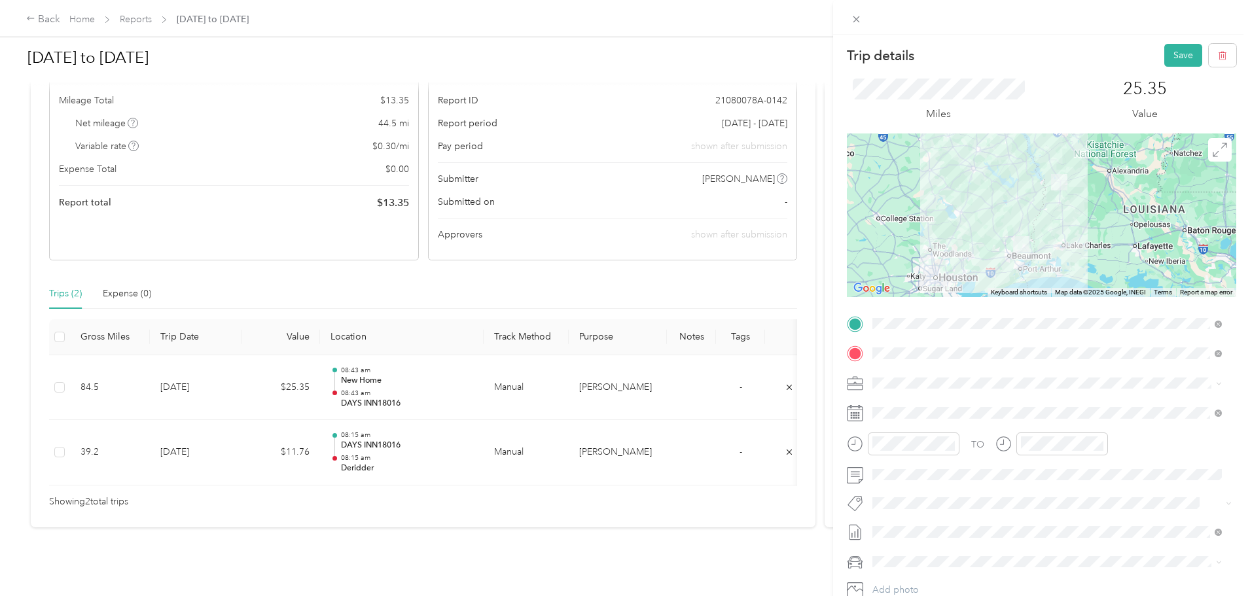
click at [1093, 573] on div "TO Add photo" at bounding box center [1042, 472] width 390 height 316
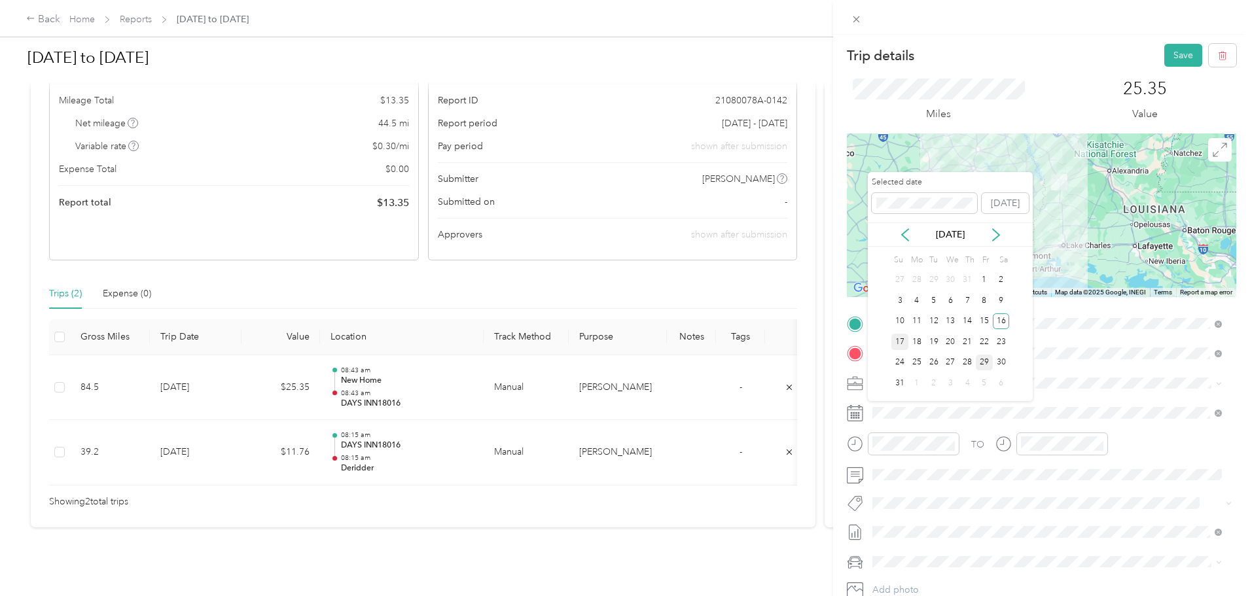
click at [899, 342] on div "17" at bounding box center [900, 342] width 17 height 16
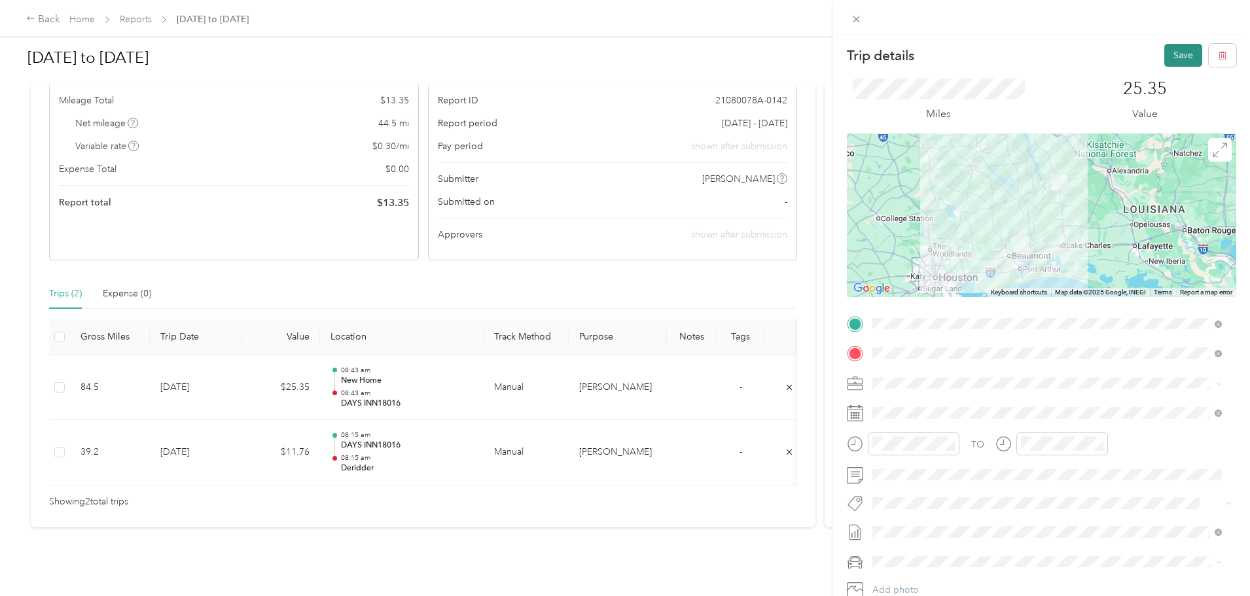
click at [1168, 53] on button "Save" at bounding box center [1184, 55] width 38 height 23
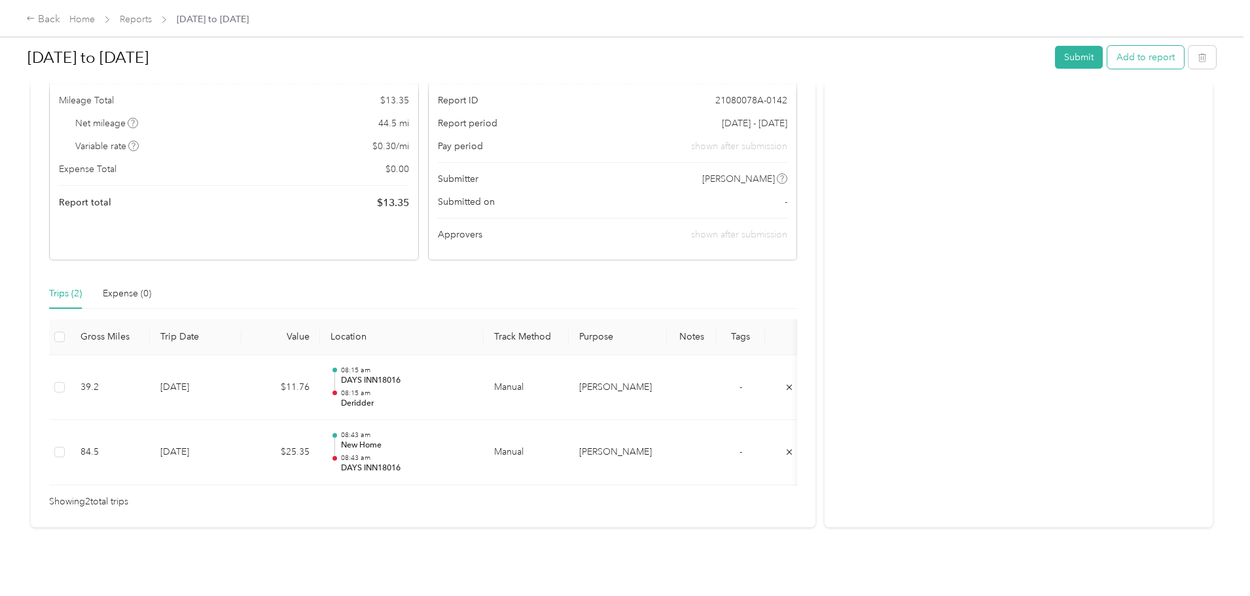
click at [1108, 57] on button "Add to report" at bounding box center [1146, 57] width 77 height 23
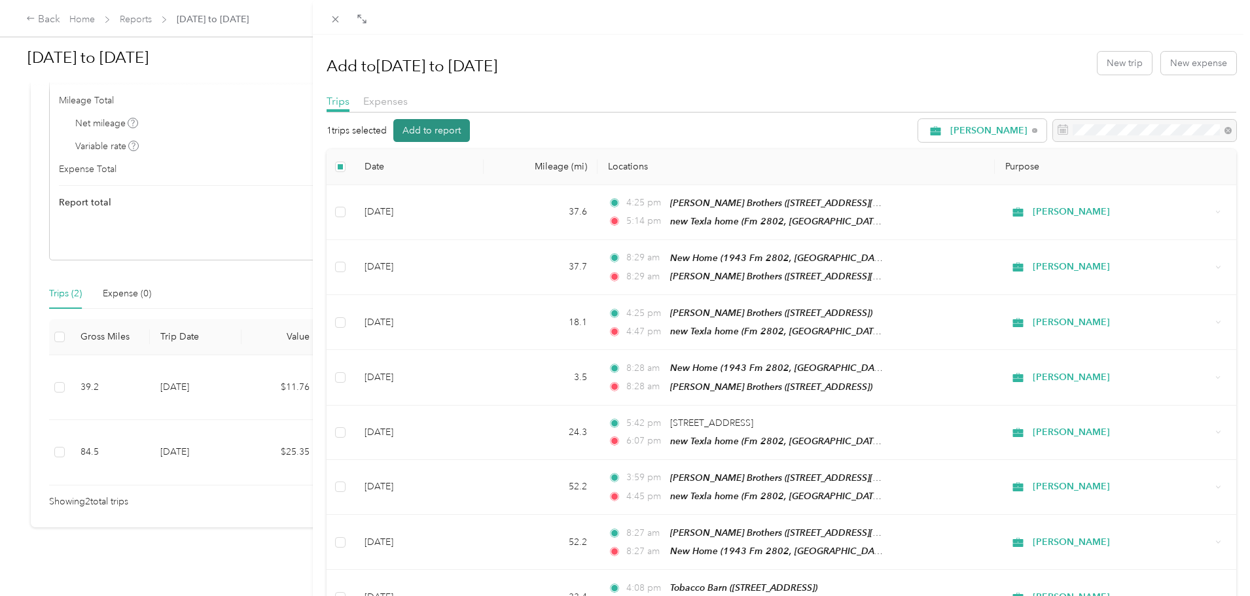
click at [441, 128] on button "Add to report" at bounding box center [431, 130] width 77 height 23
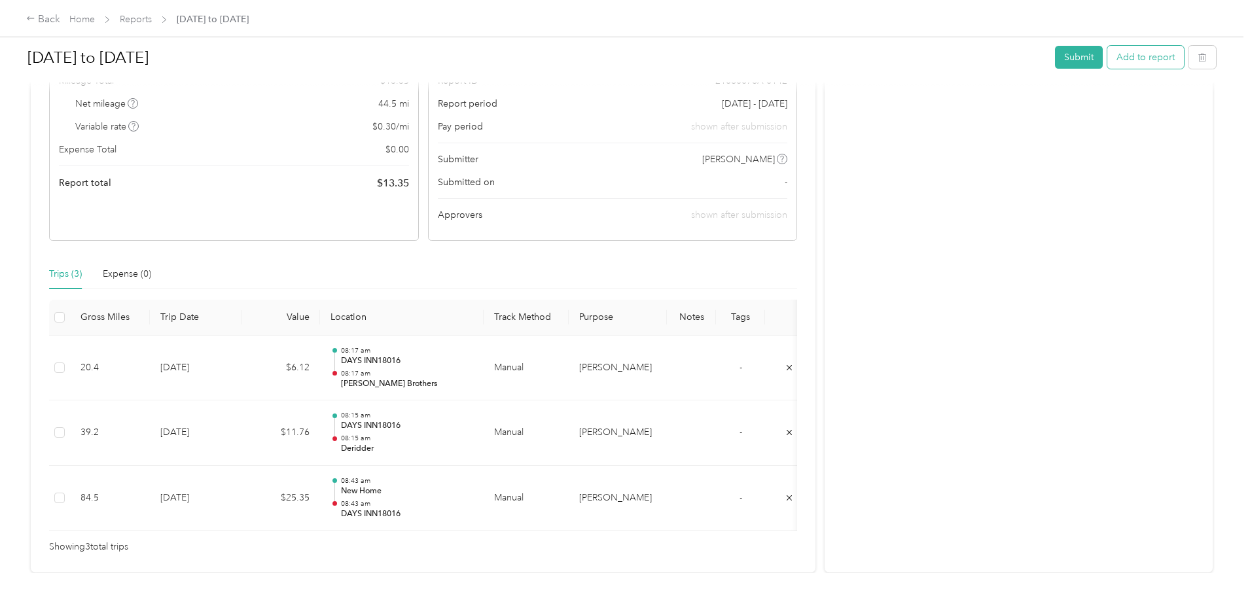
click at [1108, 57] on button "Add to report" at bounding box center [1146, 57] width 77 height 23
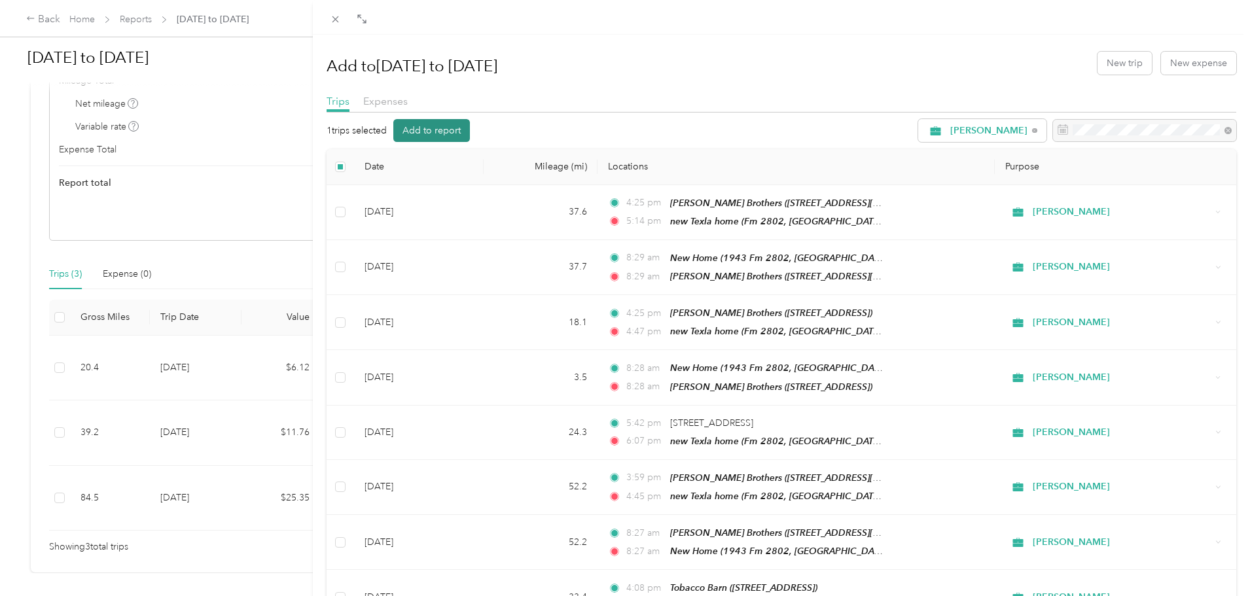
click at [435, 130] on button "Add to report" at bounding box center [431, 130] width 77 height 23
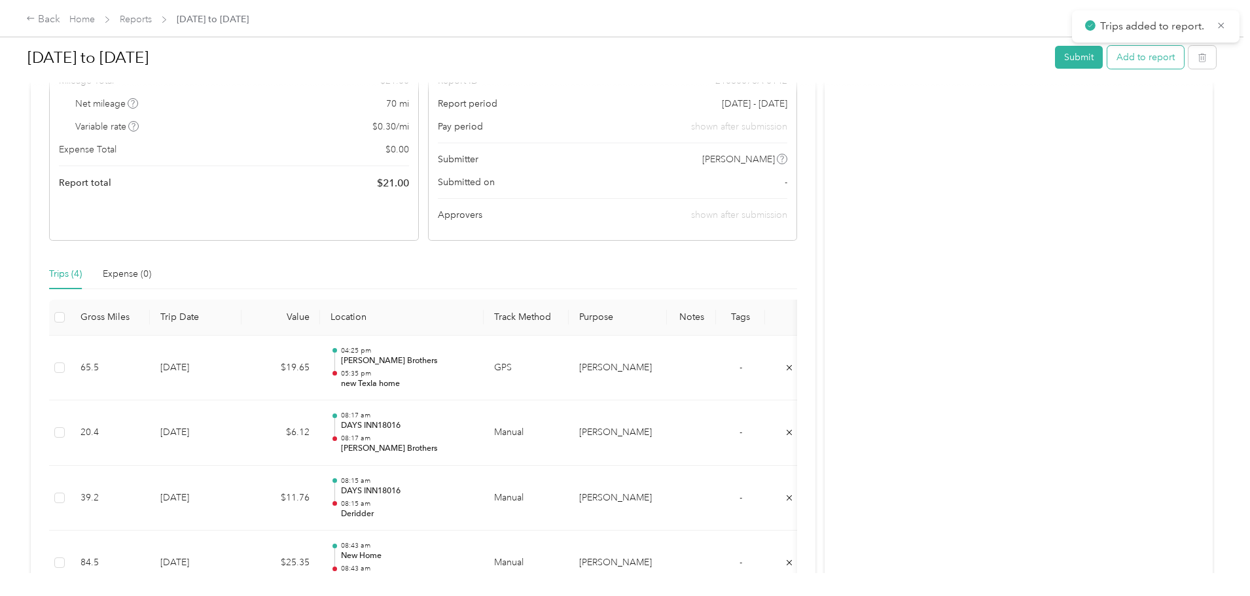
click at [1108, 56] on button "Add to report" at bounding box center [1146, 57] width 77 height 23
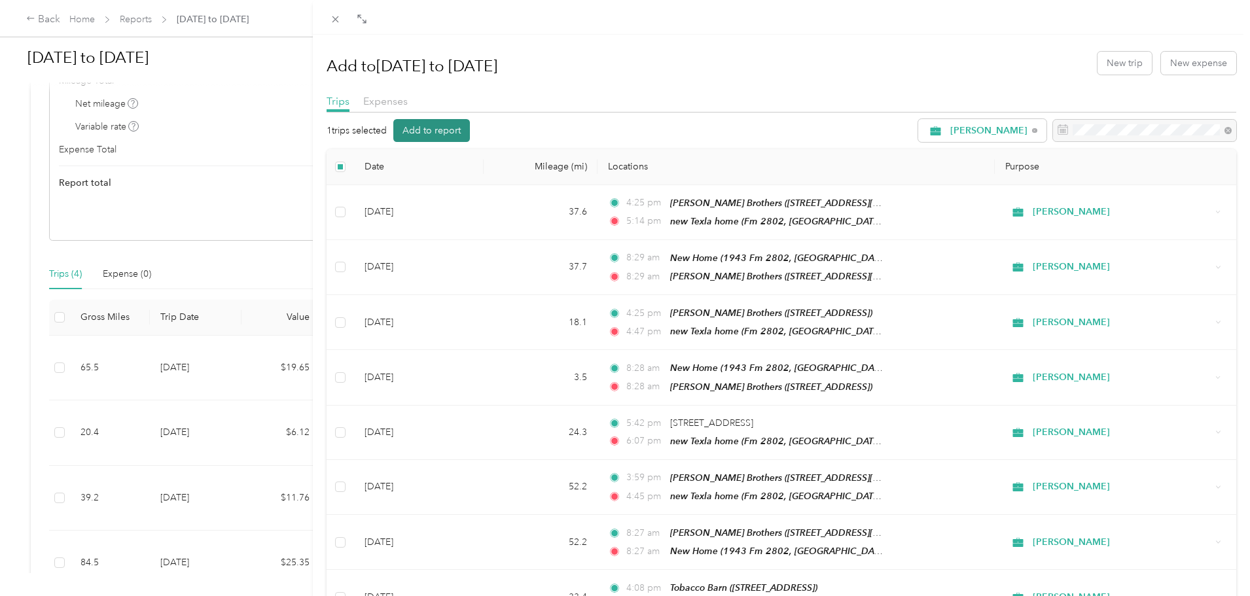
click at [424, 128] on button "Add to report" at bounding box center [431, 130] width 77 height 23
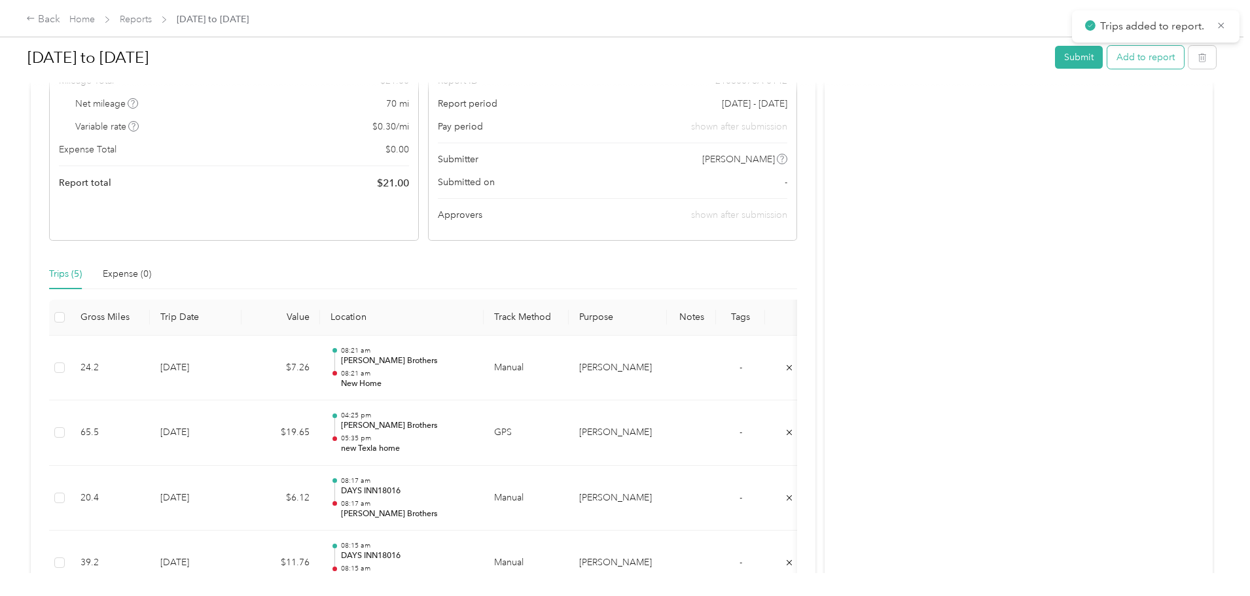
click at [1108, 58] on button "Add to report" at bounding box center [1146, 57] width 77 height 23
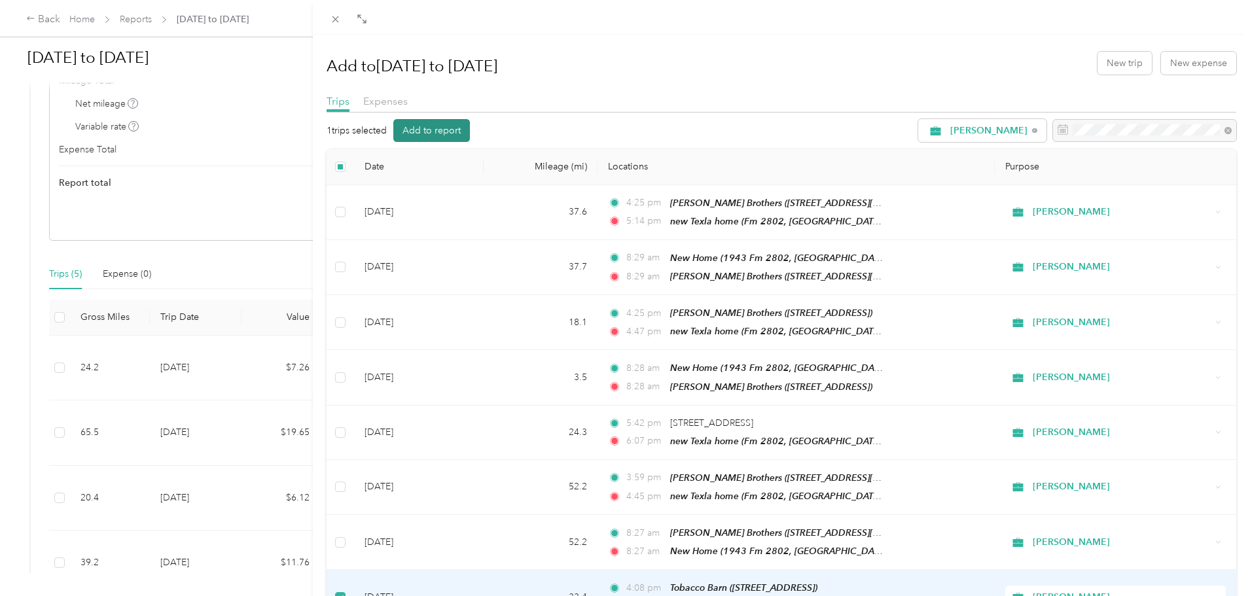
click at [441, 135] on button "Add to report" at bounding box center [431, 130] width 77 height 23
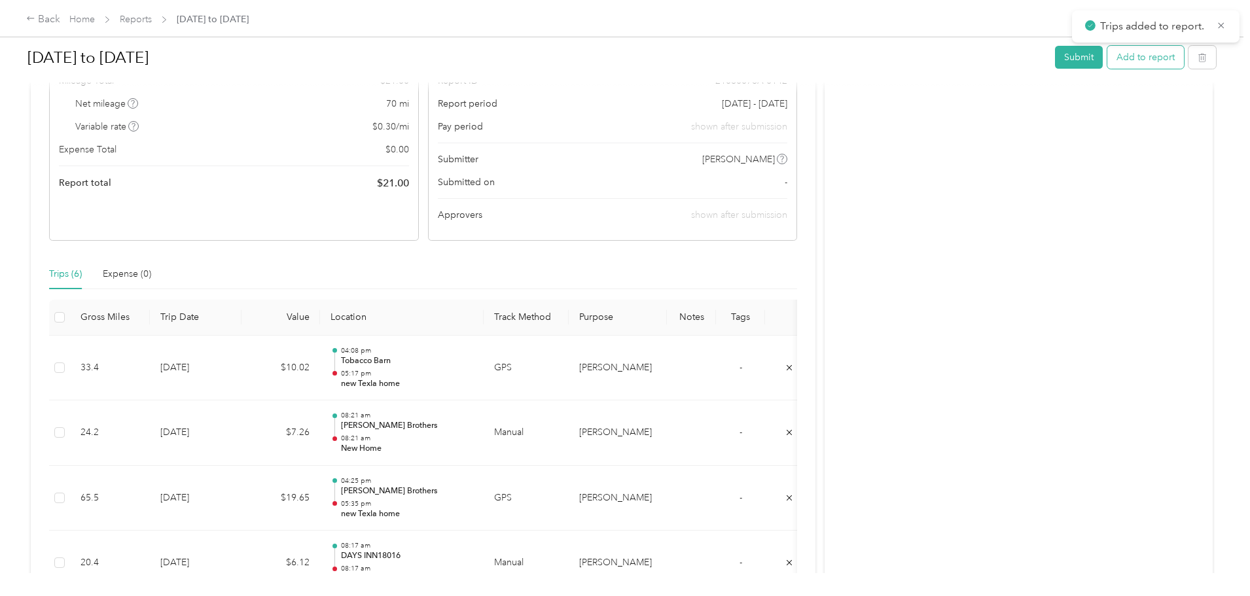
click at [1108, 69] on button "Add to report" at bounding box center [1146, 57] width 77 height 23
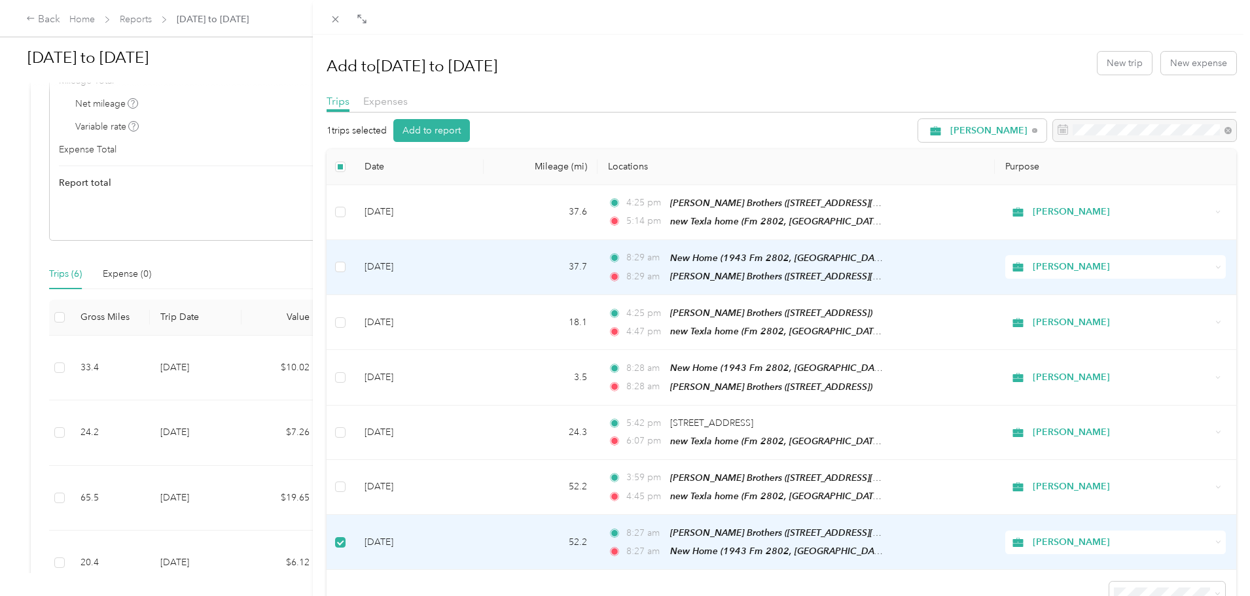
click at [608, 452] on td "5:42 pm [STREET_ADDRESS] 6:07 pm [GEOGRAPHIC_DATA] home (Fm 2802, [GEOGRAPHIC_D…" at bounding box center [796, 433] width 397 height 54
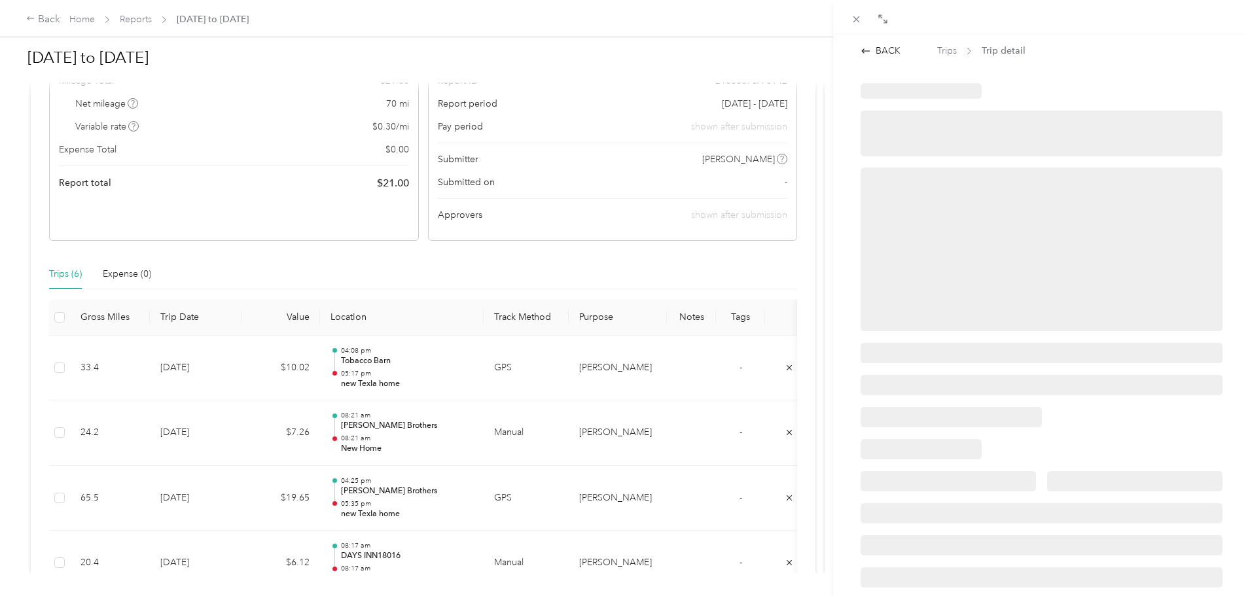
click at [613, 175] on div "BACK Trips Trip detail" at bounding box center [625, 298] width 1250 height 596
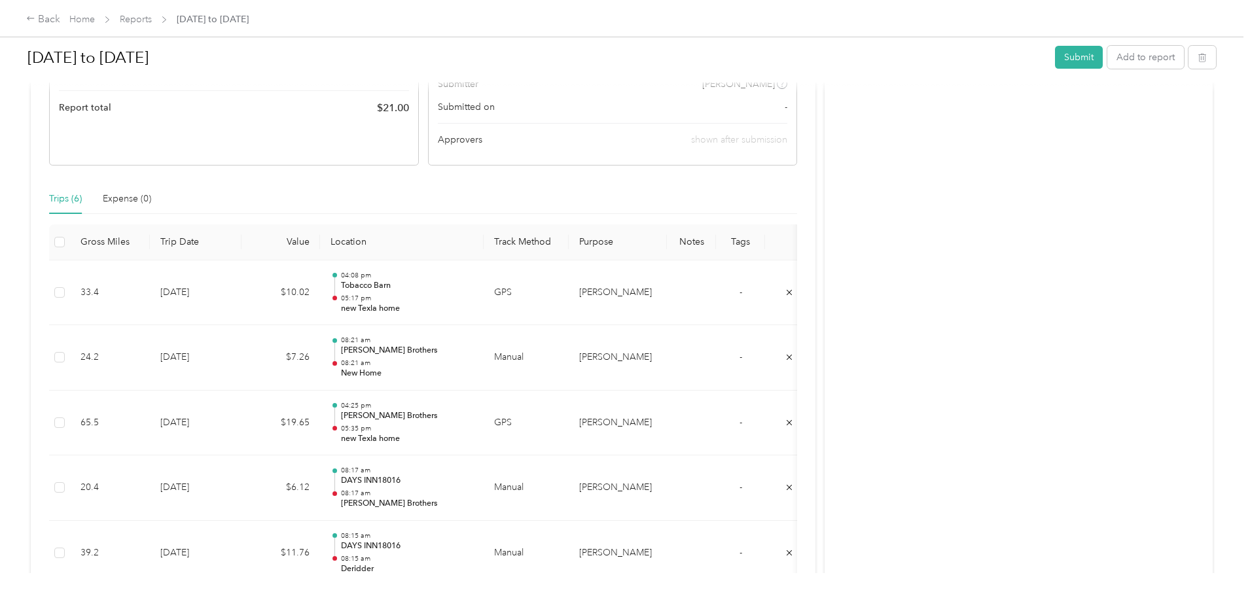
scroll to position [325, 0]
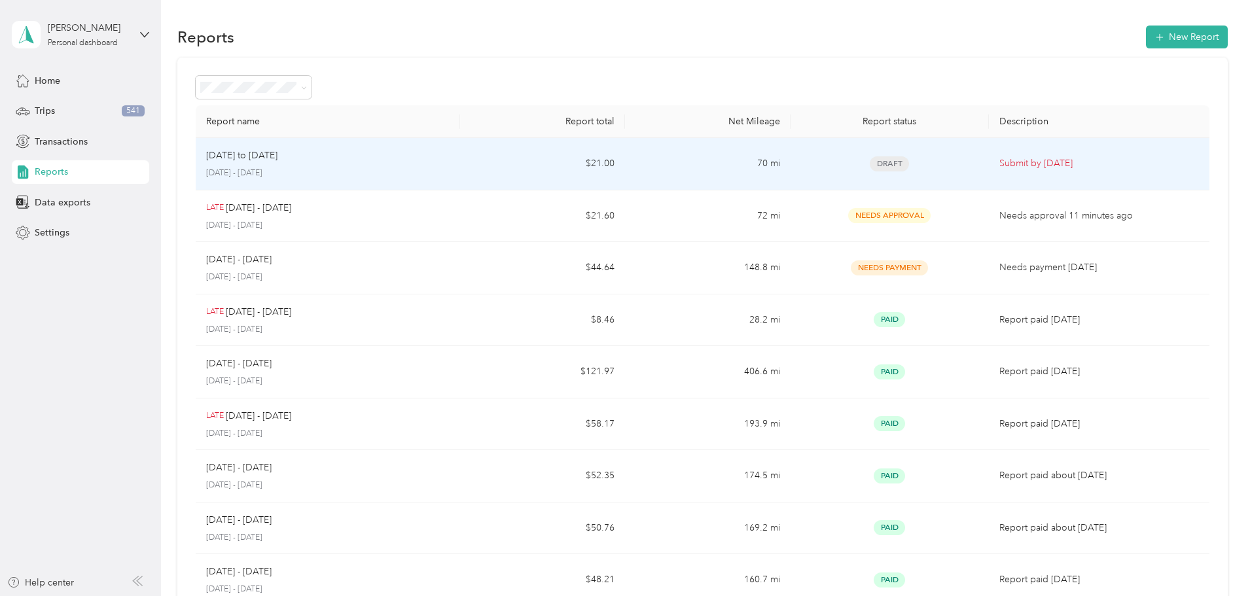
click at [344, 164] on div "aug [DATE] to [DATE] - [DATE]" at bounding box center [328, 164] width 244 height 31
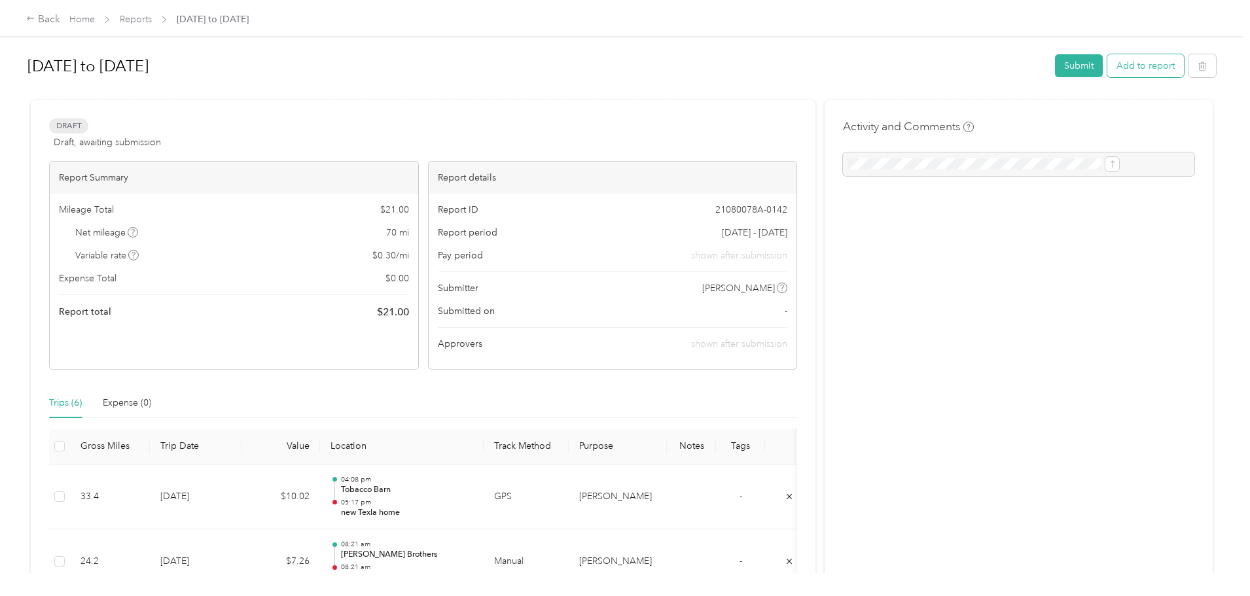
click at [1108, 65] on button "Add to report" at bounding box center [1146, 65] width 77 height 23
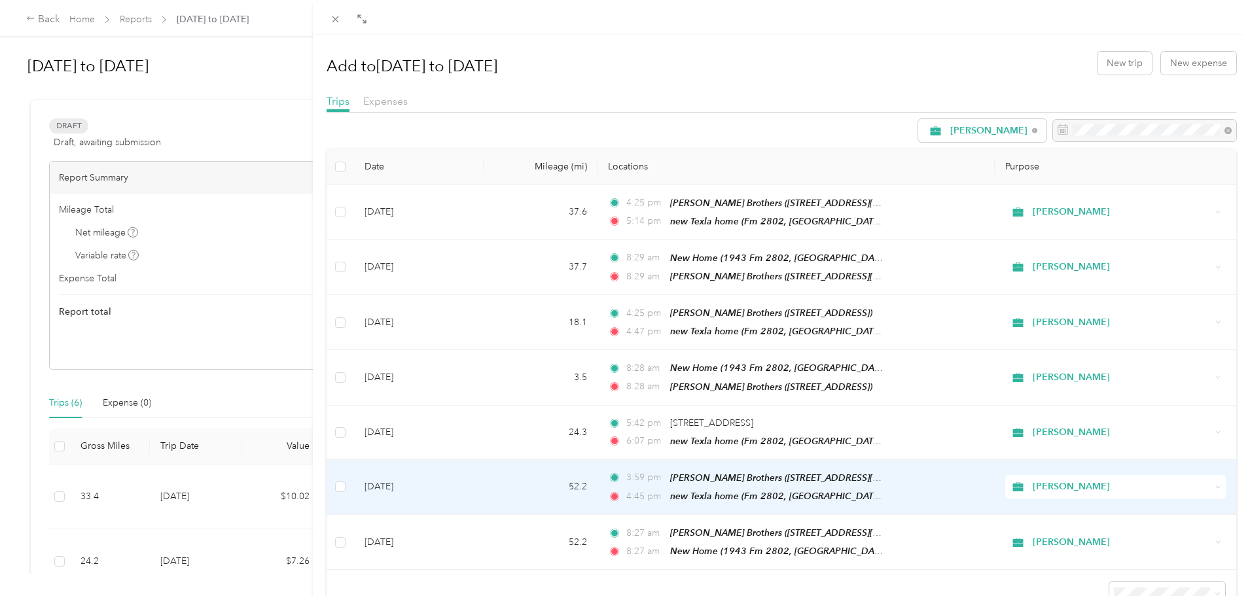
scroll to position [67, 0]
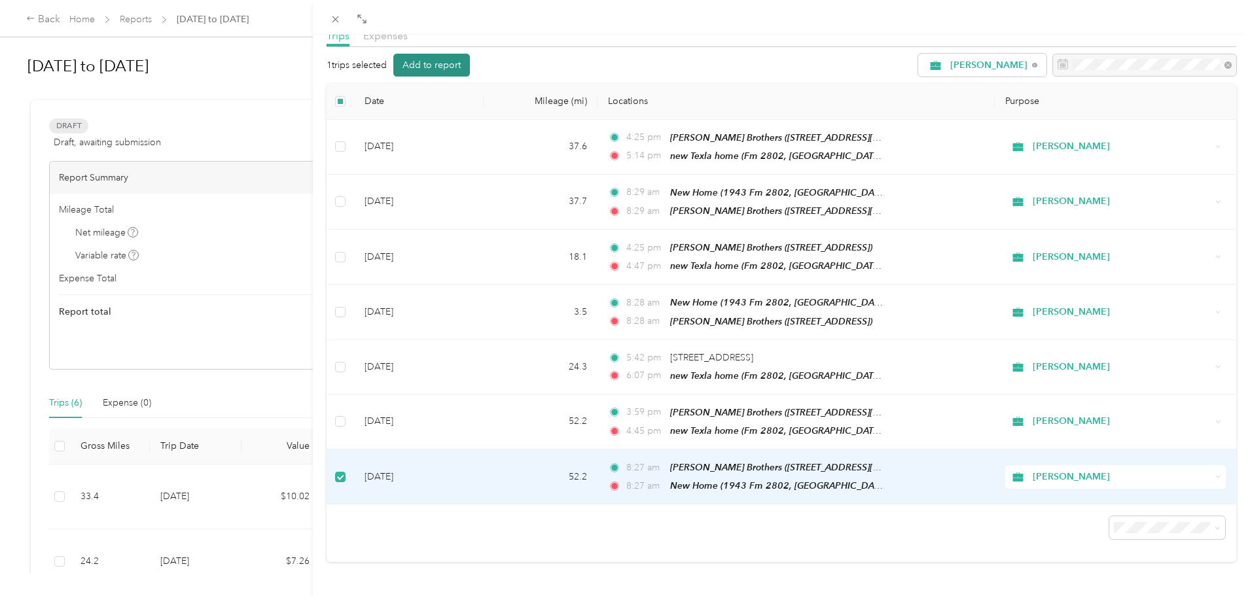
click at [443, 61] on button "Add to report" at bounding box center [431, 65] width 77 height 23
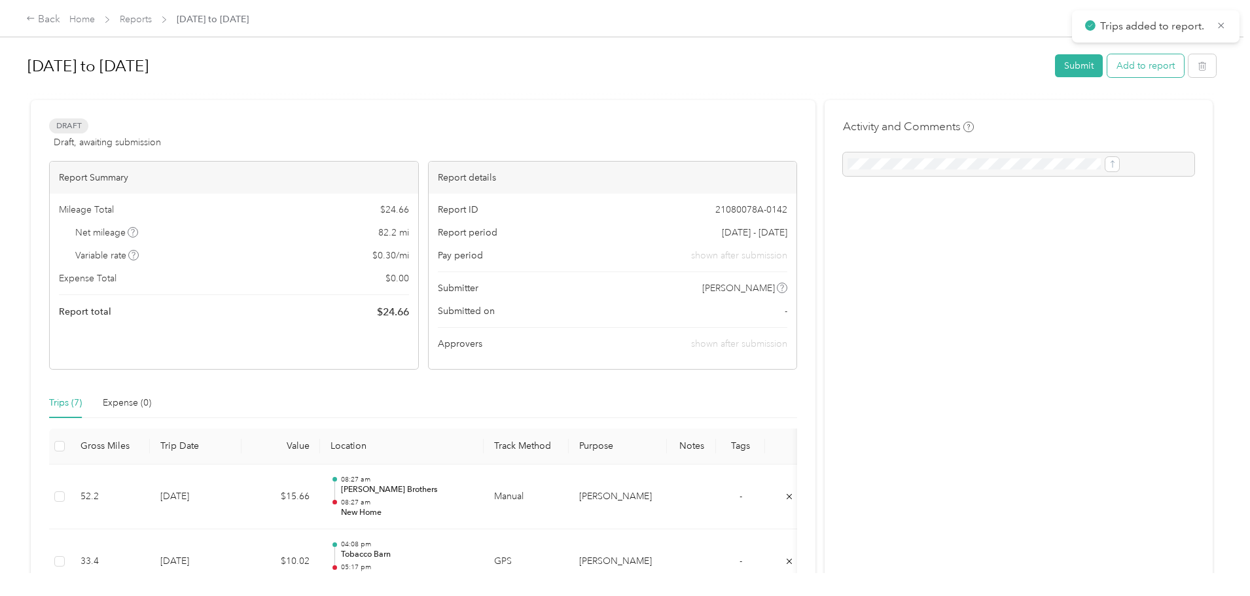
click at [1108, 62] on button "Add to report" at bounding box center [1146, 65] width 77 height 23
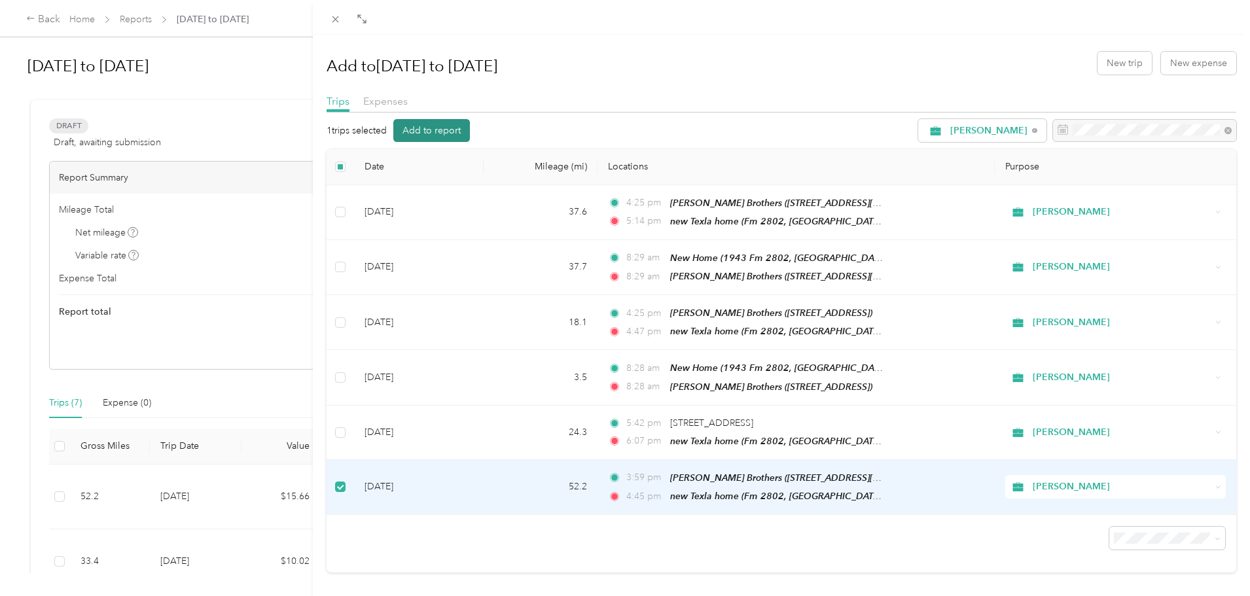
click at [432, 133] on button "Add to report" at bounding box center [431, 130] width 77 height 23
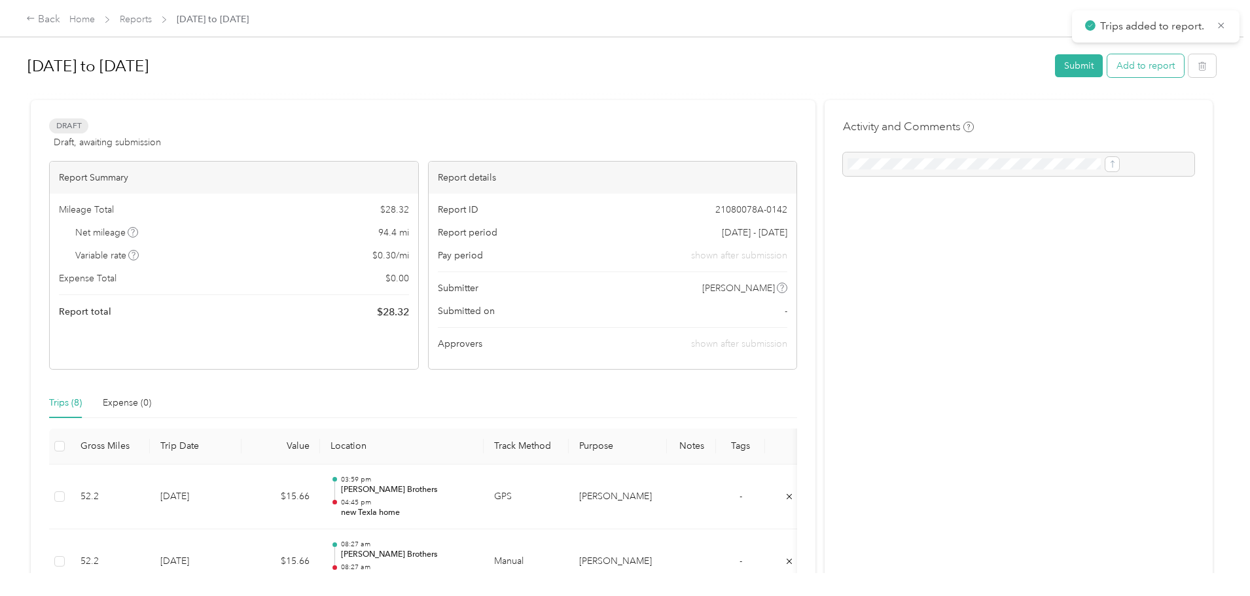
click at [1108, 65] on button "Add to report" at bounding box center [1146, 65] width 77 height 23
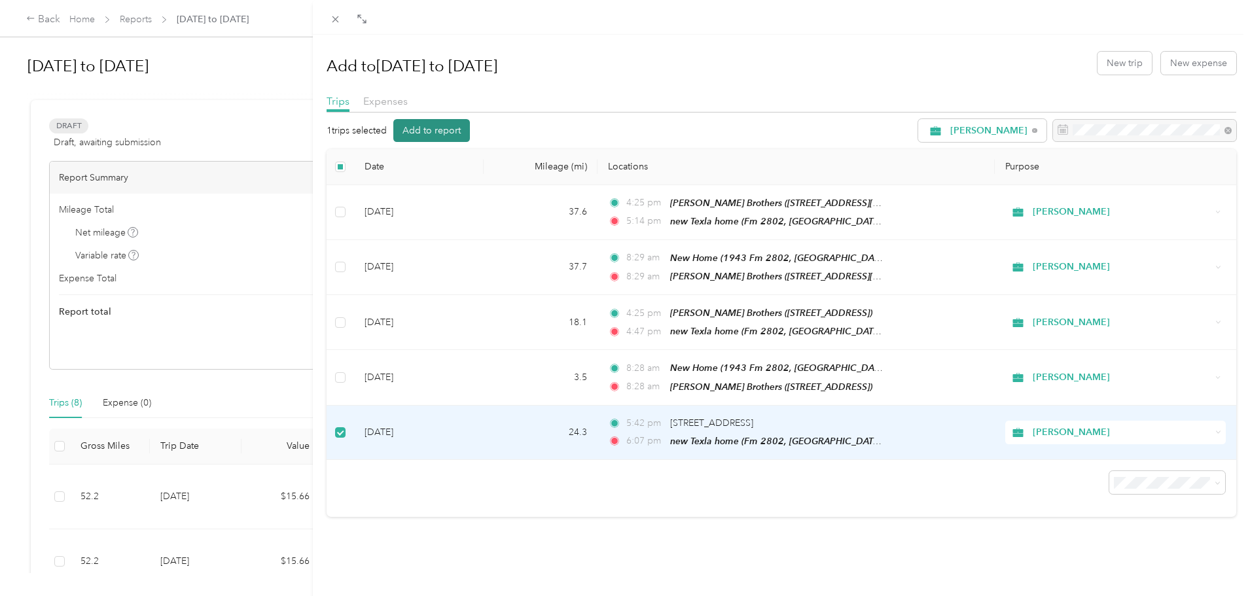
click at [433, 129] on button "Add to report" at bounding box center [431, 130] width 77 height 23
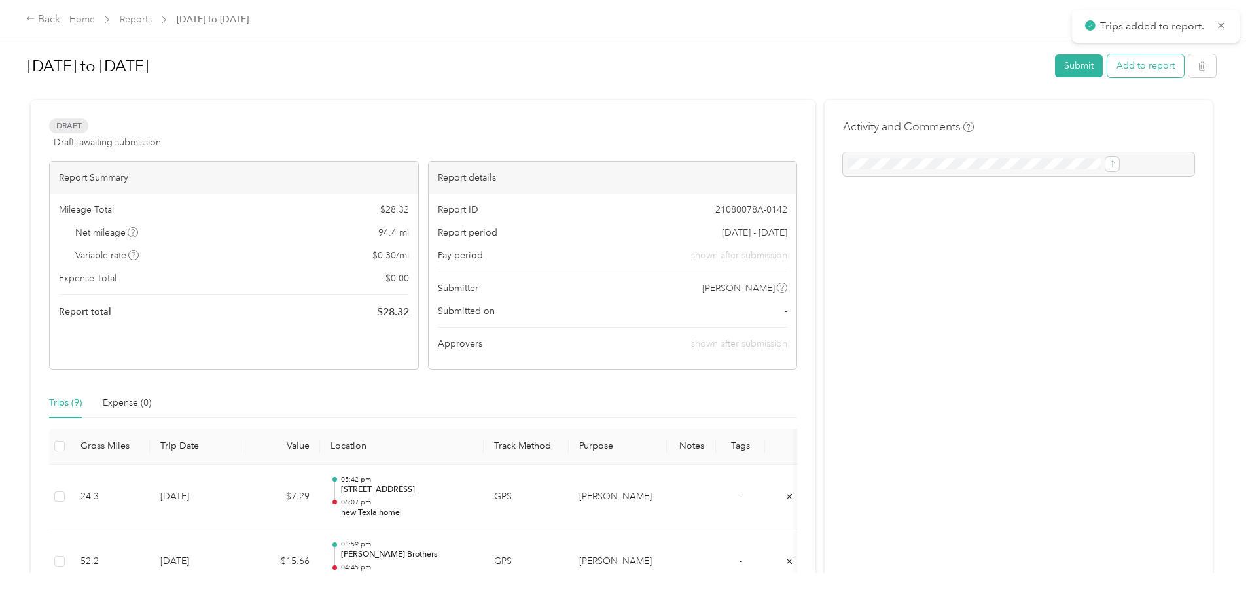
click at [1108, 66] on button "Add to report" at bounding box center [1146, 65] width 77 height 23
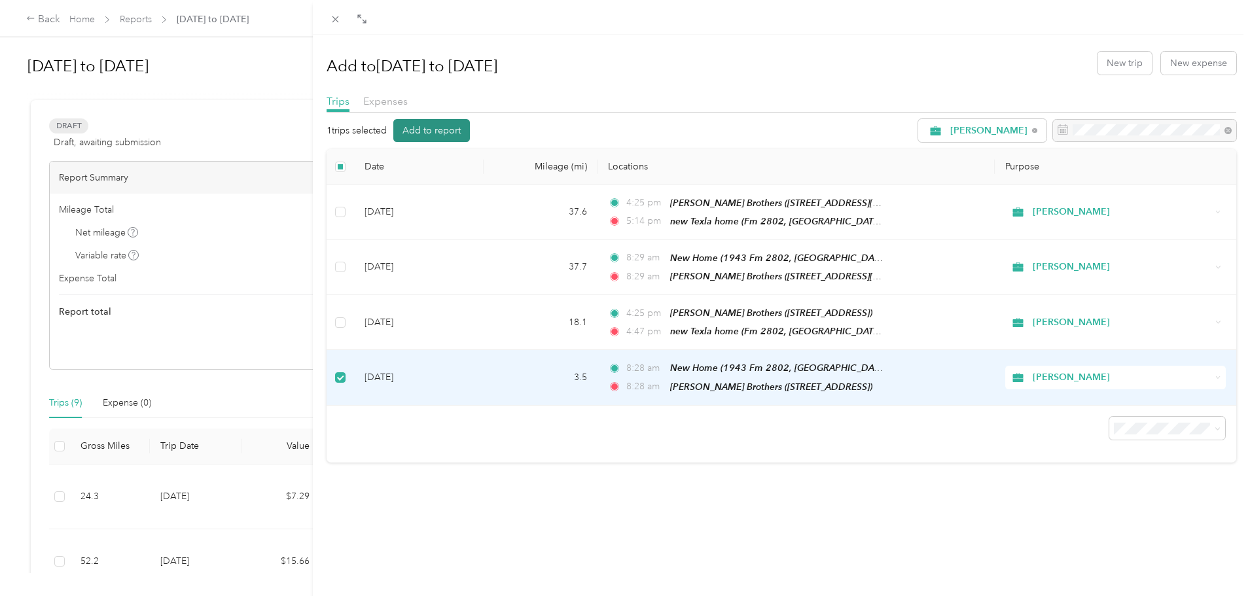
click at [425, 129] on button "Add to report" at bounding box center [431, 130] width 77 height 23
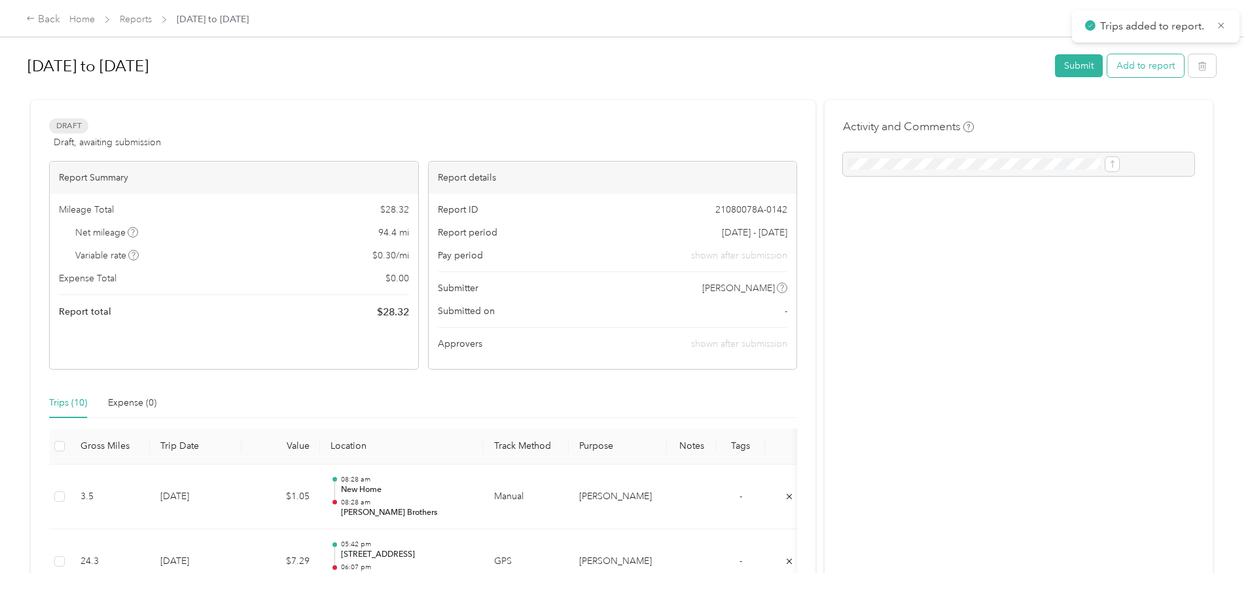
click at [1108, 64] on button "Add to report" at bounding box center [1146, 65] width 77 height 23
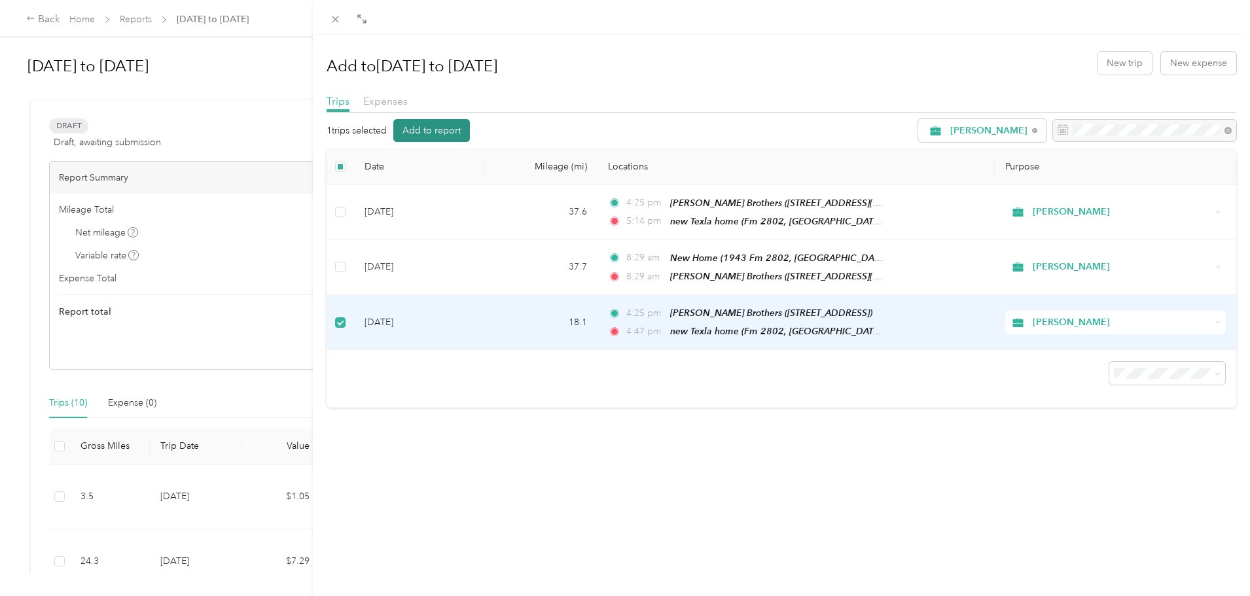
click at [435, 130] on button "Add to report" at bounding box center [431, 130] width 77 height 23
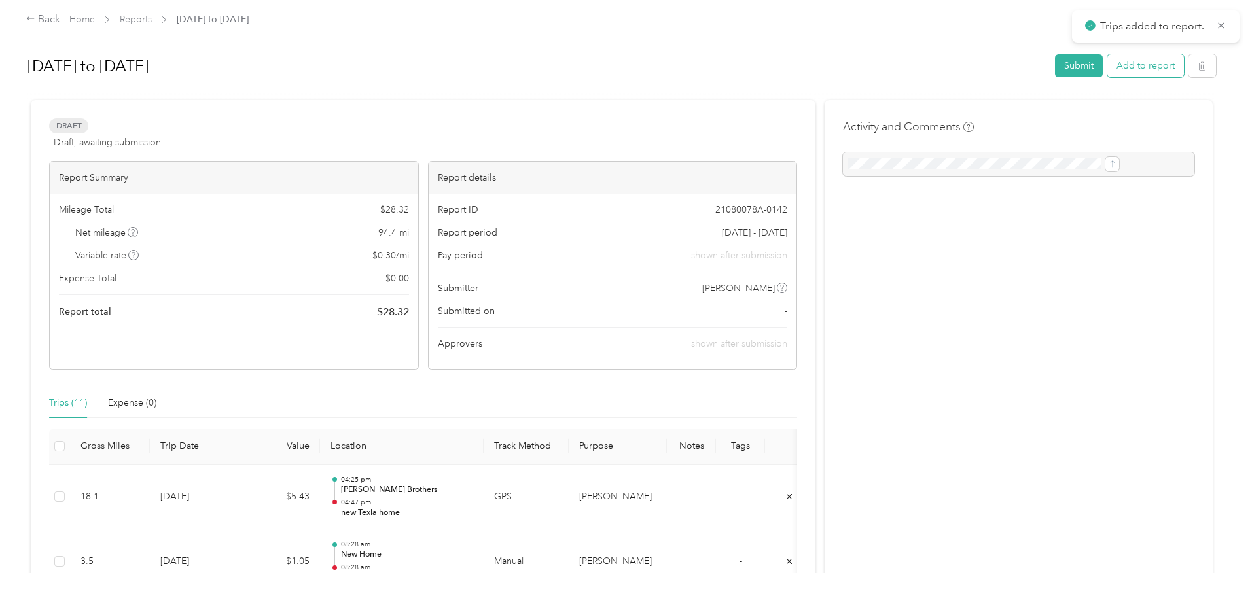
click at [1108, 66] on button "Add to report" at bounding box center [1146, 65] width 77 height 23
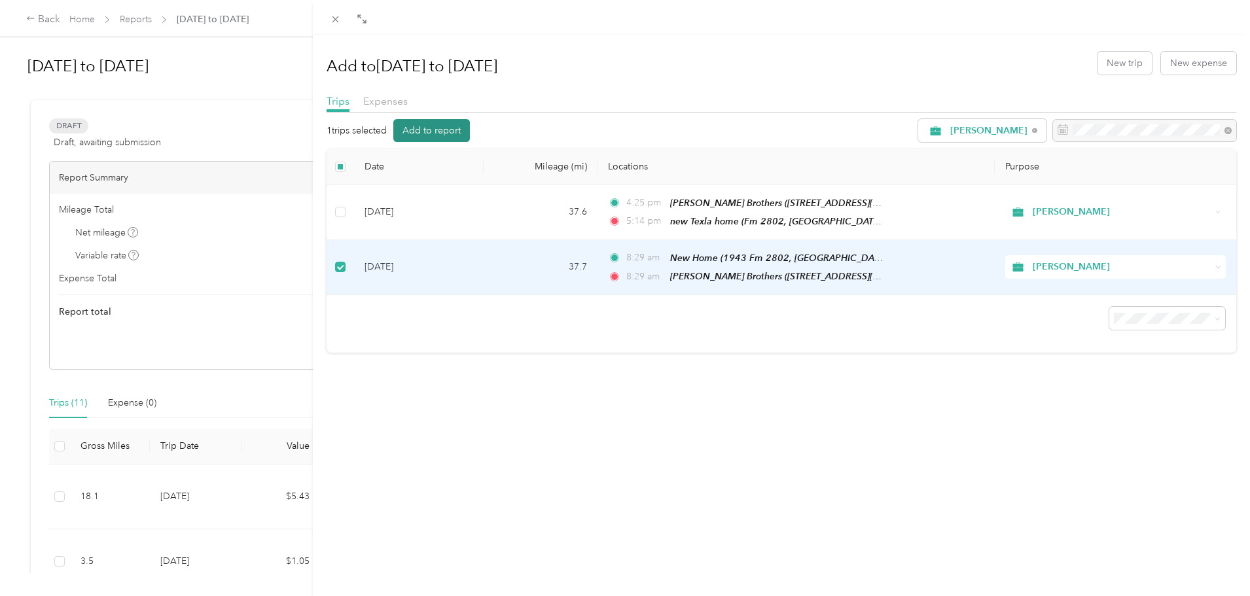
click at [442, 127] on button "Add to report" at bounding box center [431, 130] width 77 height 23
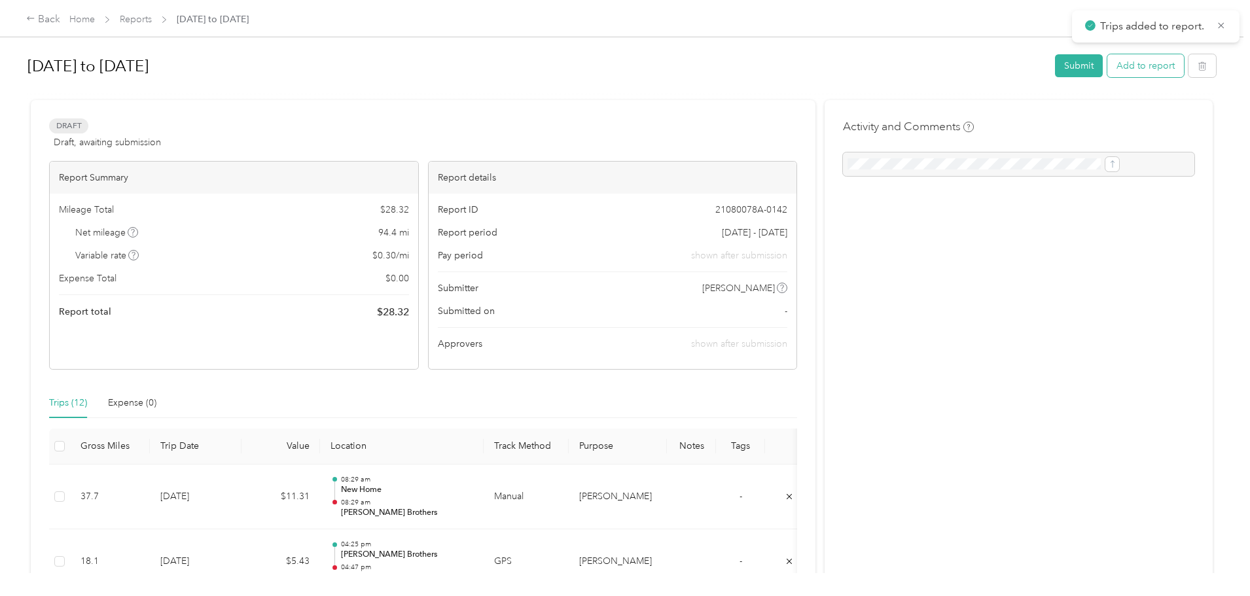
click at [1108, 65] on button "Add to report" at bounding box center [1146, 65] width 77 height 23
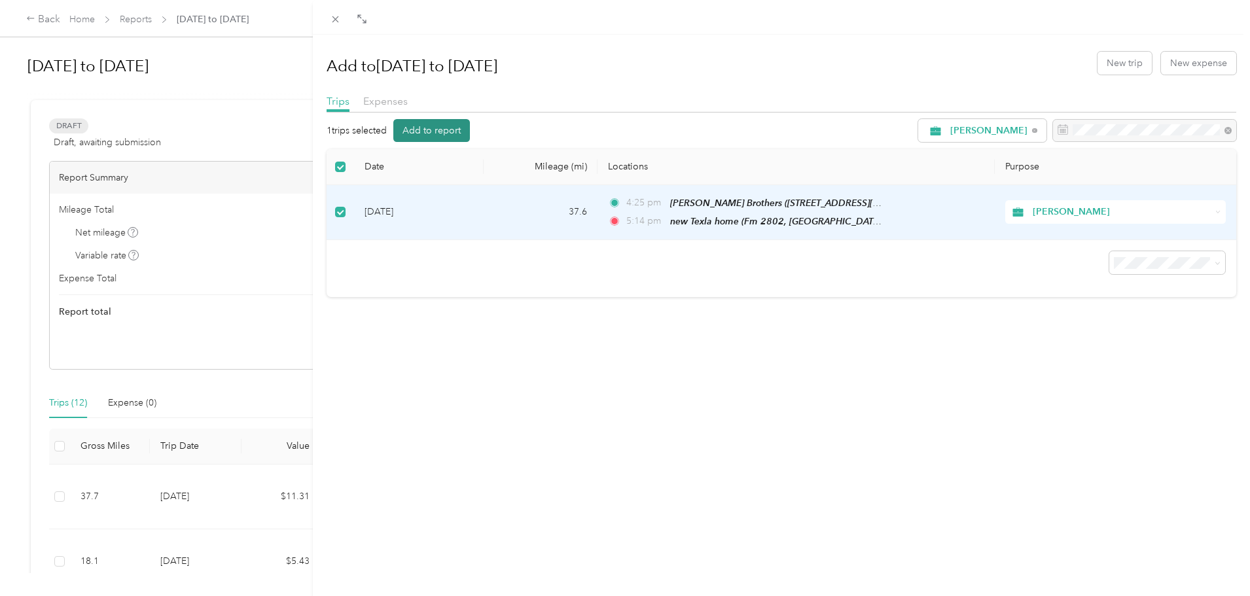
click at [440, 132] on button "Add to report" at bounding box center [431, 130] width 77 height 23
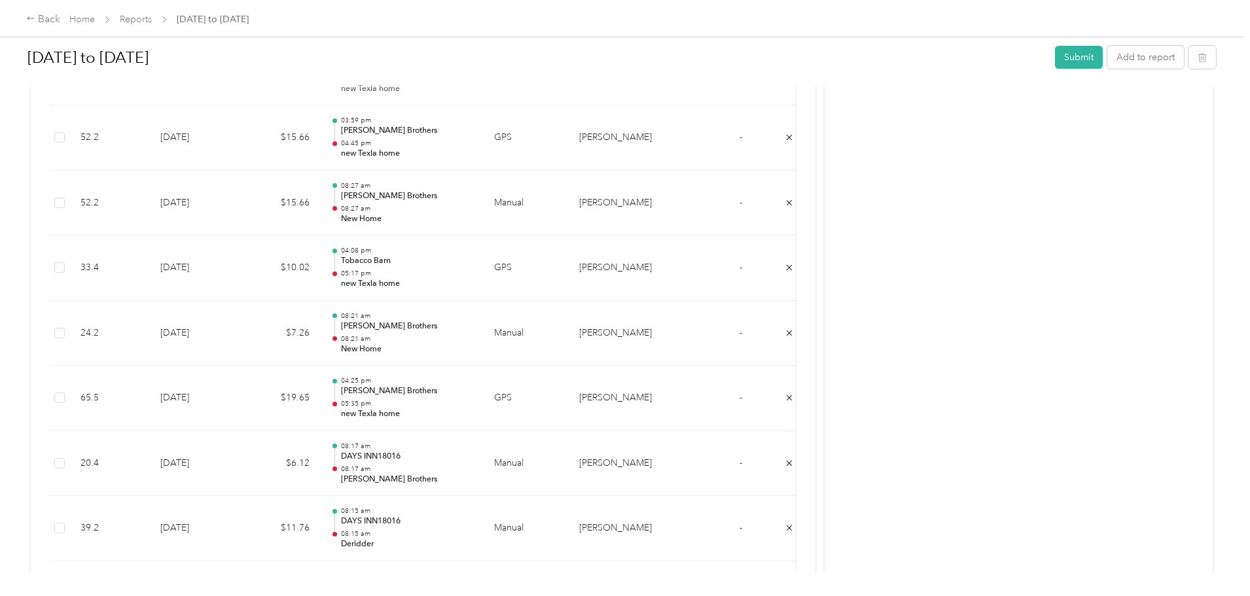
scroll to position [780, 0]
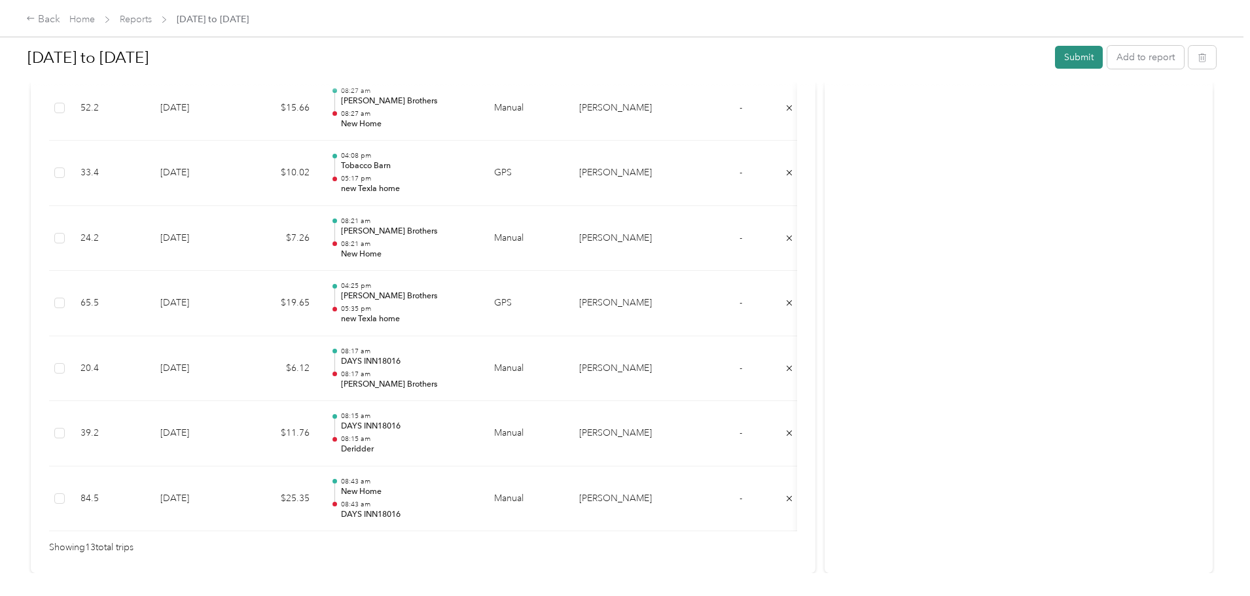
click at [1055, 54] on button "Submit" at bounding box center [1079, 57] width 48 height 23
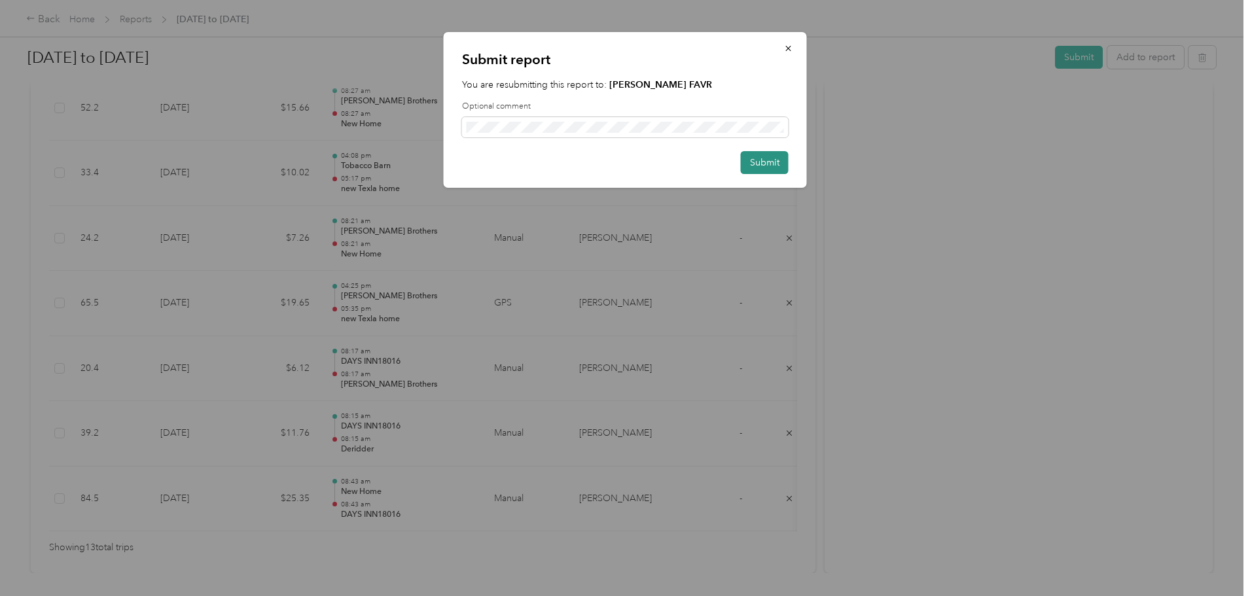
click at [773, 161] on button "Submit" at bounding box center [765, 162] width 48 height 23
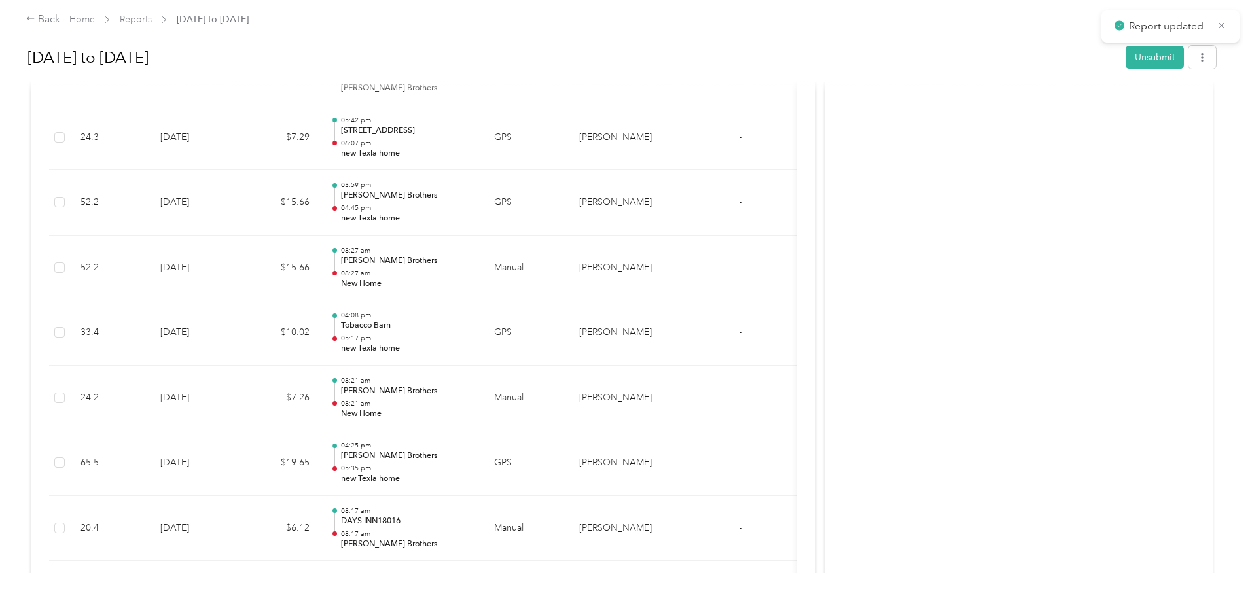
scroll to position [452, 0]
